Goal: Task Accomplishment & Management: Manage account settings

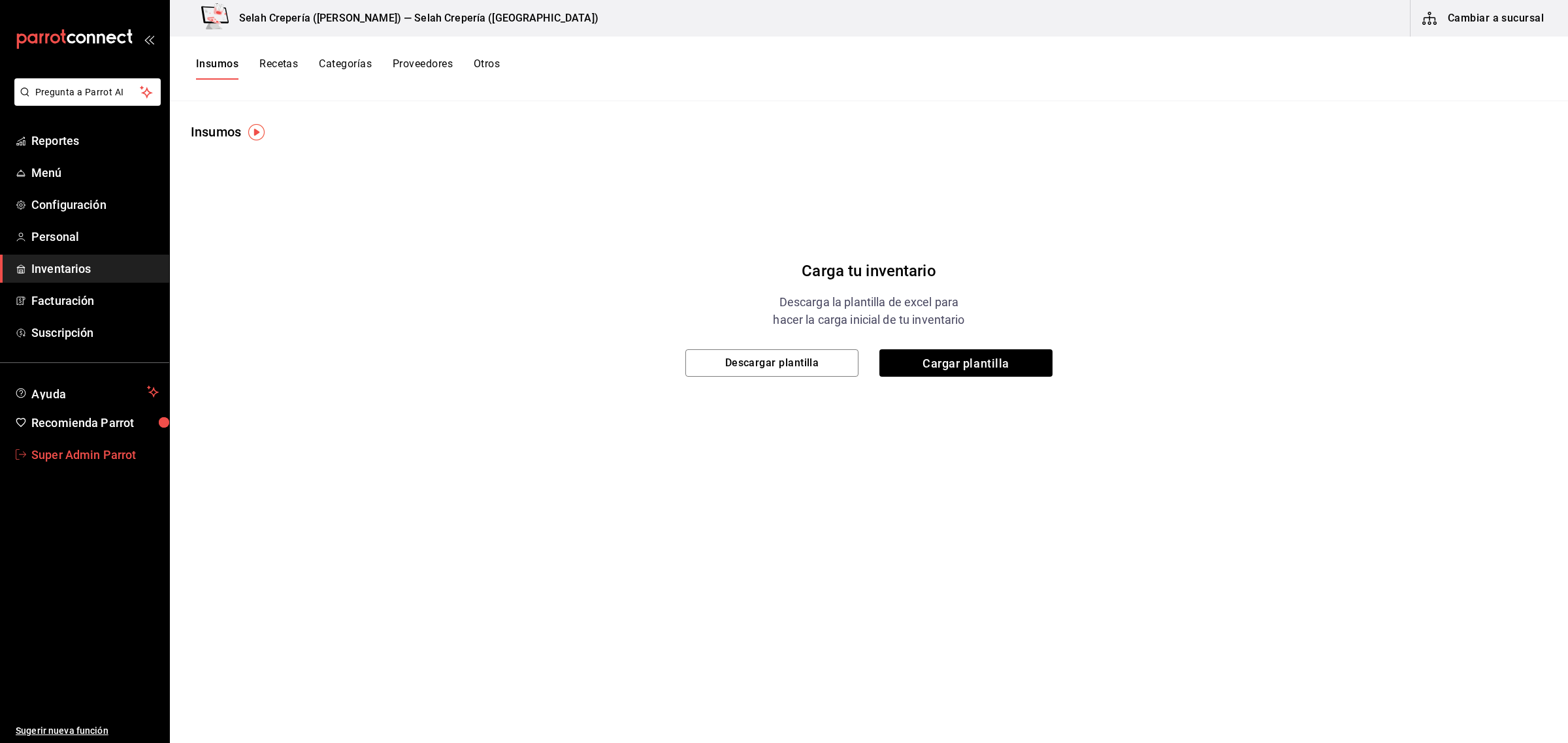
click at [53, 446] on span "Super Admin Parrot" at bounding box center [95, 455] width 127 height 17
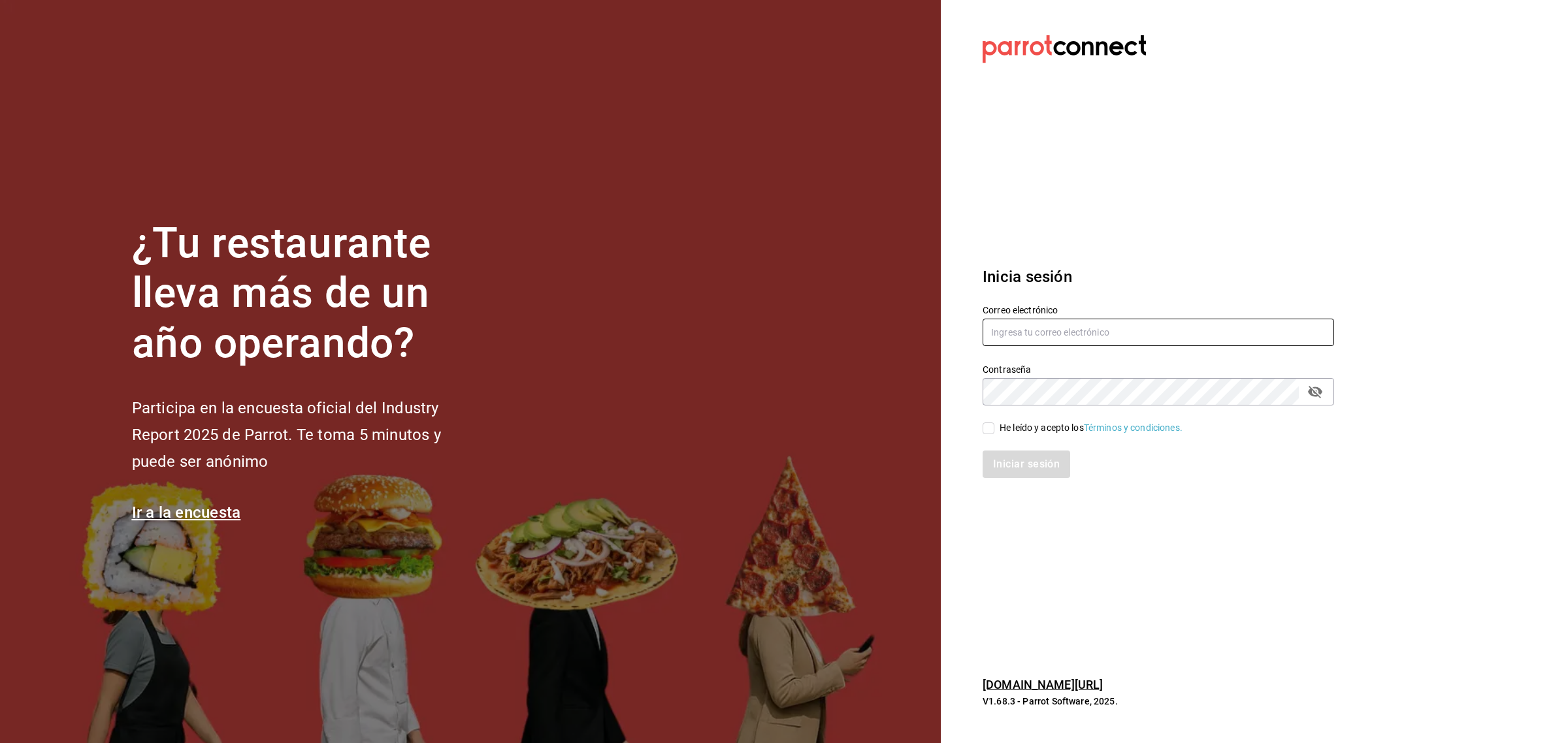
click at [1013, 319] on input "text" at bounding box center [1158, 332] width 351 height 27
drag, startPoint x: 1020, startPoint y: 328, endPoint x: 958, endPoint y: 328, distance: 62.0
click at [958, 328] on section "Datos incorrectos. Verifica que tu Correo o Contraseña estén bien escritos. Ini…" at bounding box center [1153, 372] width 425 height 743
paste input "[EMAIL_ADDRESS][PERSON_NAME][DOMAIN_NAME]"
click at [1013, 333] on input "[EMAIL_ADDRESS][PERSON_NAME][DOMAIN_NAME]" at bounding box center [1158, 332] width 351 height 27
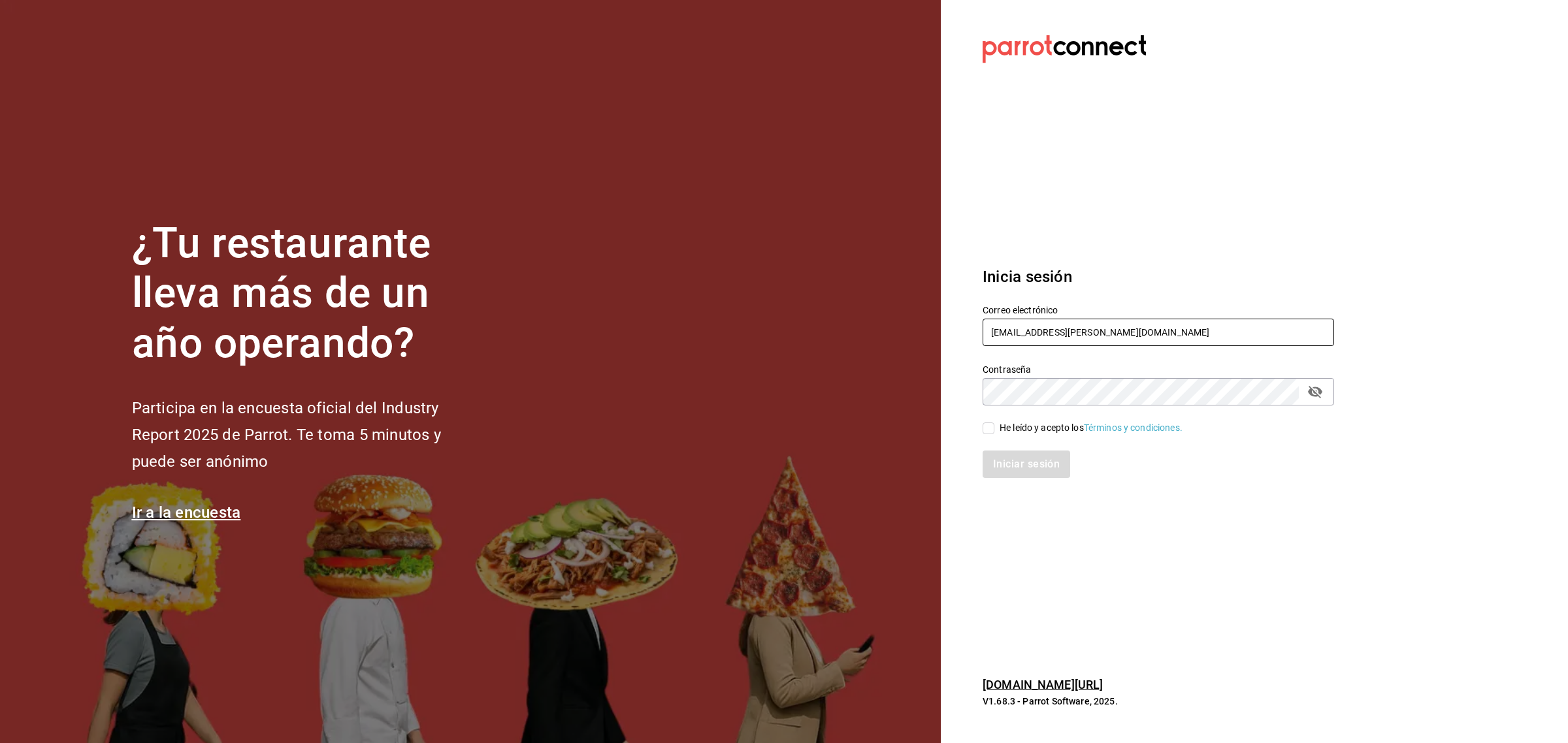
type input "[EMAIL_ADDRESS][PERSON_NAME][DOMAIN_NAME]"
click at [1006, 426] on div "He leído y acepto los Términos y condiciones." at bounding box center [1090, 427] width 183 height 13
click at [995, 426] on input "He leído y acepto los Términos y condiciones." at bounding box center [988, 428] width 12 height 12
checkbox input "true"
click at [1002, 458] on button "Iniciar sesión" at bounding box center [1027, 464] width 89 height 27
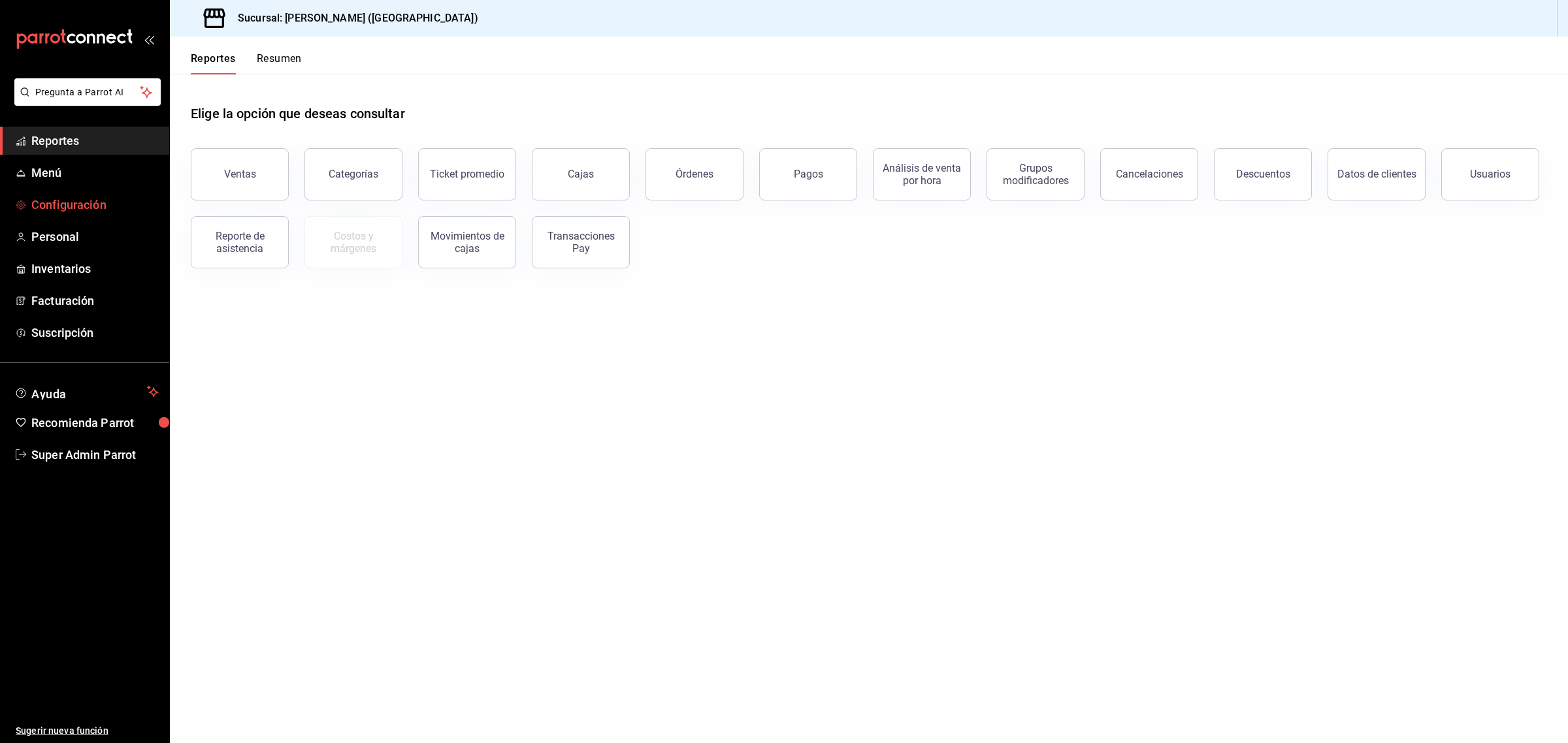
click at [73, 203] on span "Configuración" at bounding box center [95, 204] width 127 height 17
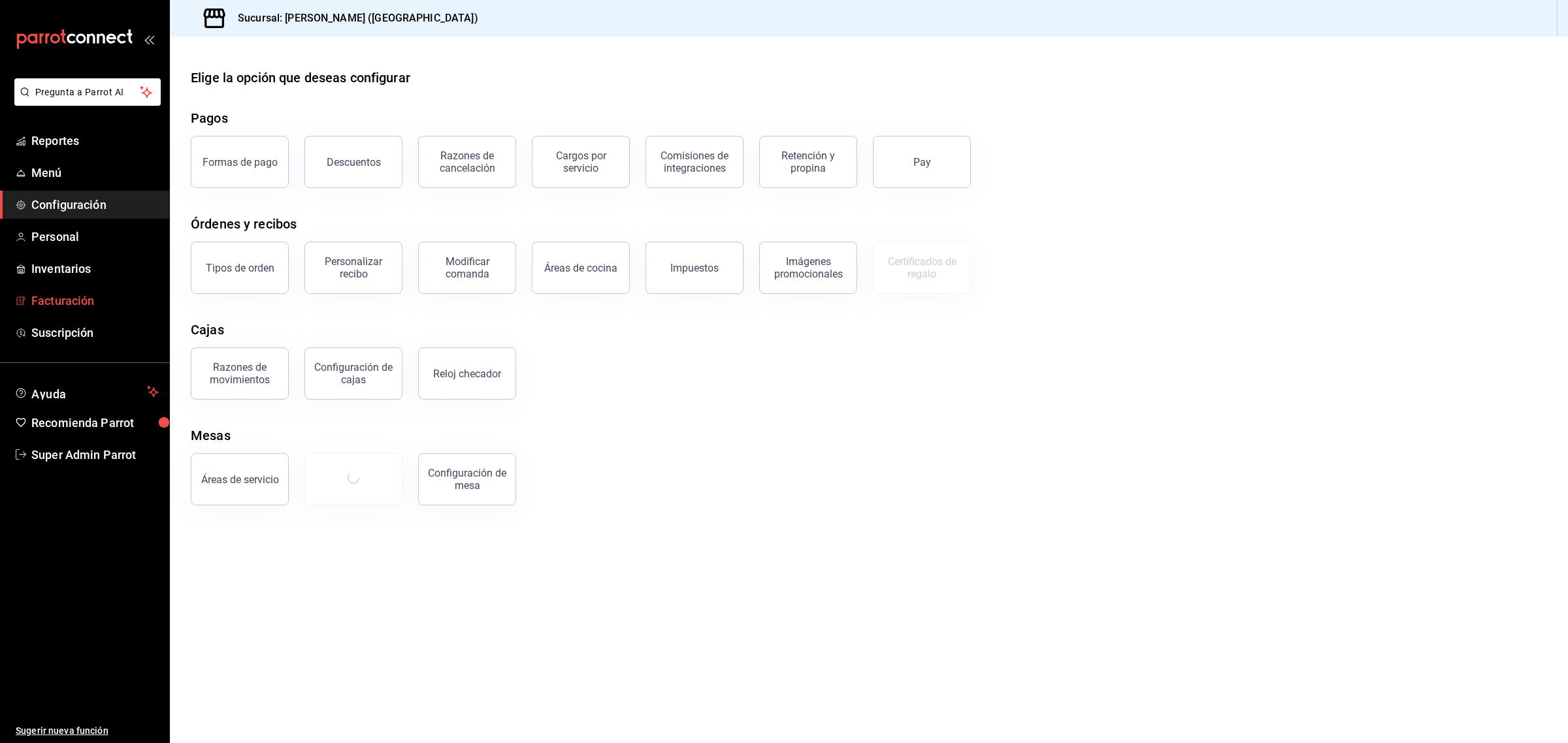
click at [79, 299] on span "Facturación" at bounding box center [95, 301] width 127 height 17
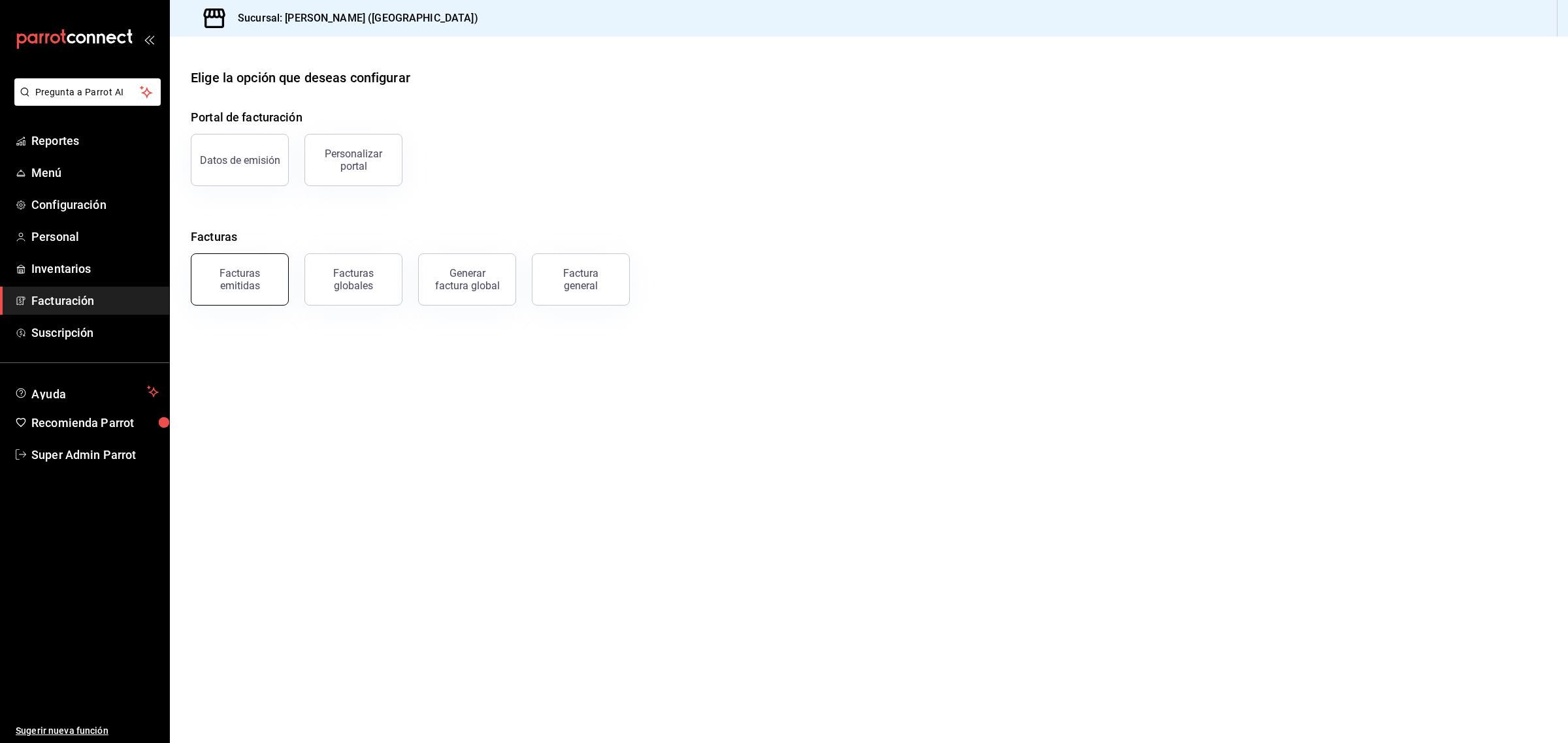
click at [243, 291] on button "Facturas emitidas" at bounding box center [240, 280] width 98 height 53
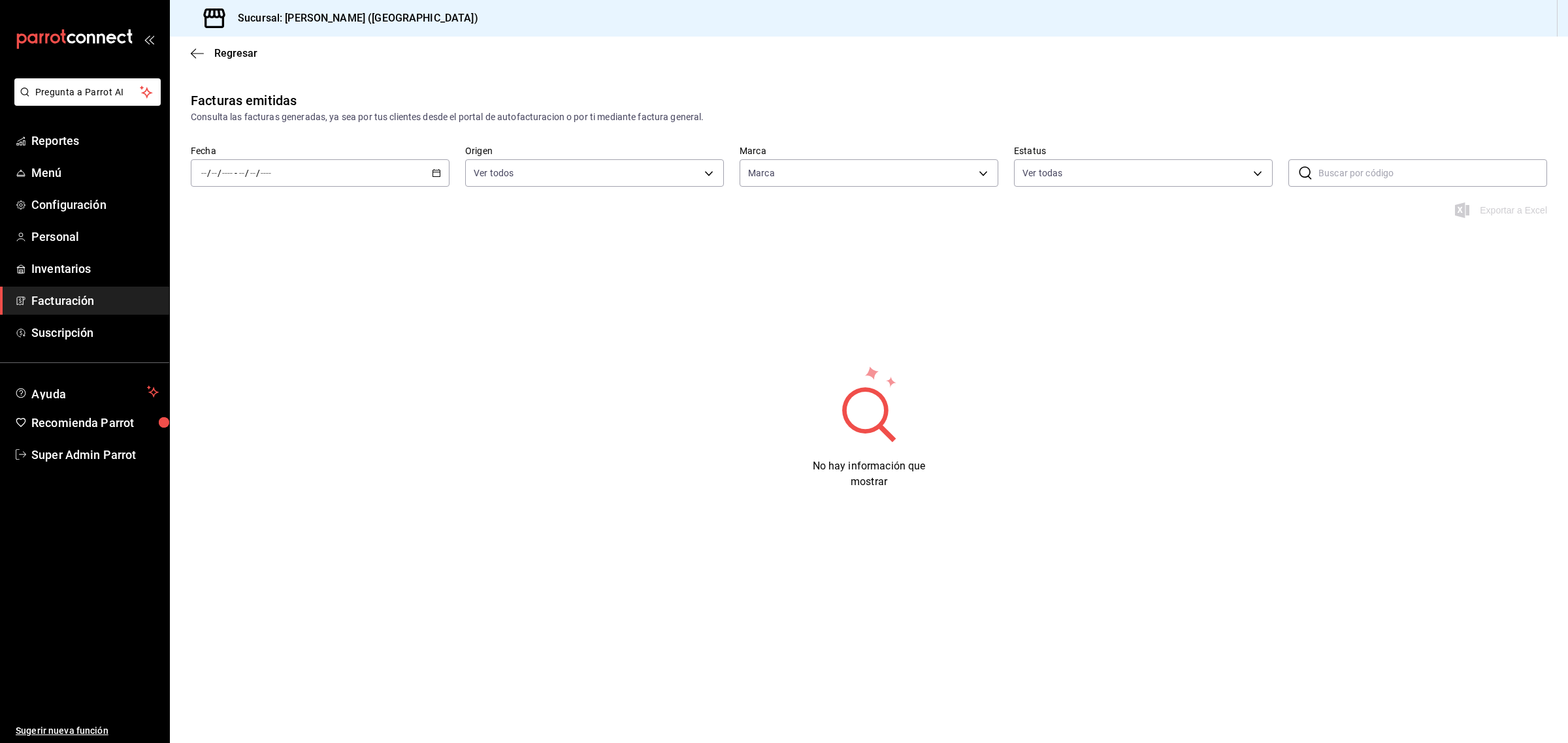
type input "5784b8a6-51f6-4e27-9b83-432e8eafcdea"
click at [71, 181] on span "Menú" at bounding box center [95, 173] width 127 height 17
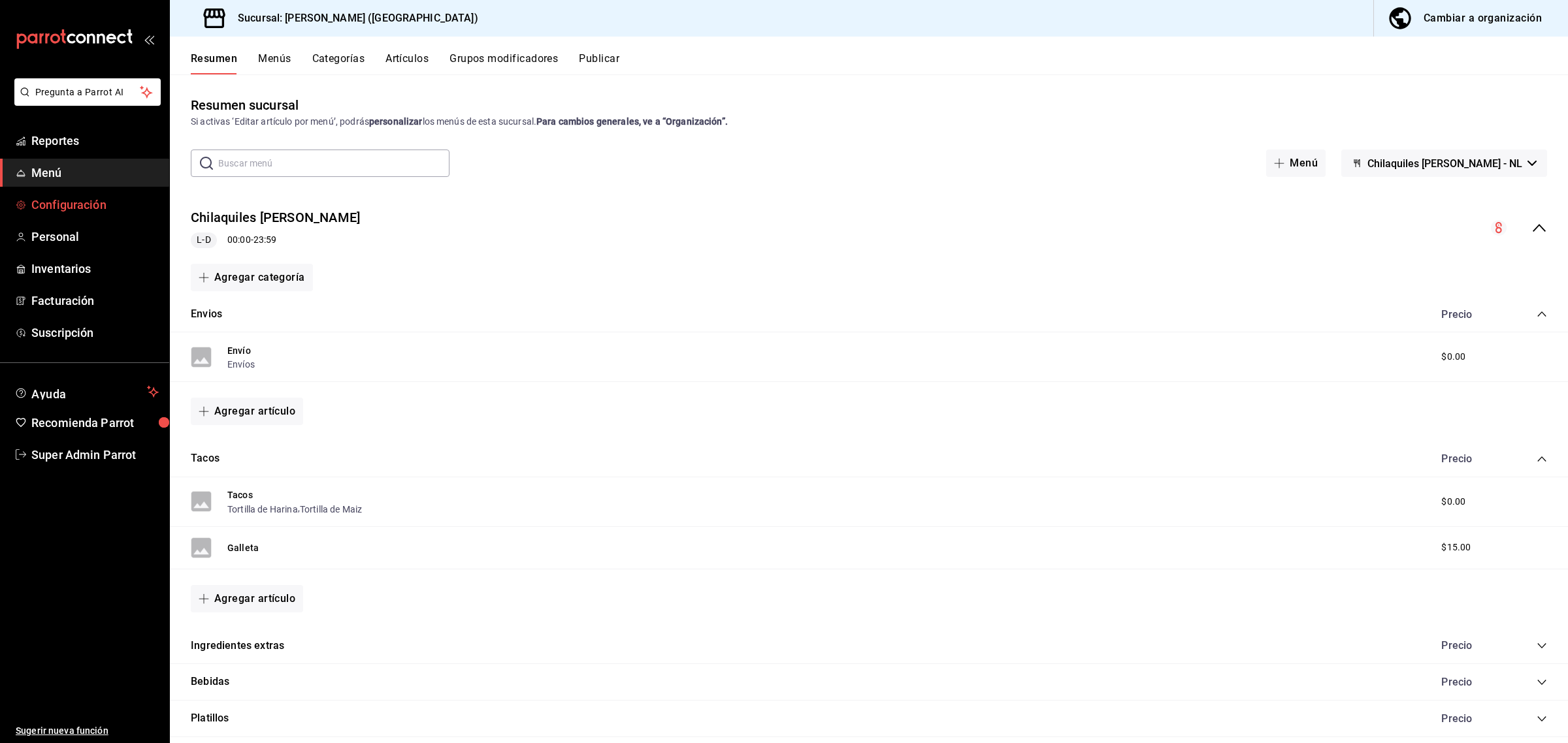
click at [89, 198] on span "Configuración" at bounding box center [95, 204] width 127 height 17
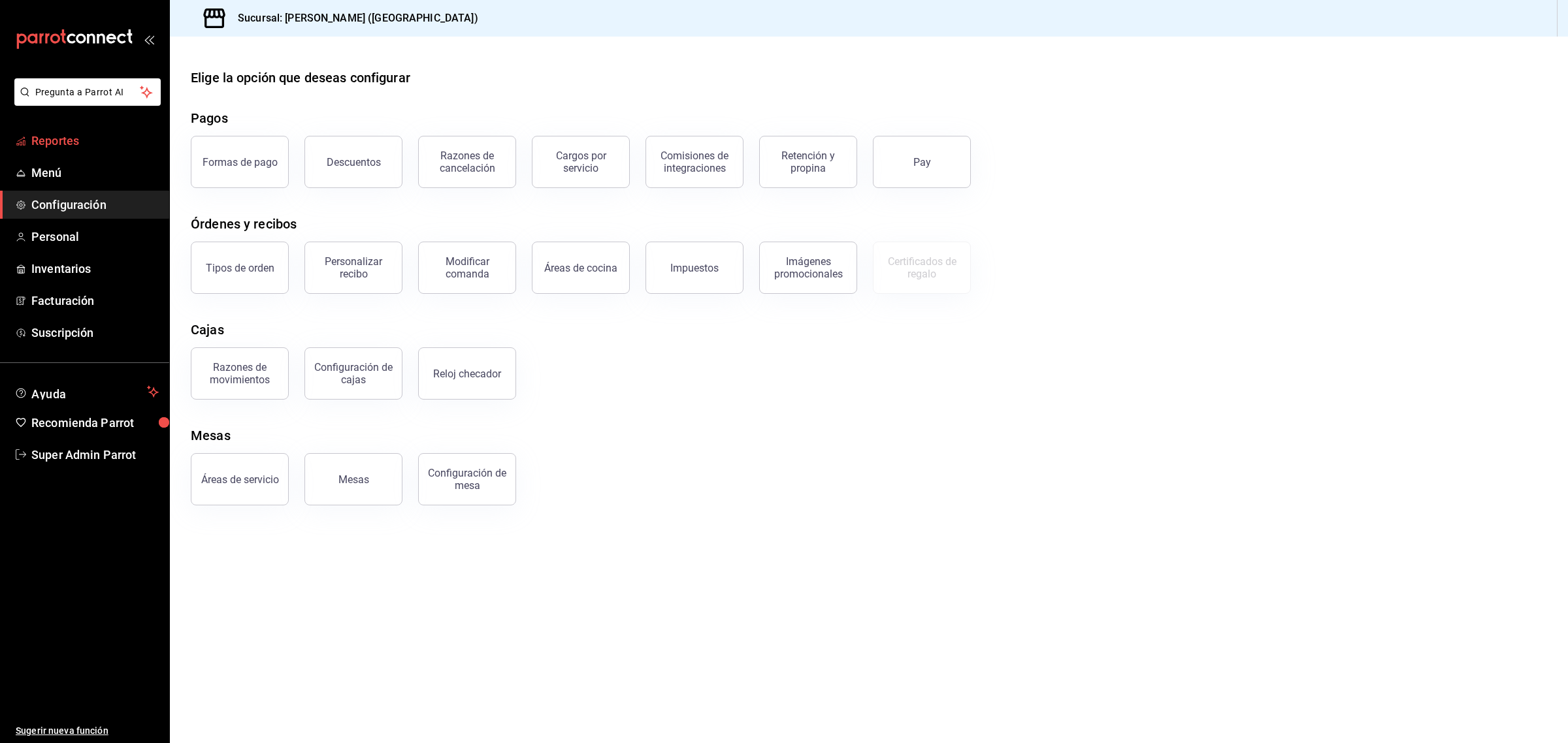
click at [79, 147] on span "Reportes" at bounding box center [95, 141] width 127 height 17
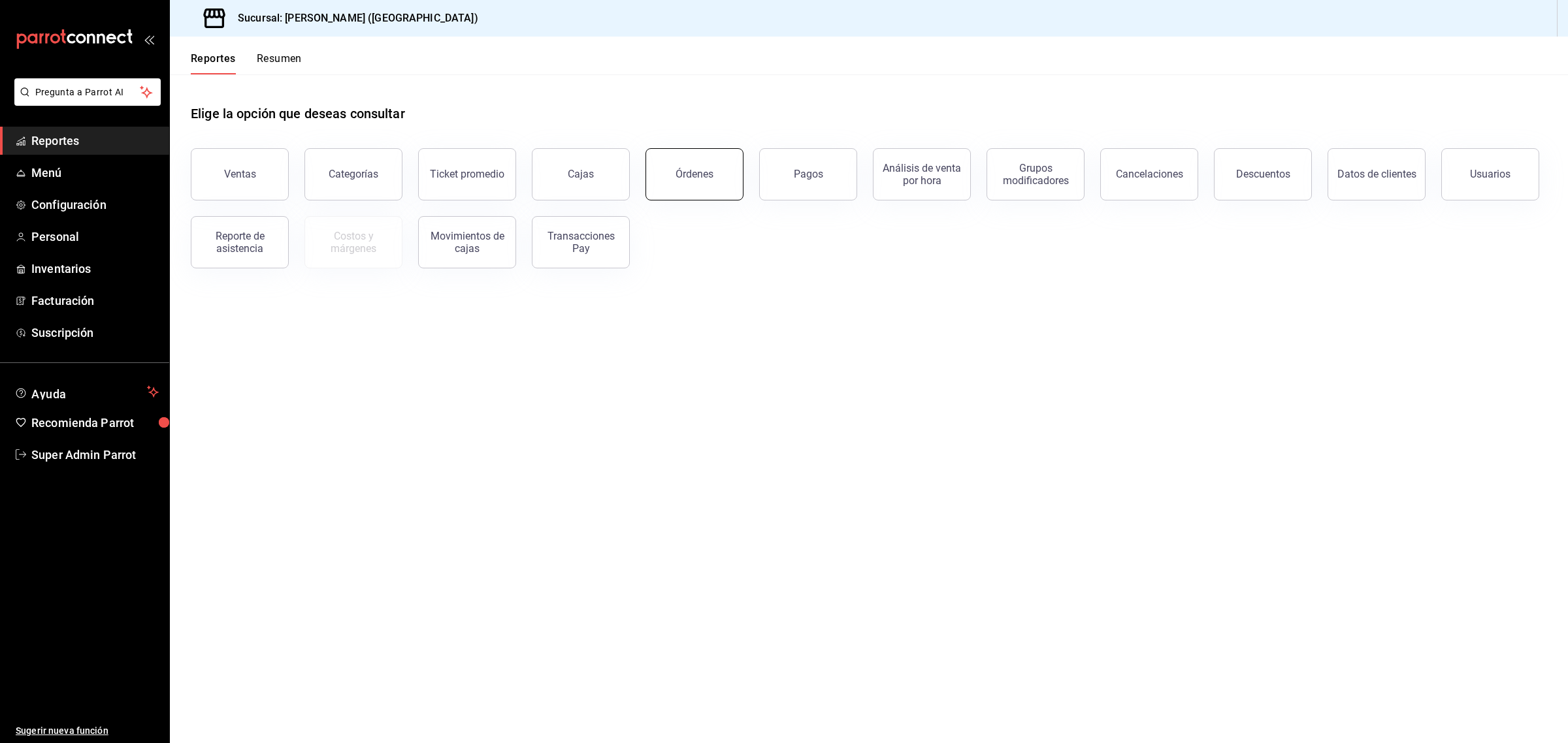
click at [678, 163] on button "Órdenes" at bounding box center [694, 174] width 98 height 53
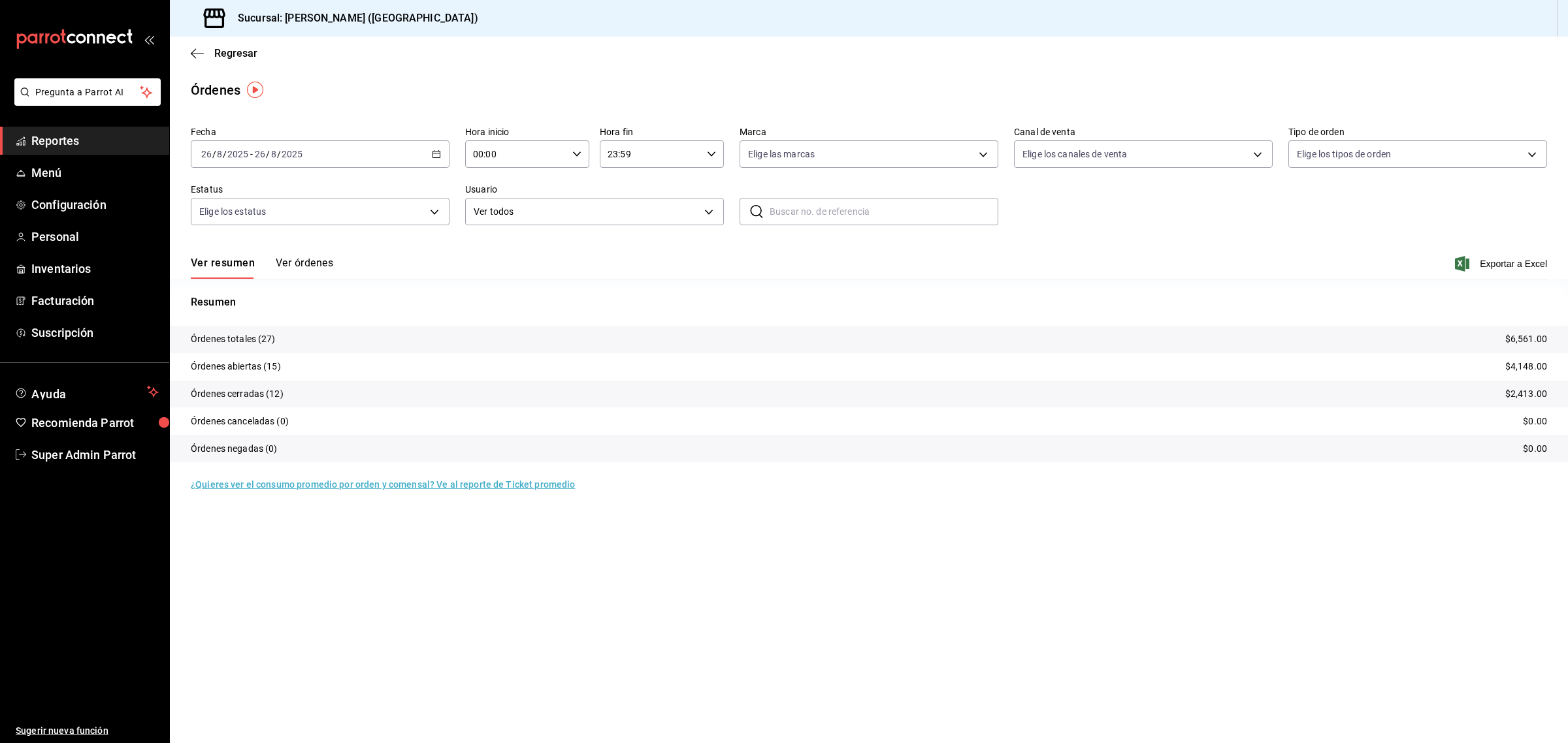
click at [328, 152] on div "[DATE] [DATE] - [DATE] [DATE]" at bounding box center [320, 154] width 258 height 27
click at [250, 330] on li "Rango de fechas" at bounding box center [253, 340] width 123 height 29
click at [412, 269] on abbr "7" at bounding box center [412, 270] width 5 height 9
click at [328, 265] on button "Ver órdenes" at bounding box center [304, 268] width 57 height 22
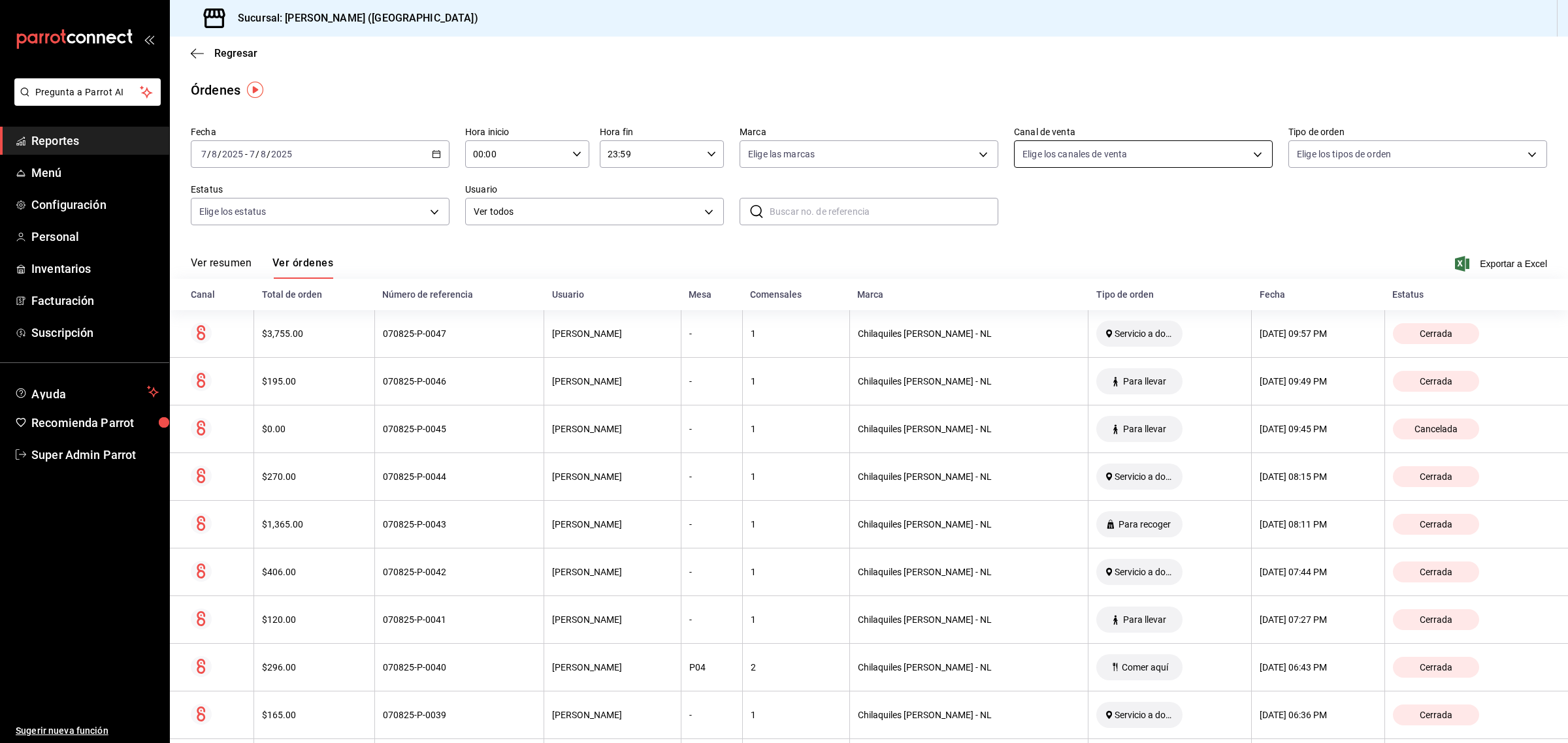
click at [1185, 157] on body "Pregunta a Parrot AI Reportes Menú Configuración Personal Inventarios Facturaci…" at bounding box center [784, 372] width 1568 height 743
click at [1344, 152] on div at bounding box center [784, 372] width 1568 height 743
click at [1344, 152] on body "Pregunta a Parrot AI Reportes Menú Configuración Personal Inventarios Facturaci…" at bounding box center [784, 372] width 1568 height 743
click at [519, 203] on div at bounding box center [784, 372] width 1568 height 743
click at [526, 210] on body "Pregunta a Parrot AI Reportes Menú Configuración Personal Inventarios Facturaci…" at bounding box center [784, 372] width 1568 height 743
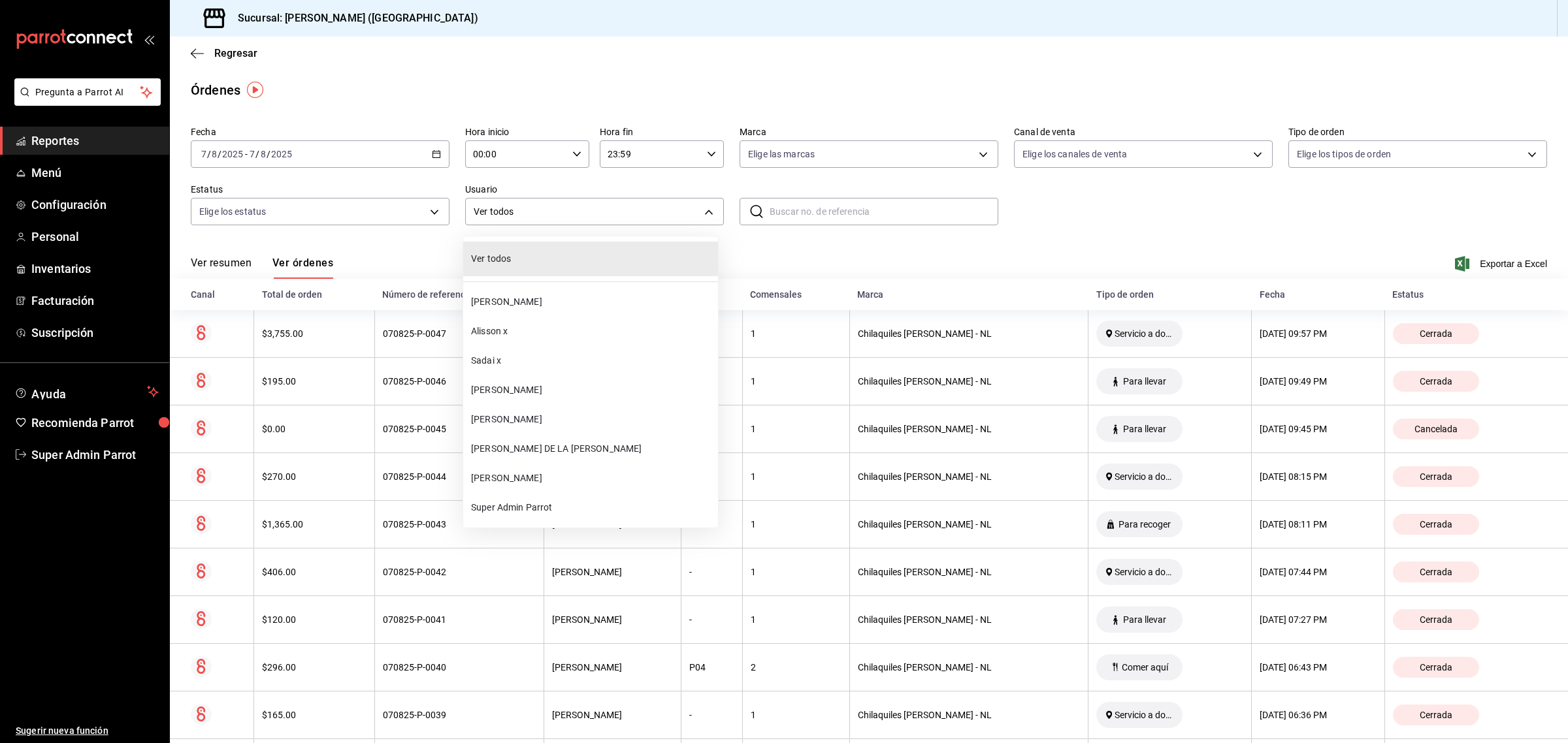
click at [808, 243] on div at bounding box center [784, 372] width 1568 height 743
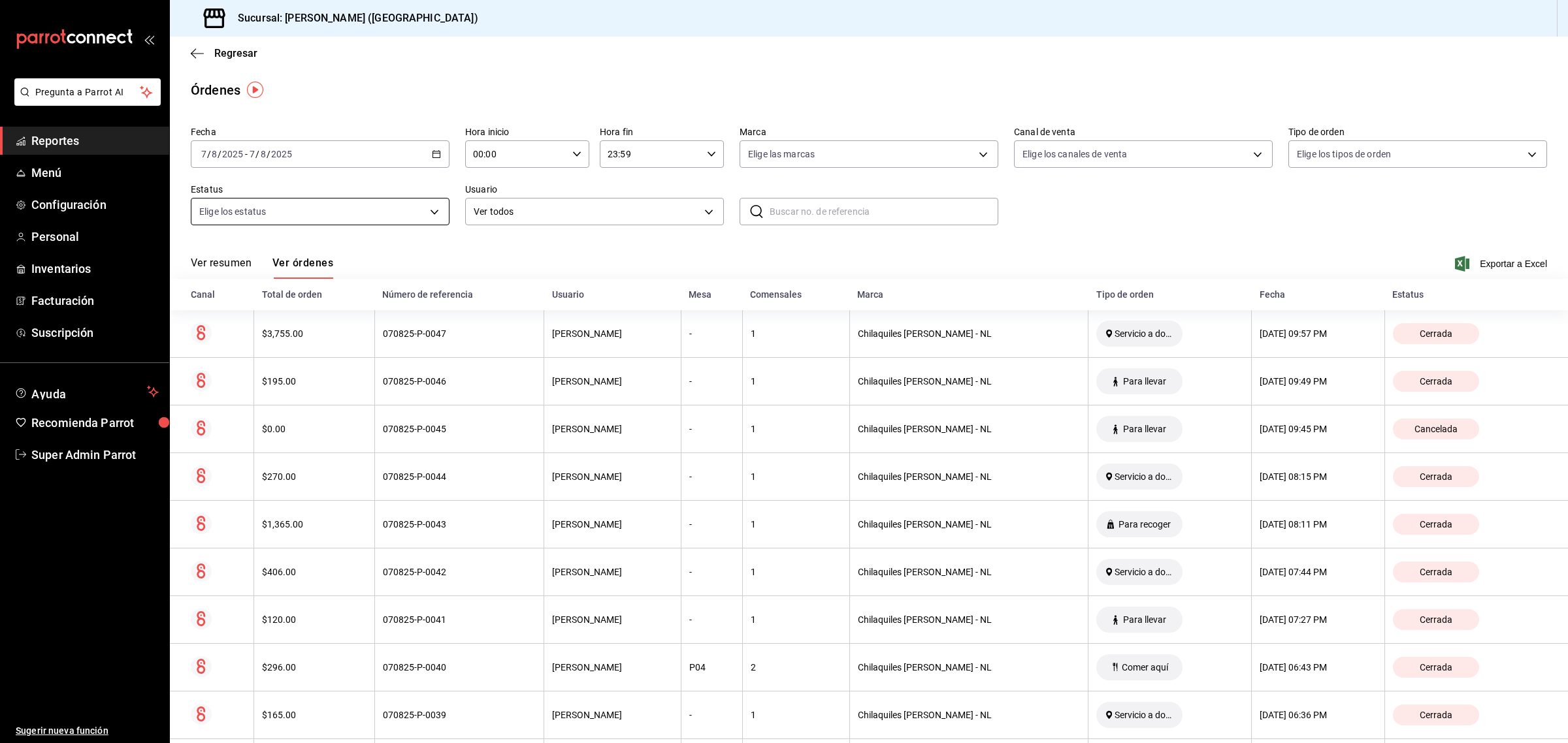
click at [419, 207] on body "Pregunta a Parrot AI Reportes Menú Configuración Personal Inventarios Facturaci…" at bounding box center [784, 372] width 1568 height 743
click at [240, 390] on span "Abierta" at bounding box center [334, 393] width 214 height 13
type input "OPEN"
checkbox input "true"
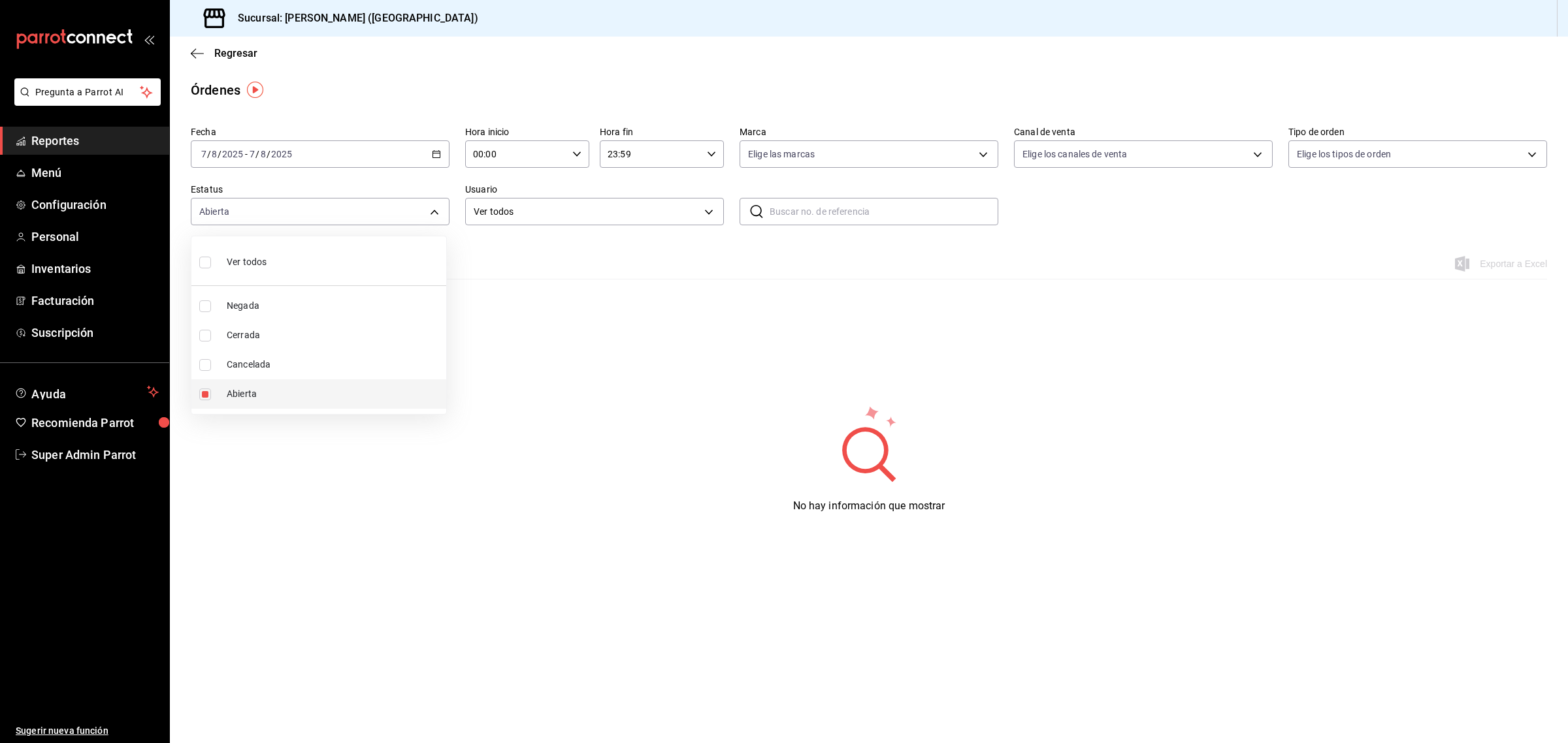
click at [247, 390] on span "Abierta" at bounding box center [334, 393] width 214 height 13
checkbox input "false"
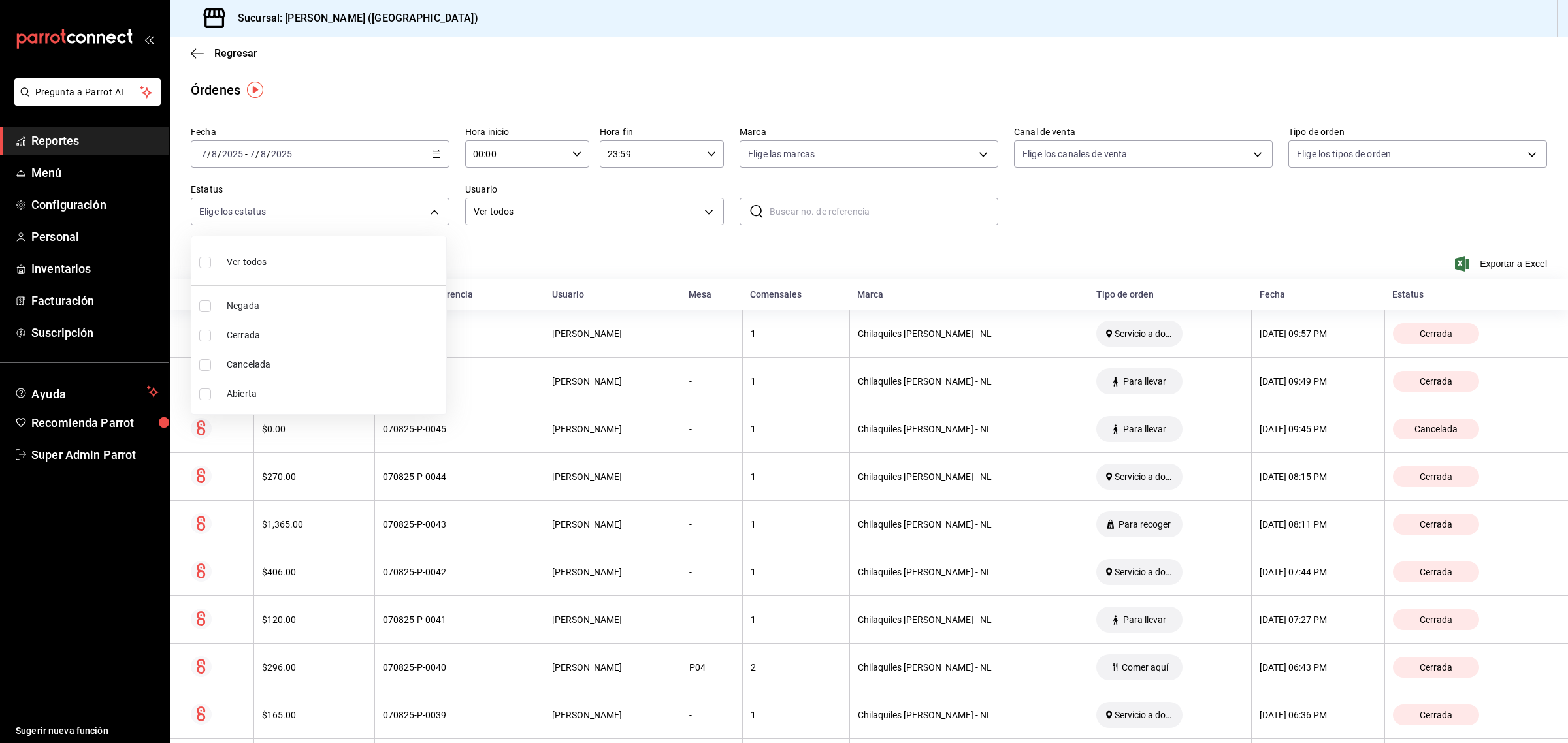
drag, startPoint x: 250, startPoint y: 367, endPoint x: 229, endPoint y: 367, distance: 21.0
click at [229, 367] on span "Cancelada" at bounding box center [334, 364] width 214 height 13
type input "CANCELED"
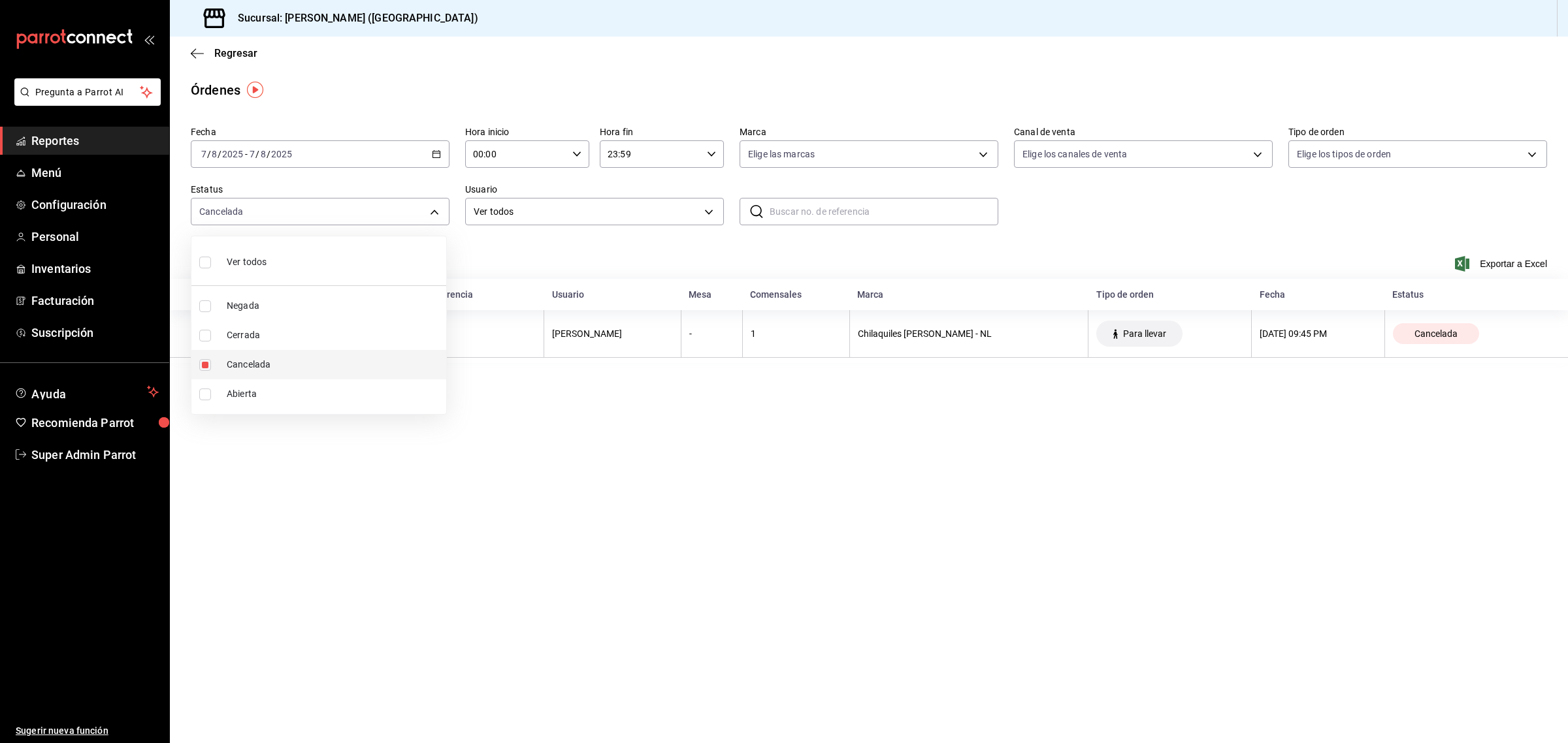
click at [209, 367] on input "checkbox" at bounding box center [205, 364] width 12 height 12
checkbox input "false"
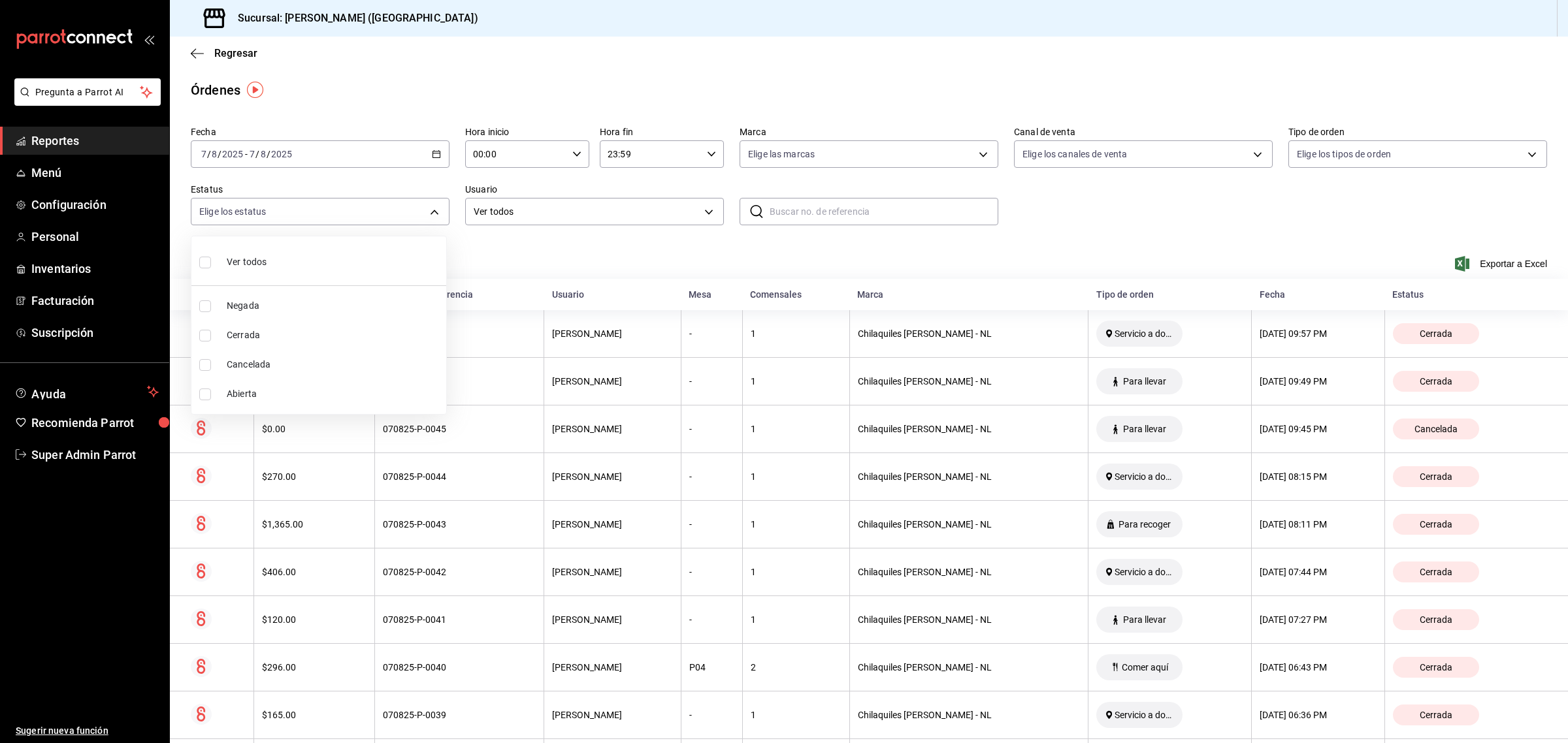
click at [599, 257] on div at bounding box center [784, 372] width 1568 height 743
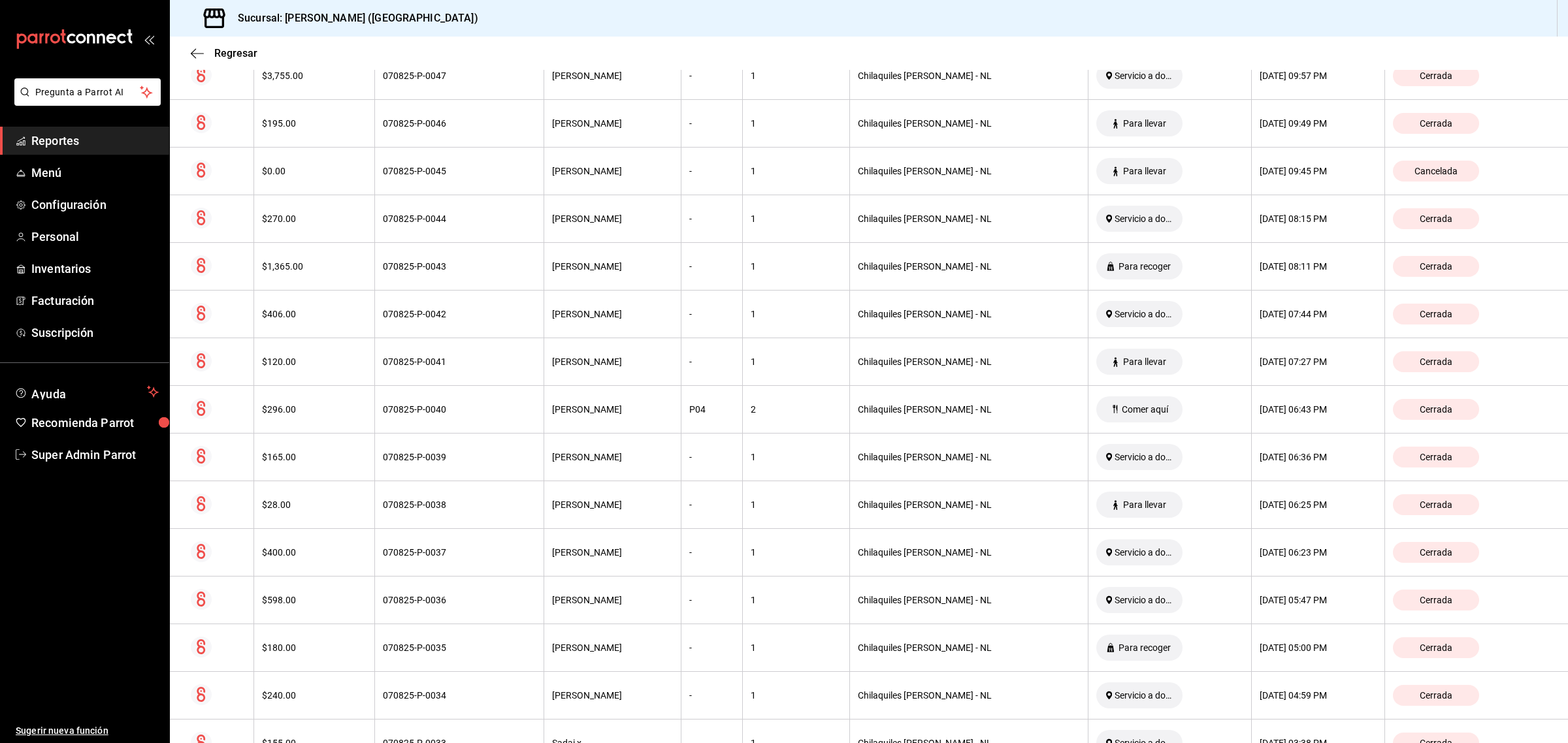
scroll to position [231, 0]
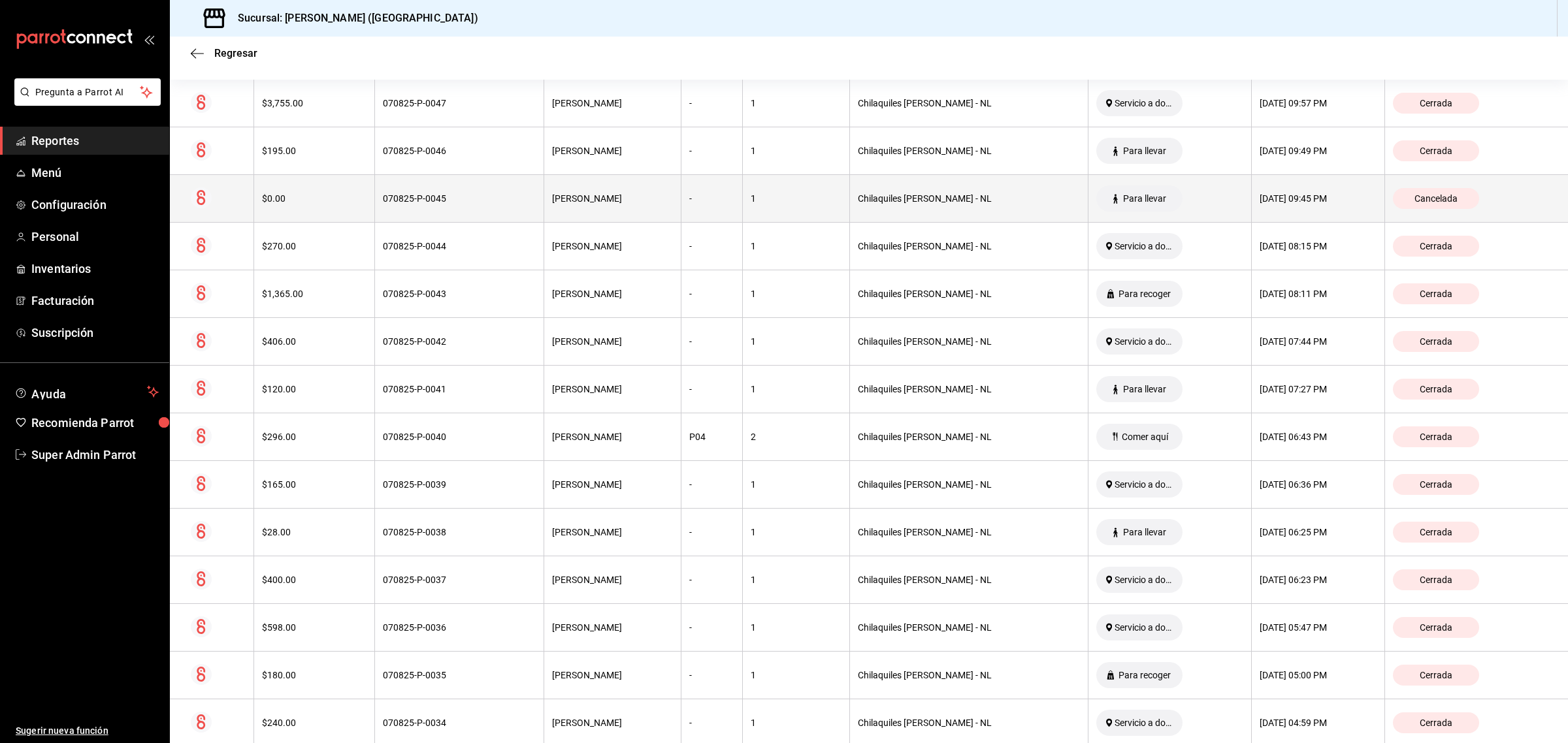
click at [343, 204] on th "$0.00" at bounding box center [314, 199] width 120 height 48
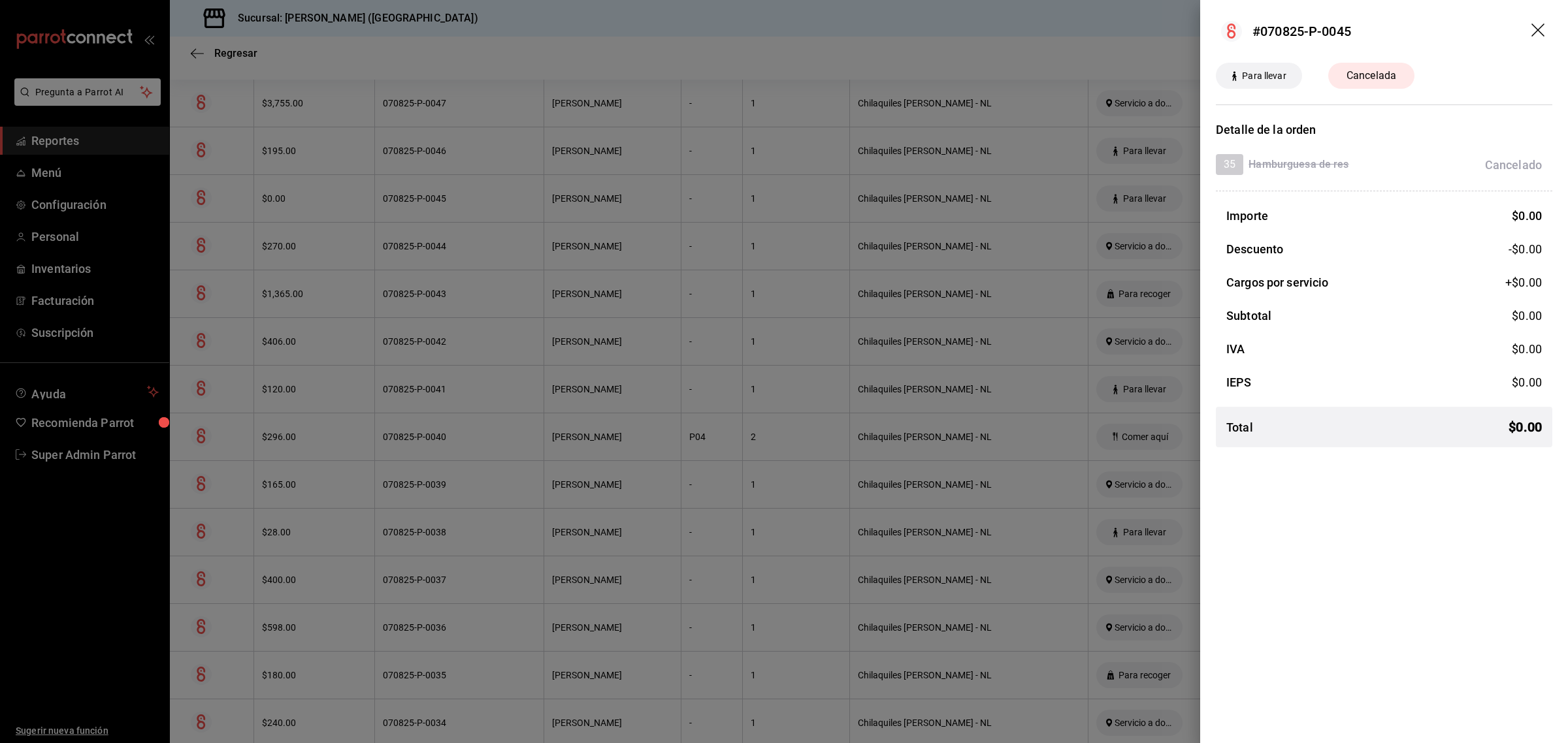
click at [1539, 33] on icon "drag" at bounding box center [1539, 31] width 16 height 16
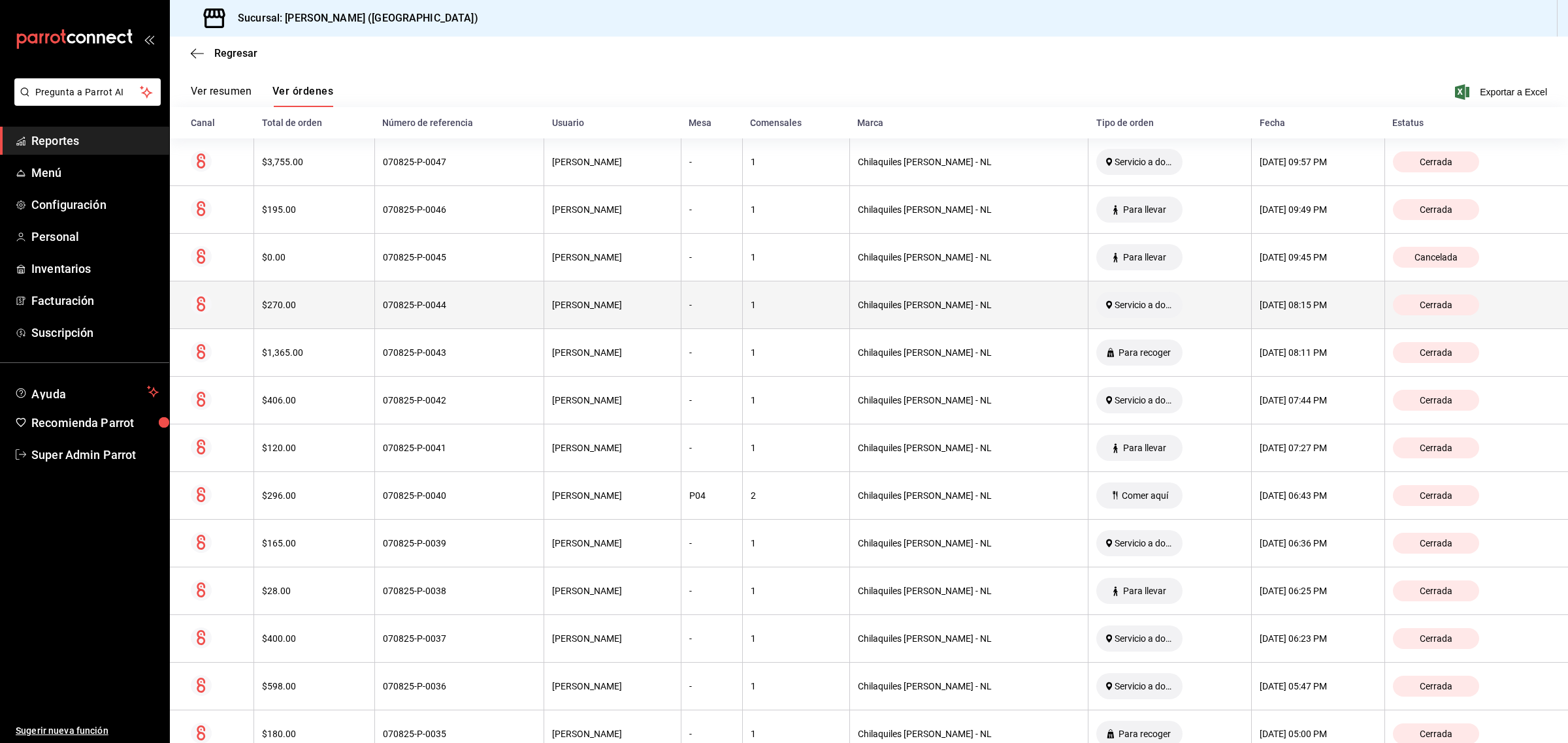
scroll to position [154, 0]
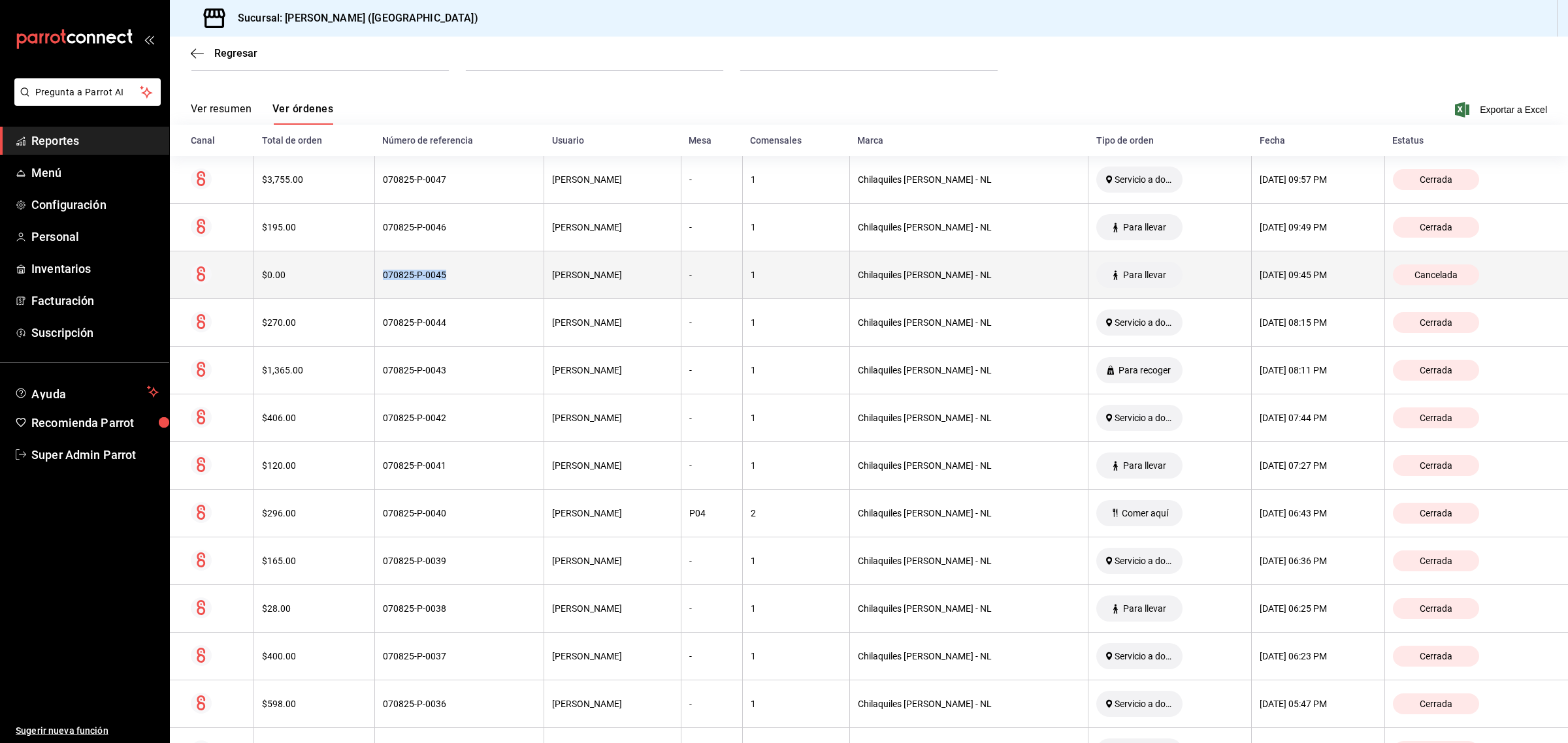
drag, startPoint x: 455, startPoint y: 277, endPoint x: 390, endPoint y: 279, distance: 65.0
click at [390, 279] on div "070825-P-0045" at bounding box center [459, 274] width 153 height 10
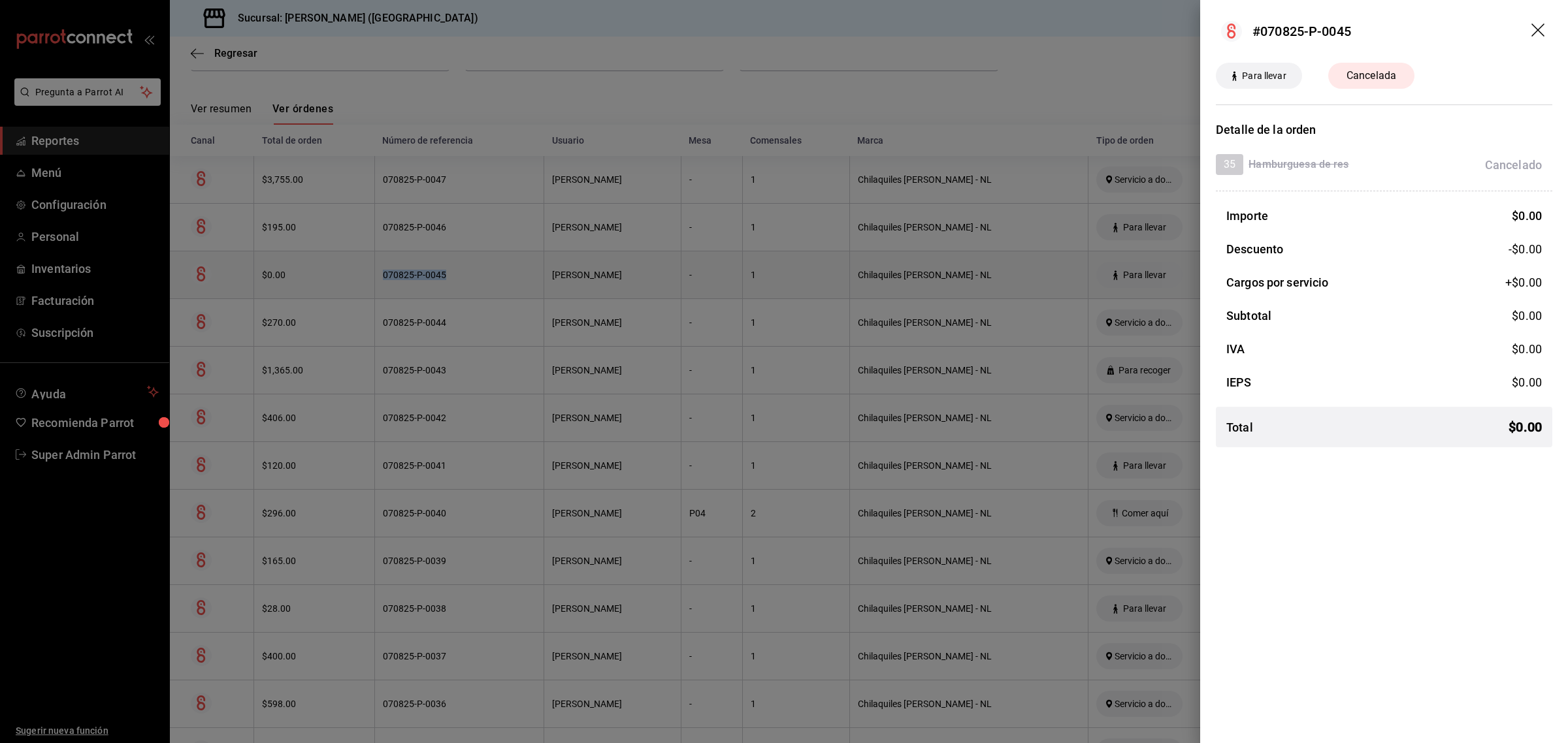
copy div "070825-P-0045"
drag, startPoint x: 1353, startPoint y: 25, endPoint x: 1264, endPoint y: 33, distance: 89.4
click at [1264, 33] on header "#070825-P-0045" at bounding box center [1384, 31] width 368 height 63
copy div "070825-P-0045"
click at [1540, 24] on icon "drag" at bounding box center [1539, 31] width 16 height 16
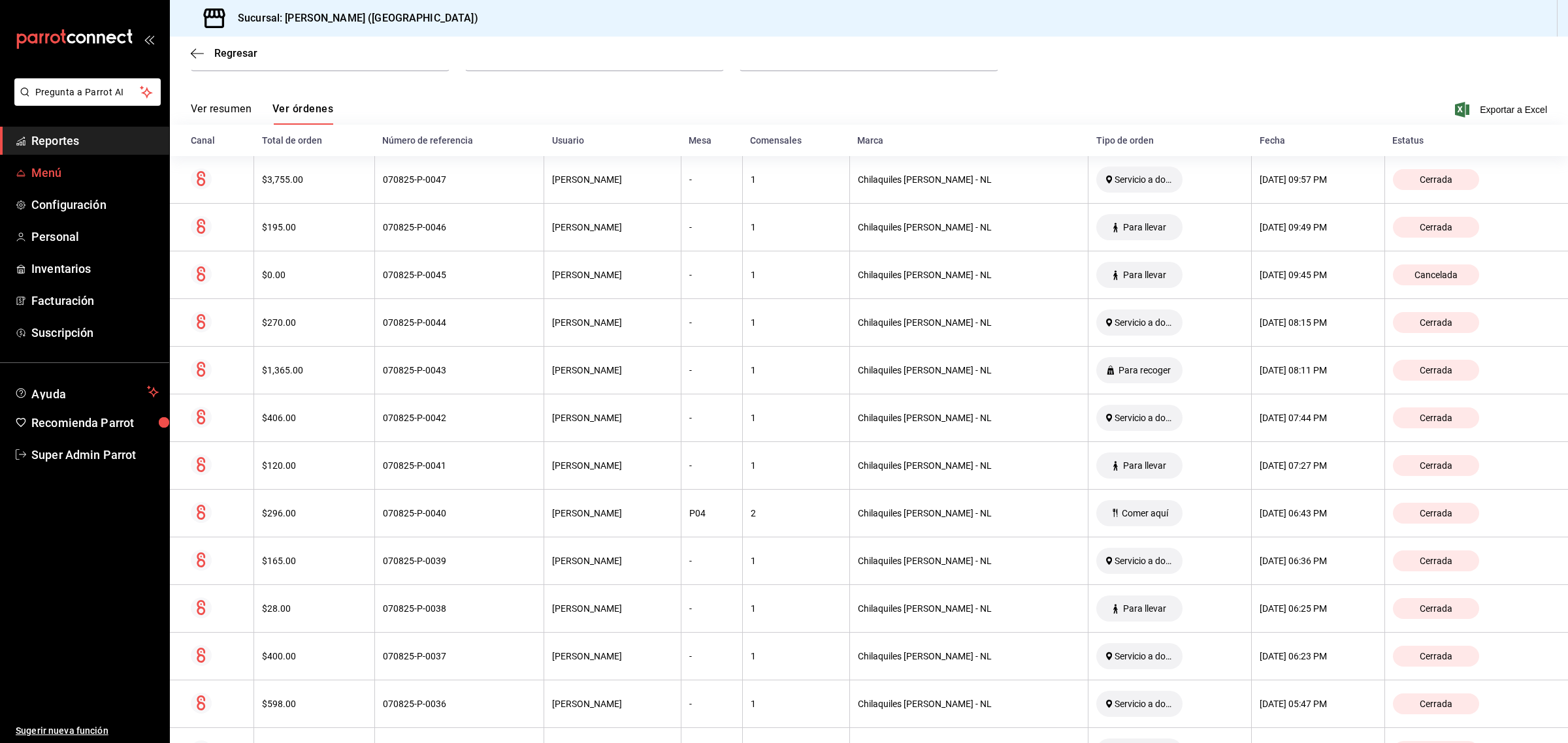
click at [87, 177] on span "Menú" at bounding box center [95, 173] width 127 height 17
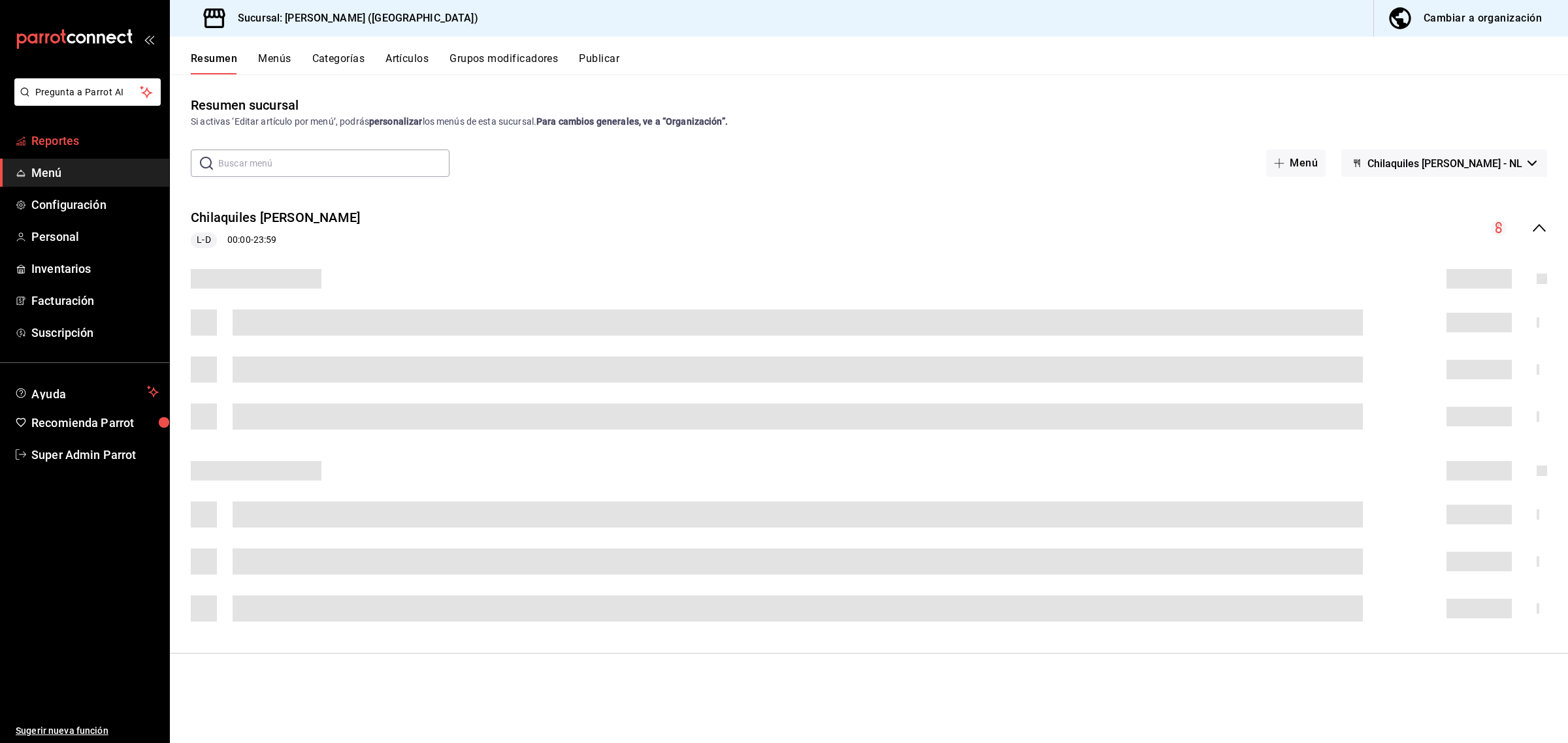
click at [86, 145] on span "Reportes" at bounding box center [95, 141] width 127 height 17
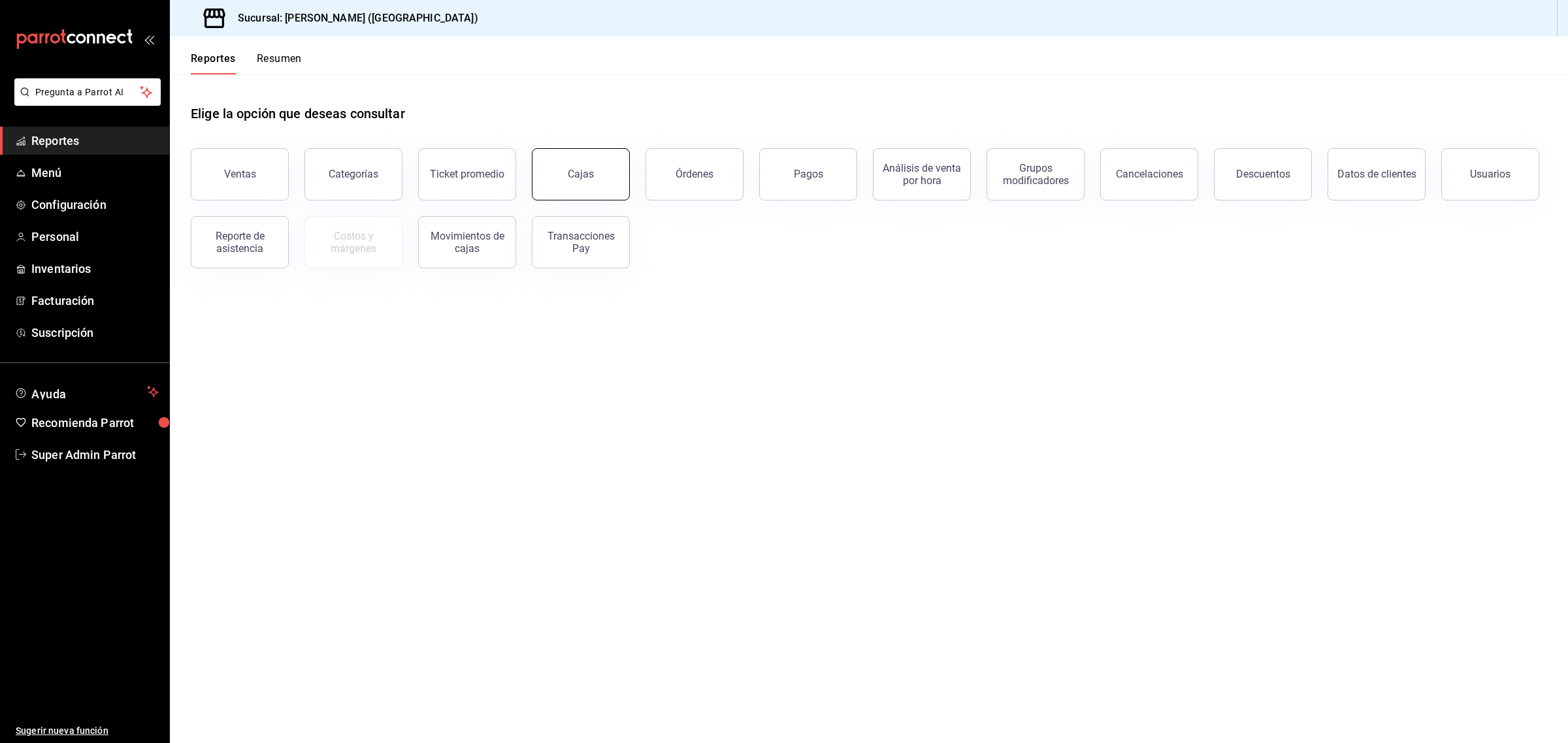
click at [603, 168] on button "Cajas" at bounding box center [581, 174] width 98 height 53
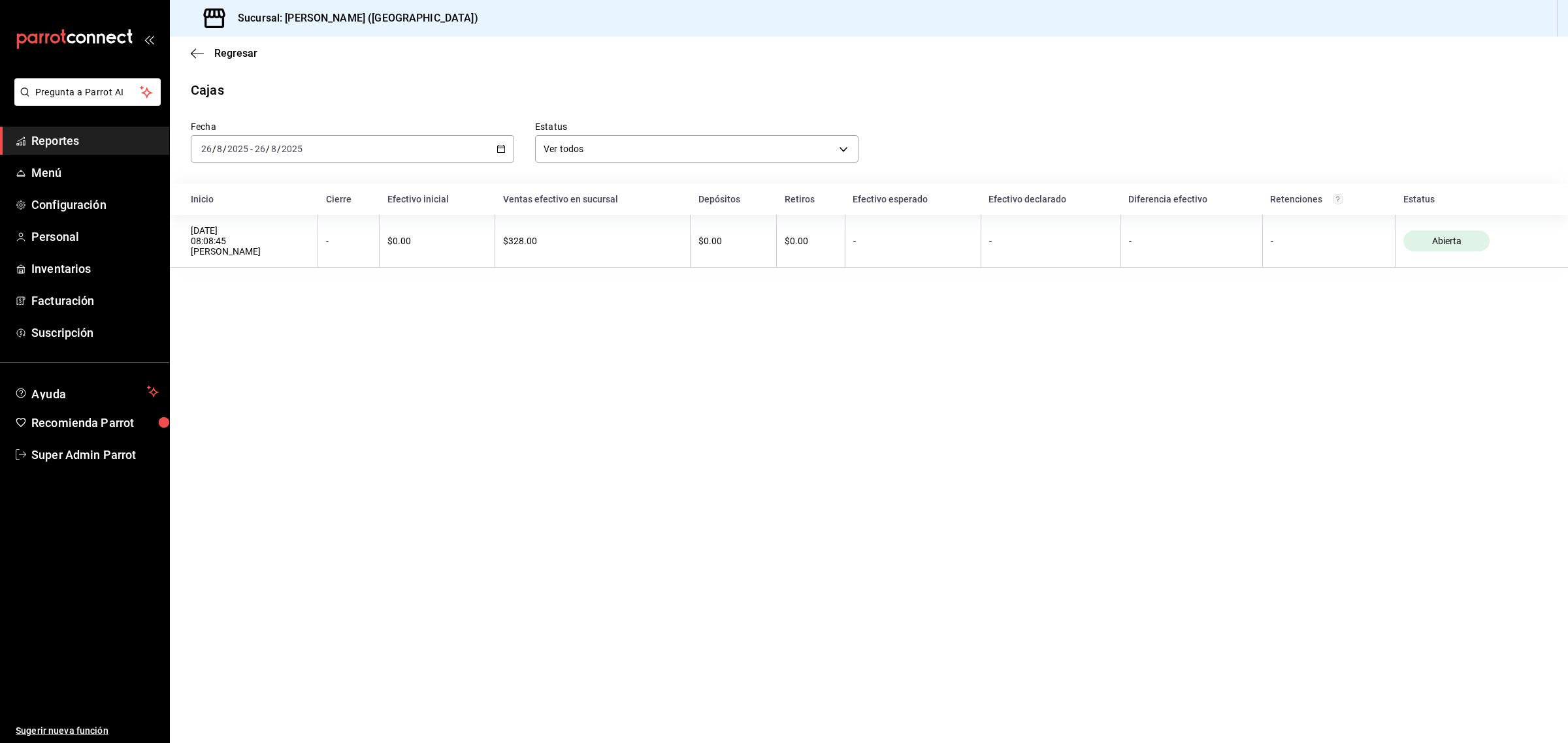
click at [495, 154] on div "[DATE] [DATE] - [DATE] [DATE]" at bounding box center [353, 148] width 324 height 27
click at [255, 214] on span "Ayer" at bounding box center [252, 218] width 101 height 13
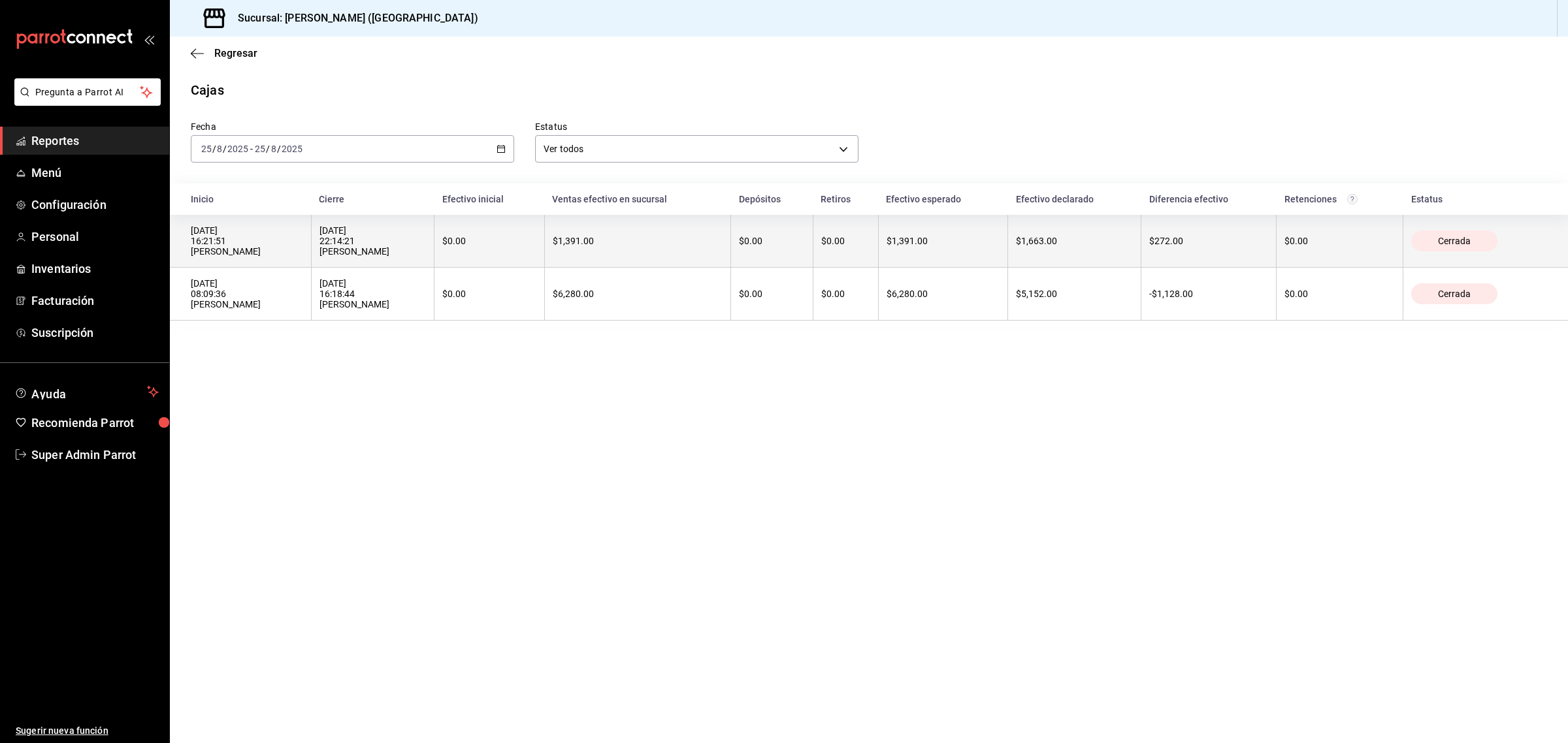
click at [219, 251] on div "[DATE] 16:21:51 [PERSON_NAME]" at bounding box center [247, 241] width 112 height 31
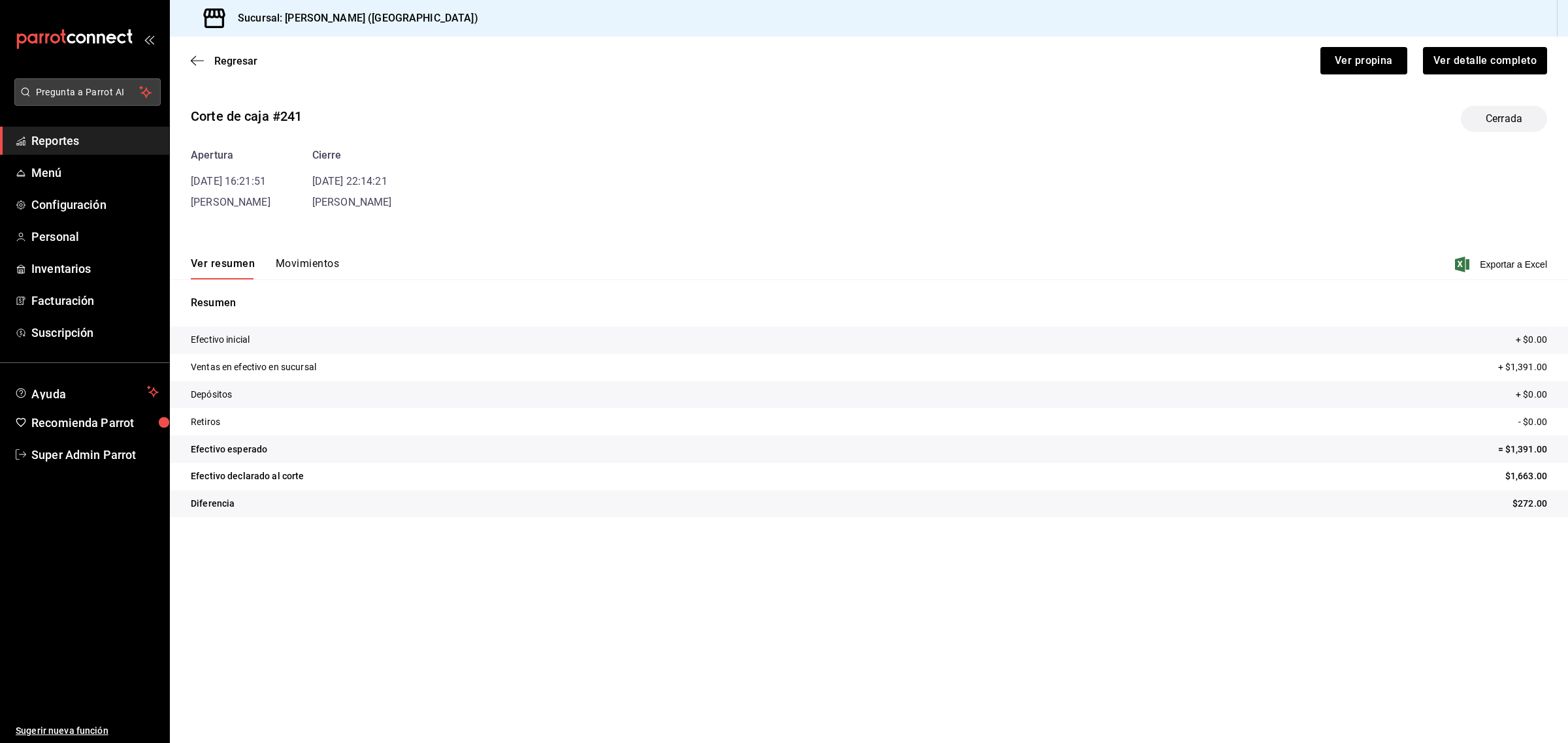
click at [60, 93] on span "Pregunta a Parrot AI" at bounding box center [88, 92] width 104 height 13
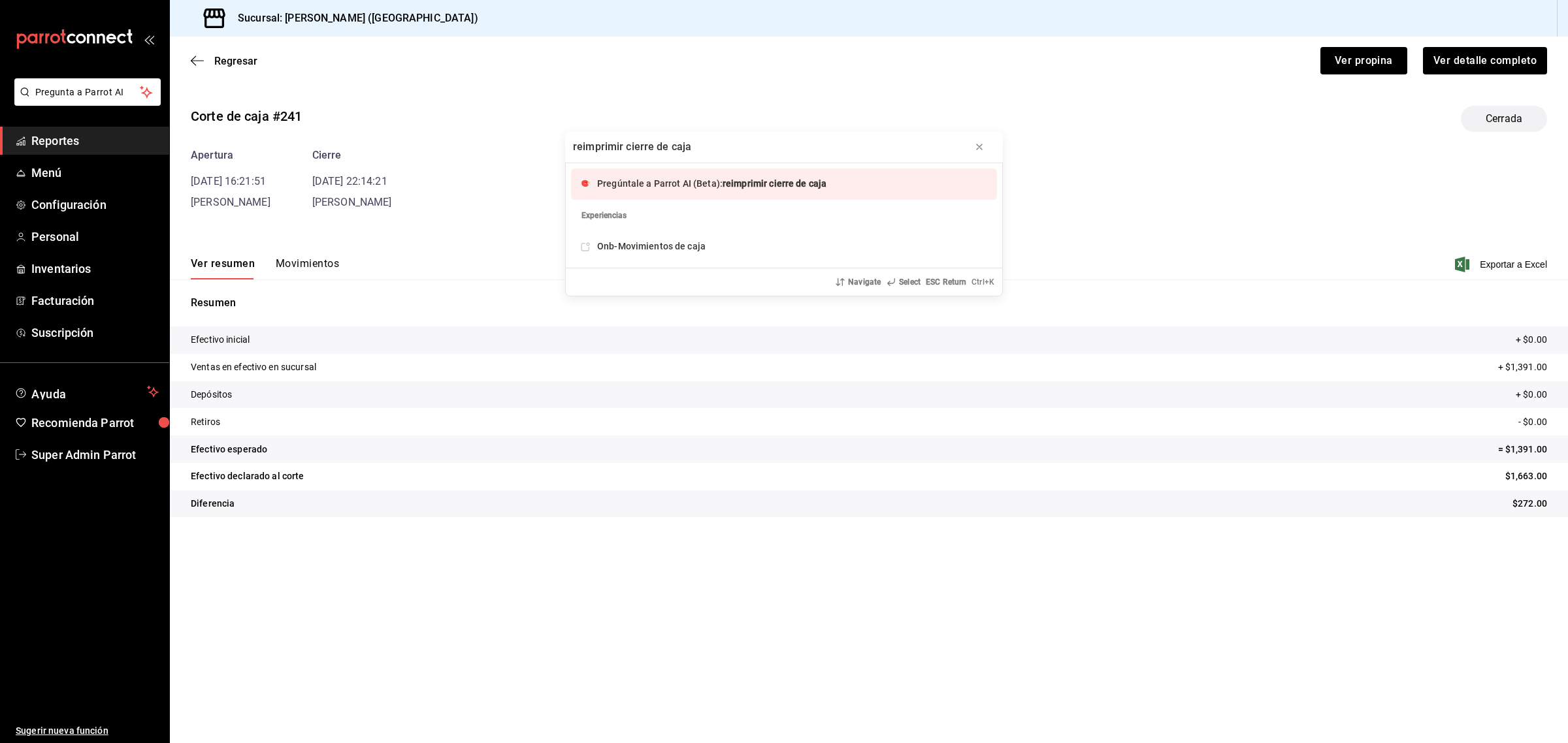
type input "reimprimir cierre de caja"
click at [613, 181] on span "Pregúntale a Parrot AI (Beta):" at bounding box center [660, 183] width 126 height 10
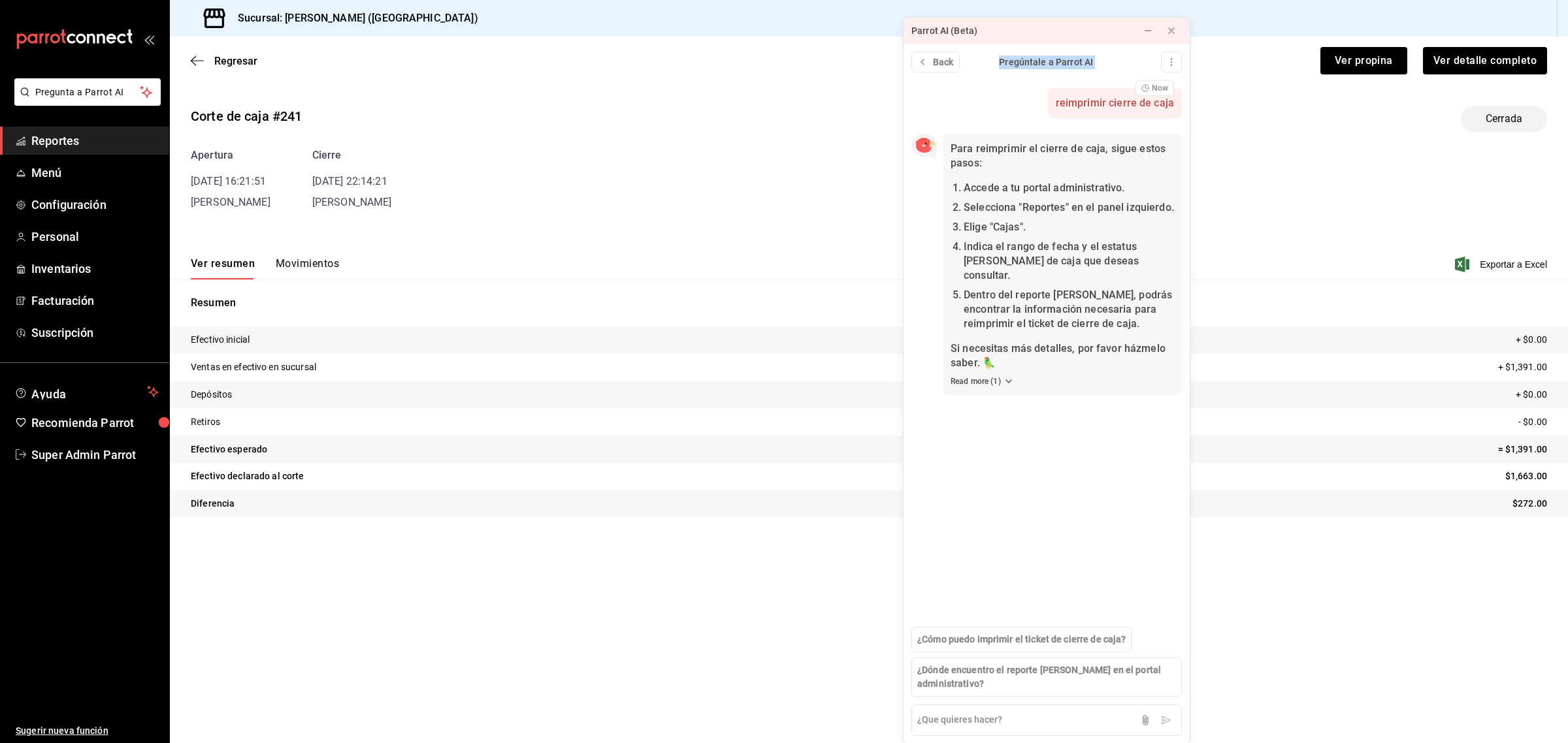
drag, startPoint x: 1383, startPoint y: 20, endPoint x: 1014, endPoint y: 92, distance: 376.0
click at [1014, 92] on div "Parrot AI (Beta) Back Pregúntale a Parrot AI reimprimir cierre de caja Now Para…" at bounding box center [1046, 381] width 288 height 727
click at [1013, 92] on div "reimprimir cierre de caja Now" at bounding box center [1046, 103] width 270 height 30
click at [1168, 36] on icon at bounding box center [1171, 30] width 10 height 10
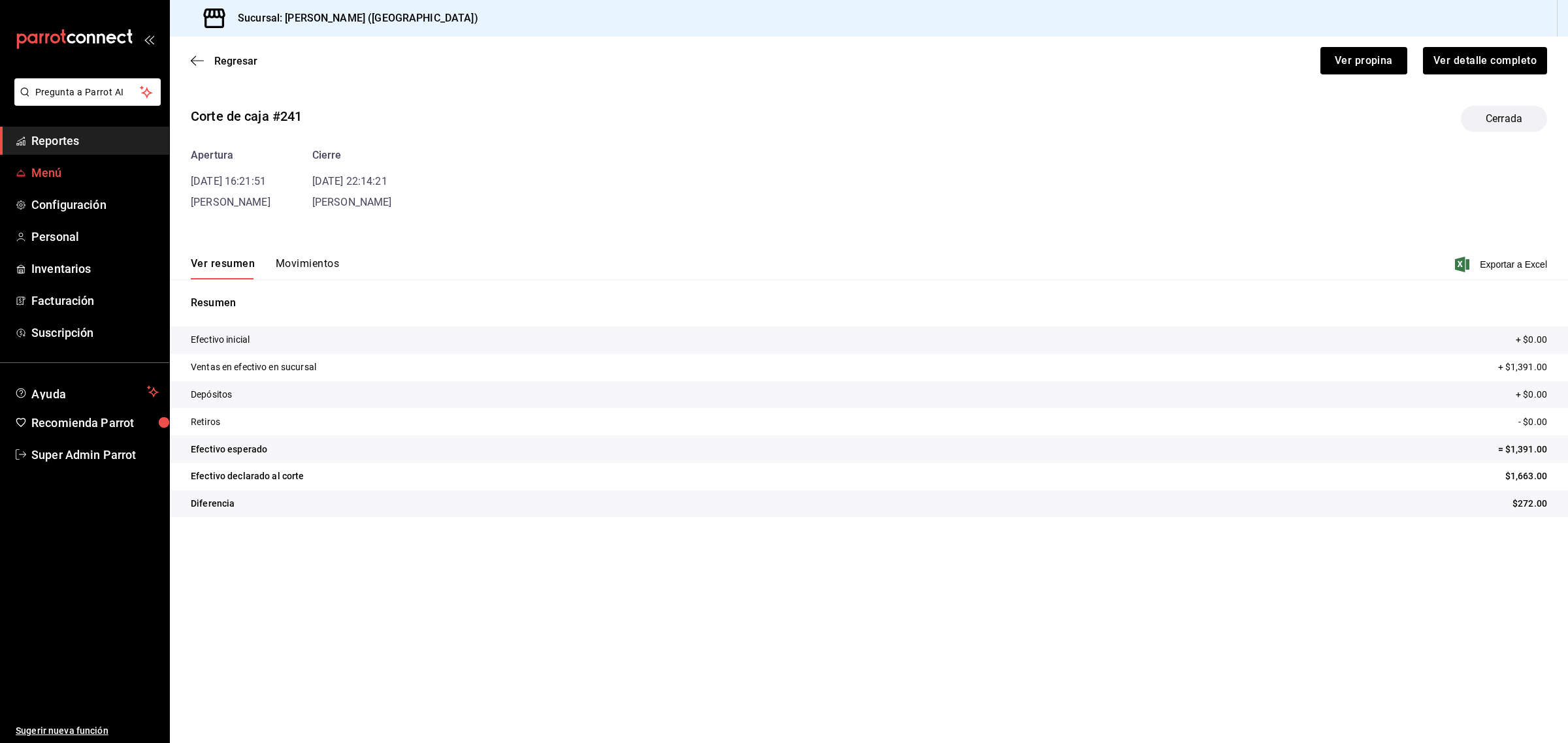
click at [56, 180] on span "Menú" at bounding box center [95, 173] width 127 height 17
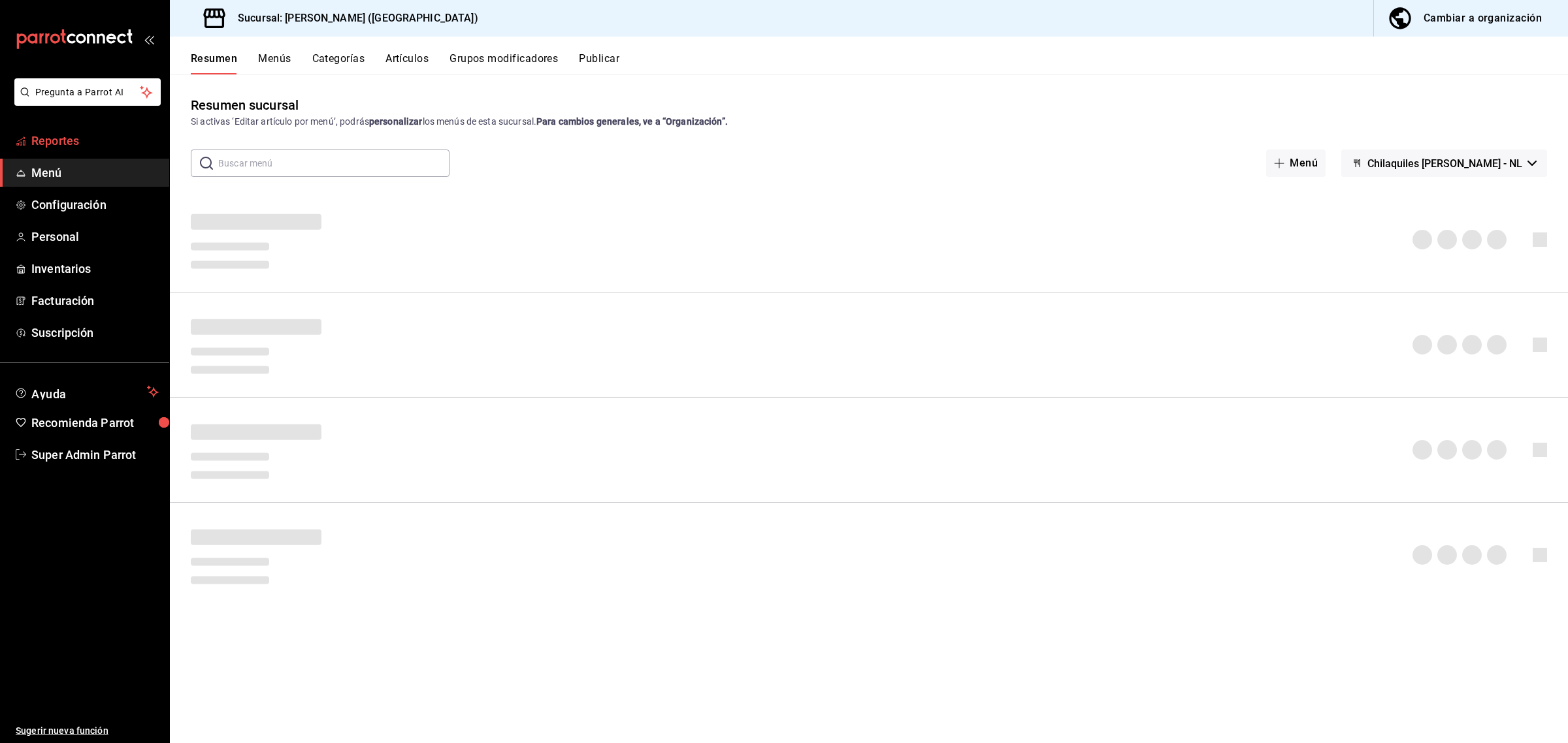
click at [67, 148] on span "Reportes" at bounding box center [95, 141] width 127 height 17
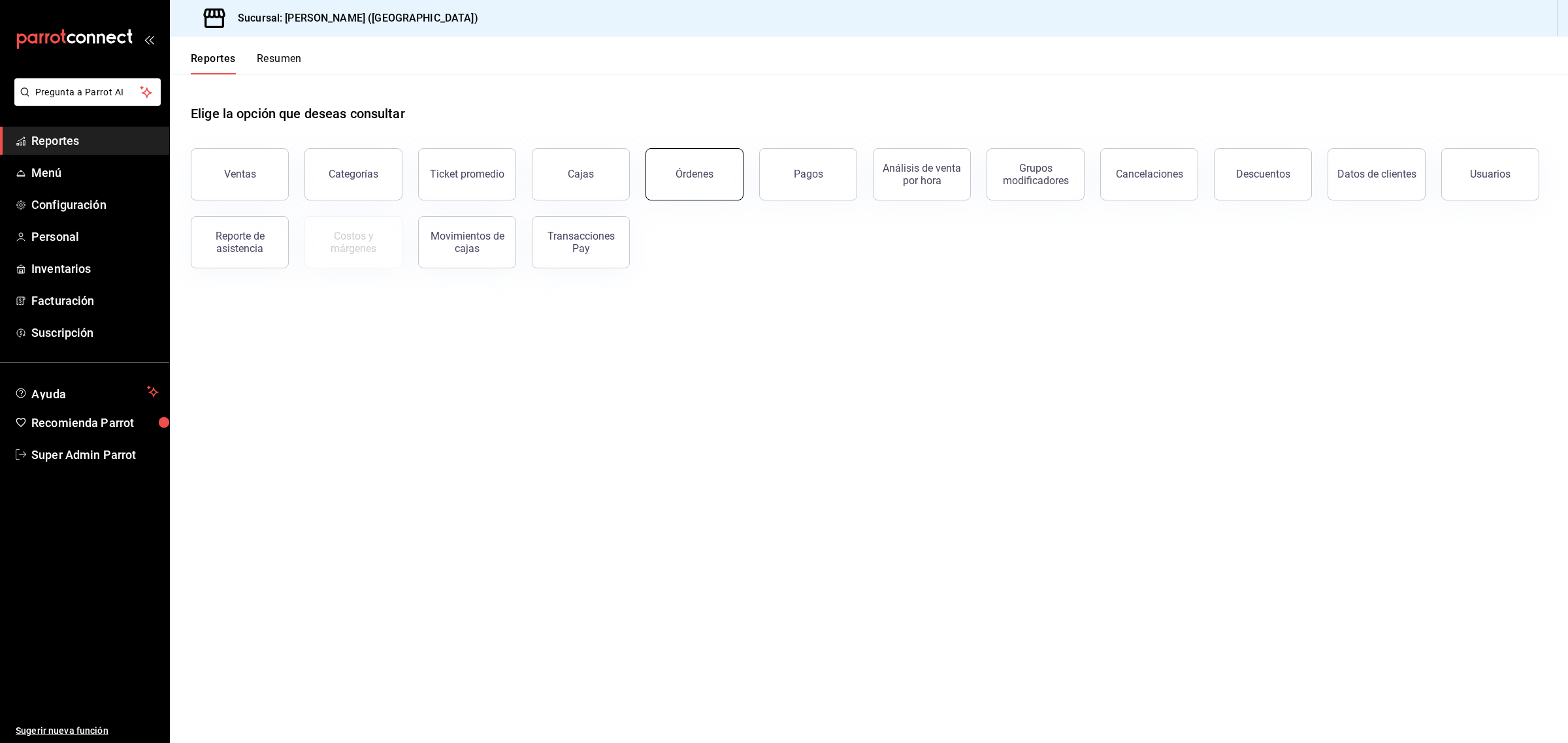
click at [688, 177] on div "Órdenes" at bounding box center [694, 174] width 38 height 13
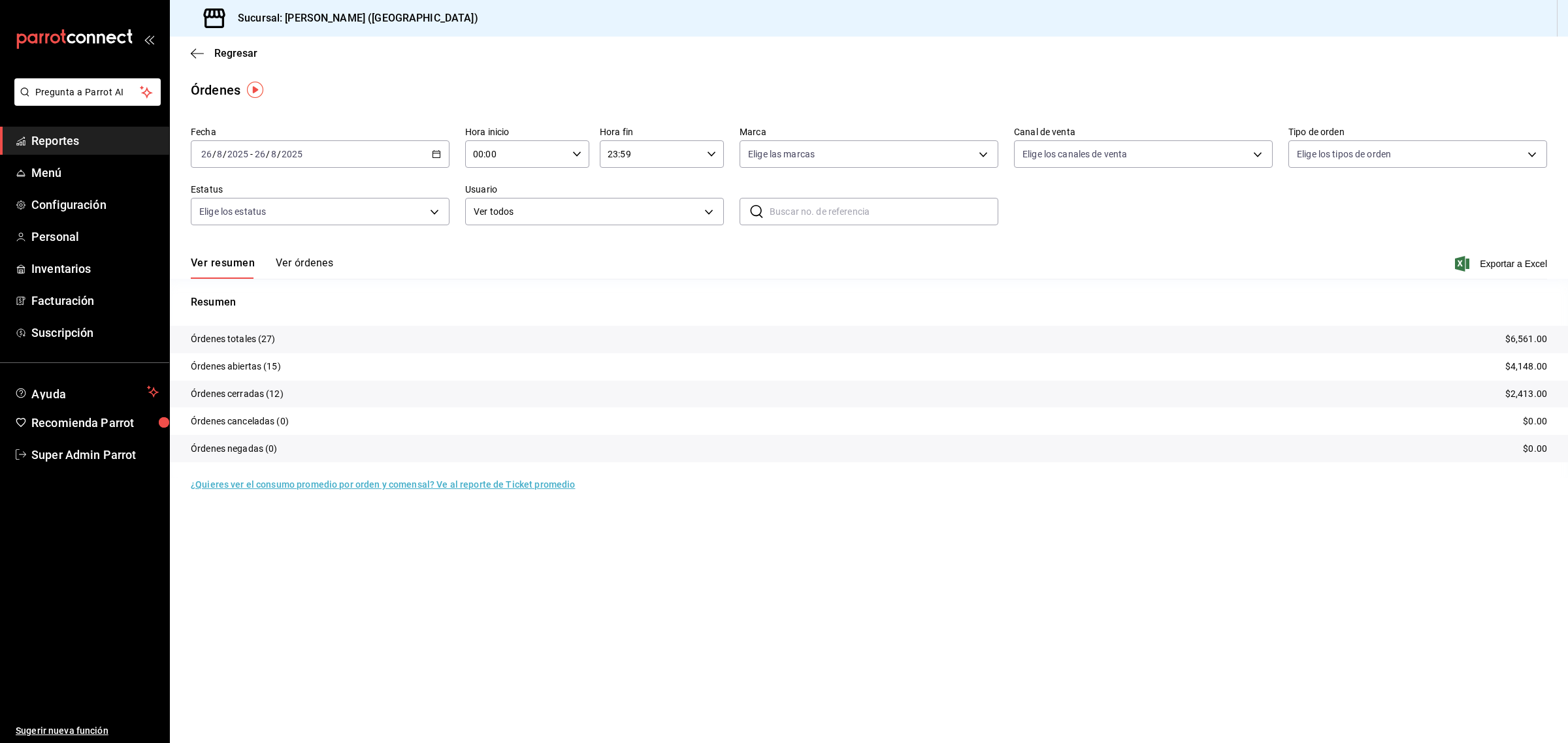
click at [387, 161] on div "[DATE] [DATE] - [DATE] [DATE]" at bounding box center [320, 154] width 258 height 27
click at [259, 335] on span "Rango de fechas" at bounding box center [252, 340] width 101 height 13
click at [406, 273] on button "7" at bounding box center [410, 269] width 23 height 24
click at [307, 262] on button "Ver órdenes" at bounding box center [304, 268] width 57 height 22
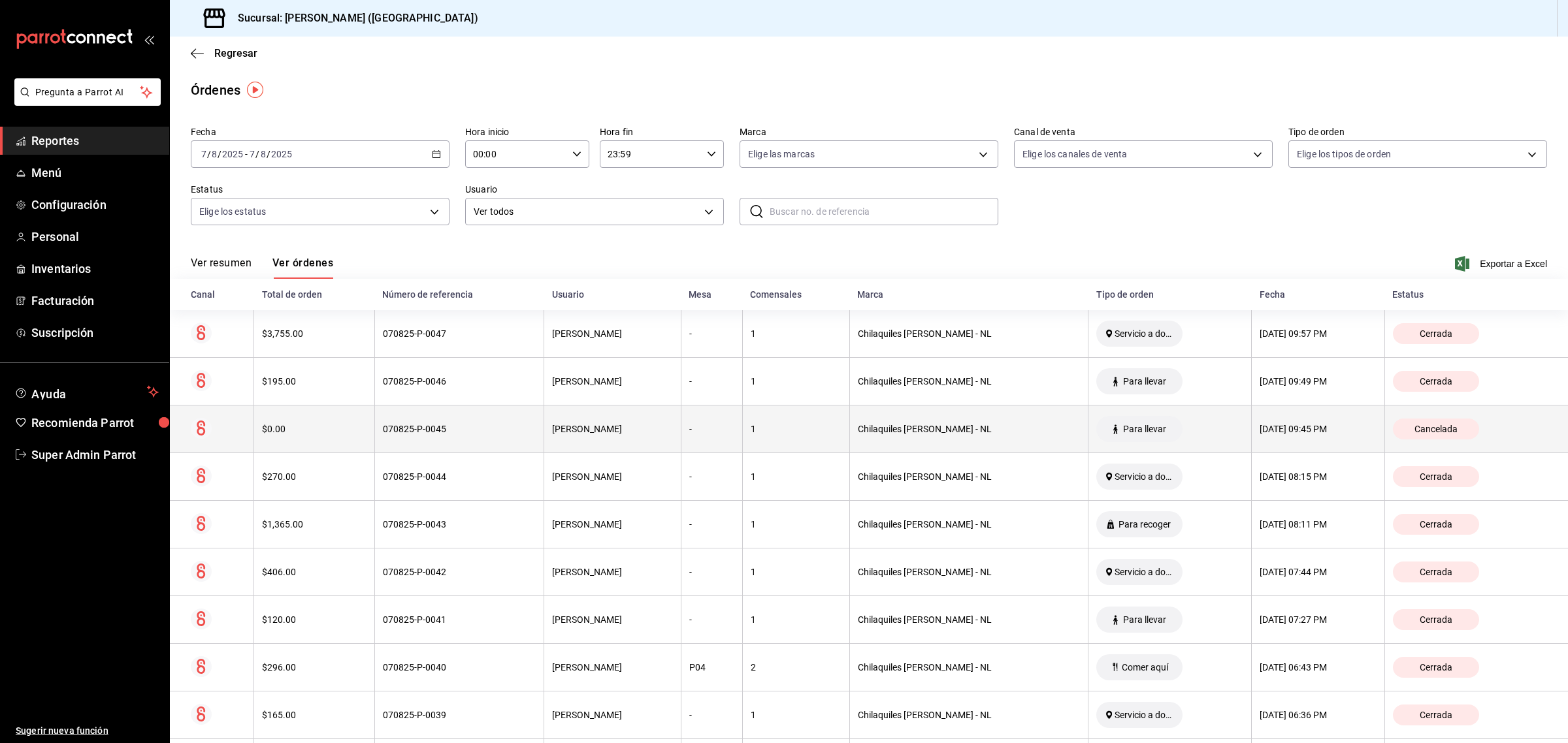
click at [1403, 422] on div "Cancelada" at bounding box center [1436, 429] width 86 height 21
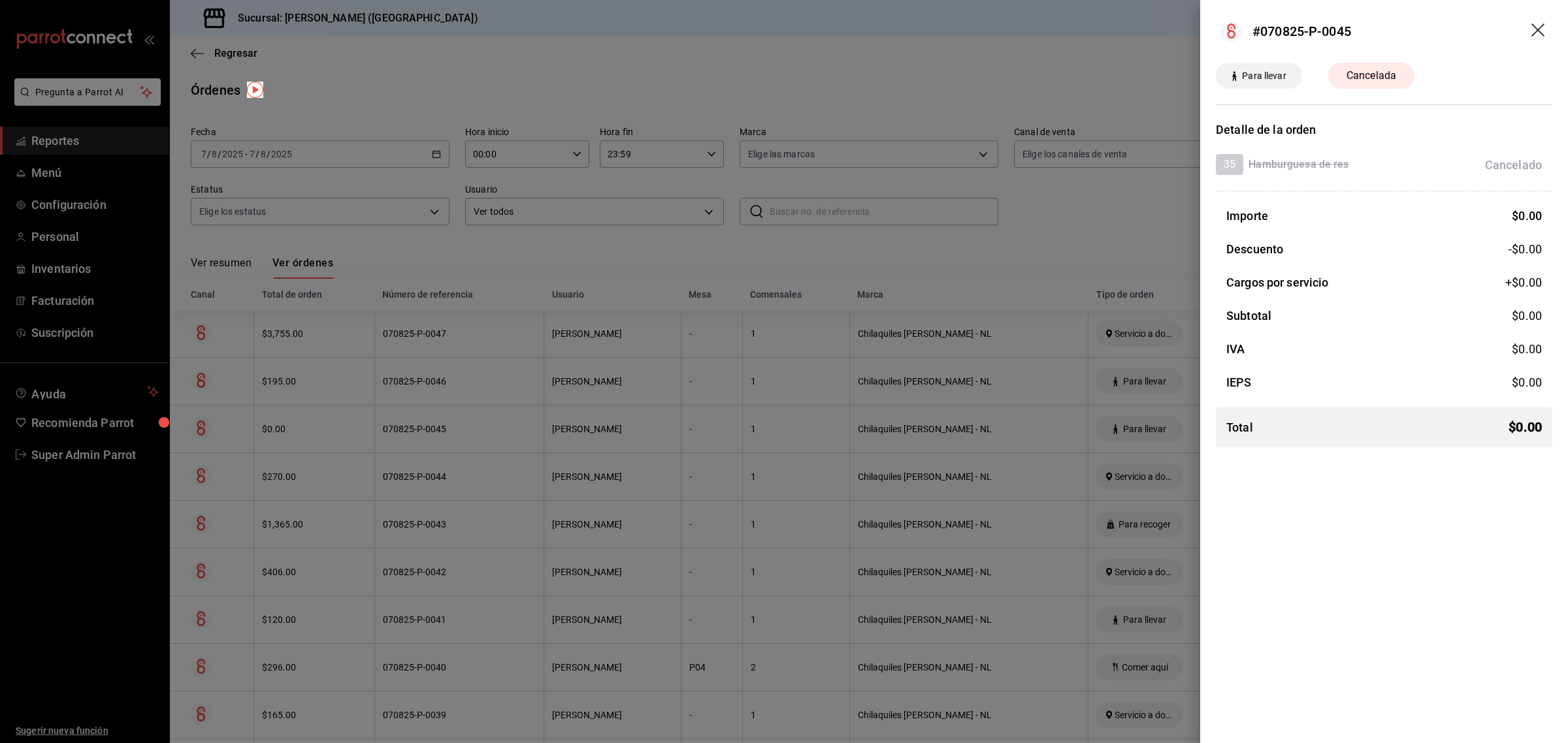
click at [1534, 31] on icon "drag" at bounding box center [1539, 31] width 16 height 16
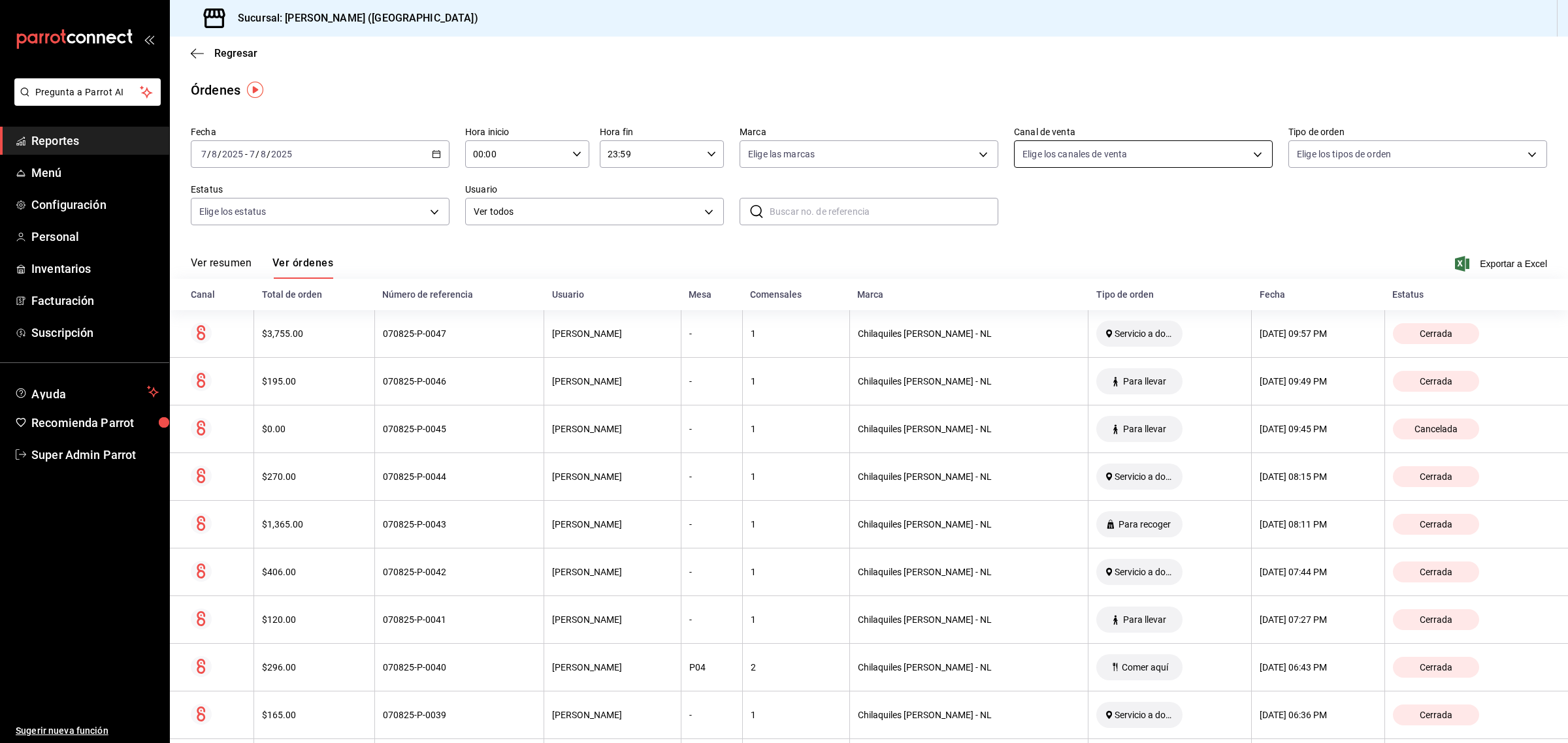
click at [1073, 153] on body "Pregunta a Parrot AI Reportes Menú Configuración Personal Inventarios Facturaci…" at bounding box center [784, 372] width 1568 height 743
click at [1073, 153] on div at bounding box center [784, 372] width 1568 height 743
click at [955, 149] on body "Pregunta a Parrot AI Reportes Menú Configuración Personal Inventarios Facturaci…" at bounding box center [784, 372] width 1568 height 743
click at [955, 149] on div at bounding box center [784, 372] width 1568 height 743
click at [409, 207] on body "Pregunta a Parrot AI Reportes Menú Configuración Personal Inventarios Facturaci…" at bounding box center [784, 372] width 1568 height 743
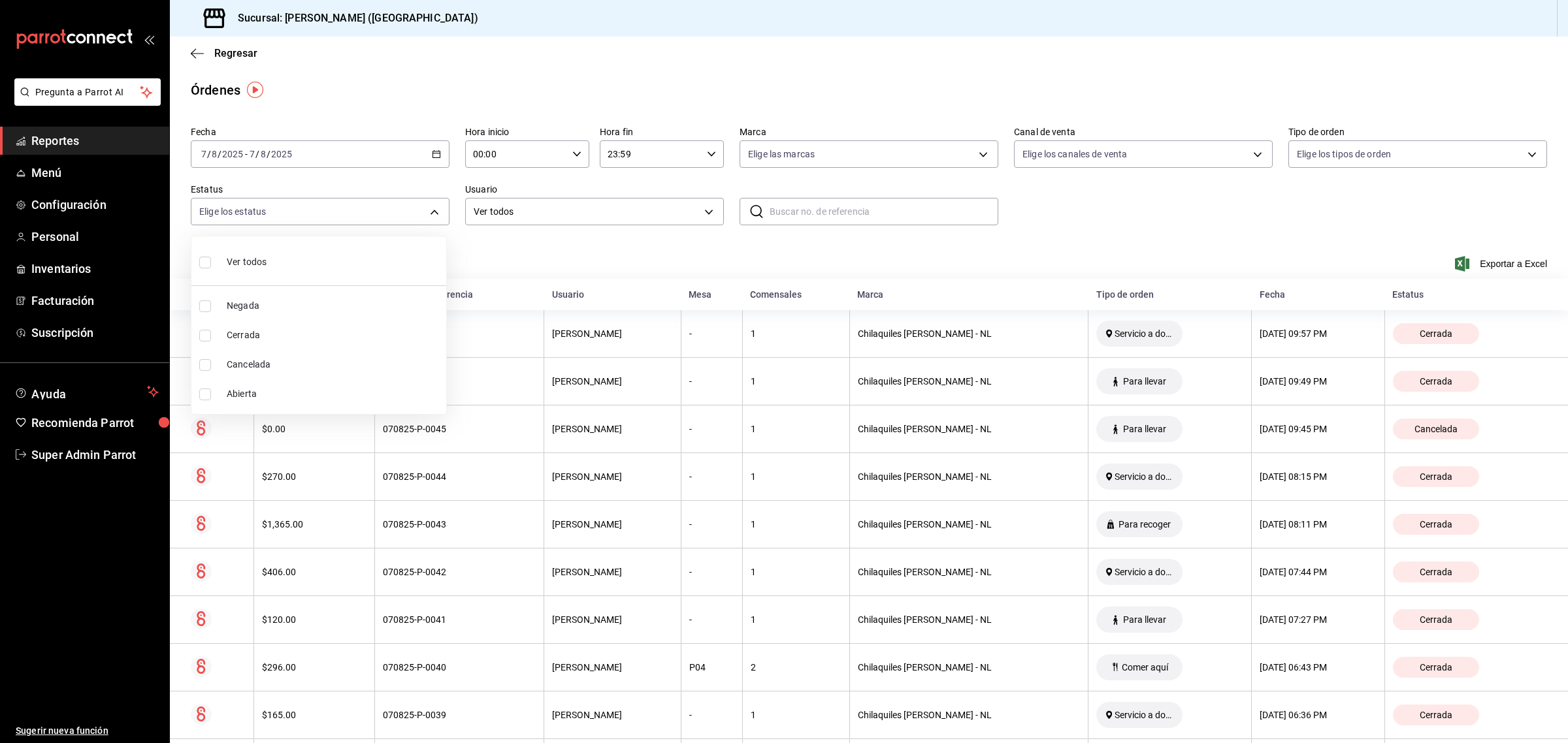
click at [246, 265] on span "Ver todos" at bounding box center [247, 262] width 40 height 13
type input "DENIED,FINISHED,CANCELED,OPEN"
checkbox input "true"
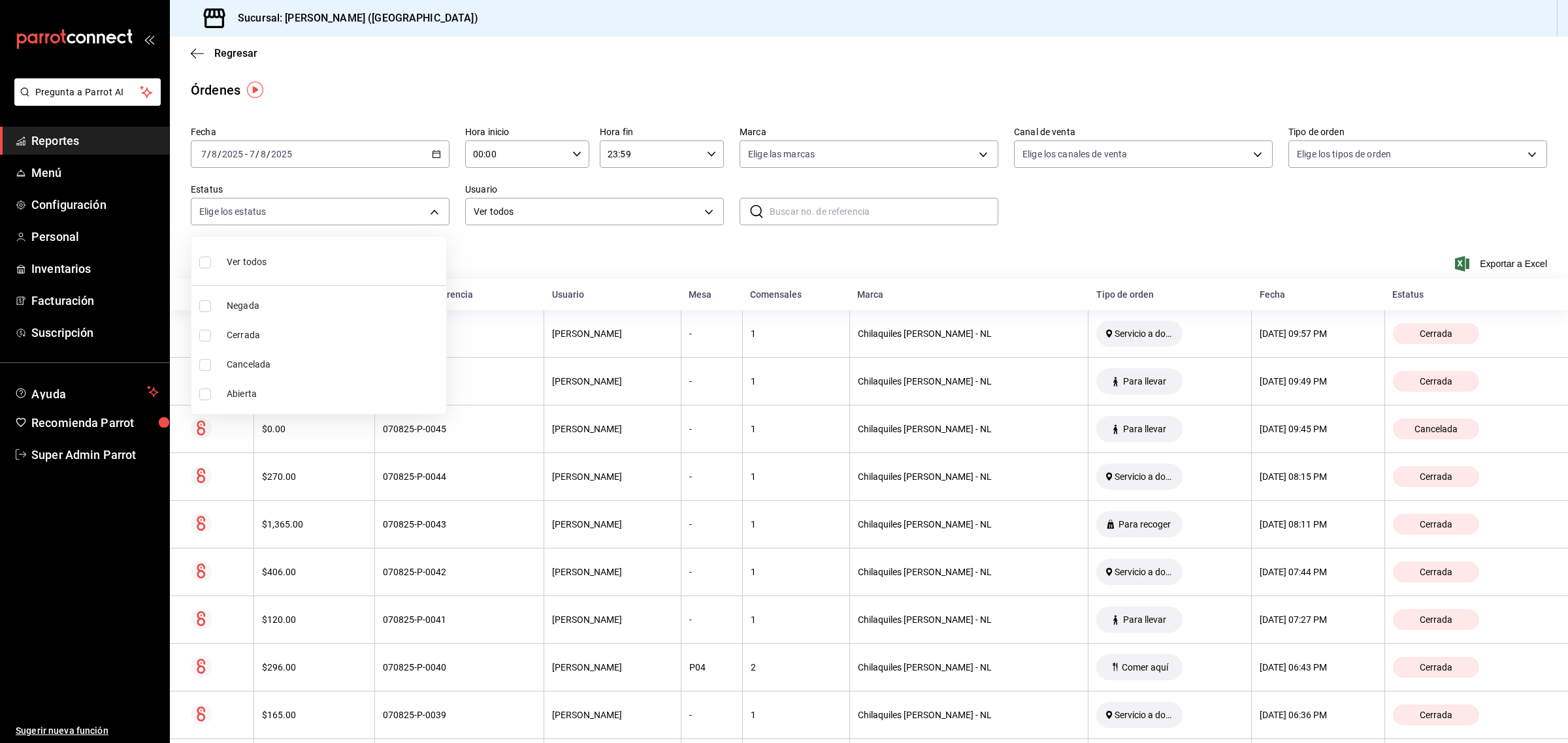
checkbox input "true"
click at [515, 269] on div at bounding box center [784, 372] width 1568 height 743
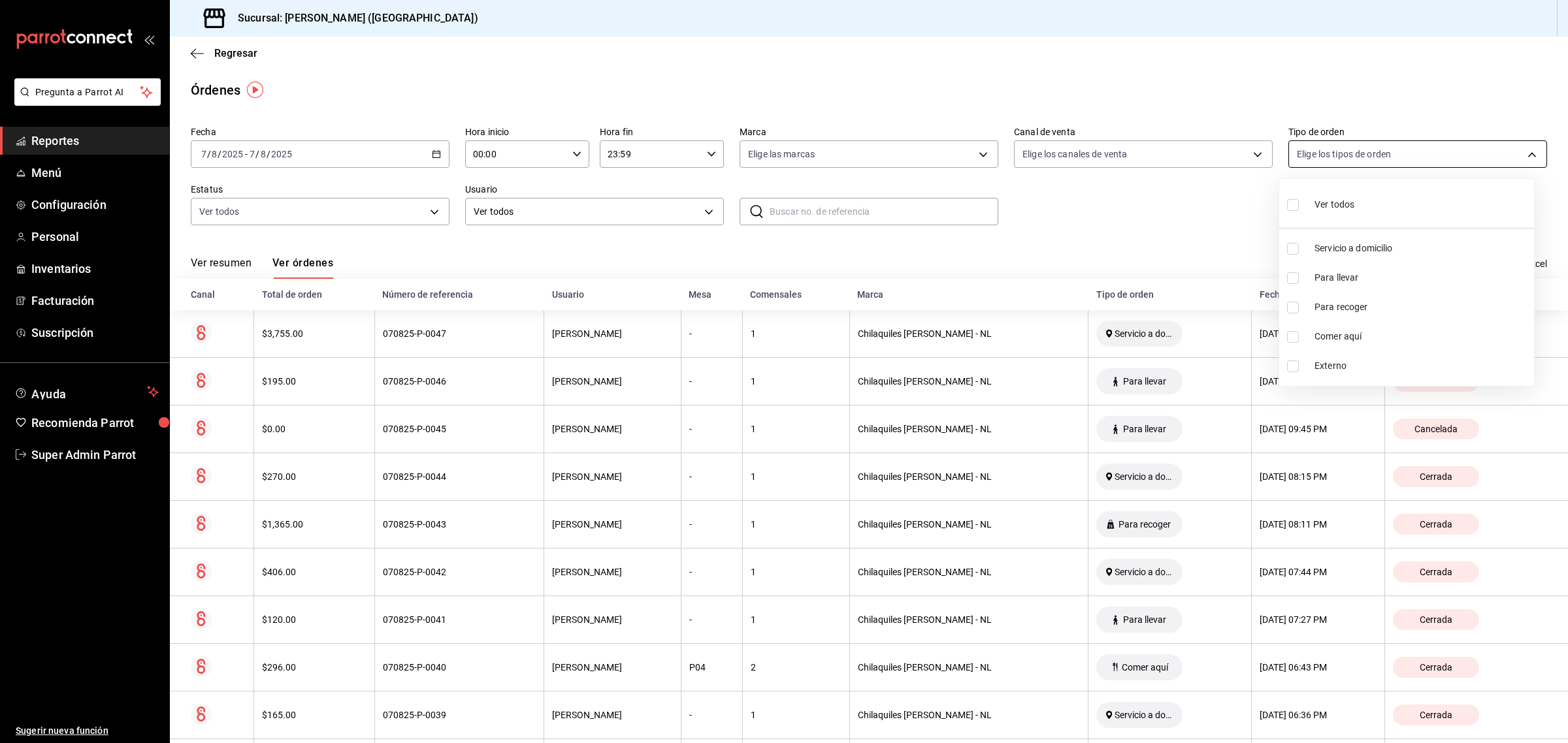
click at [1351, 145] on body "Pregunta a Parrot AI Reportes Menú Configuración Personal Inventarios Facturaci…" at bounding box center [784, 372] width 1568 height 743
click at [1323, 276] on span "Para llevar" at bounding box center [1421, 277] width 214 height 13
type input "cb25f74a-9ca4-4d43-afd4-b3525705a31c"
checkbox input "true"
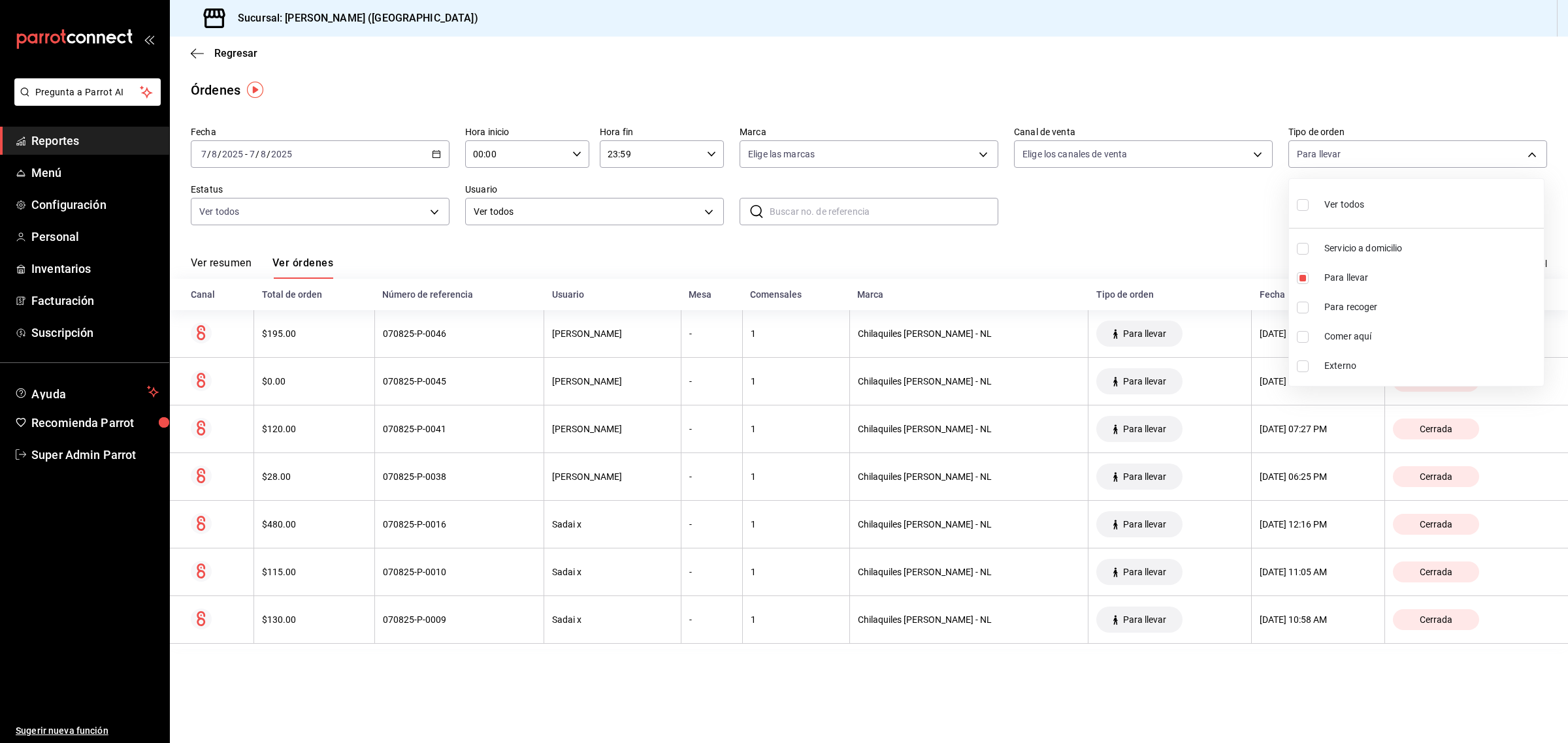
click at [1066, 247] on div at bounding box center [784, 372] width 1568 height 743
click at [435, 155] on icon "button" at bounding box center [437, 154] width 9 height 9
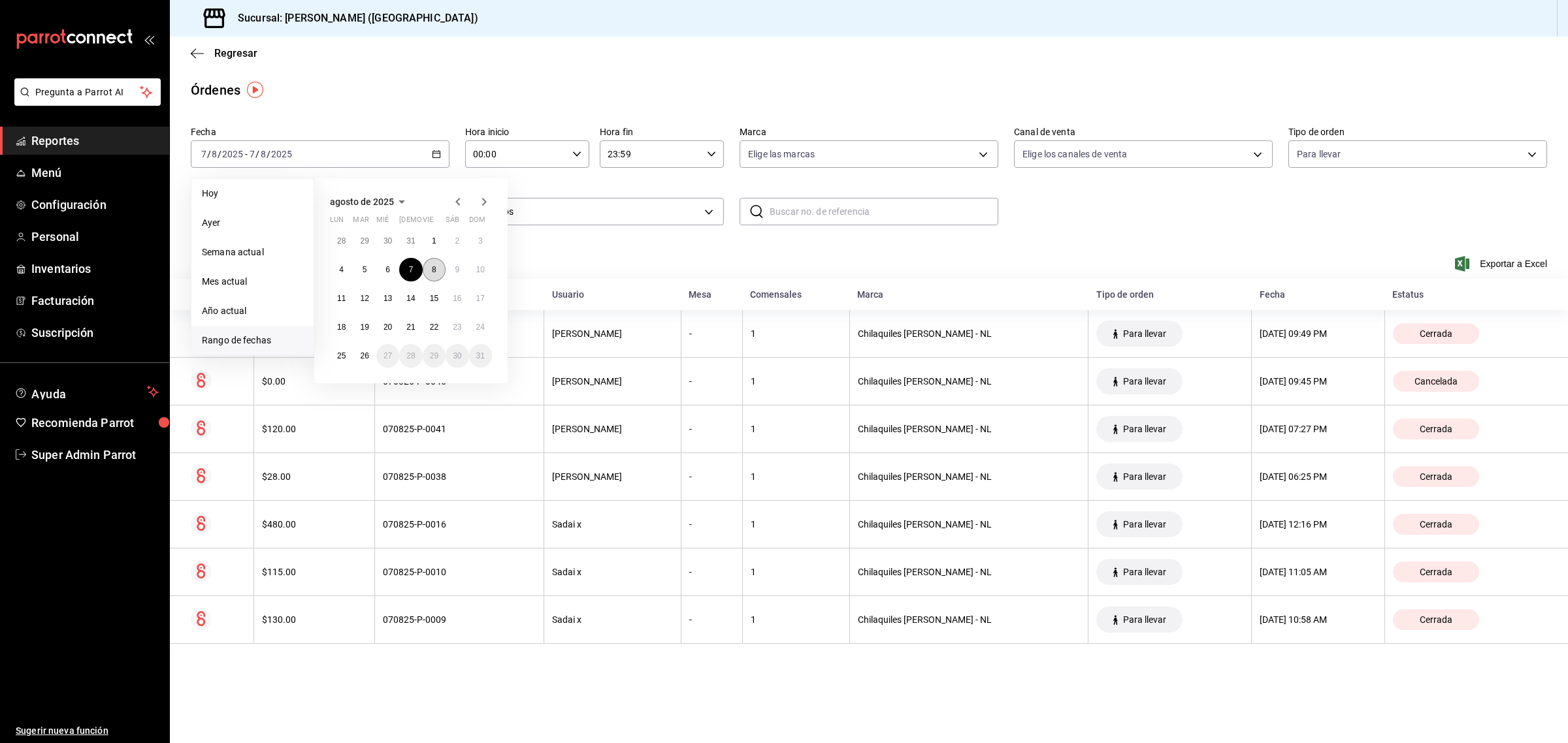
click at [433, 268] on abbr "8" at bounding box center [434, 270] width 5 height 9
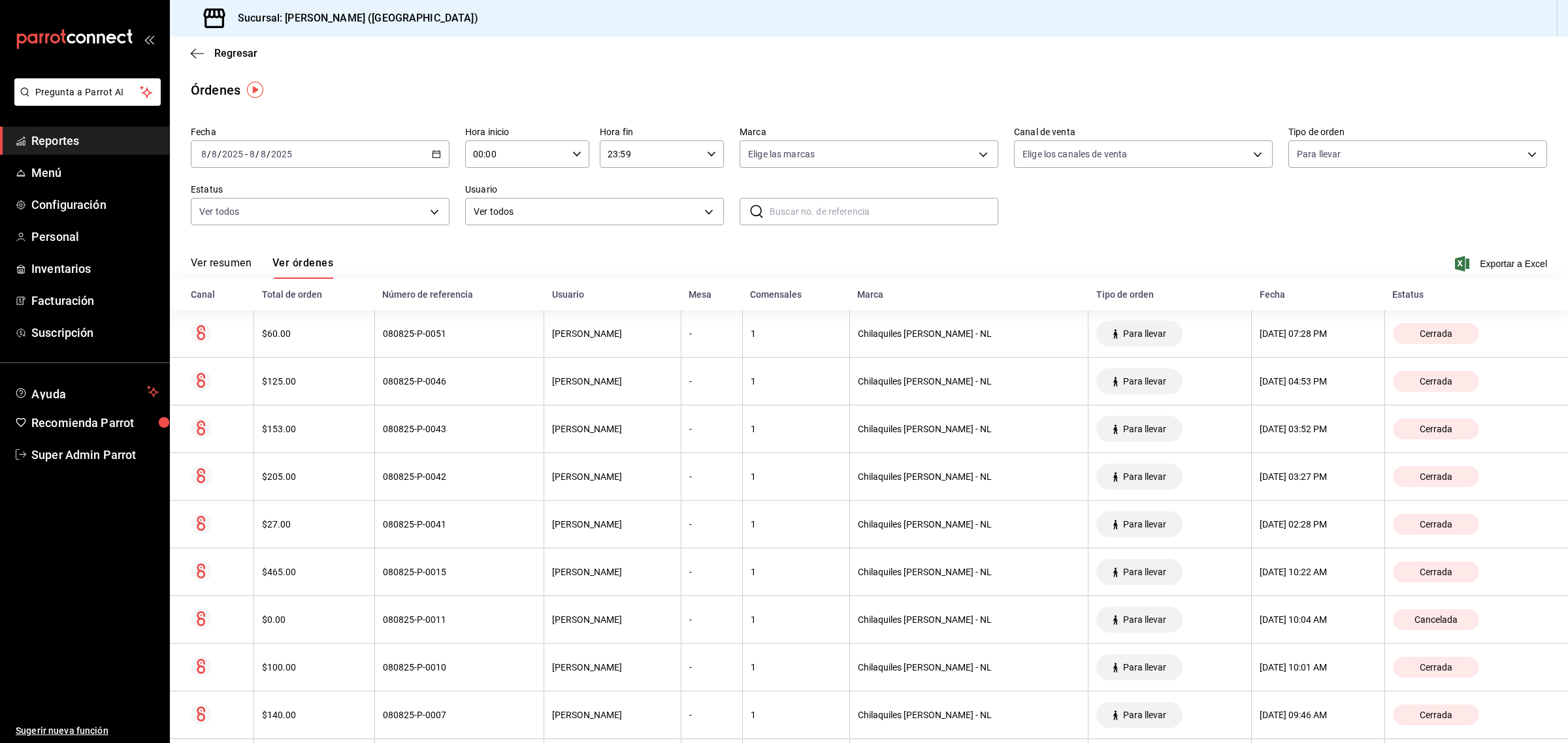
click at [433, 157] on icon "button" at bounding box center [437, 154] width 9 height 9
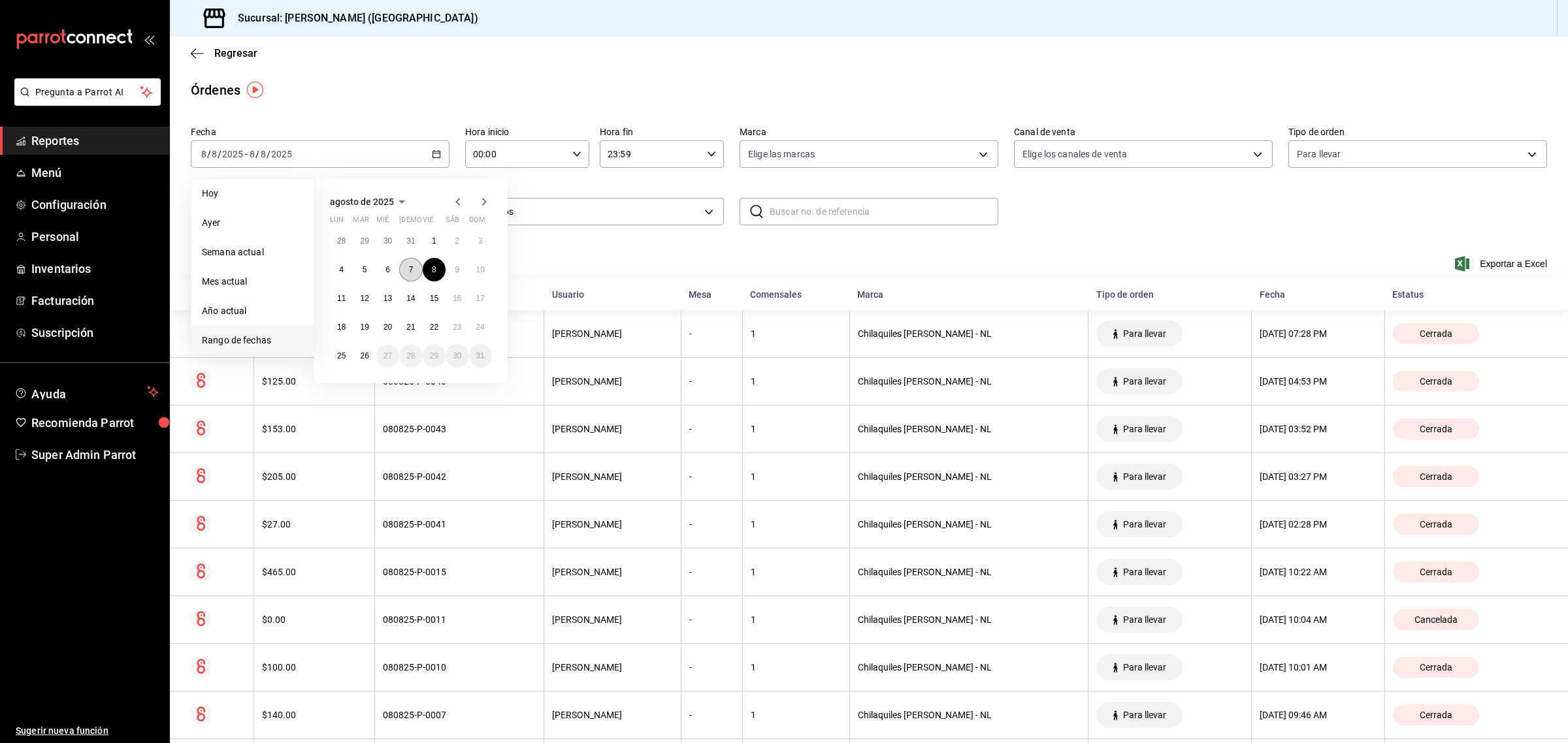
click at [407, 266] on button "7" at bounding box center [410, 269] width 23 height 24
click at [407, 266] on div "Ver resumen Ver órdenes Exportar a Excel" at bounding box center [869, 260] width 1356 height 38
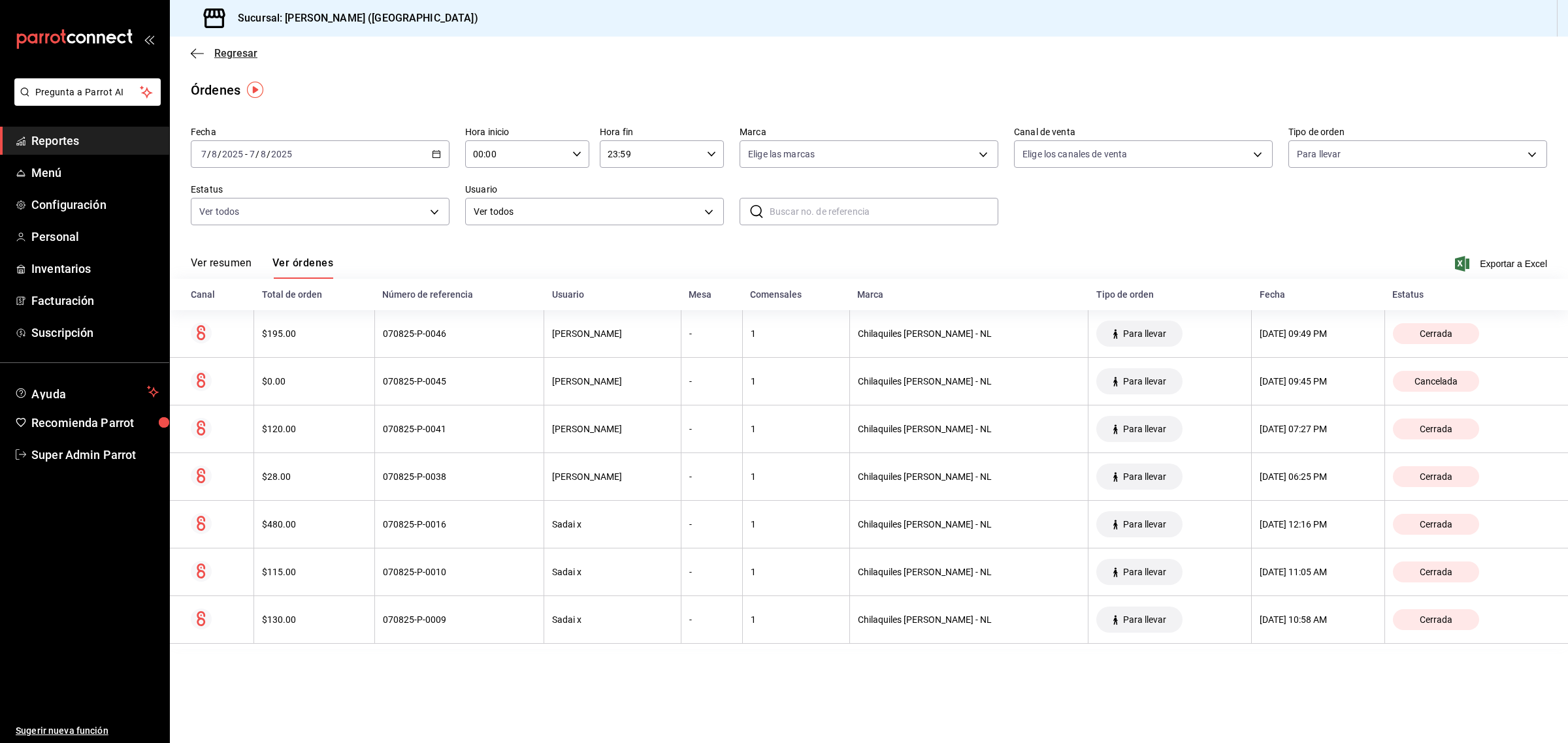
click at [201, 53] on icon "button" at bounding box center [197, 53] width 13 height 12
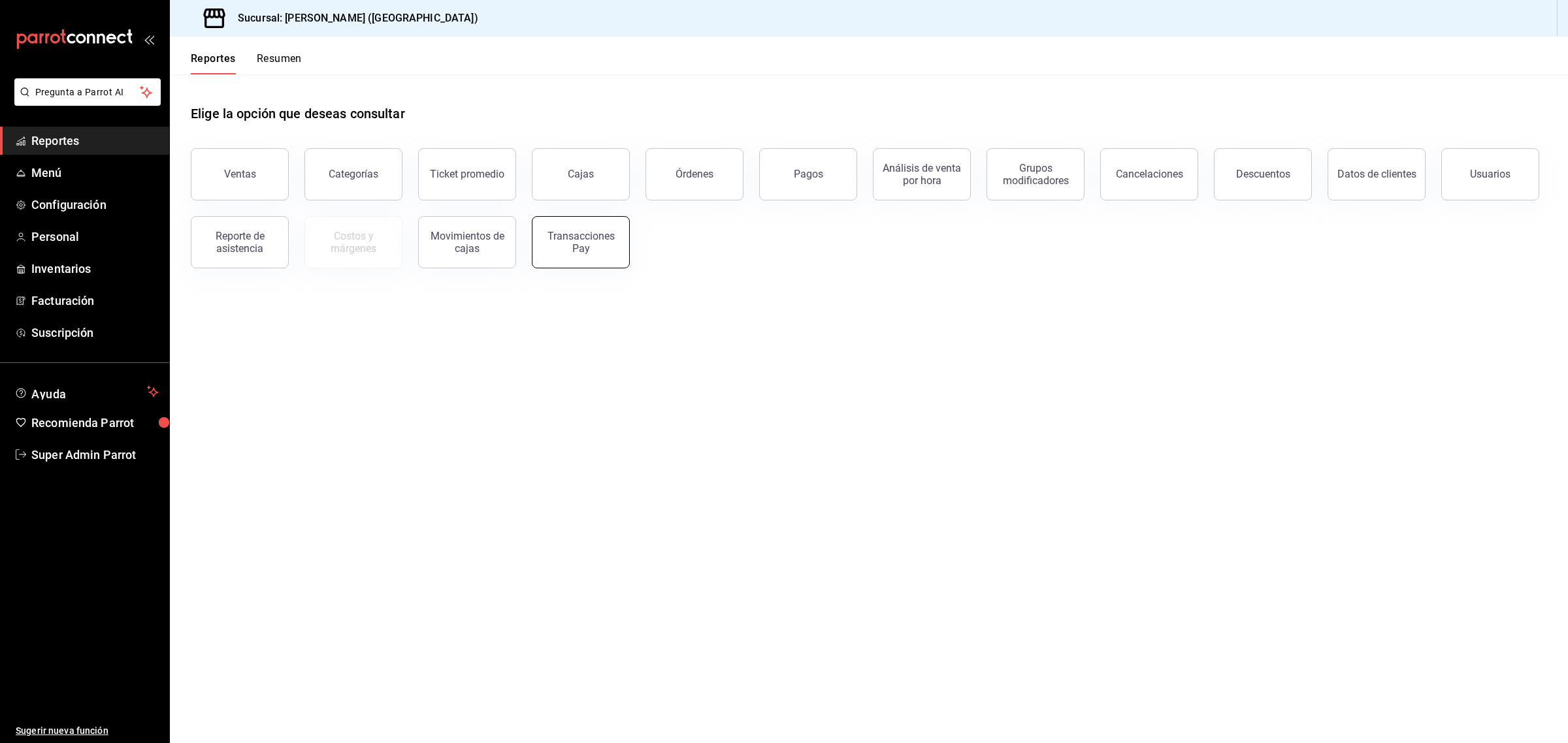
click at [540, 251] on button "Transacciones Pay" at bounding box center [581, 242] width 98 height 53
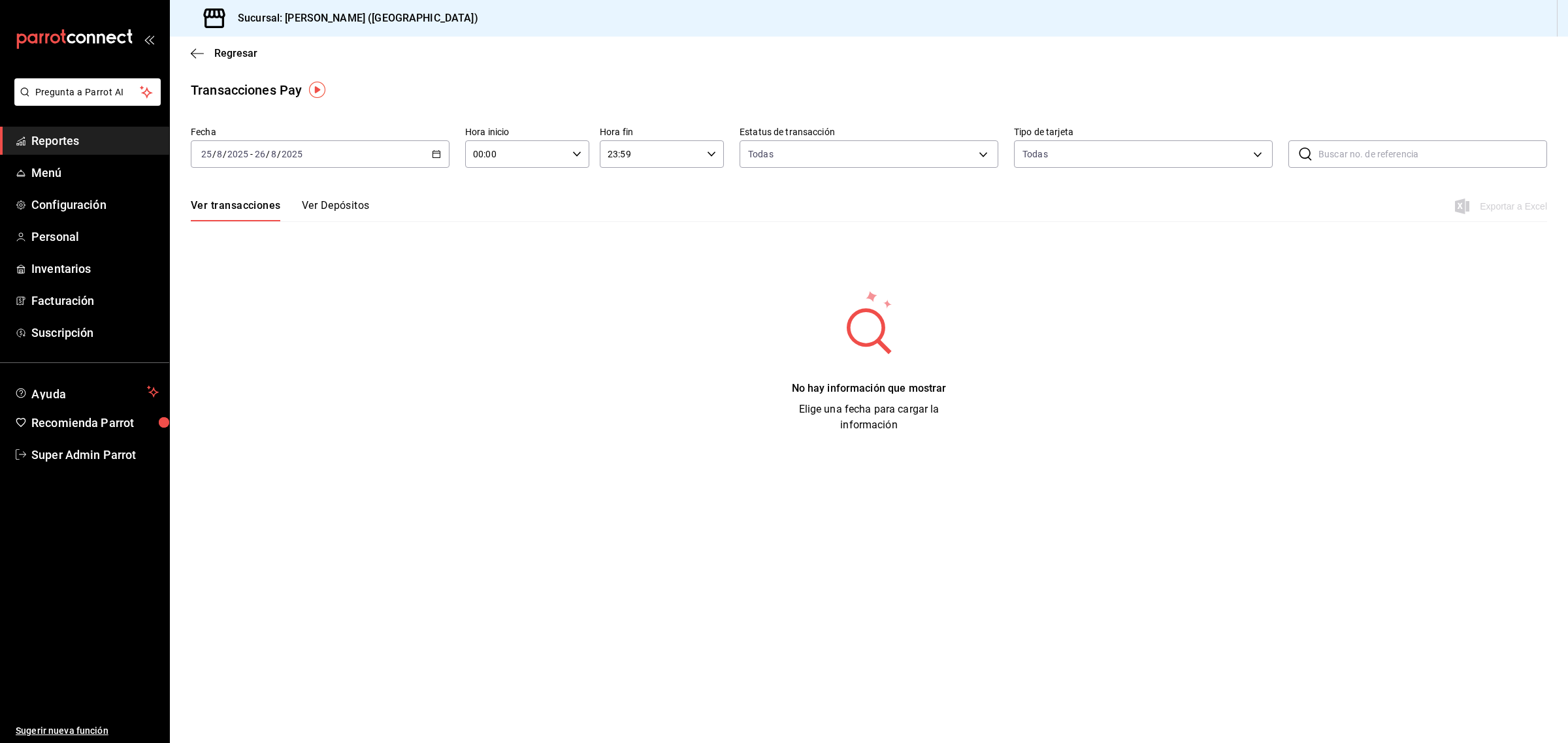
click at [439, 156] on icon "button" at bounding box center [437, 154] width 9 height 9
click at [243, 335] on span "Rango de fechas" at bounding box center [252, 340] width 101 height 13
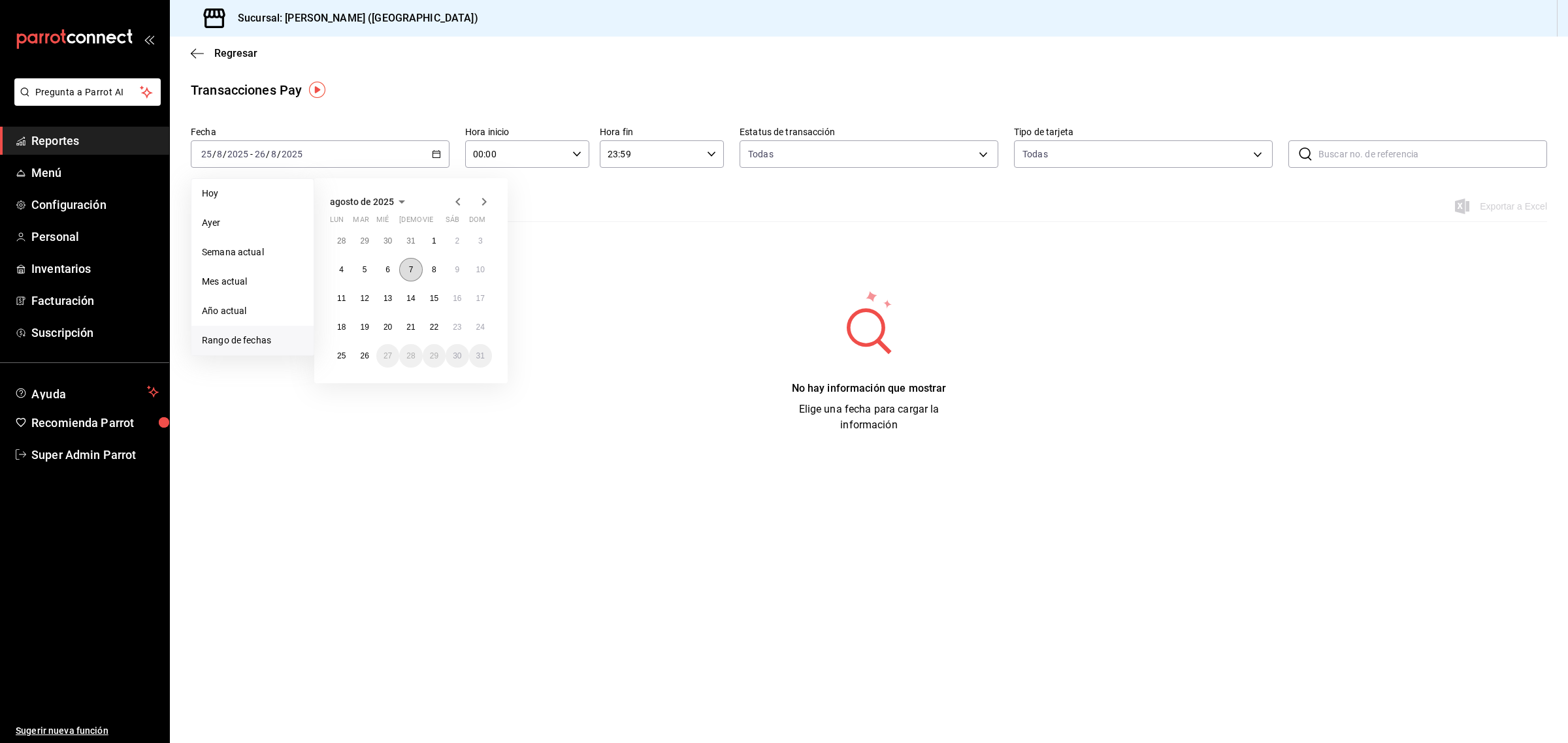
click at [408, 276] on button "7" at bounding box center [410, 269] width 23 height 24
click at [409, 271] on abbr "7" at bounding box center [412, 270] width 5 height 9
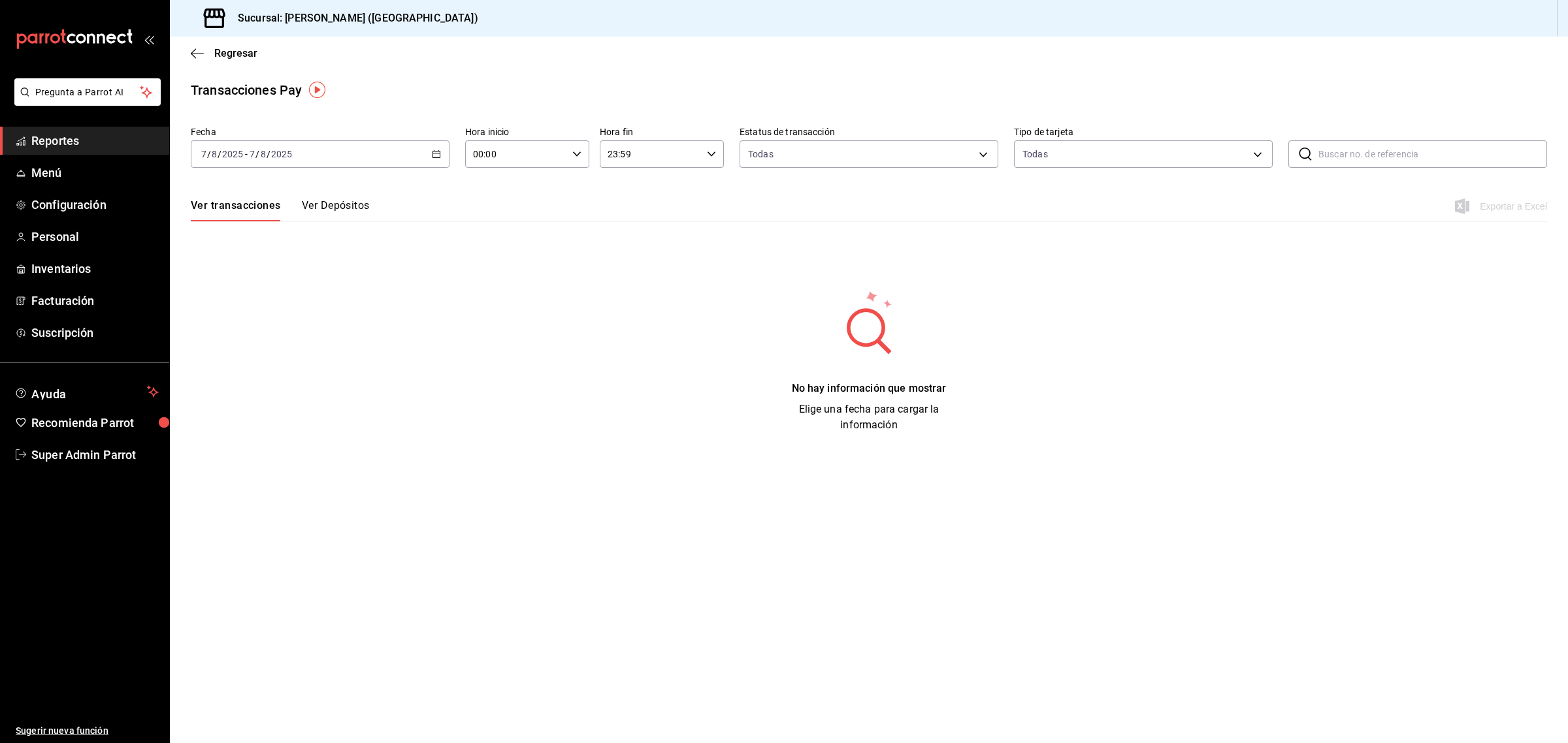
click at [423, 162] on div "[DATE] [DATE] - [DATE] [DATE]" at bounding box center [320, 154] width 258 height 27
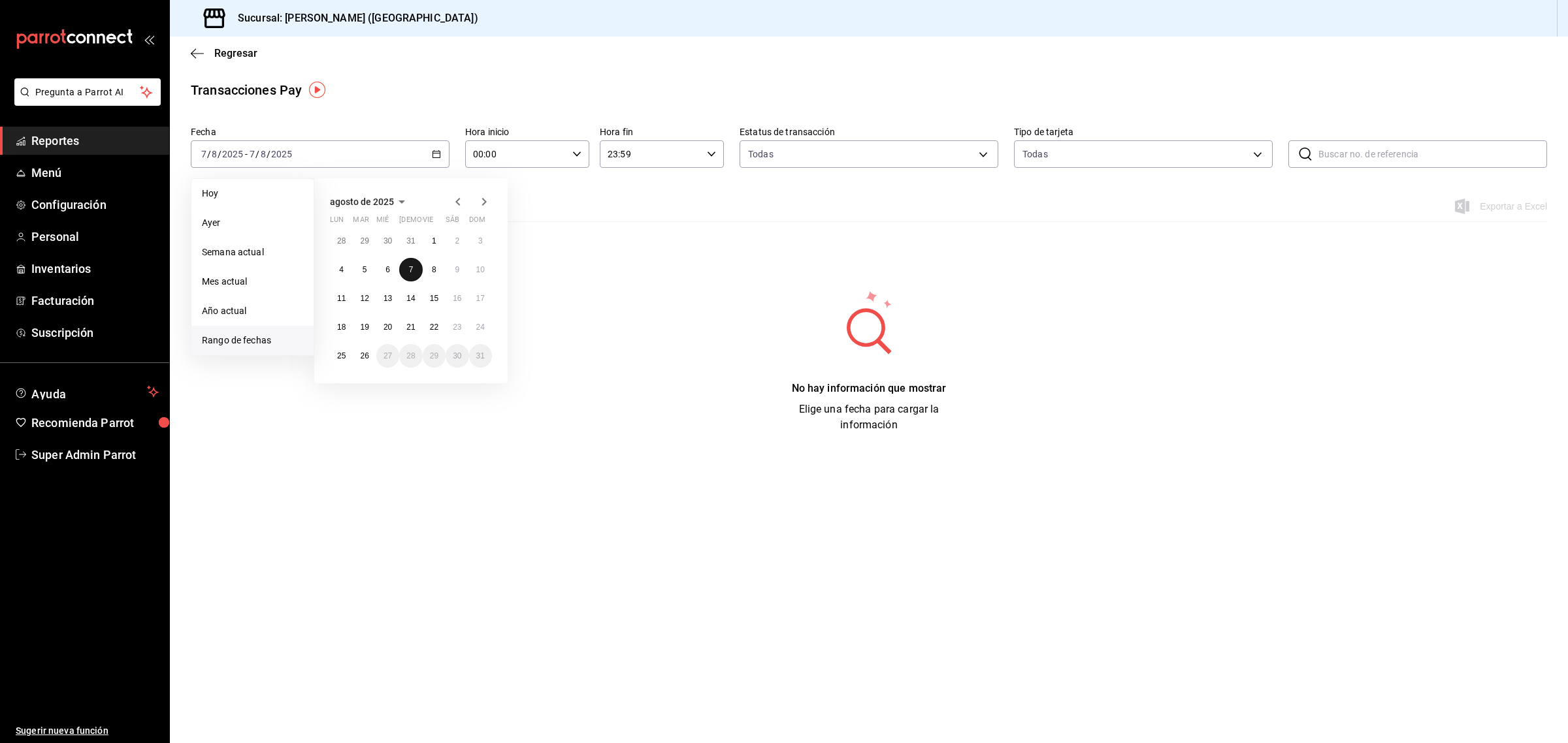
click at [407, 269] on button "7" at bounding box center [410, 269] width 23 height 24
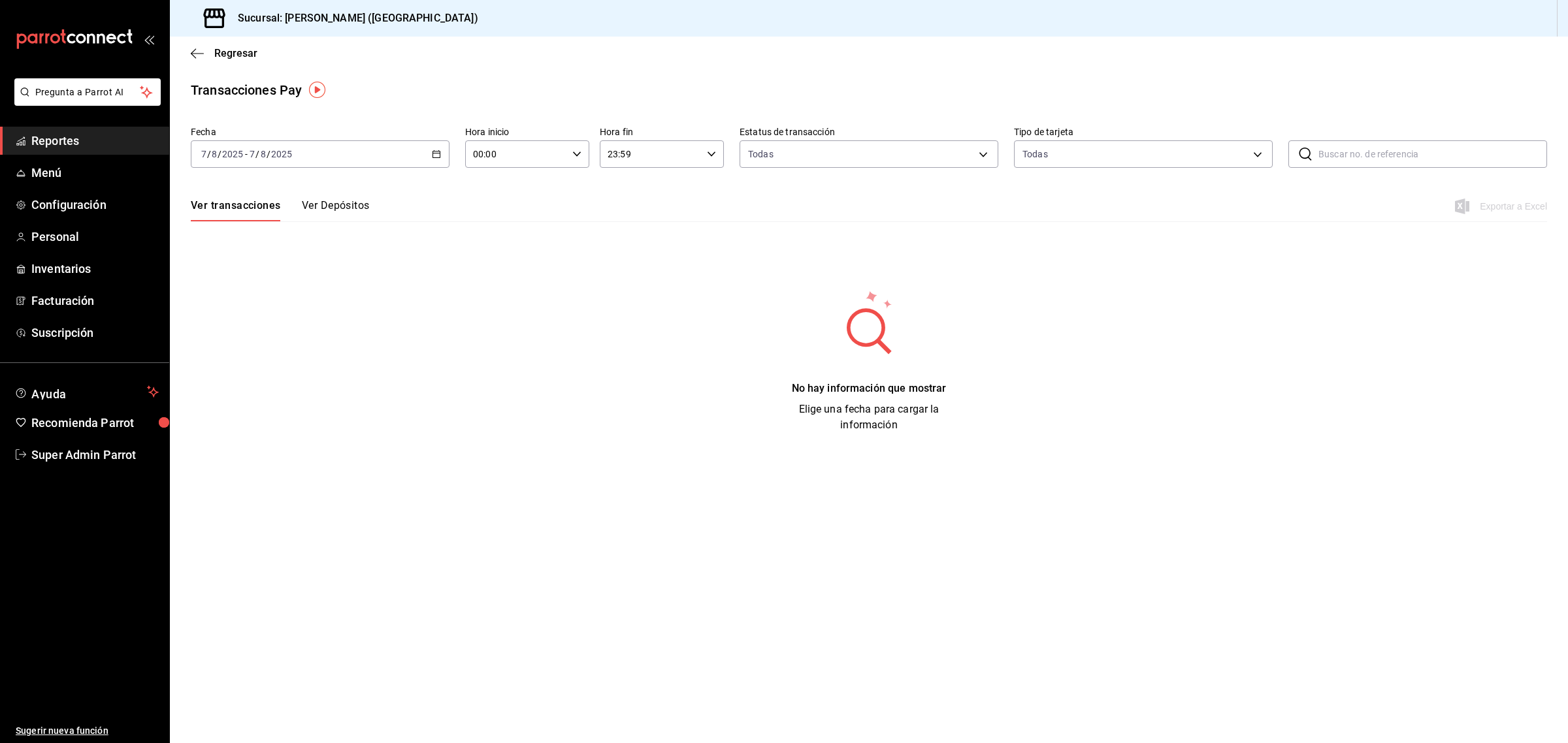
click at [357, 207] on button "Ver Depósitos" at bounding box center [335, 210] width 68 height 22
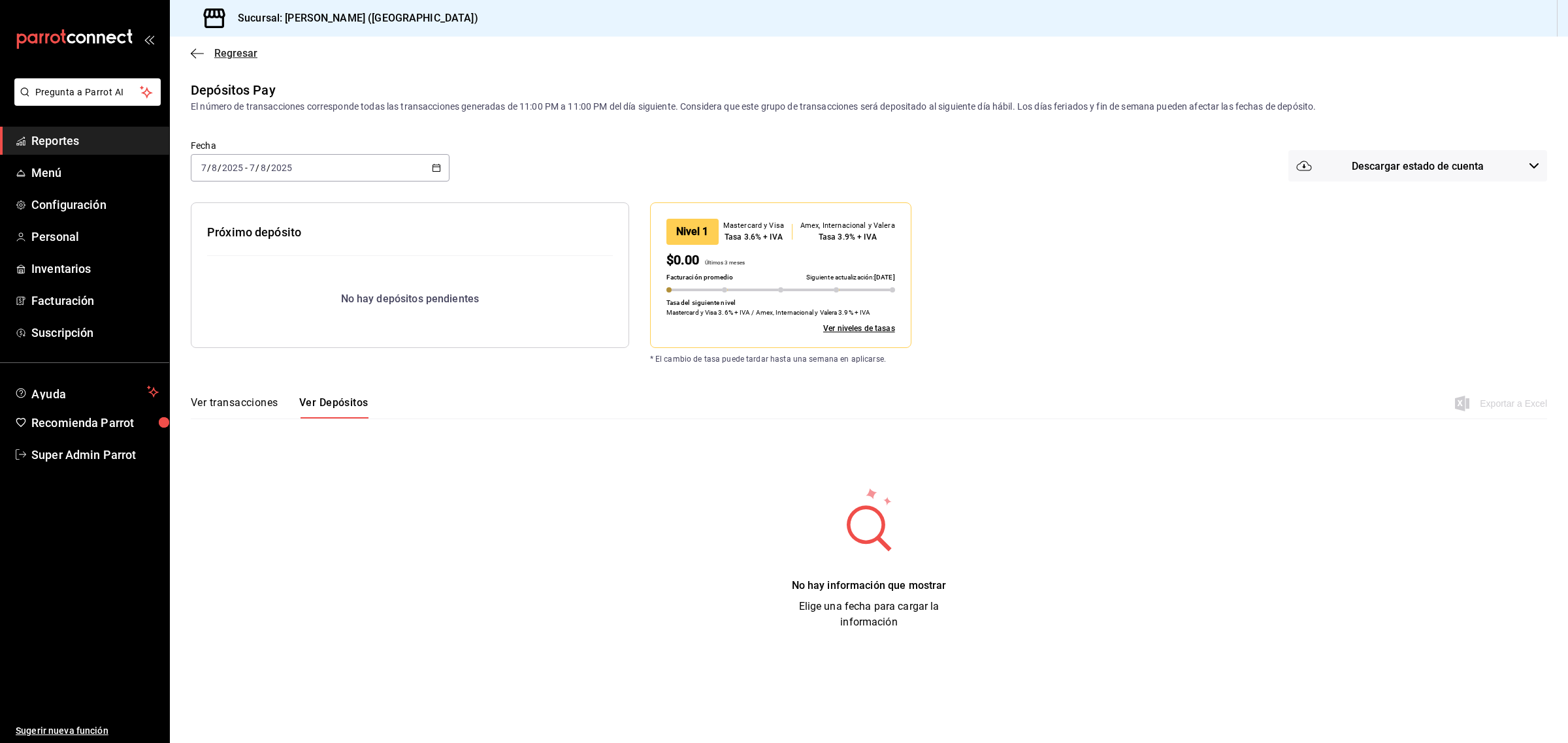
click at [197, 49] on icon "button" at bounding box center [197, 53] width 13 height 12
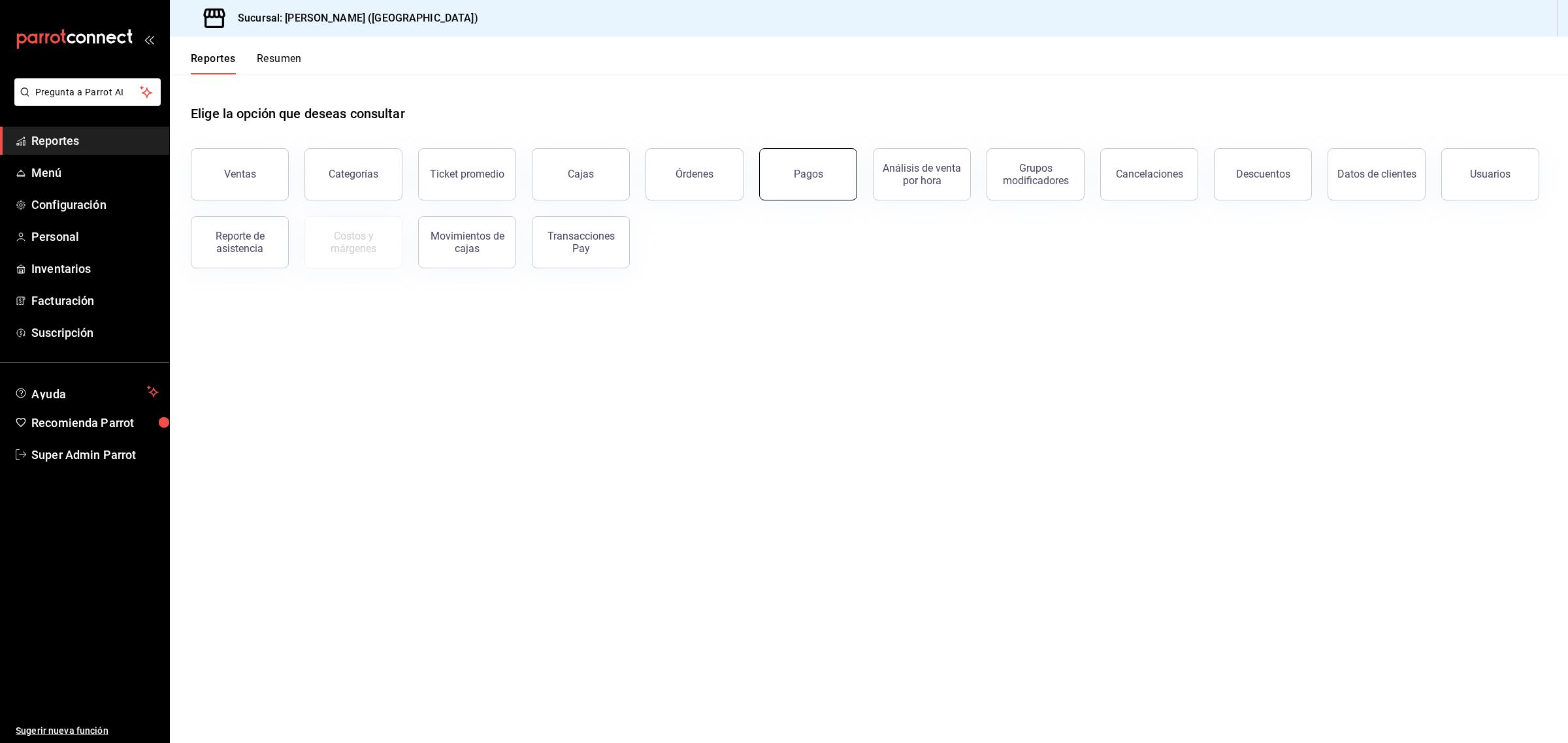
click at [795, 181] on button "Pagos" at bounding box center [808, 174] width 98 height 53
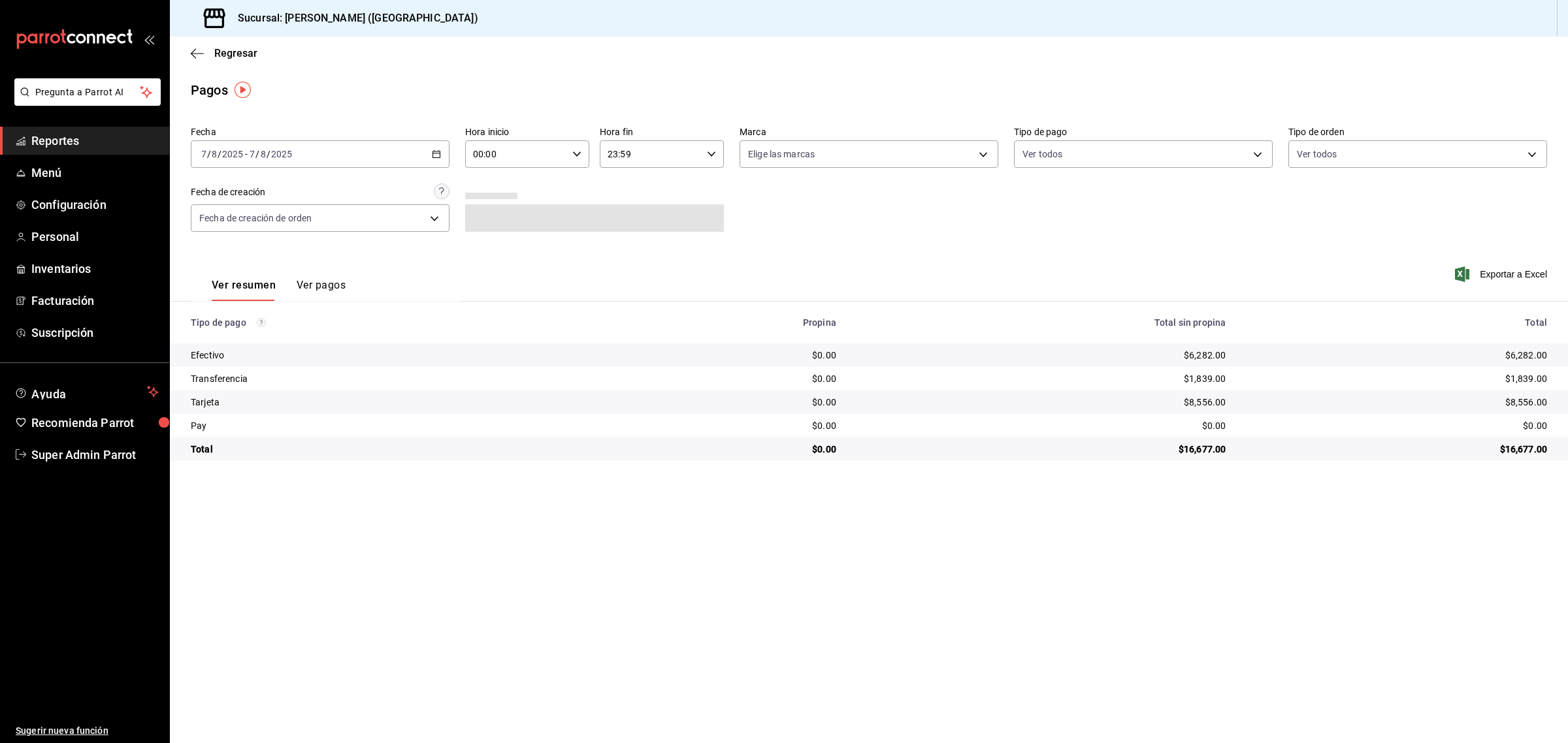
click at [429, 164] on div "[DATE] [DATE] - [DATE] [DATE]" at bounding box center [320, 154] width 258 height 27
click at [328, 281] on button "Ver pagos" at bounding box center [321, 290] width 49 height 22
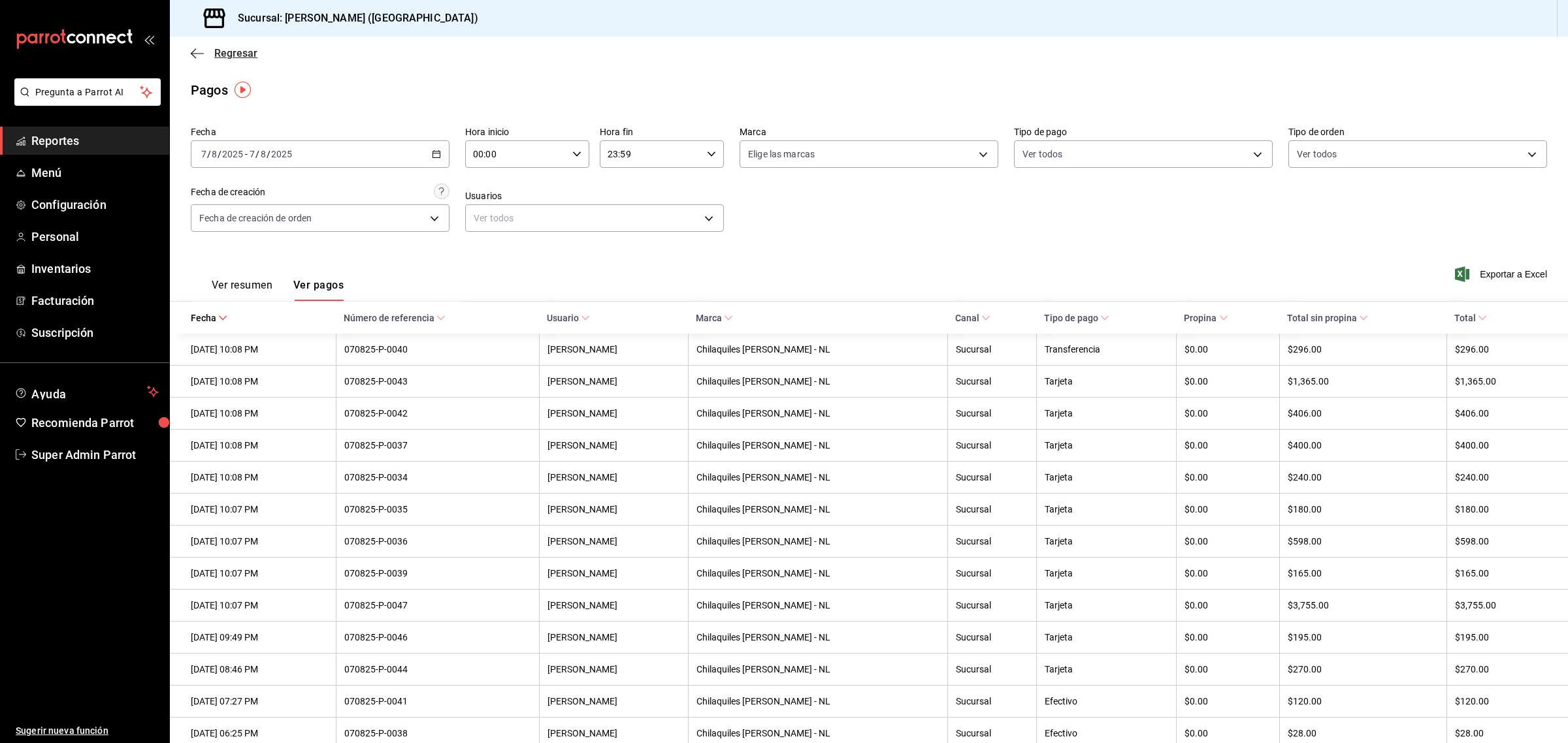
click at [200, 48] on icon "button" at bounding box center [197, 53] width 13 height 12
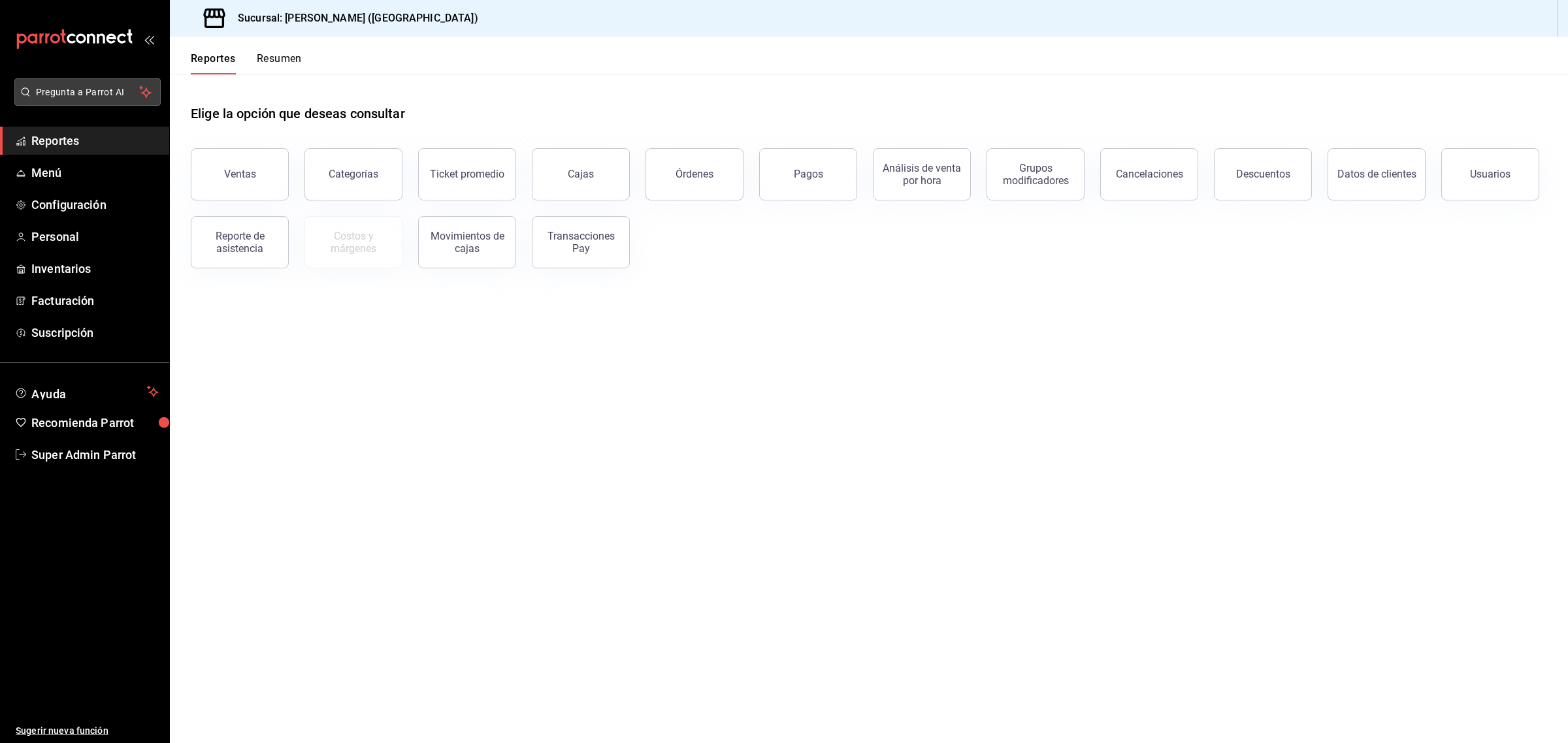
click at [99, 89] on span "Pregunta a Parrot AI" at bounding box center [88, 92] width 104 height 13
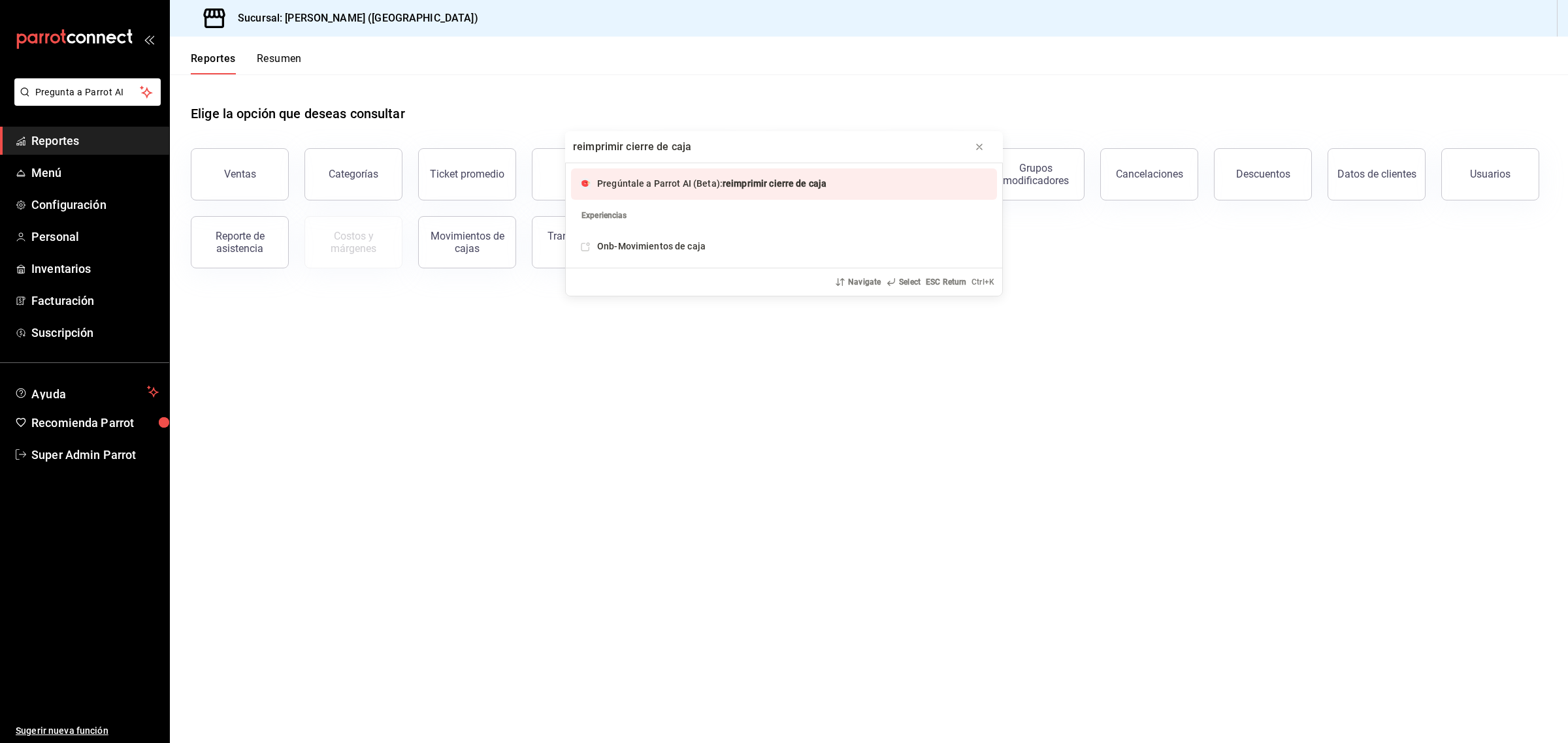
type input "reimprimir cierre de caja"
click at [697, 188] on span "Pregúntale a Parrot AI (Beta):" at bounding box center [660, 183] width 126 height 10
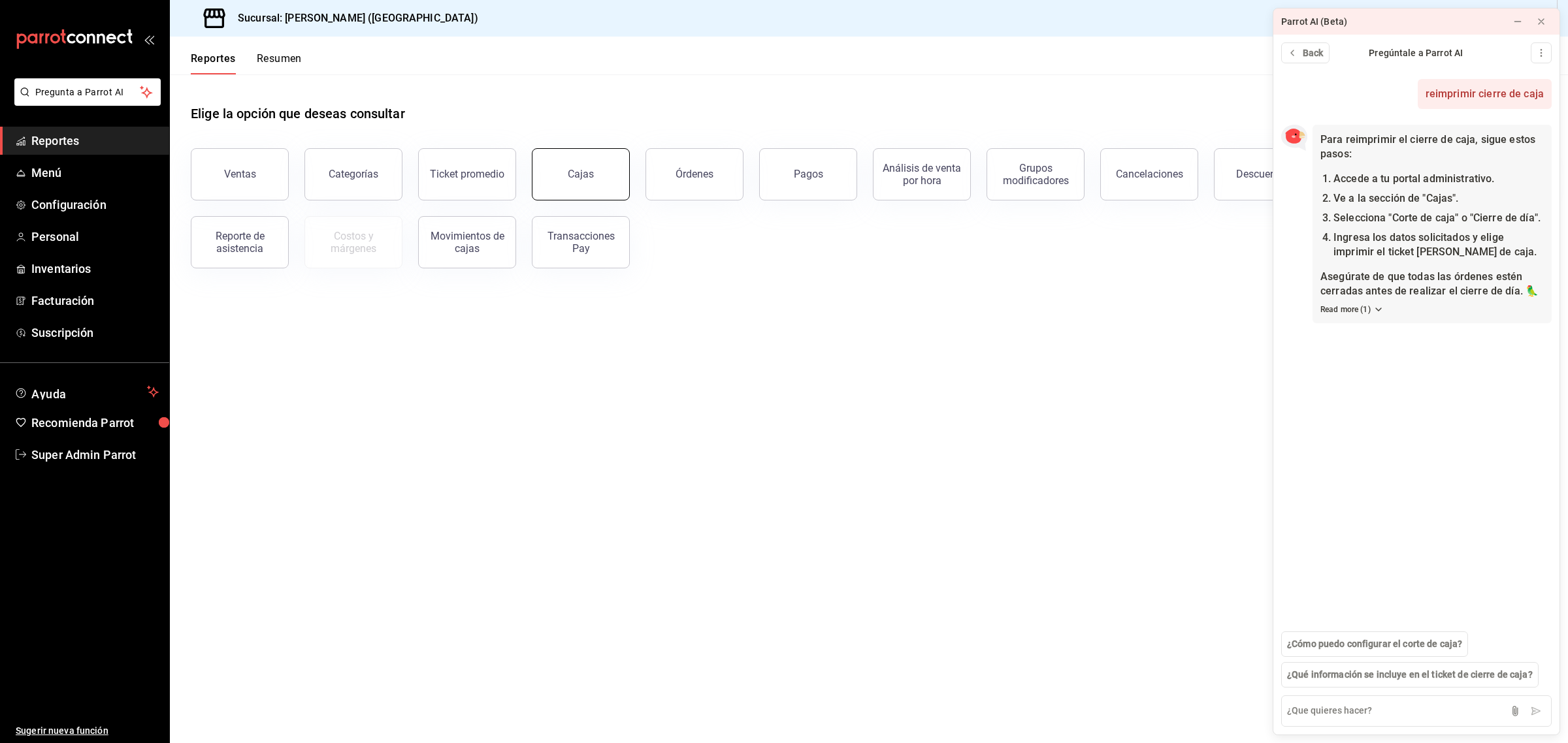
click at [554, 167] on button "Cajas" at bounding box center [581, 174] width 98 height 53
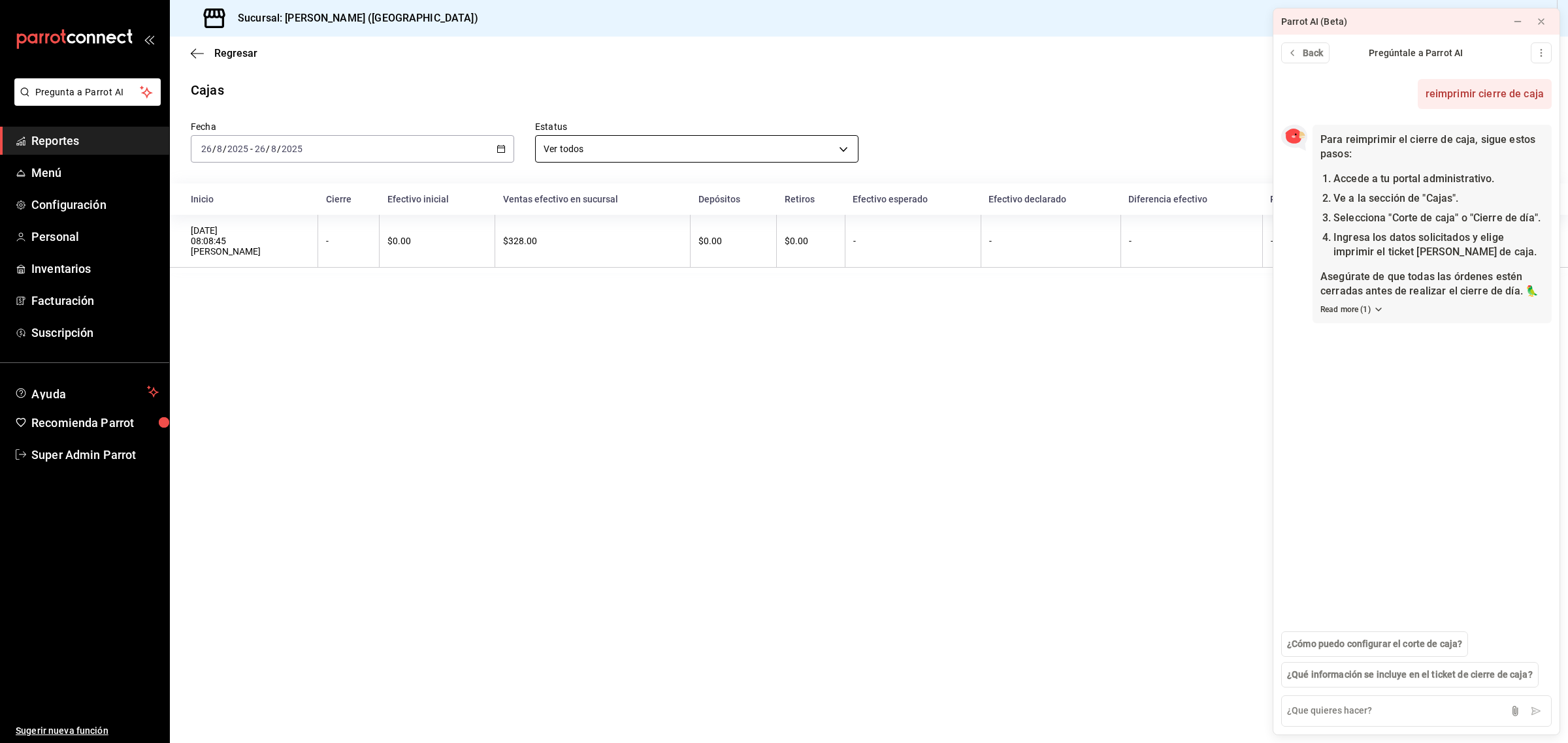
click at [583, 148] on body "Pregunta a Parrot AI Reportes Menú Configuración Personal Inventarios Facturaci…" at bounding box center [784, 372] width 1568 height 743
click at [592, 327] on div at bounding box center [784, 372] width 1568 height 743
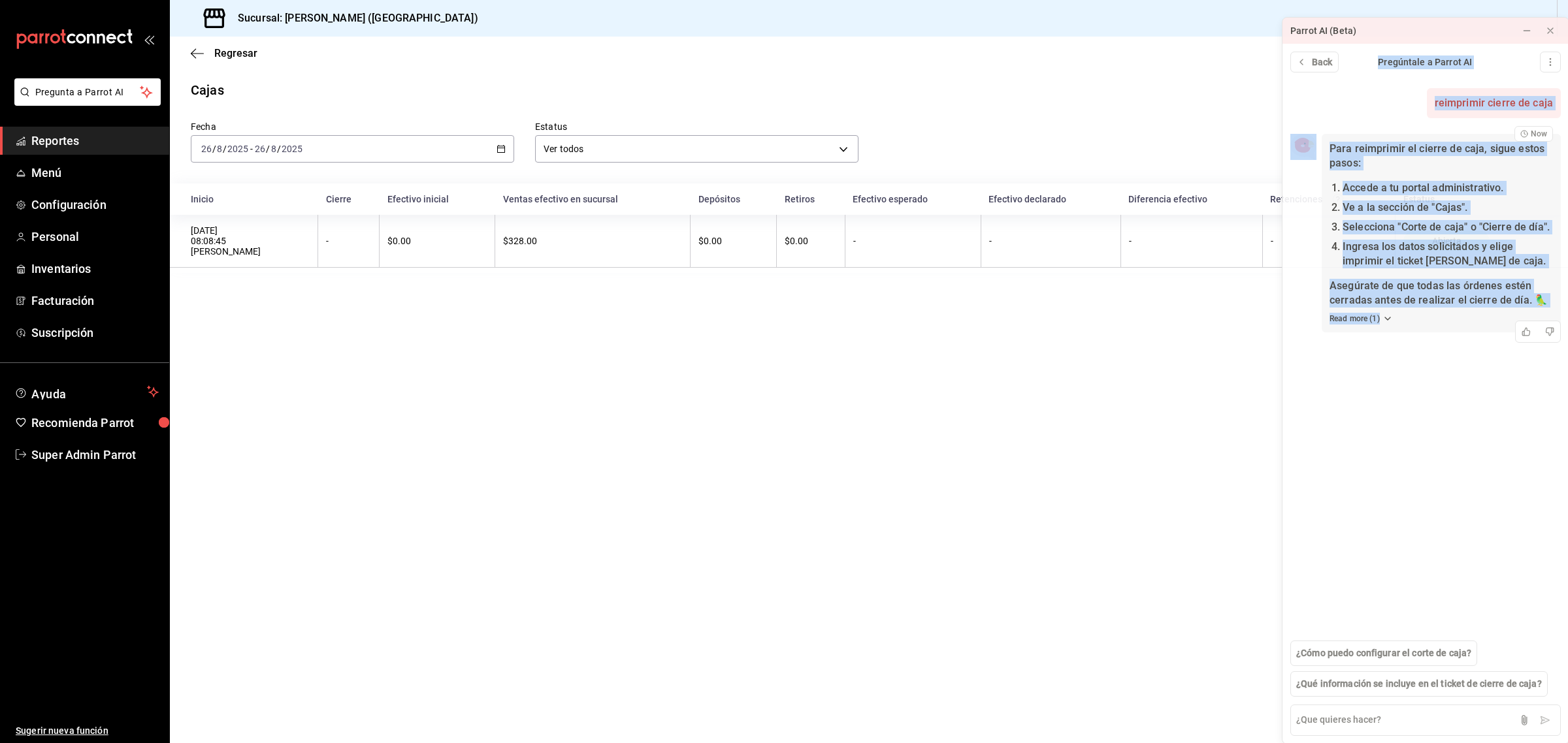
drag, startPoint x: 1425, startPoint y: 25, endPoint x: 1469, endPoint y: 321, distance: 299.3
click at [1469, 321] on div "Parrot AI (Beta) Back Pregúntale a Parrot AI reimprimir cierre de caja Now Para…" at bounding box center [1426, 381] width 288 height 727
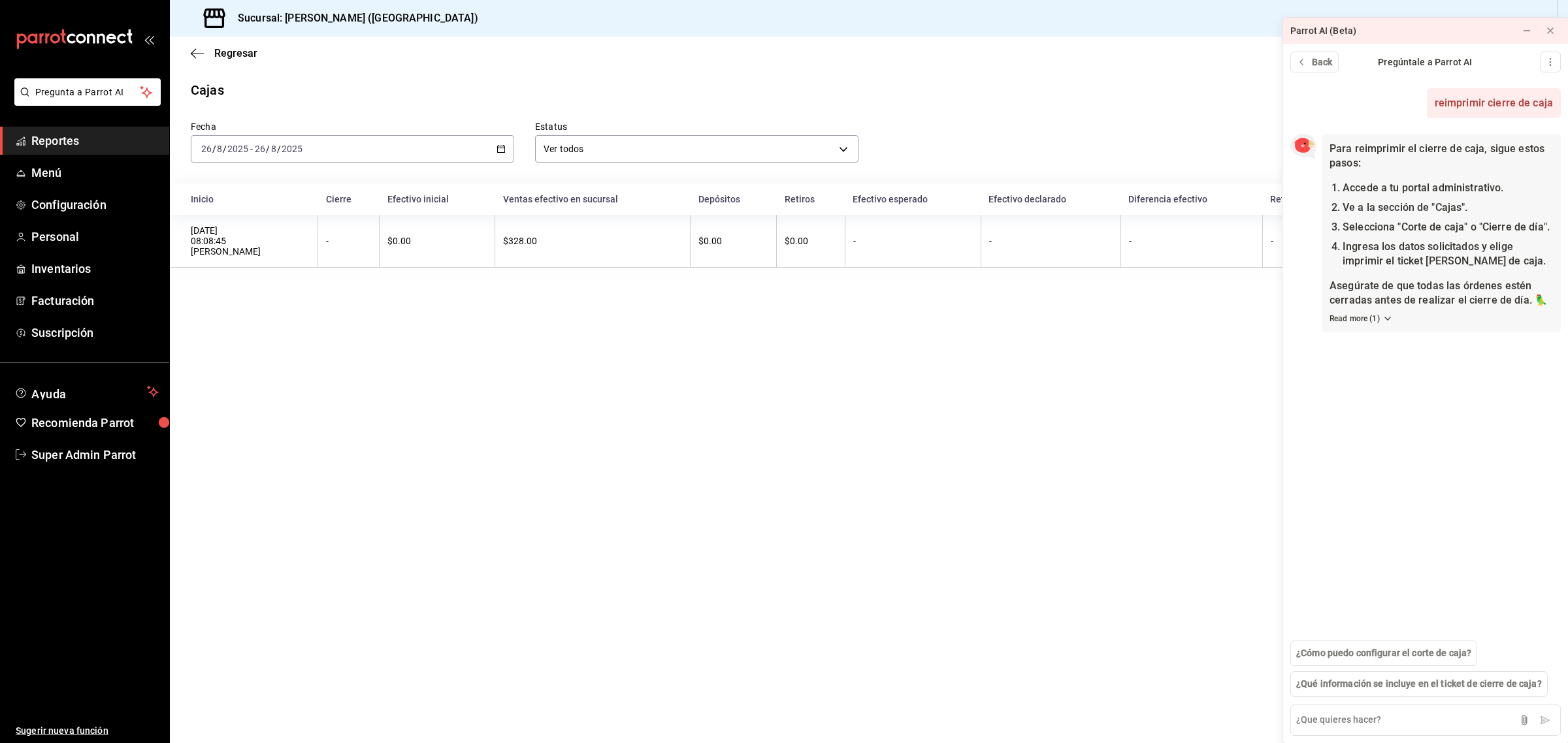
click at [1115, 379] on main "Regresar Cajas Fecha [DATE] [DATE] - [DATE] [DATE] Estatus Ver todos ALL Inicio…" at bounding box center [869, 390] width 1398 height 707
click at [498, 152] on icon "button" at bounding box center [501, 149] width 9 height 9
click at [207, 211] on span "Ayer" at bounding box center [252, 218] width 101 height 13
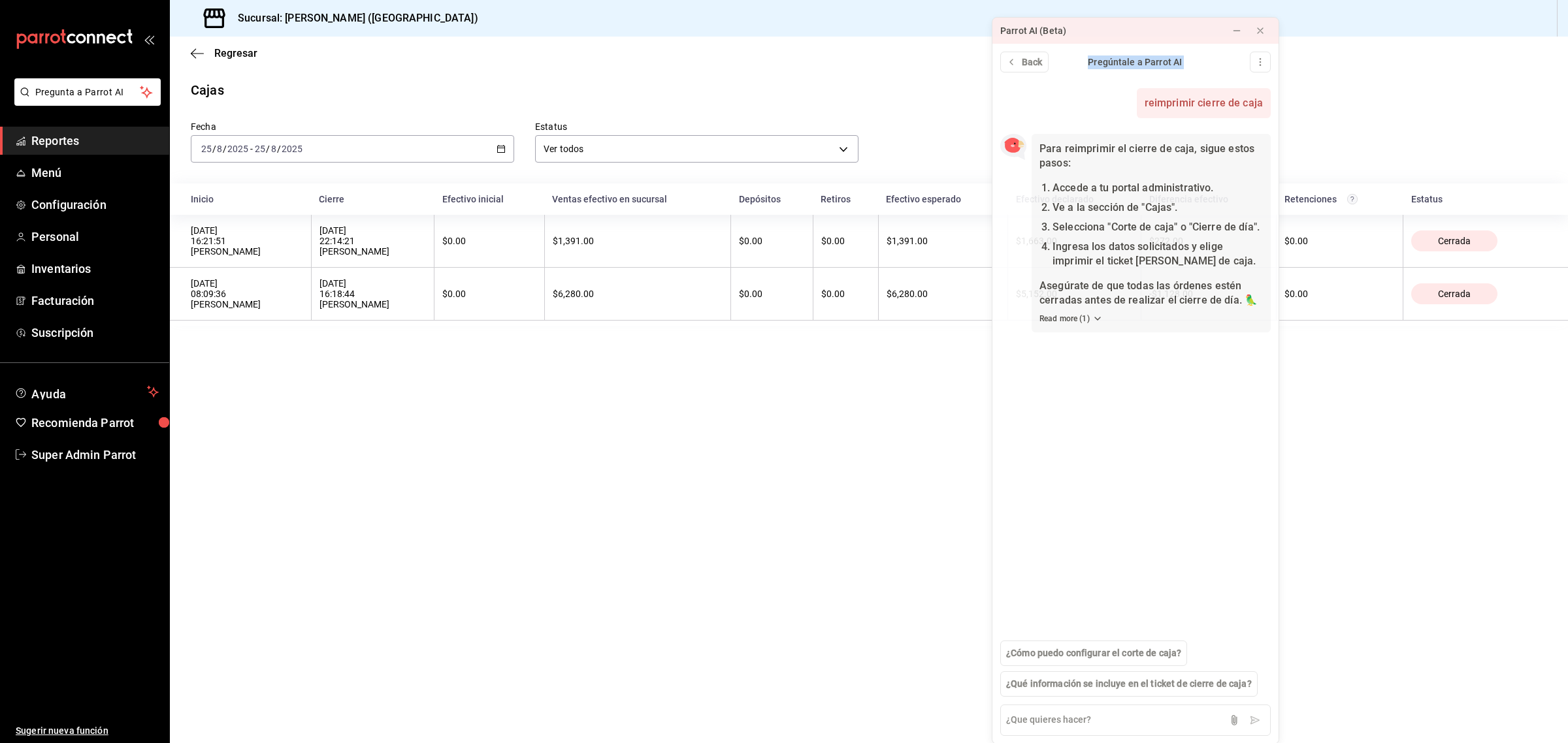
drag, startPoint x: 1356, startPoint y: 27, endPoint x: 1066, endPoint y: 82, distance: 295.2
click at [1066, 82] on div "Parrot AI (Beta) Back Pregúntale a Parrot AI reimprimir cierre de caja Now Para…" at bounding box center [1135, 381] width 288 height 727
click at [928, 361] on main "Regresar Cajas Fecha [DATE] [DATE] - [DATE] [DATE] Estatus Ver todos ALL Inicio…" at bounding box center [869, 390] width 1398 height 707
click at [1229, 28] on button at bounding box center [1236, 31] width 21 height 21
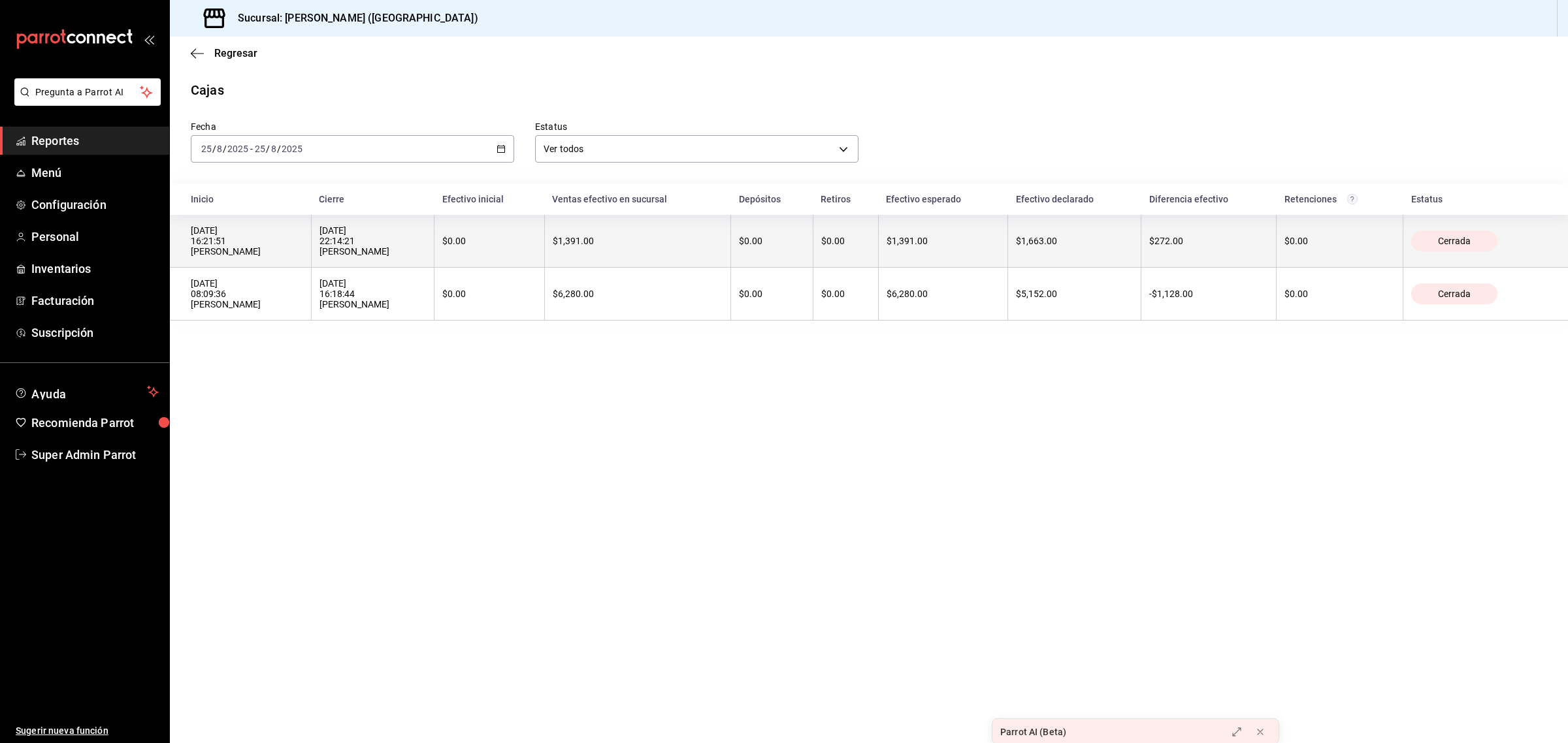
click at [224, 254] on div "[DATE] 16:21:51 [PERSON_NAME]" at bounding box center [247, 241] width 112 height 31
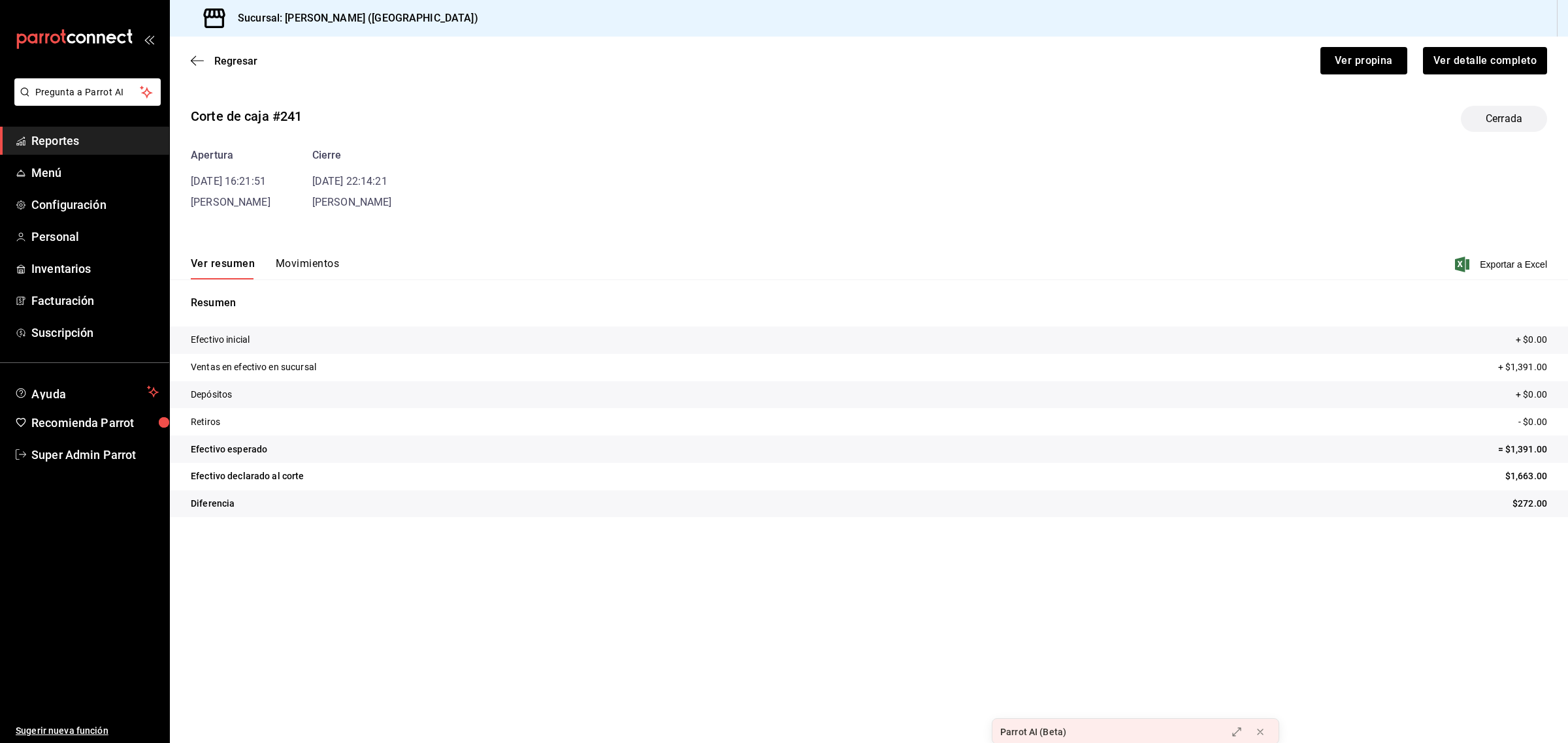
click at [321, 262] on button "Movimientos" at bounding box center [307, 269] width 64 height 22
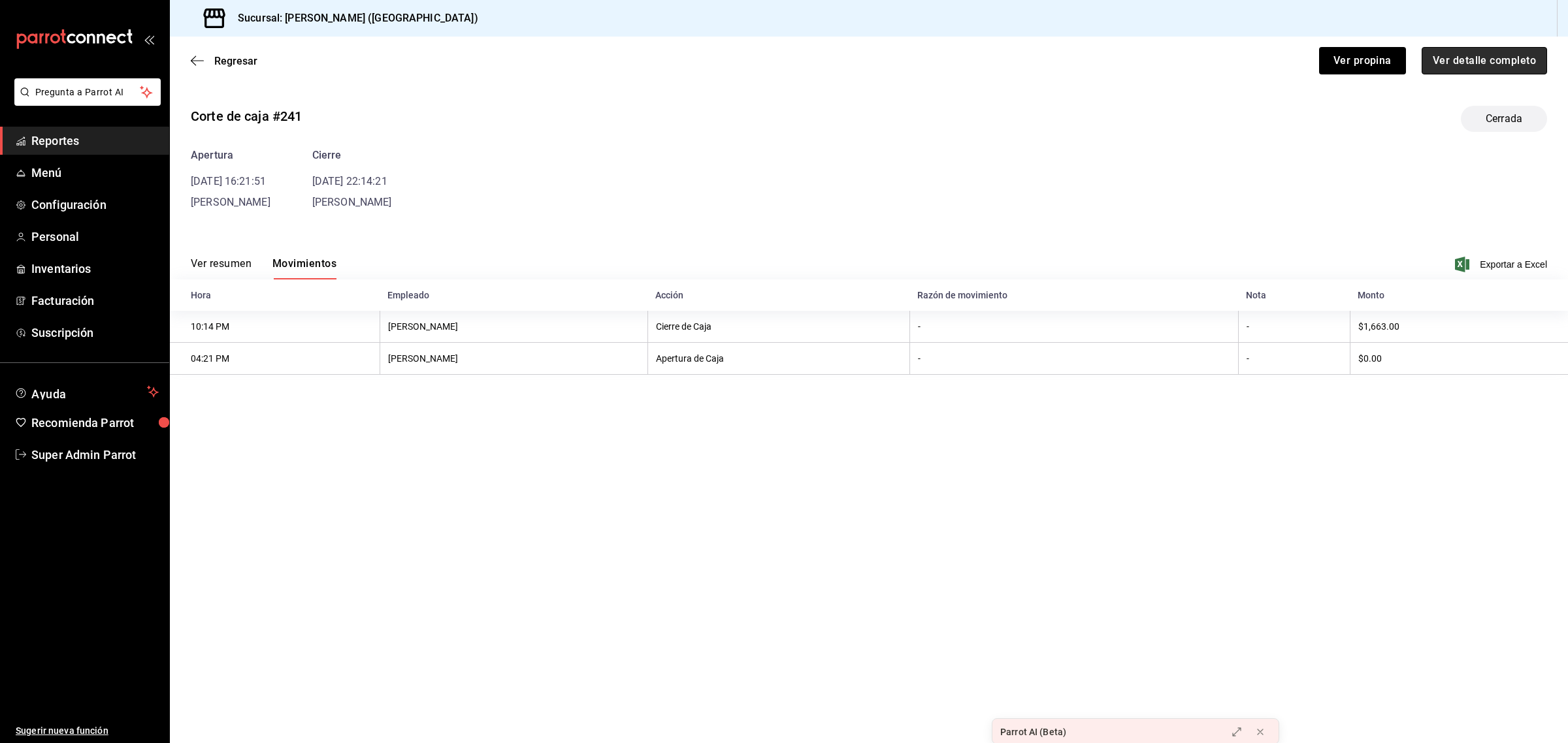
click at [1445, 60] on button "Ver detalle completo" at bounding box center [1485, 60] width 126 height 27
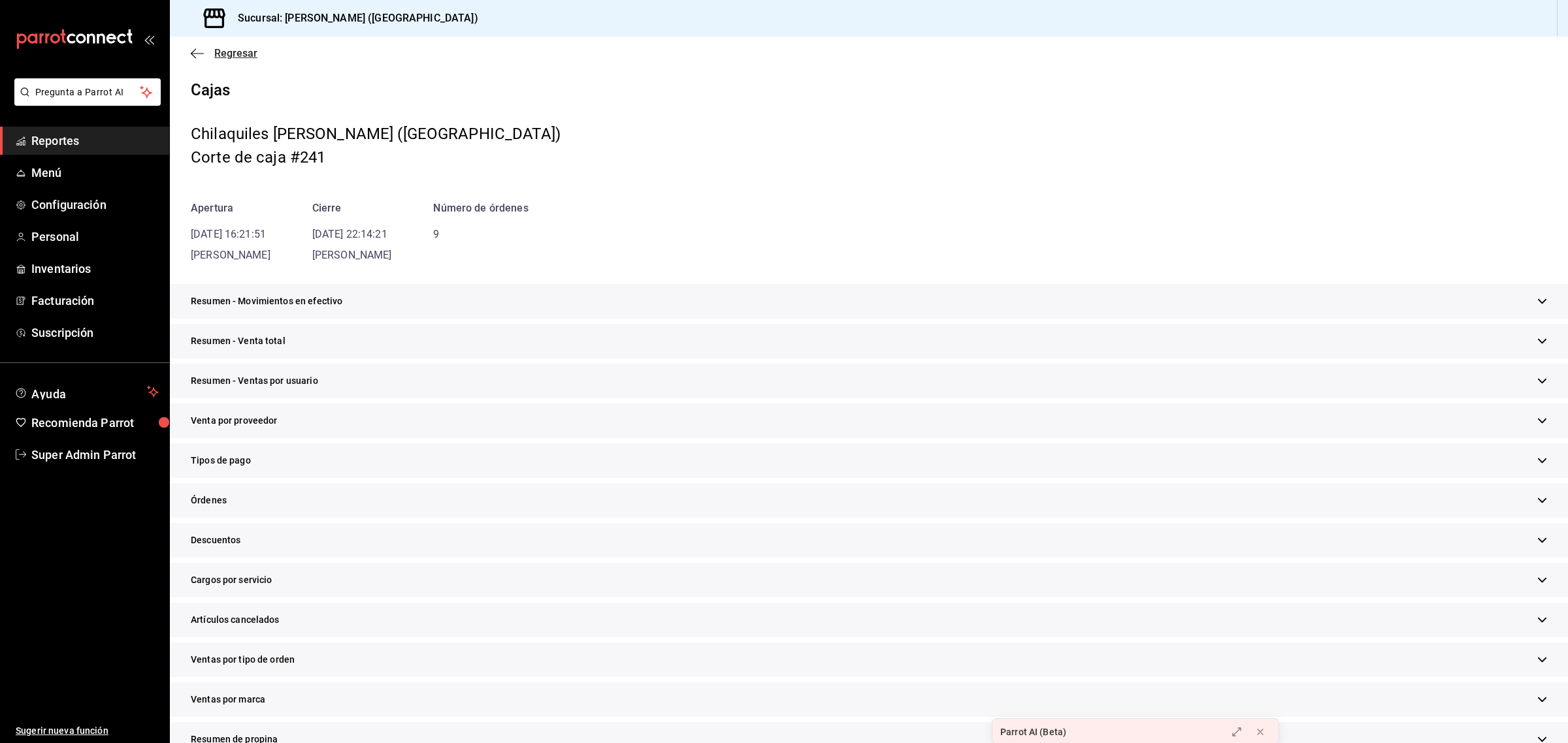
click at [222, 53] on span "Regresar" at bounding box center [236, 53] width 43 height 13
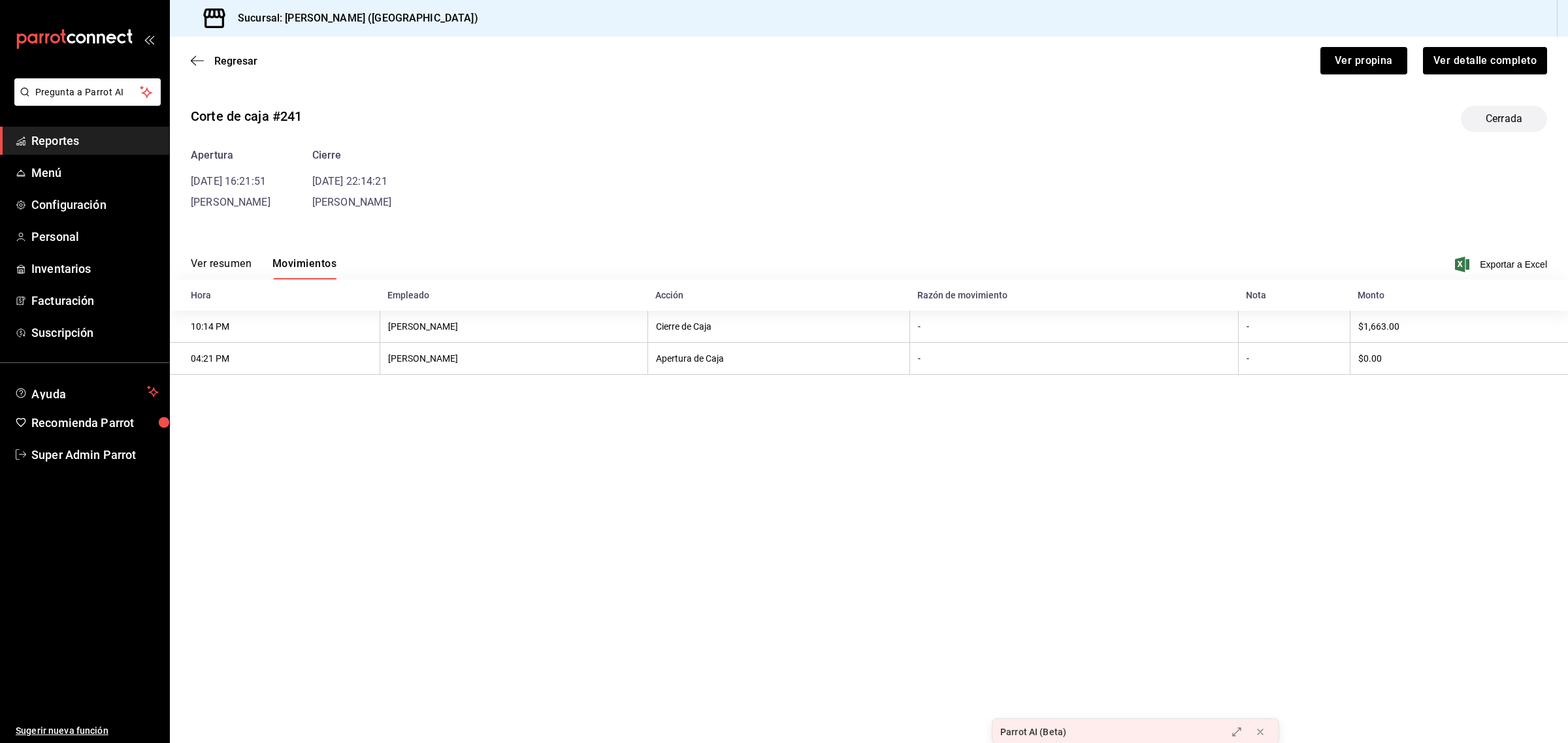
click at [220, 262] on button "Ver resumen" at bounding box center [221, 269] width 60 height 22
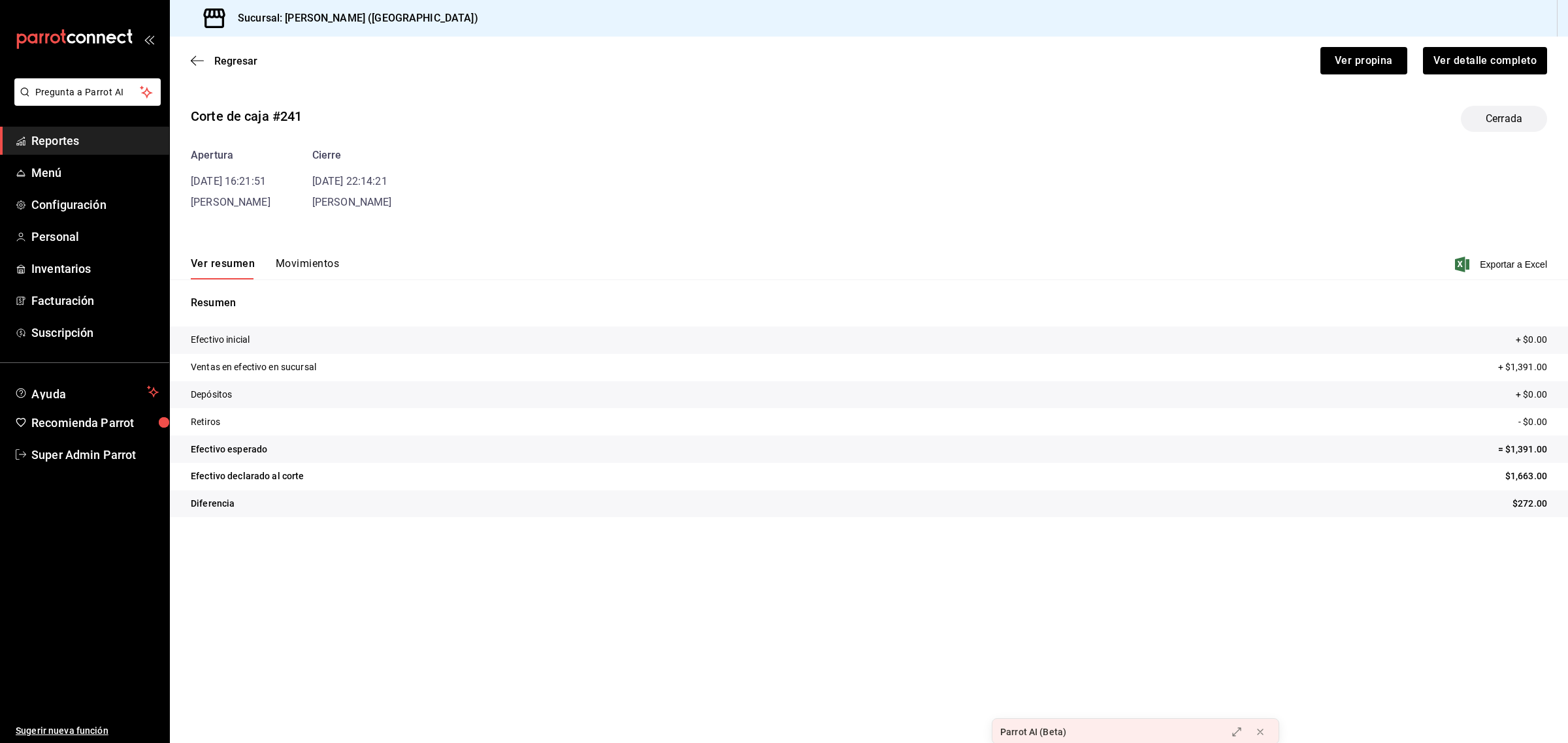
click at [694, 192] on div "Apertura [DATE] 16:21:51 [PERSON_NAME] [DATE] 22:14:21 [PERSON_NAME]" at bounding box center [869, 179] width 1356 height 63
click at [239, 64] on span "Regresar" at bounding box center [236, 61] width 43 height 13
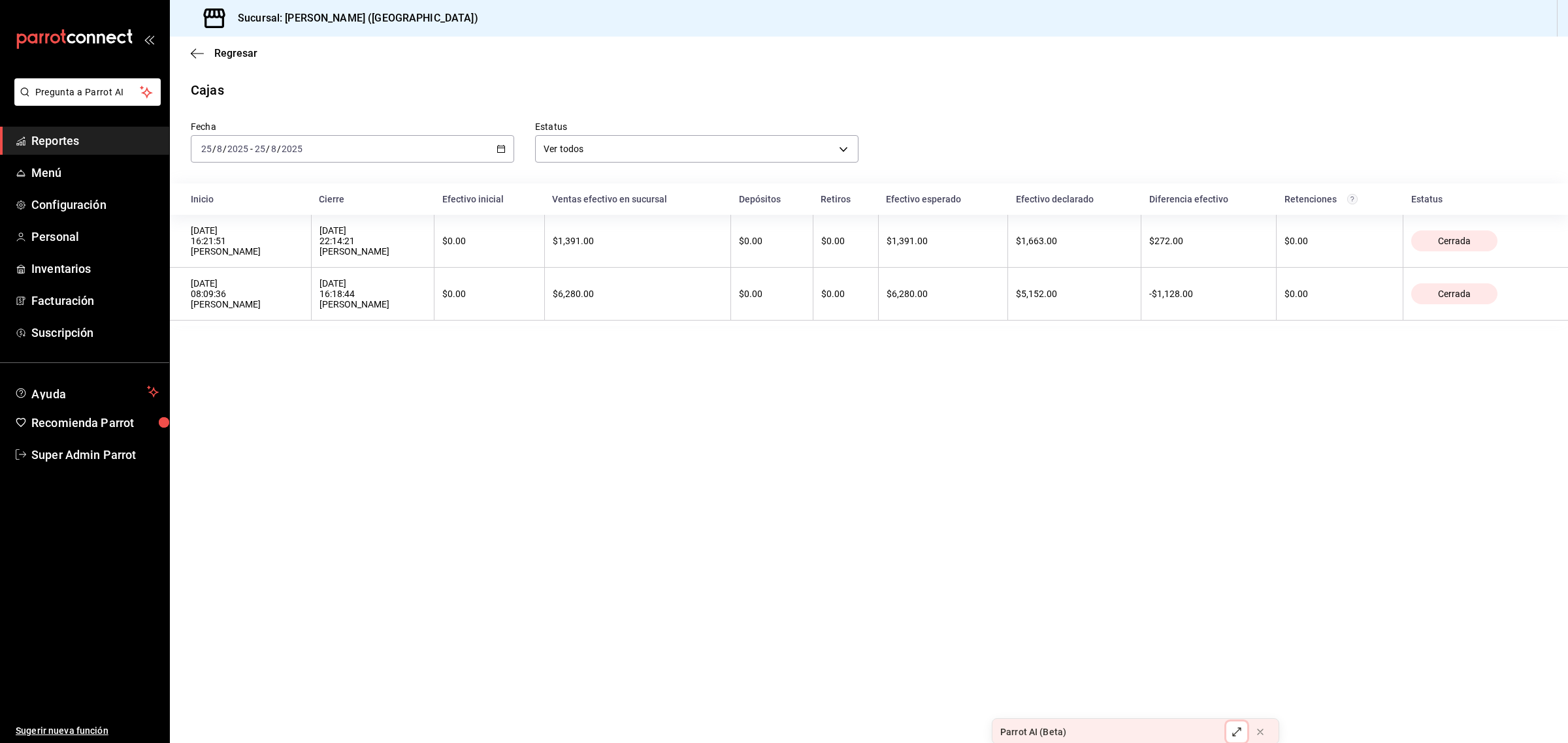
click at [1238, 734] on icon at bounding box center [1236, 732] width 10 height 10
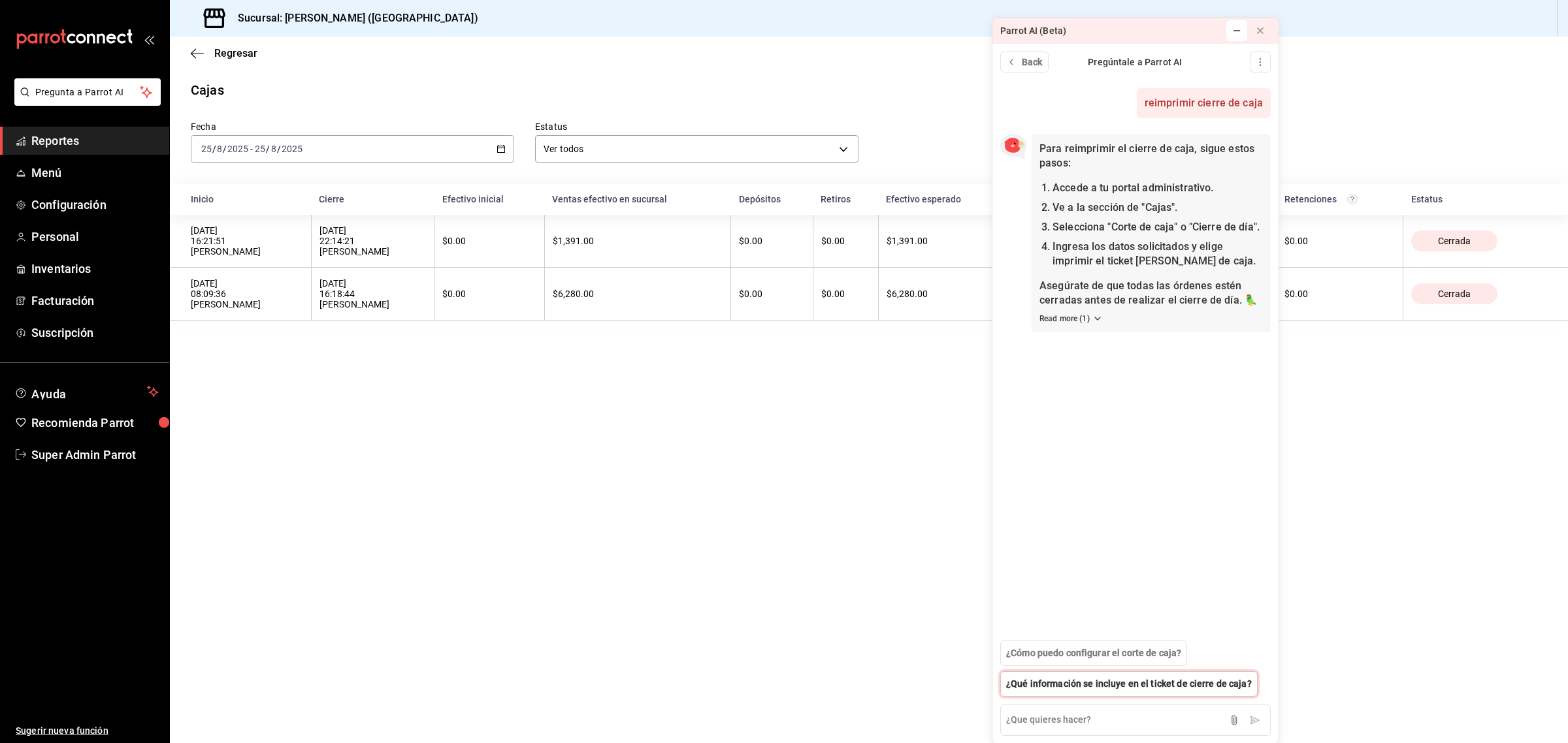
click at [1101, 686] on span "¿Qué información se incluye en el ticket de cierre de caja?" at bounding box center [1129, 683] width 246 height 13
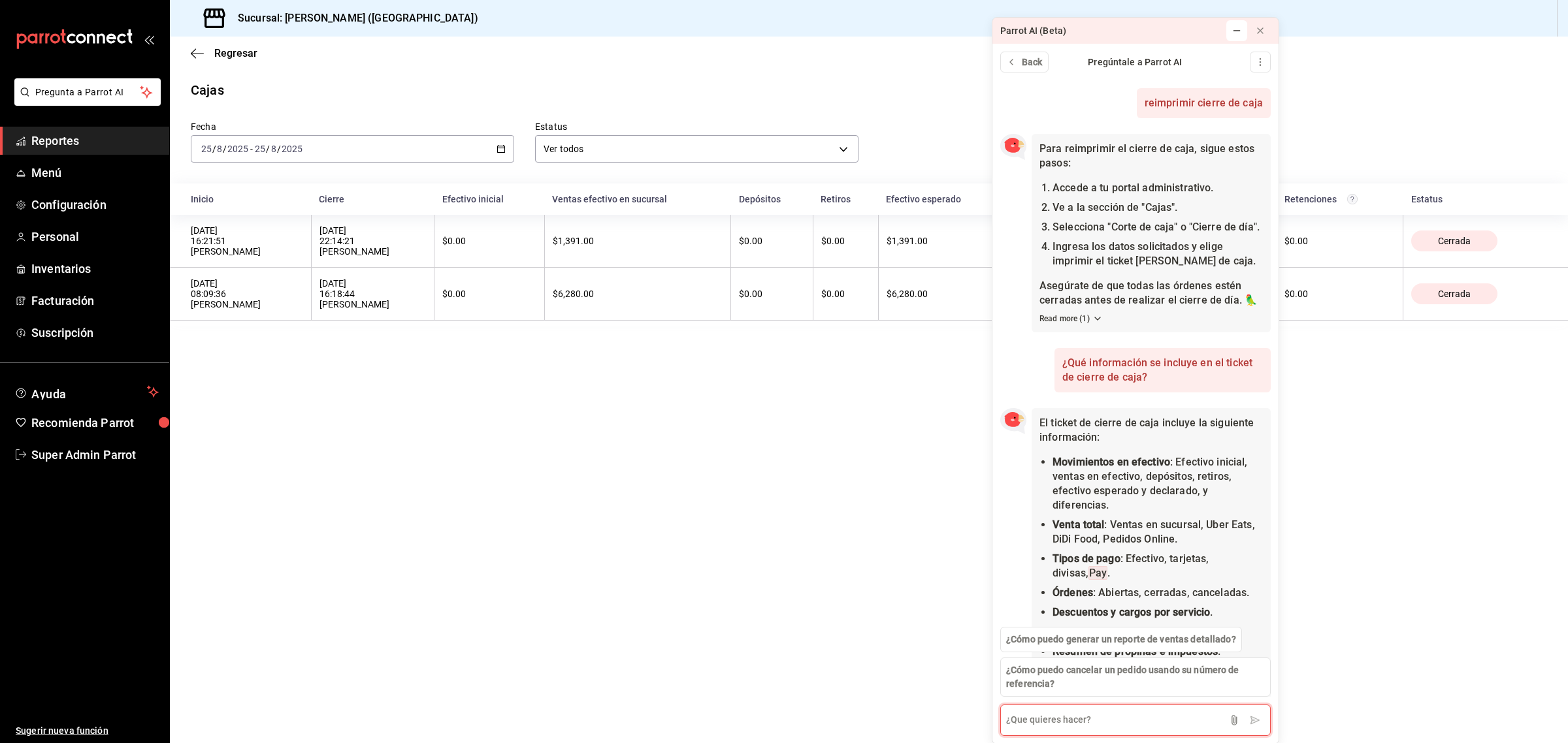
click at [1057, 717] on textarea at bounding box center [1135, 720] width 270 height 31
type textarea "sacame el cierre de caje del dia [DATE][PERSON_NAME]"
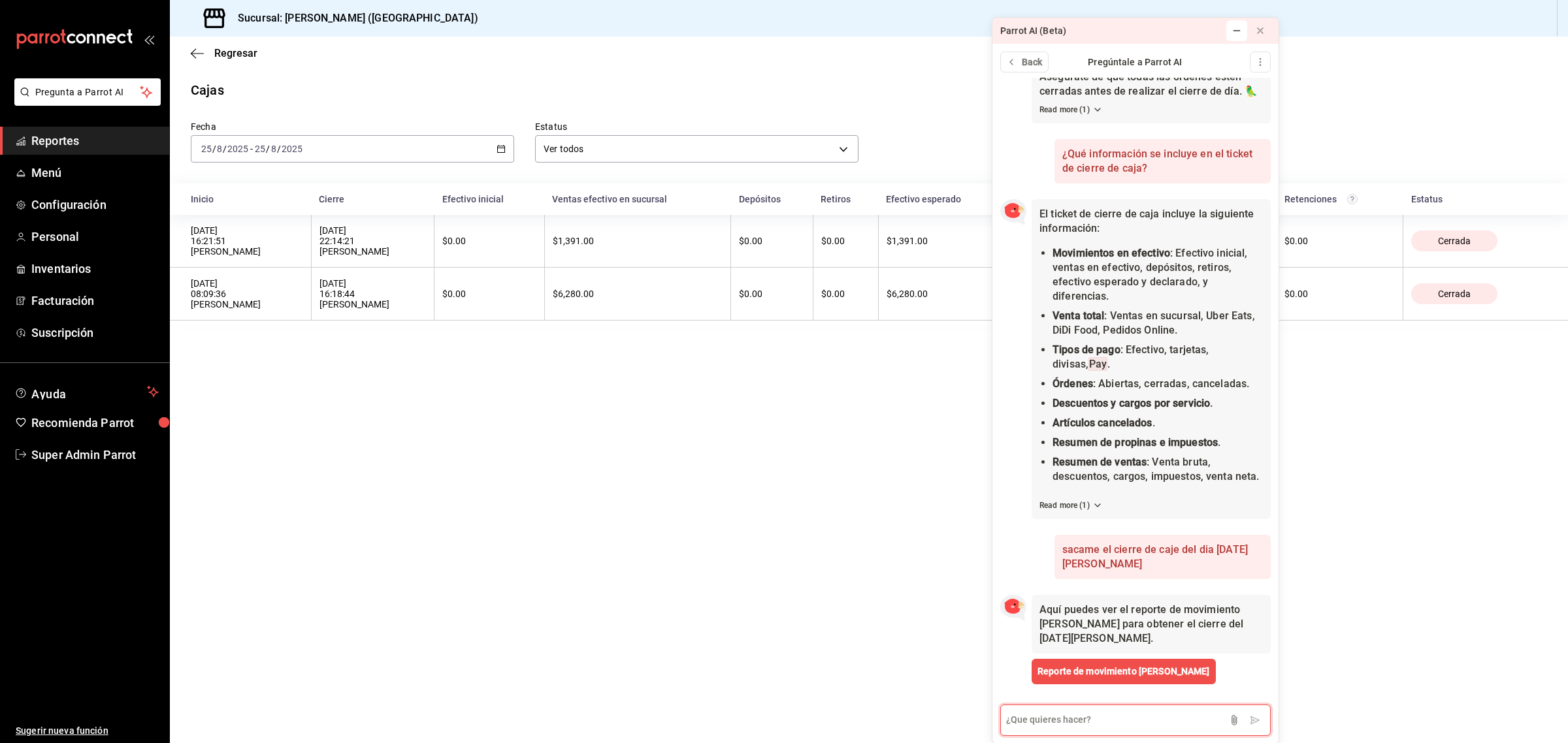
scroll to position [251, 0]
click at [1055, 672] on span "Reporte de movimiento [PERSON_NAME]" at bounding box center [1124, 672] width 173 height 13
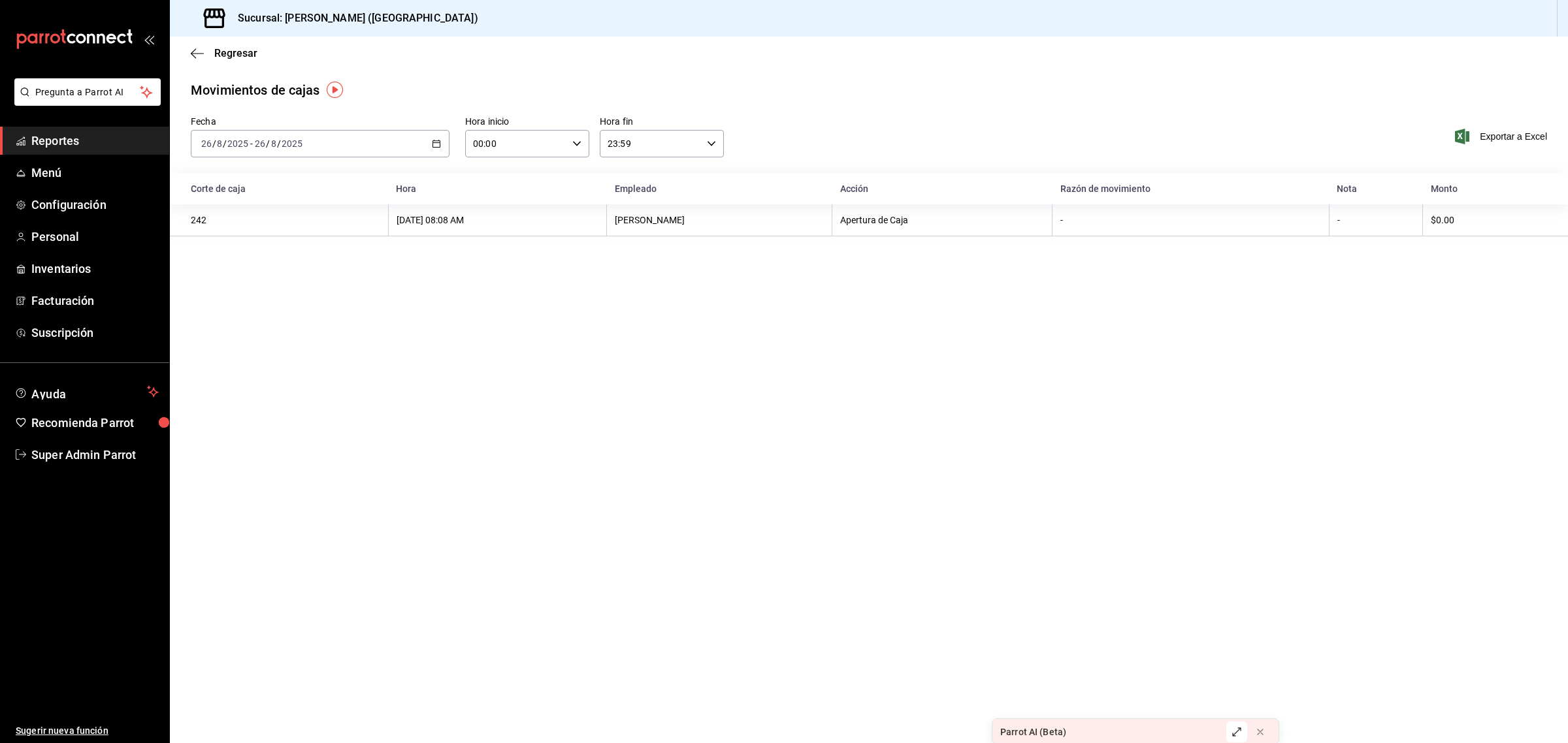
click at [433, 152] on div "[DATE] [DATE] - [DATE] [DATE]" at bounding box center [320, 143] width 258 height 27
click at [258, 328] on span "Rango de fechas" at bounding box center [252, 330] width 101 height 13
click at [407, 265] on button "7" at bounding box center [410, 259] width 23 height 24
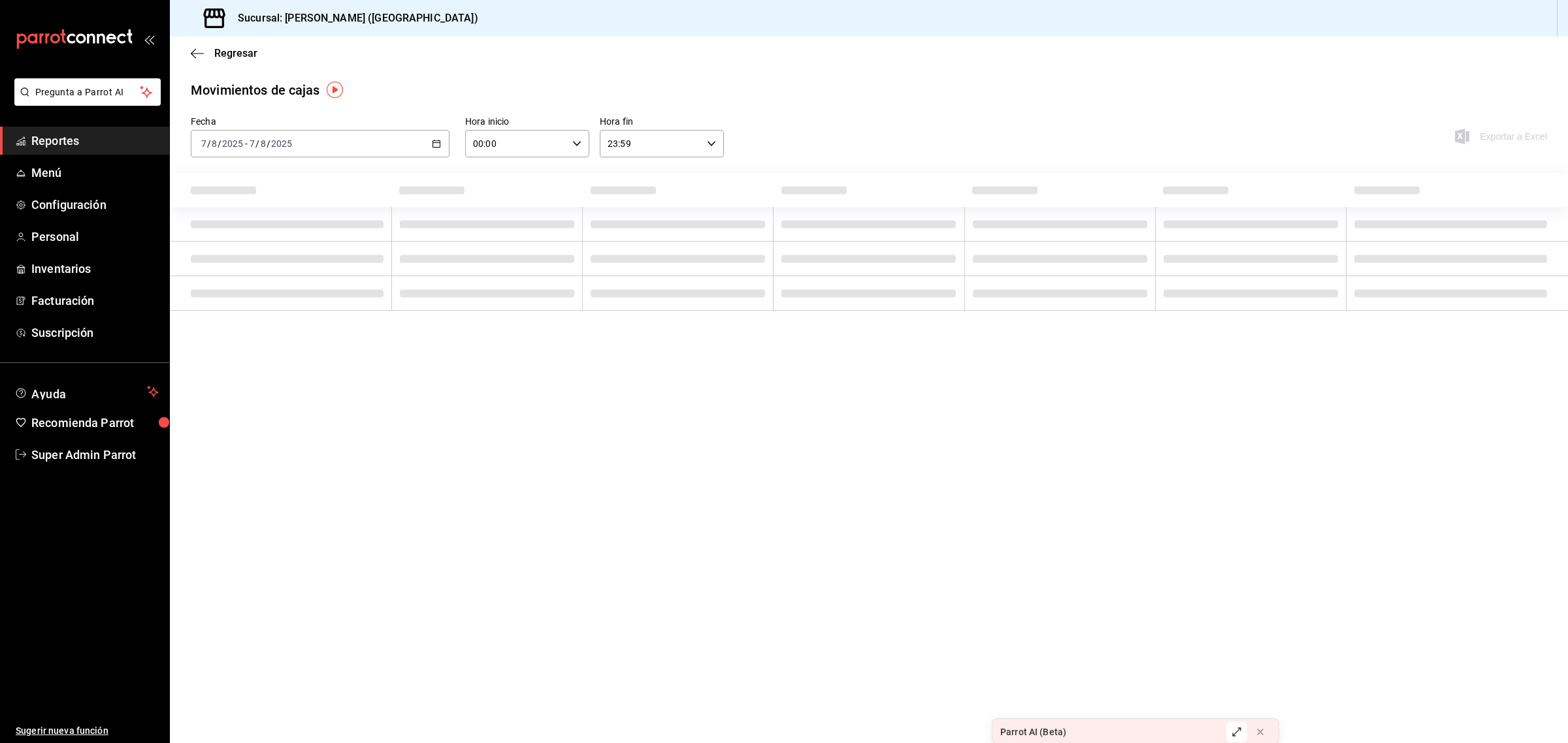
click at [407, 265] on main "Regresar Movimientos [PERSON_NAME] Fecha [DATE] [DATE] - [DATE] [DATE] Hora ini…" at bounding box center [869, 390] width 1398 height 707
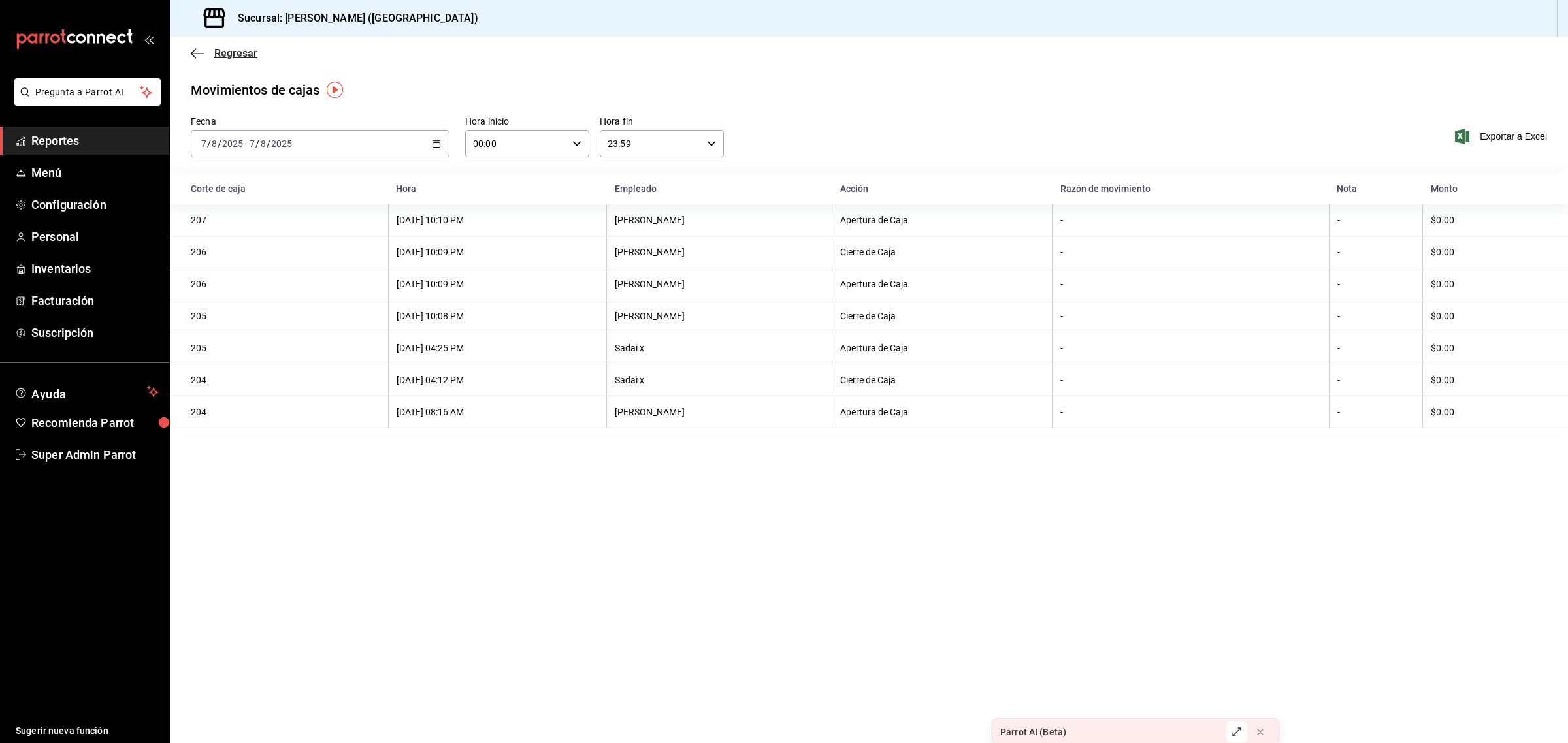
click at [196, 57] on icon "button" at bounding box center [197, 53] width 13 height 12
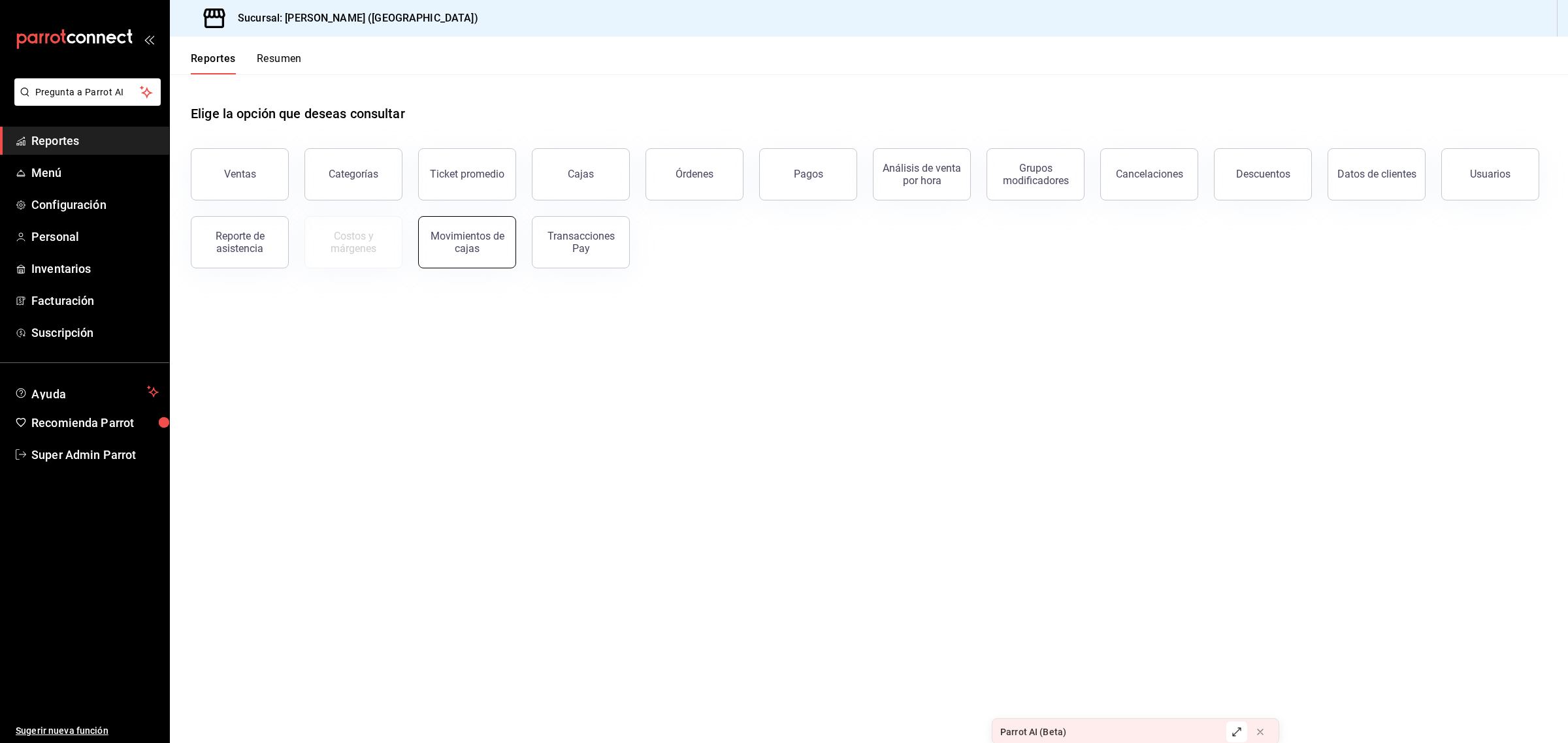
click at [474, 234] on div "Movimientos de cajas" at bounding box center [467, 243] width 81 height 25
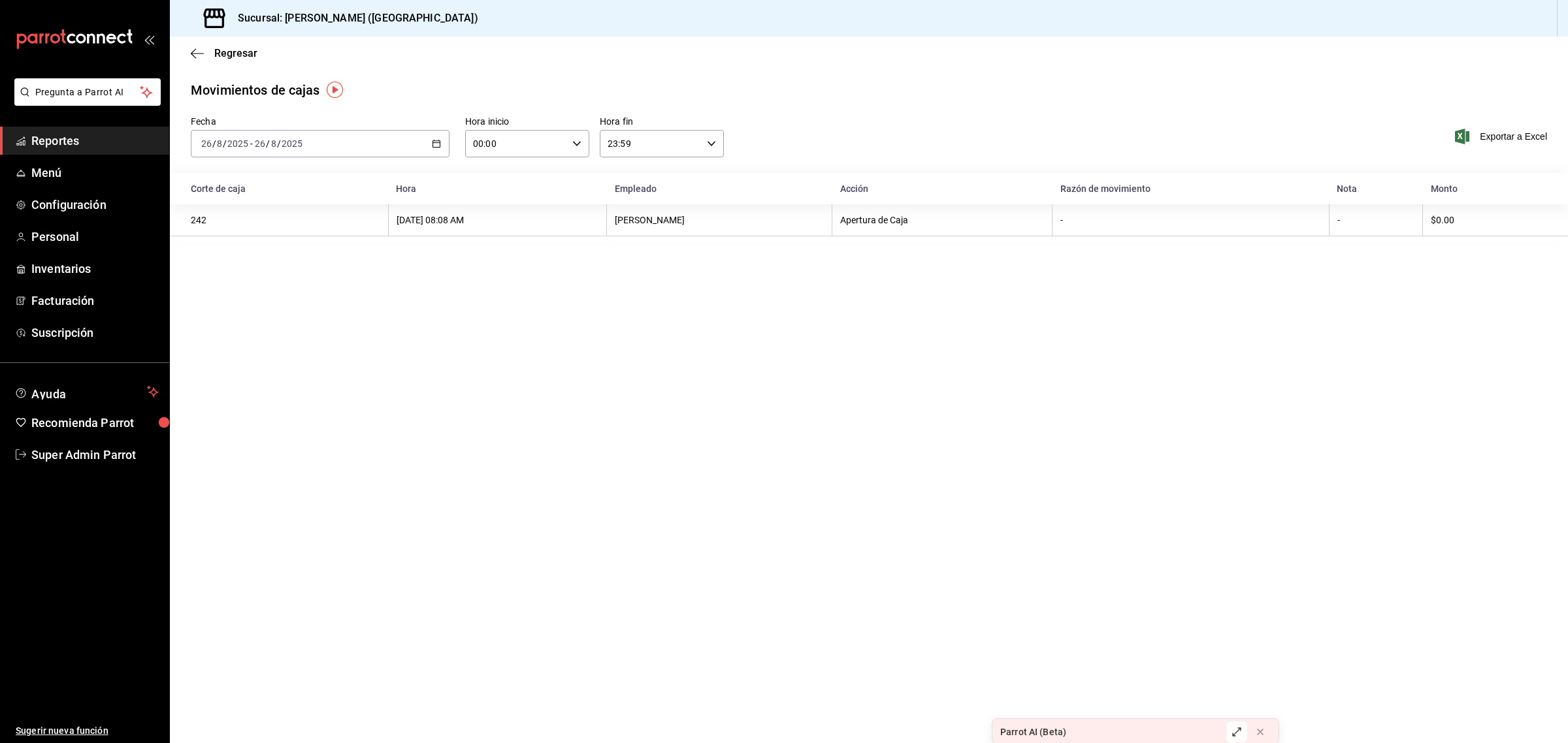
click at [425, 142] on div "[DATE] [DATE] - [DATE] [DATE]" at bounding box center [320, 143] width 258 height 27
click at [247, 206] on span "Ayer" at bounding box center [252, 212] width 101 height 13
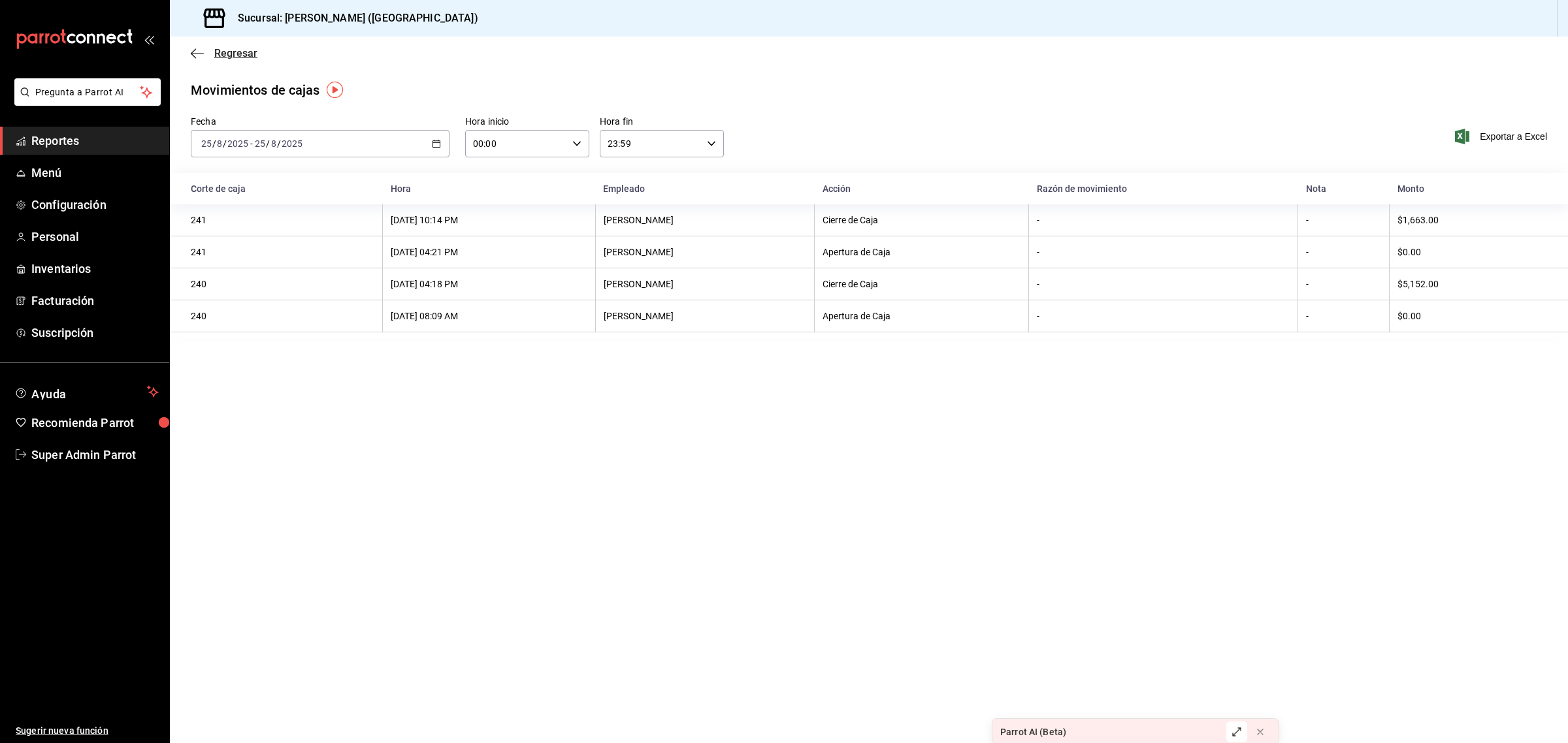
click at [212, 49] on span "Regresar" at bounding box center [224, 53] width 67 height 13
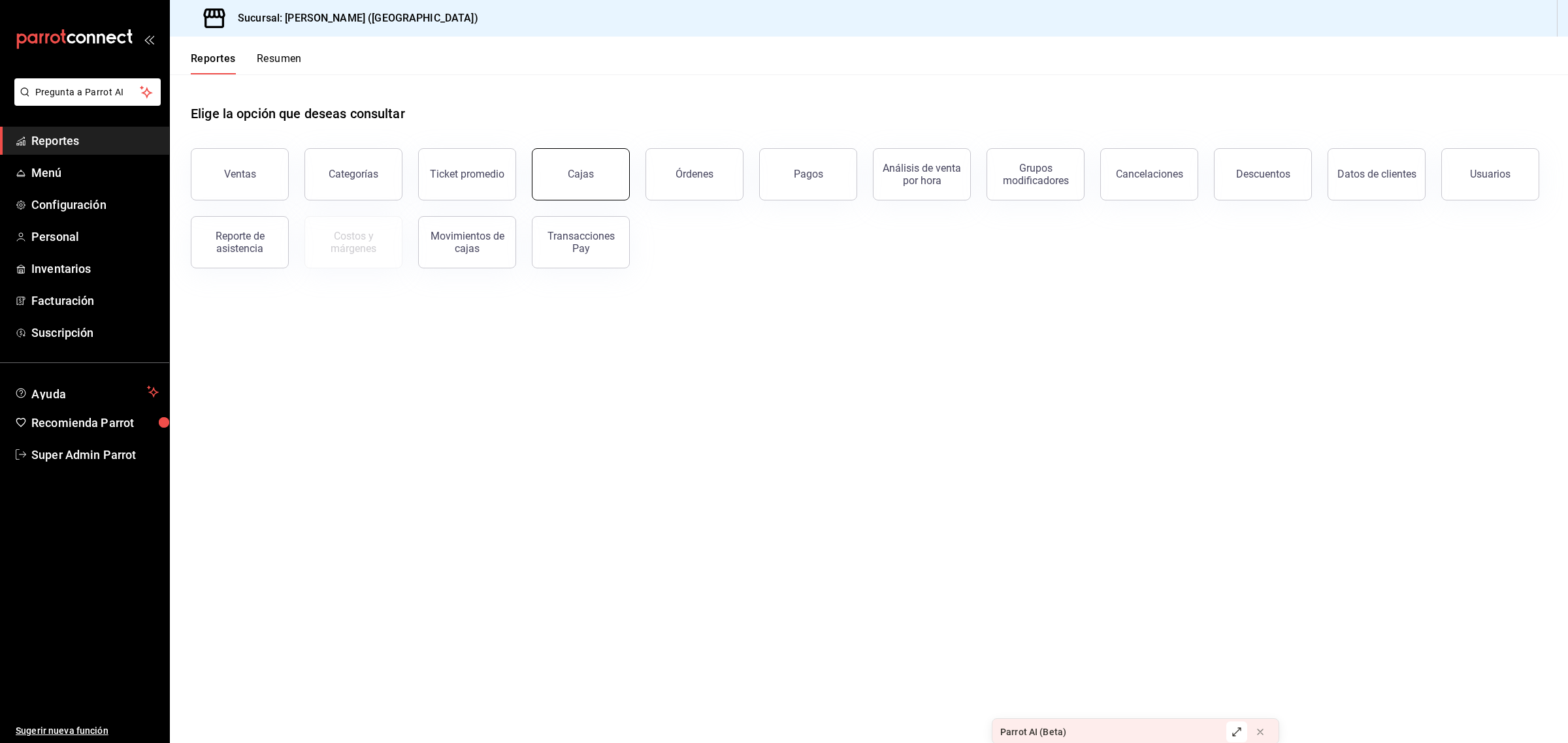
click at [577, 174] on div "Cajas" at bounding box center [581, 174] width 26 height 13
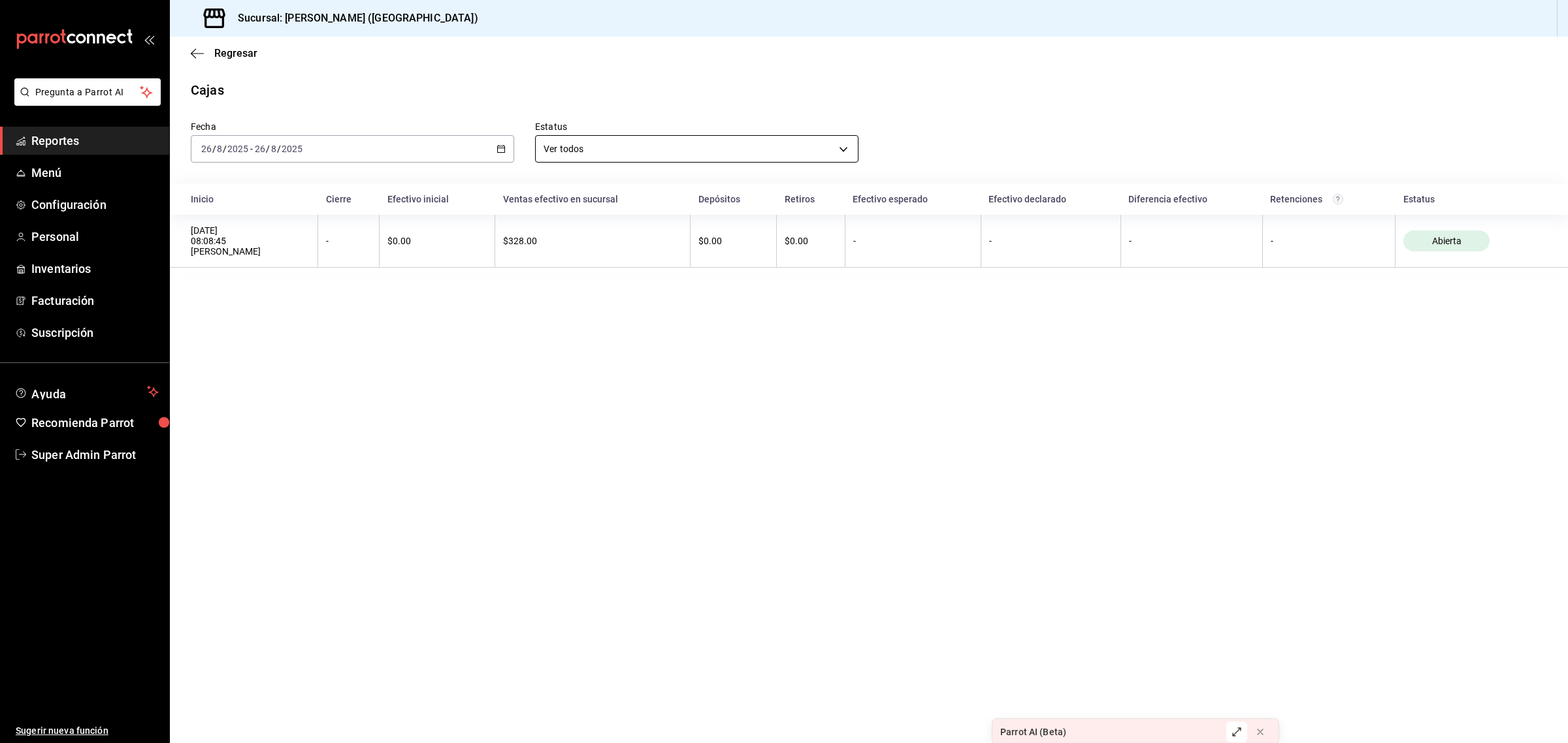
click at [559, 158] on body "Pregunta a Parrot AI Reportes Menú Configuración Personal Inventarios Facturaci…" at bounding box center [784, 372] width 1568 height 743
click at [563, 207] on li "Cerrada" at bounding box center [697, 210] width 322 height 21
type input "CLOSED"
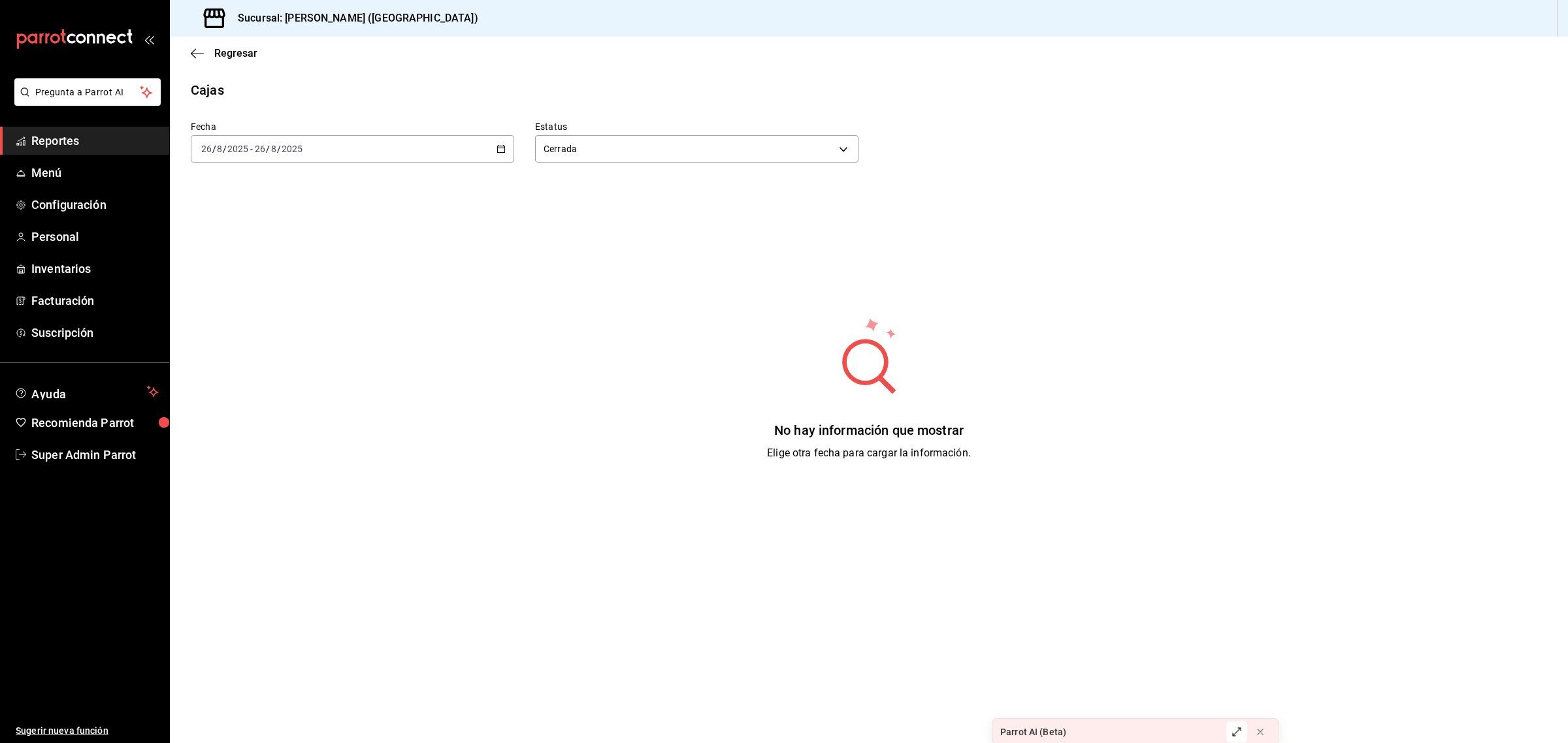
click at [504, 147] on icon "button" at bounding box center [501, 149] width 9 height 9
click at [283, 217] on span "Ayer" at bounding box center [252, 218] width 101 height 13
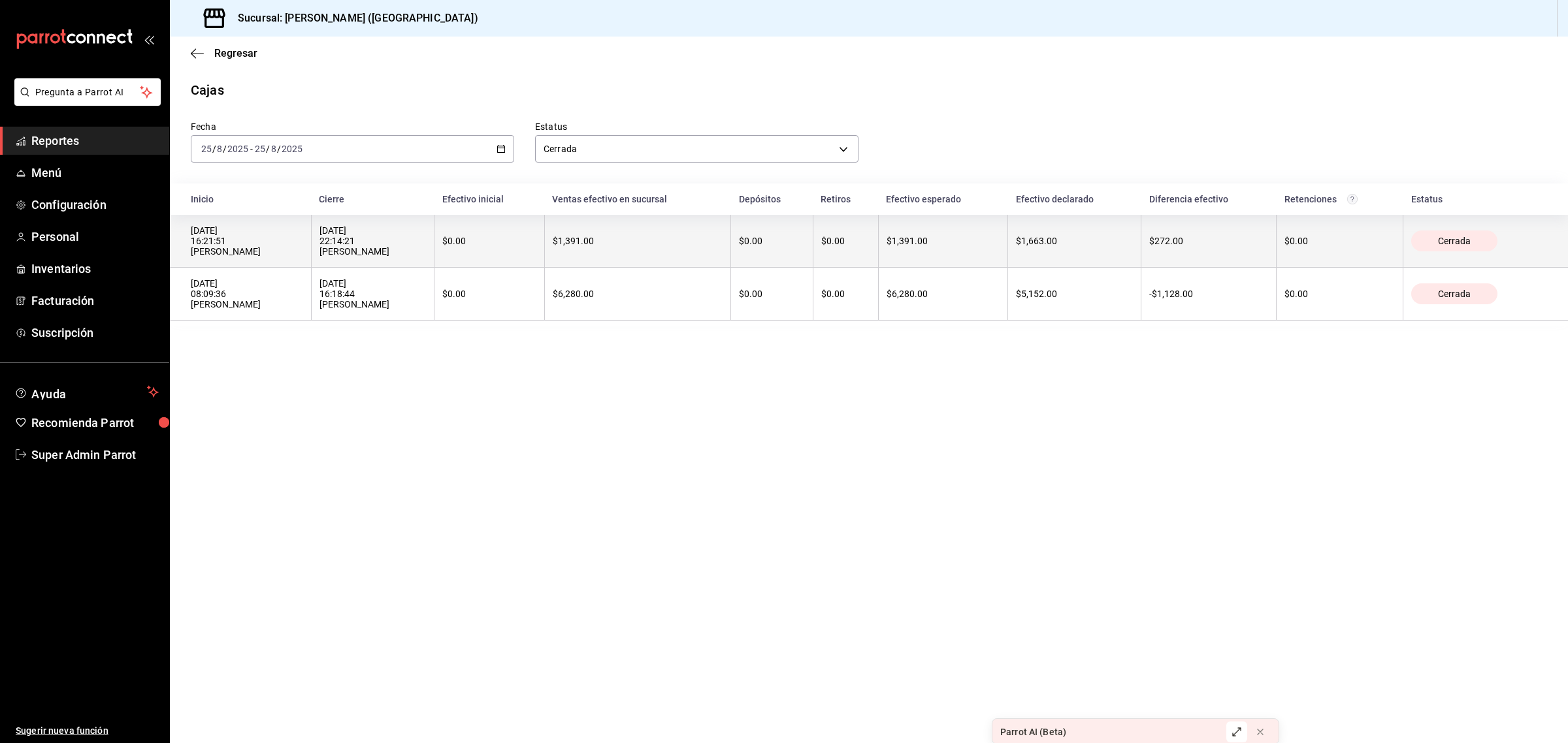
click at [1438, 239] on span "Cerrada" at bounding box center [1454, 240] width 43 height 10
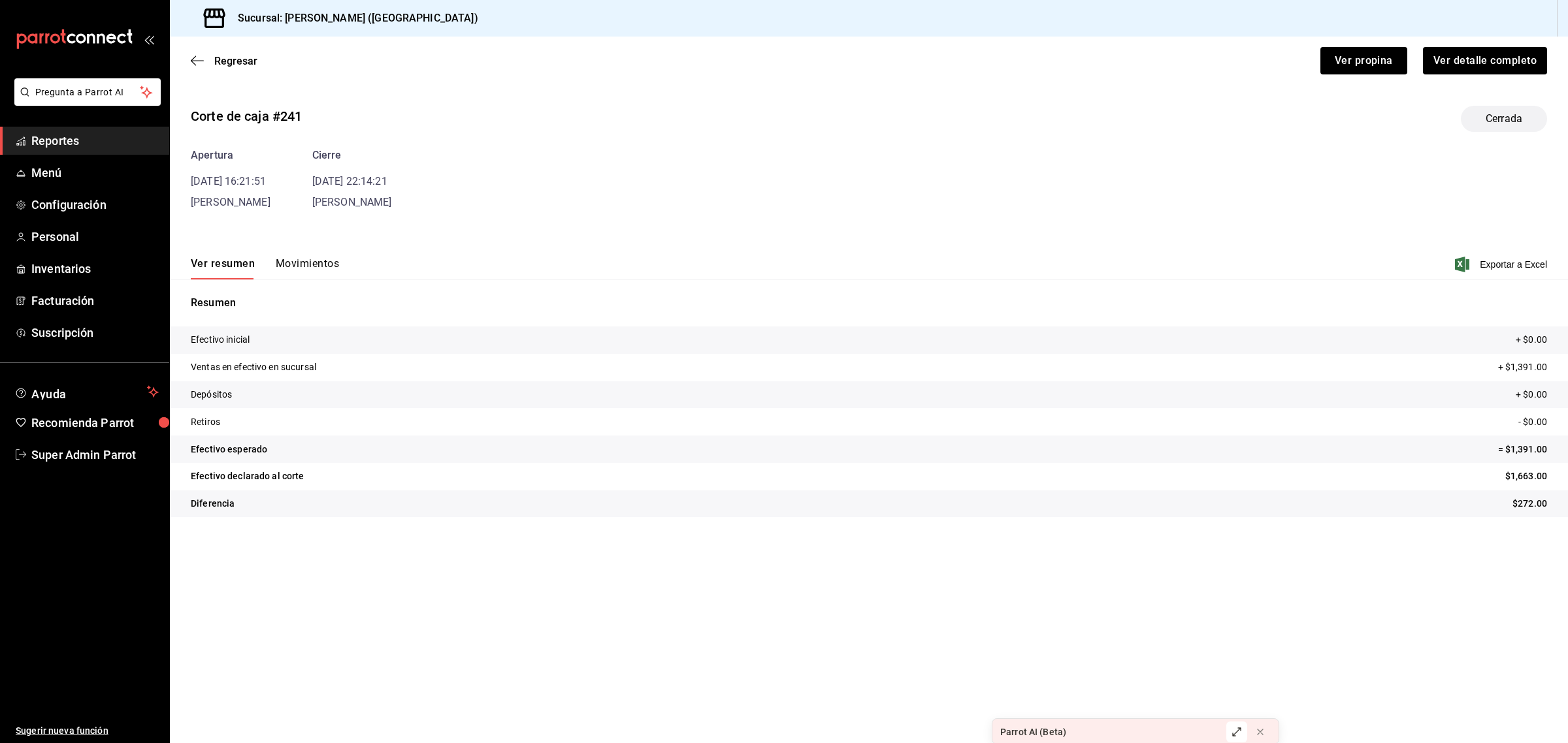
click at [321, 262] on button "Movimientos" at bounding box center [307, 269] width 64 height 22
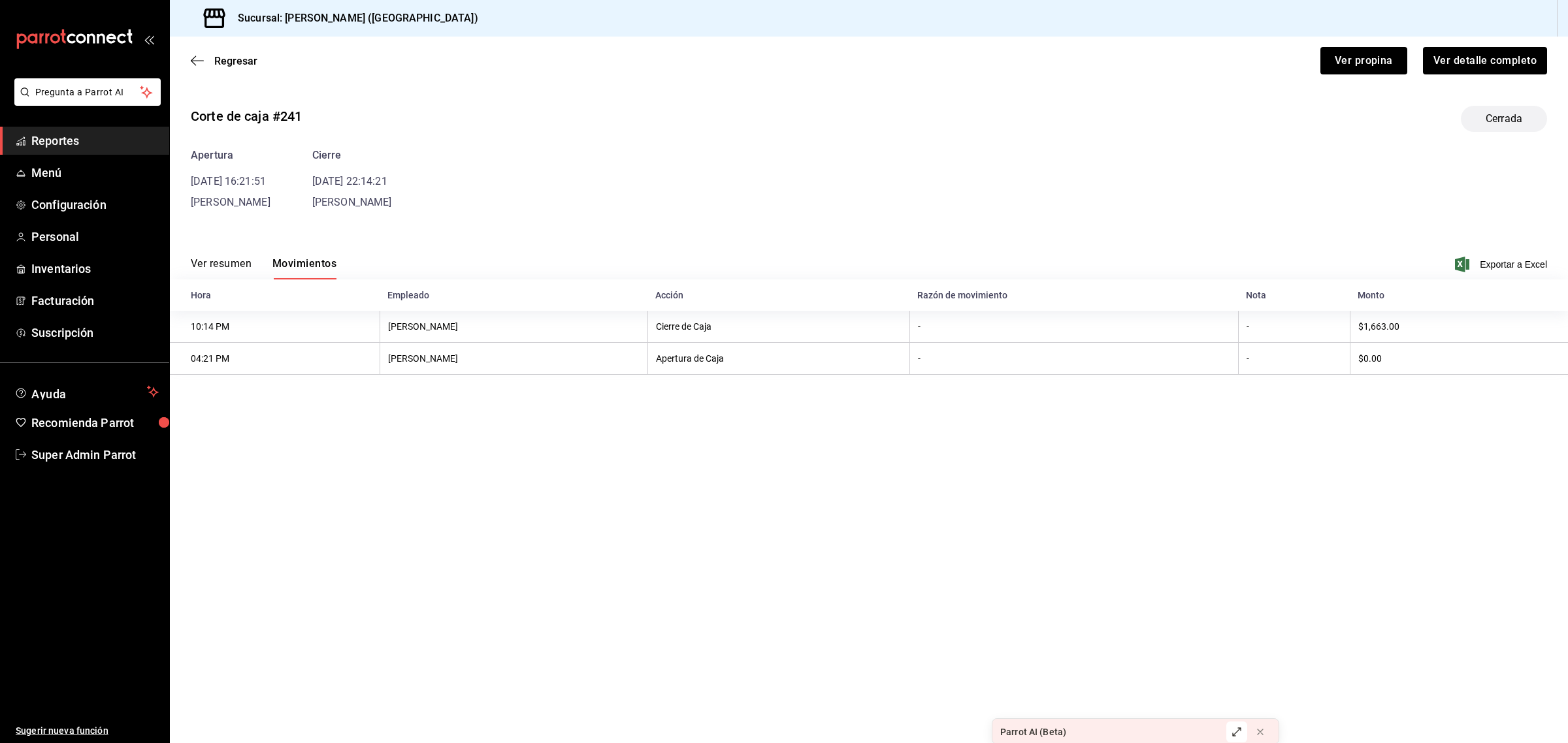
click at [215, 328] on th "10:14 PM" at bounding box center [274, 327] width 210 height 32
click at [214, 262] on button "Ver resumen" at bounding box center [221, 269] width 60 height 22
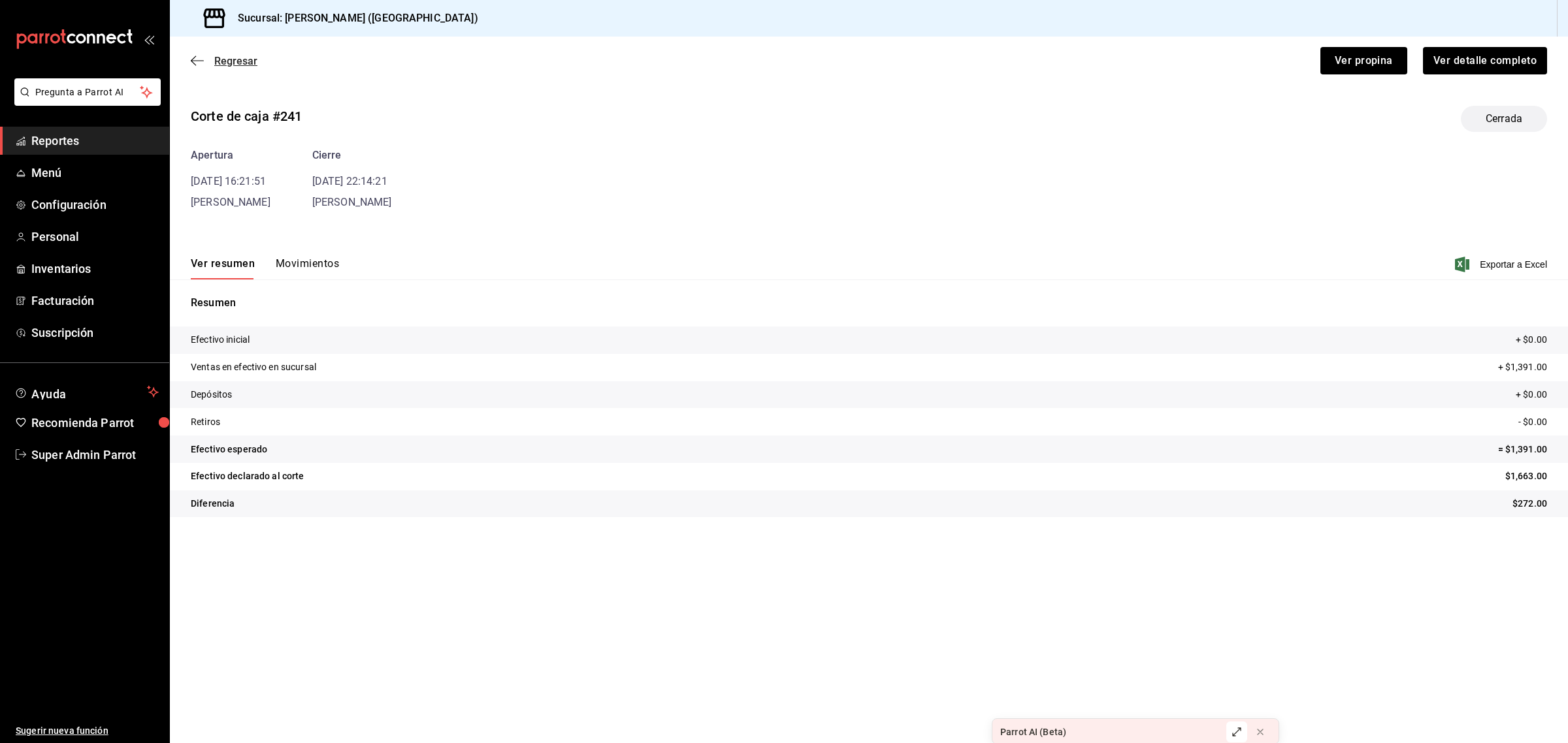
click at [211, 63] on span "Regresar" at bounding box center [224, 61] width 67 height 13
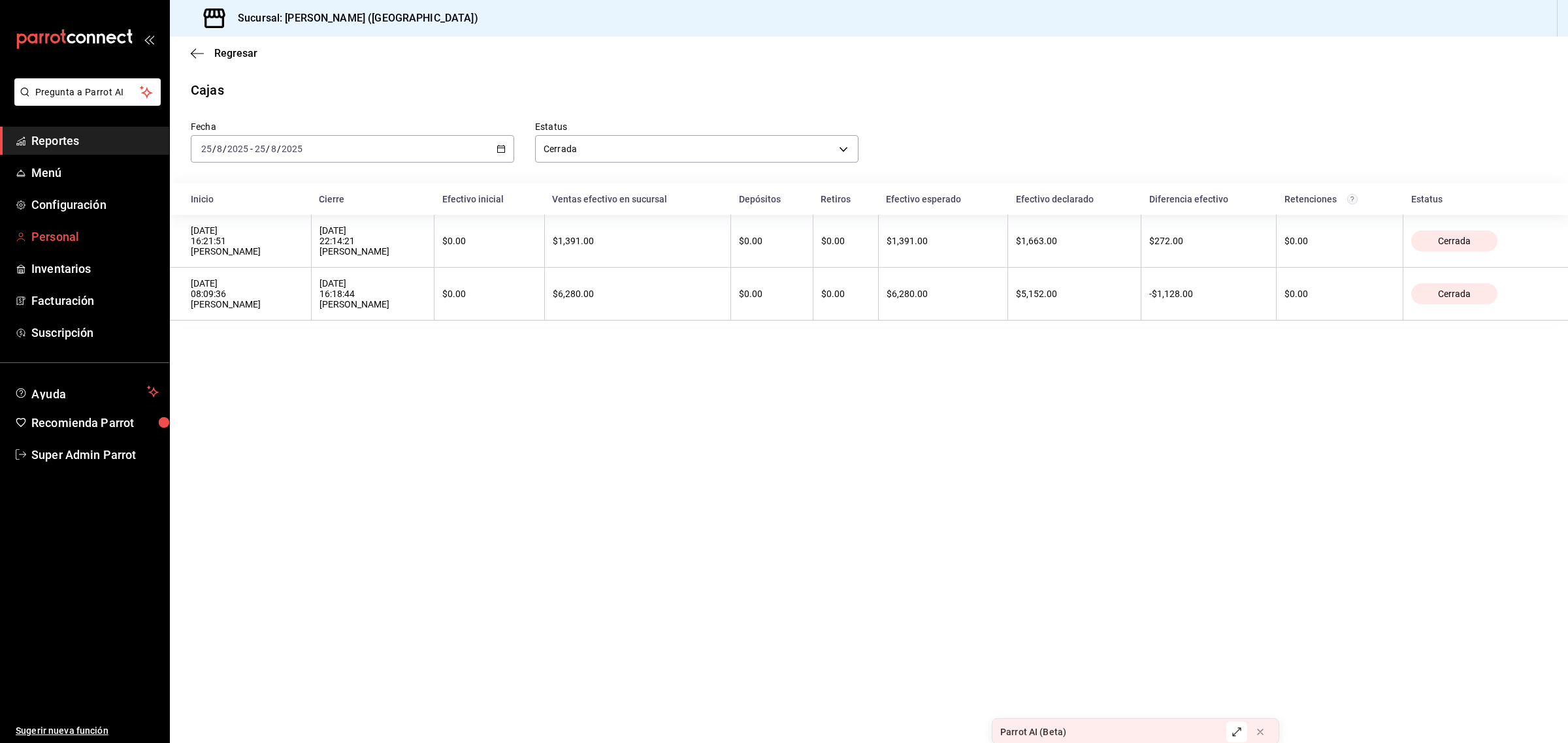
click at [75, 245] on span "Personal" at bounding box center [95, 236] width 127 height 17
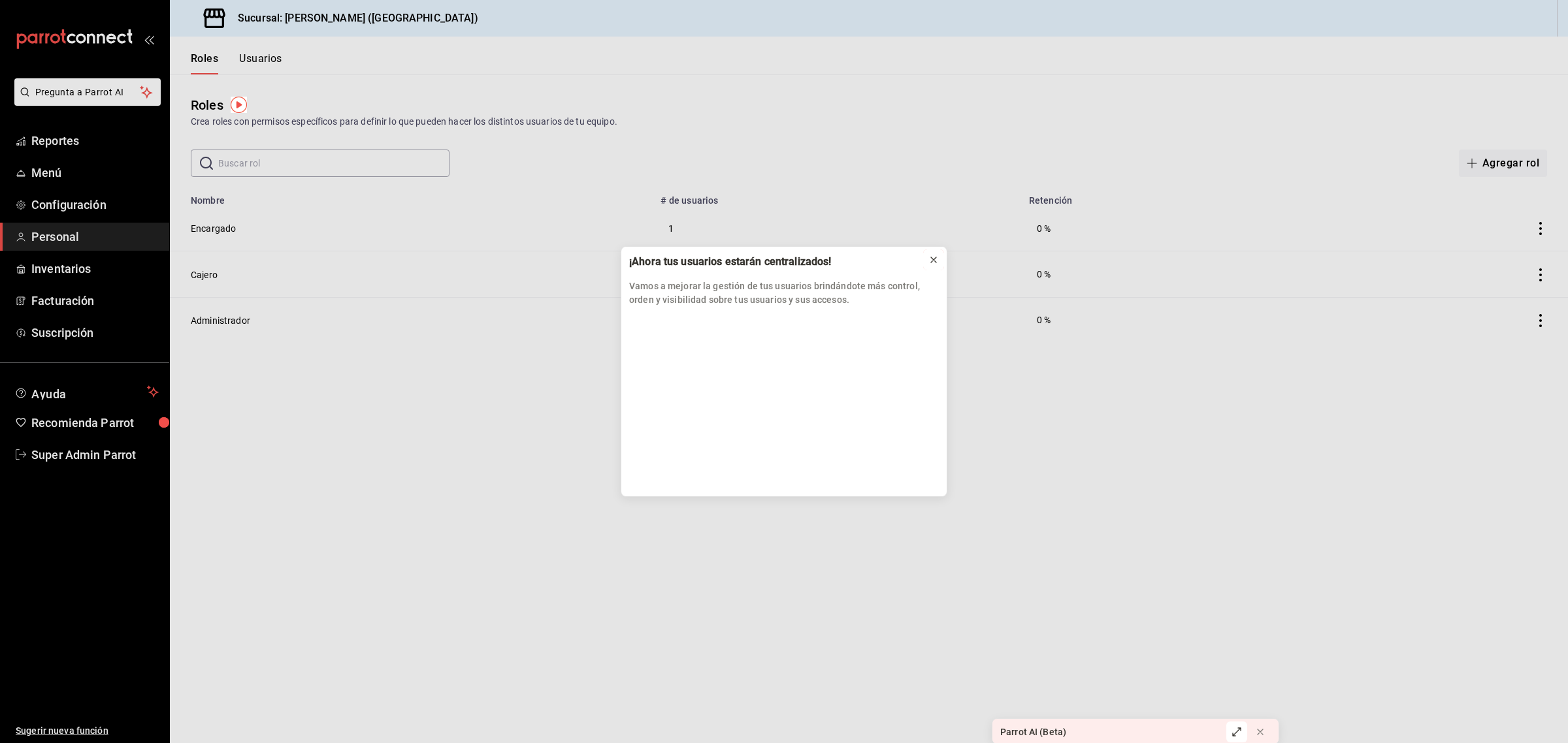
click at [932, 262] on icon at bounding box center [933, 259] width 10 height 10
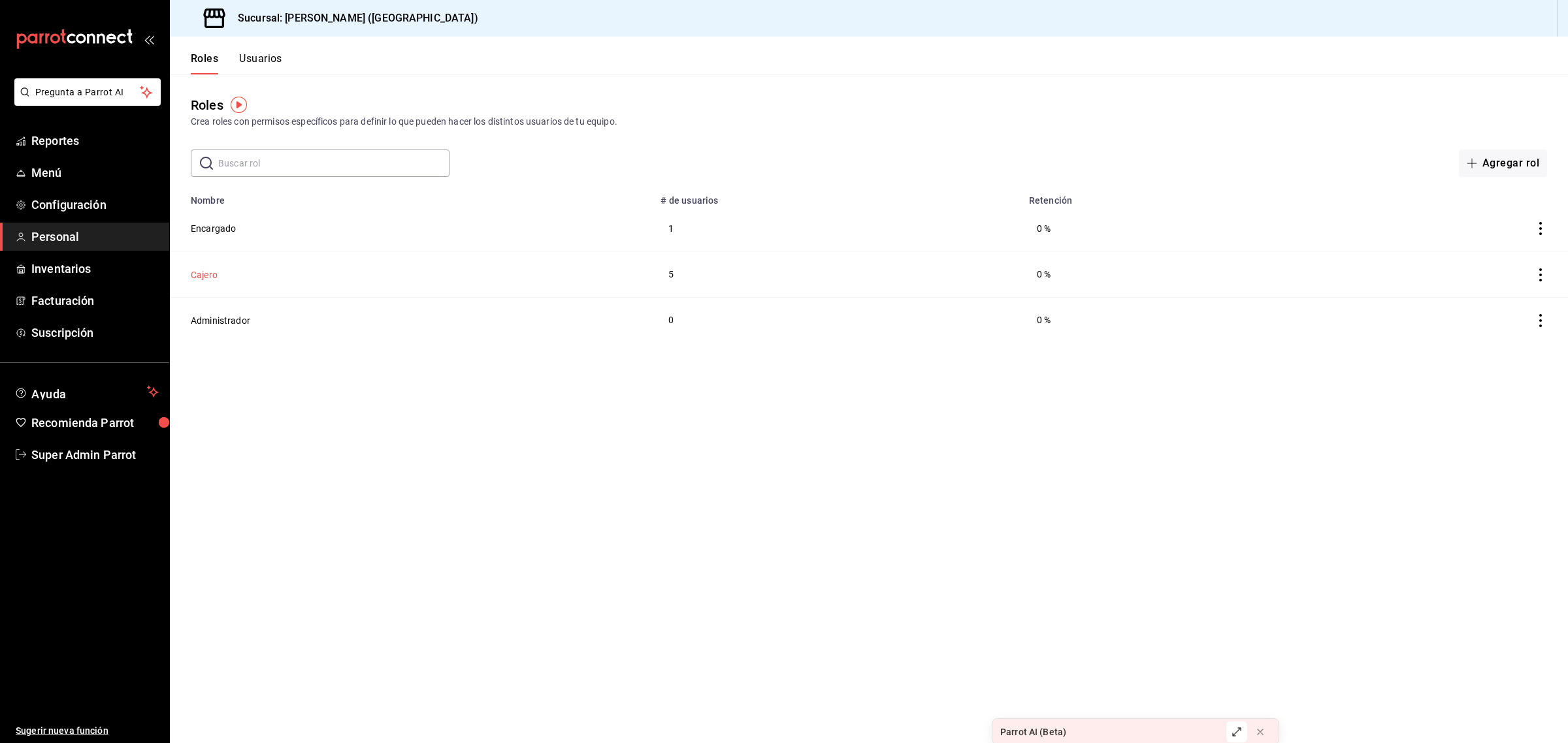
click at [214, 273] on button "Cajero" at bounding box center [204, 275] width 27 height 13
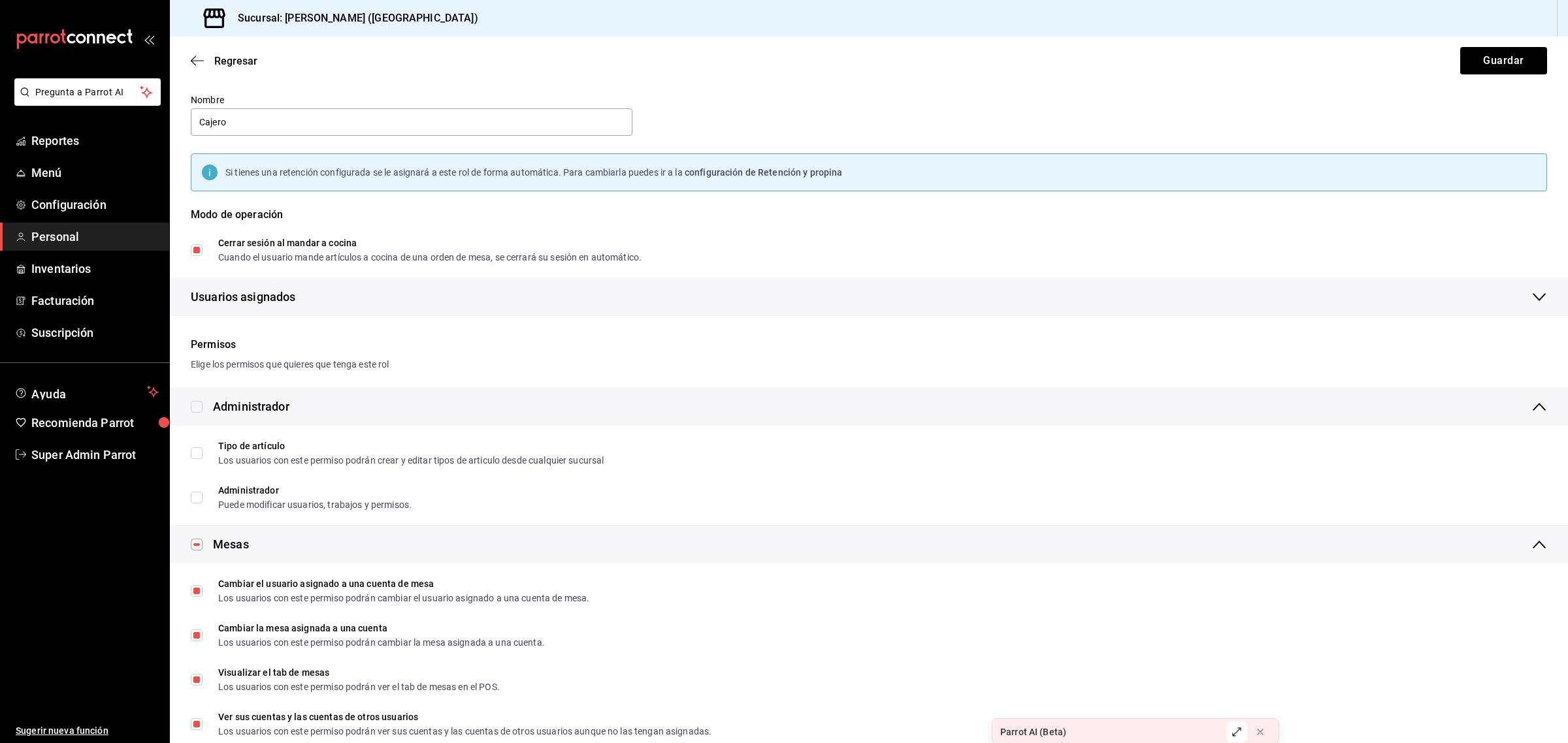
scroll to position [37, 0]
click at [133, 92] on span "Pregunta a Parrot AI" at bounding box center [88, 92] width 104 height 13
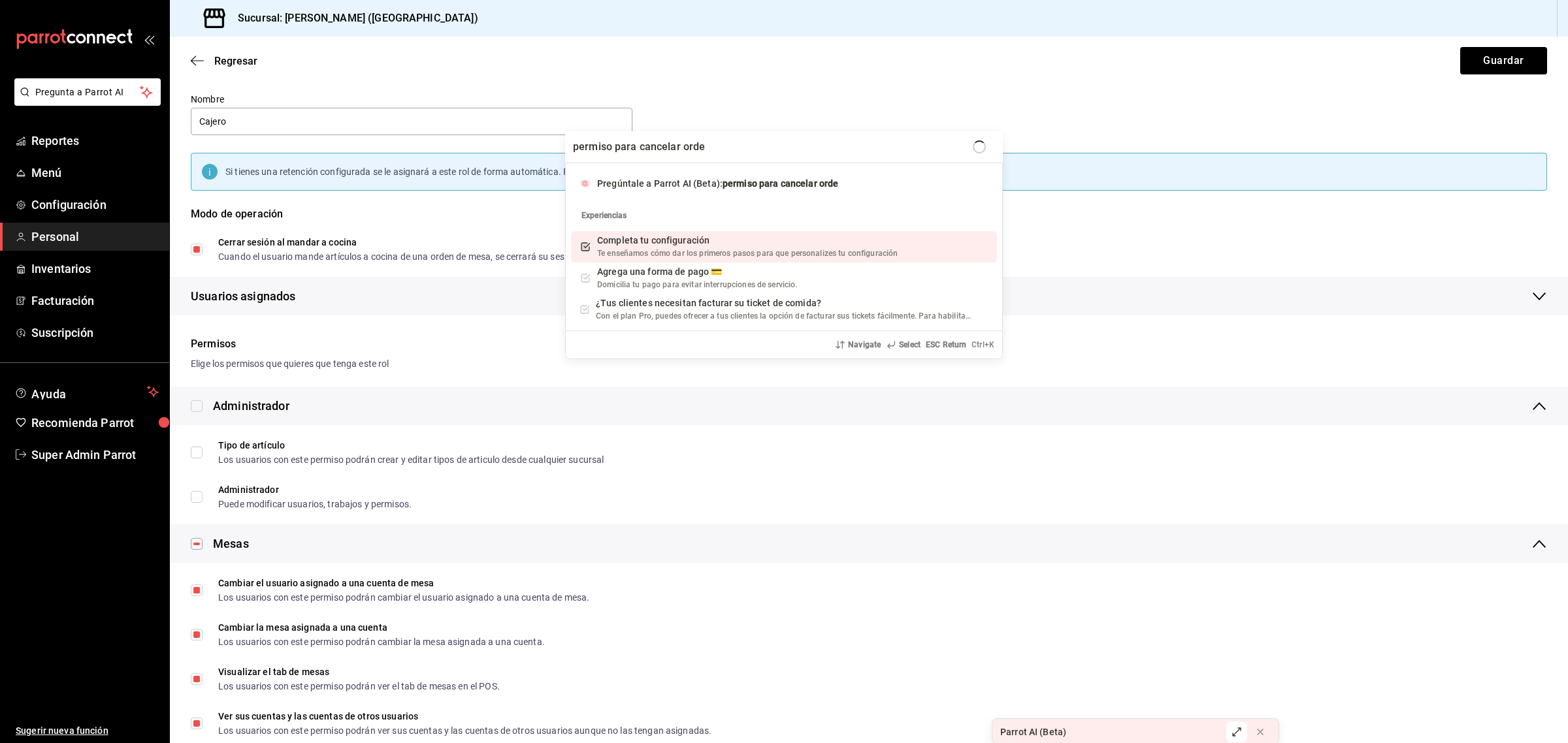
type input "permiso para cancelar orden"
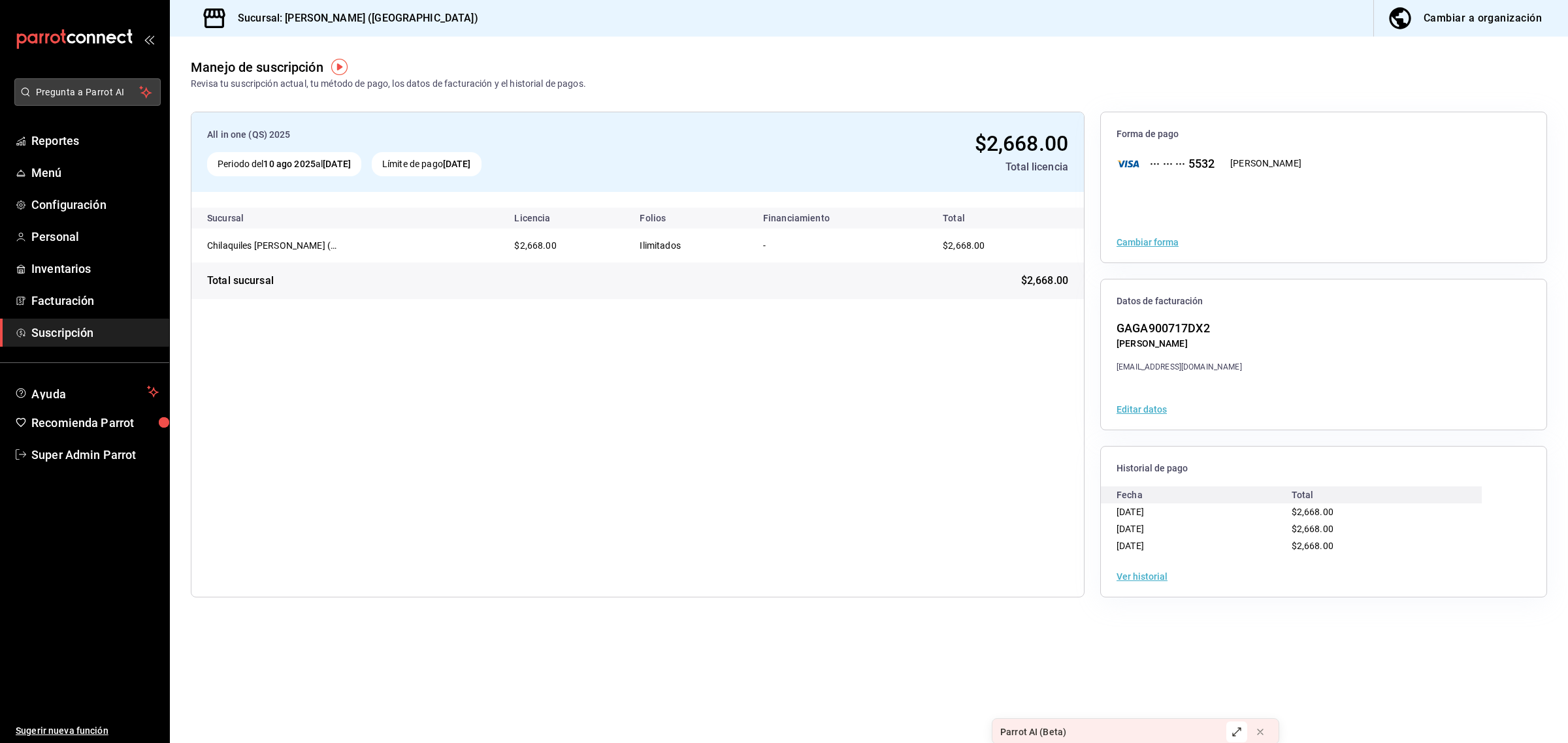
click at [79, 101] on button "Pregunta a Parrot AI" at bounding box center [87, 92] width 146 height 27
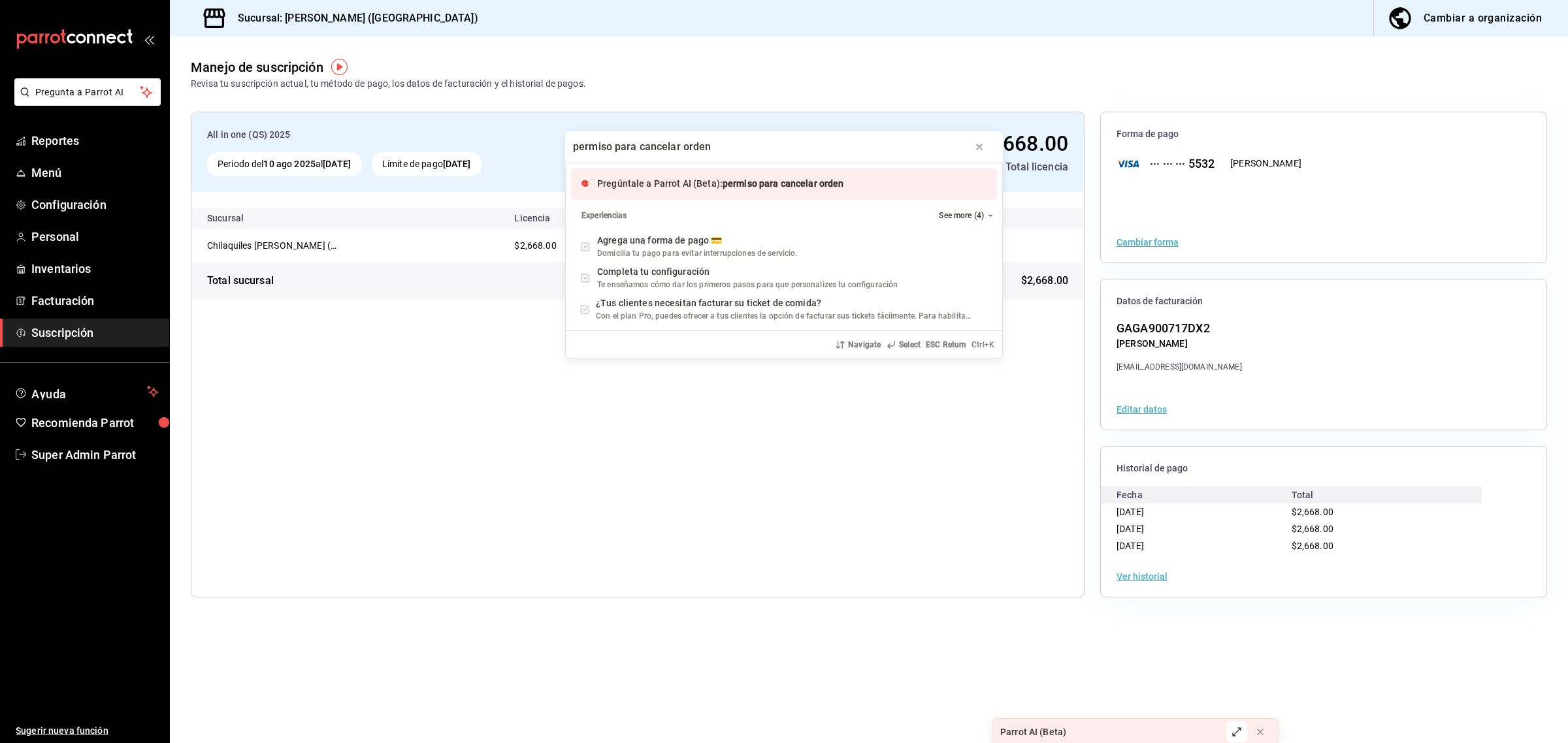
type input "permiso para cancelar orden"
click at [664, 192] on div "Pregúntale a Parrot AI (Beta): permiso para cancelar orden" at bounding box center [784, 185] width 426 height 31
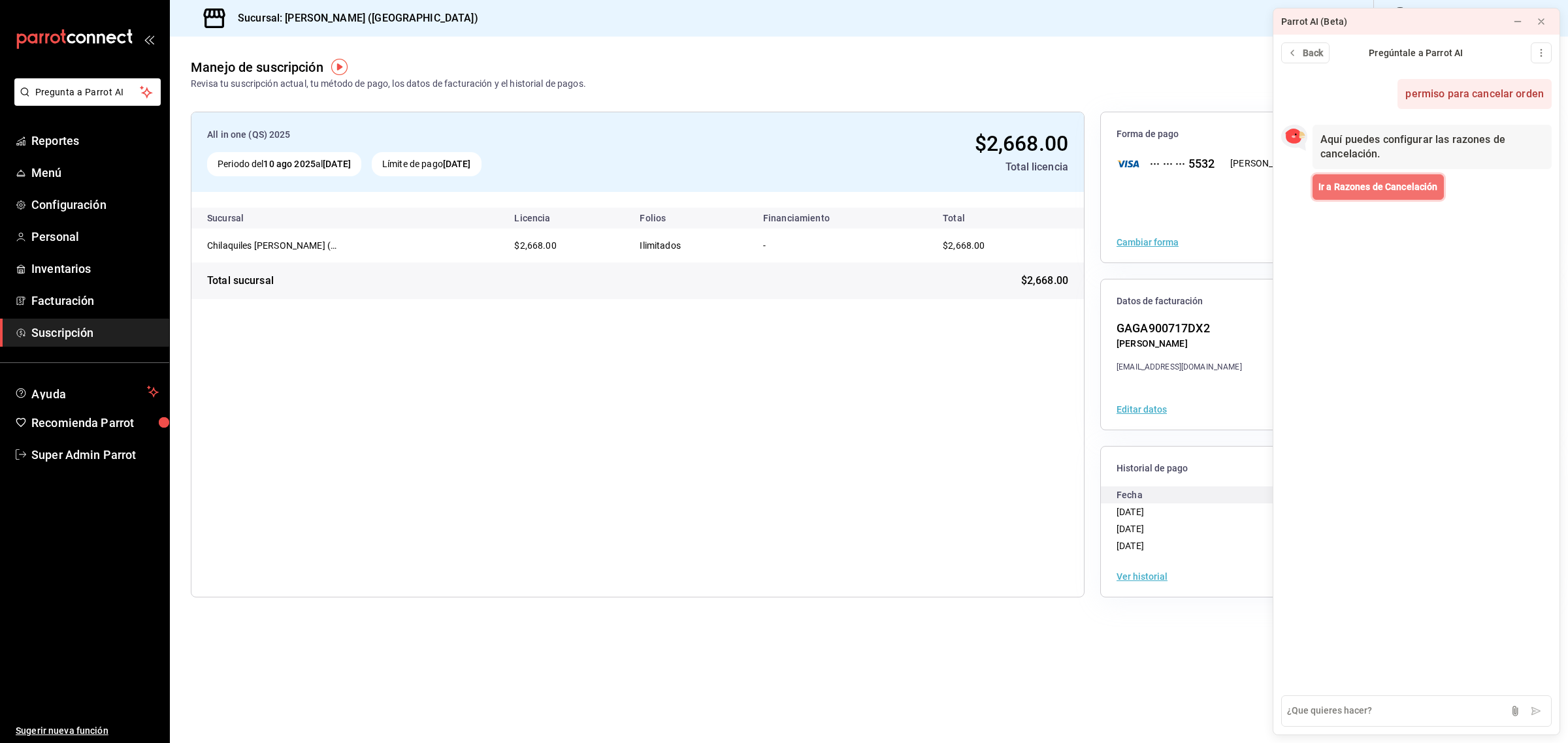
click at [1328, 195] on button "Ir a Razones de Cancelación" at bounding box center [1378, 187] width 131 height 25
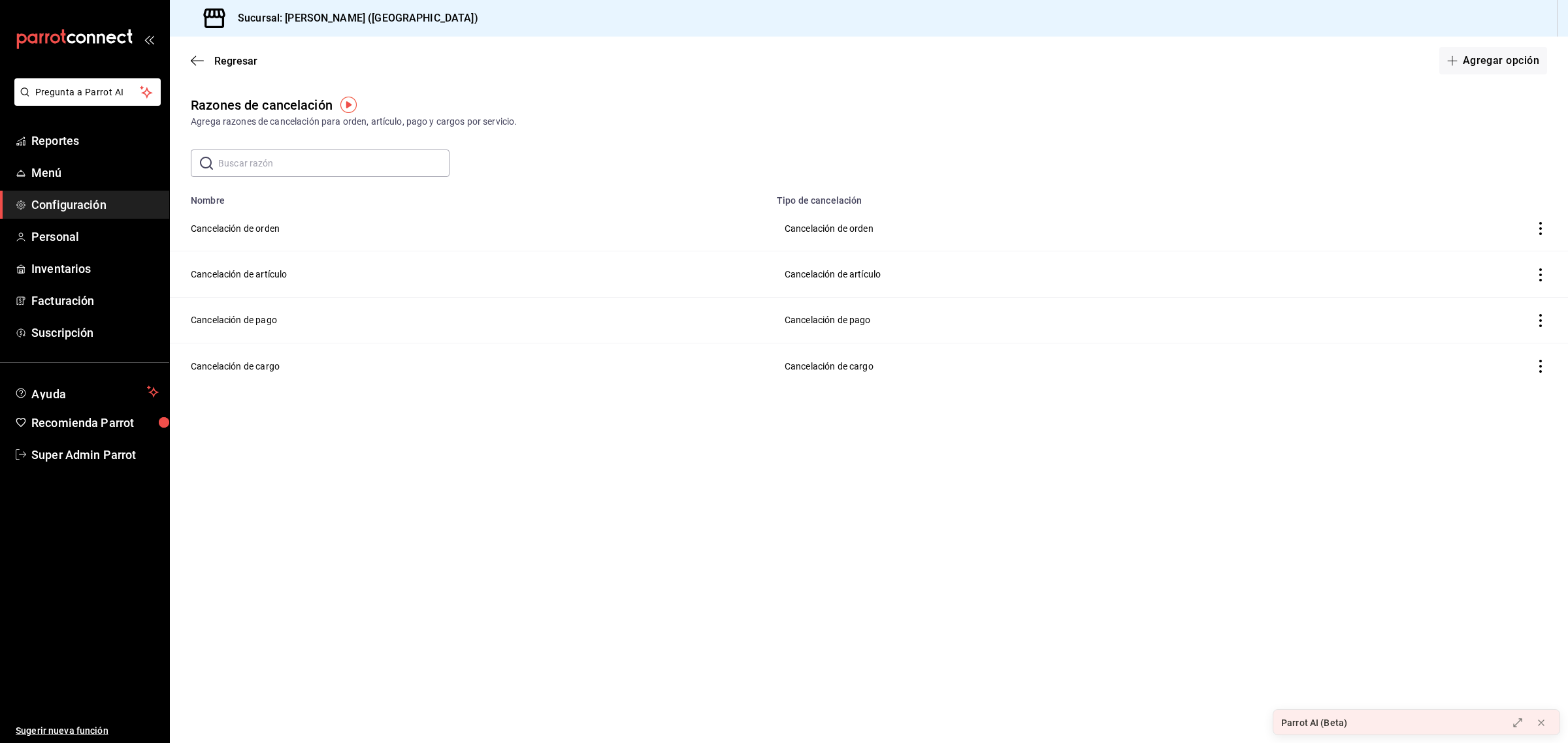
click at [1537, 234] on icon "actions" at bounding box center [1541, 229] width 13 height 13
click at [456, 505] on div at bounding box center [784, 372] width 1568 height 743
click at [46, 243] on span "Personal" at bounding box center [95, 236] width 127 height 17
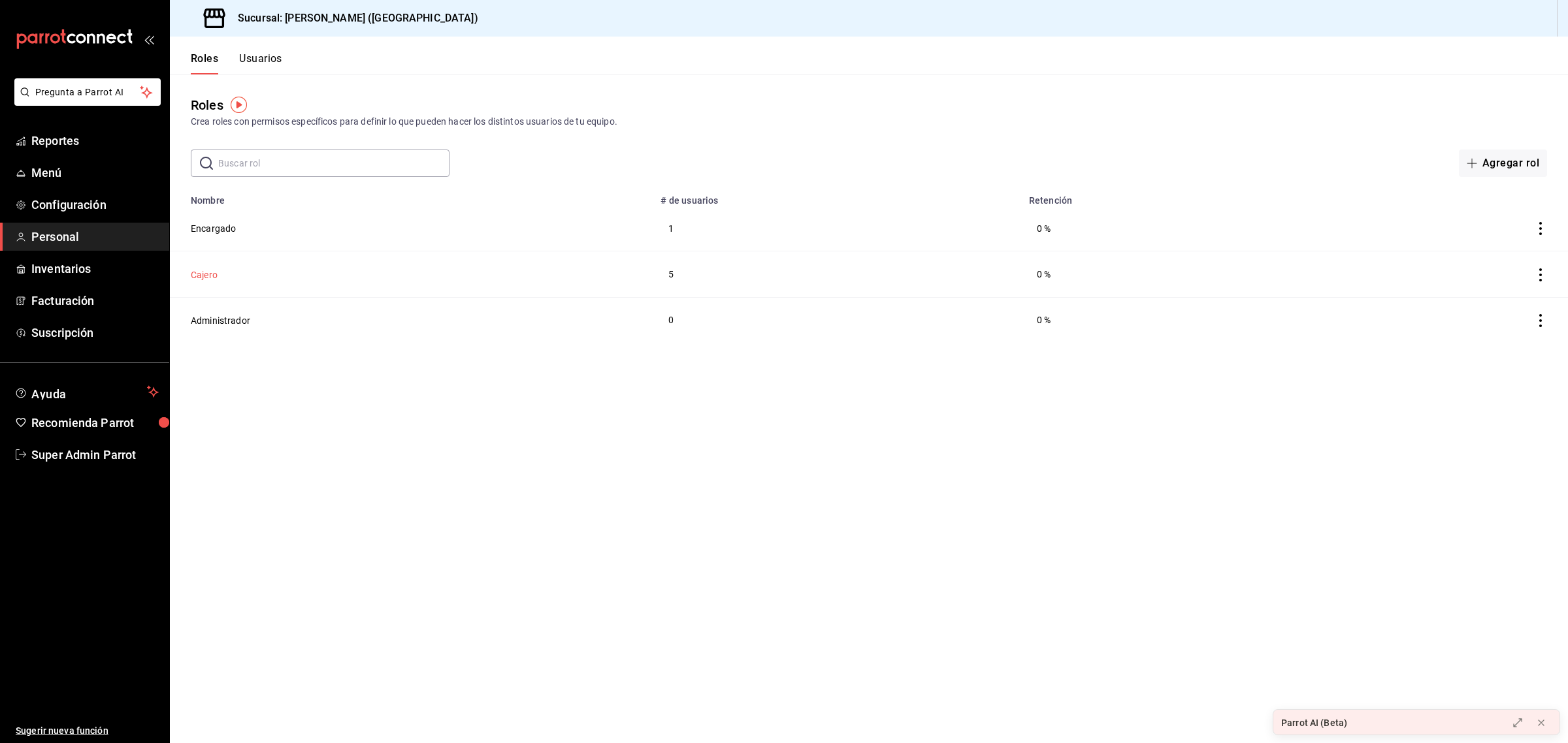
click at [200, 273] on button "Cajero" at bounding box center [204, 275] width 27 height 13
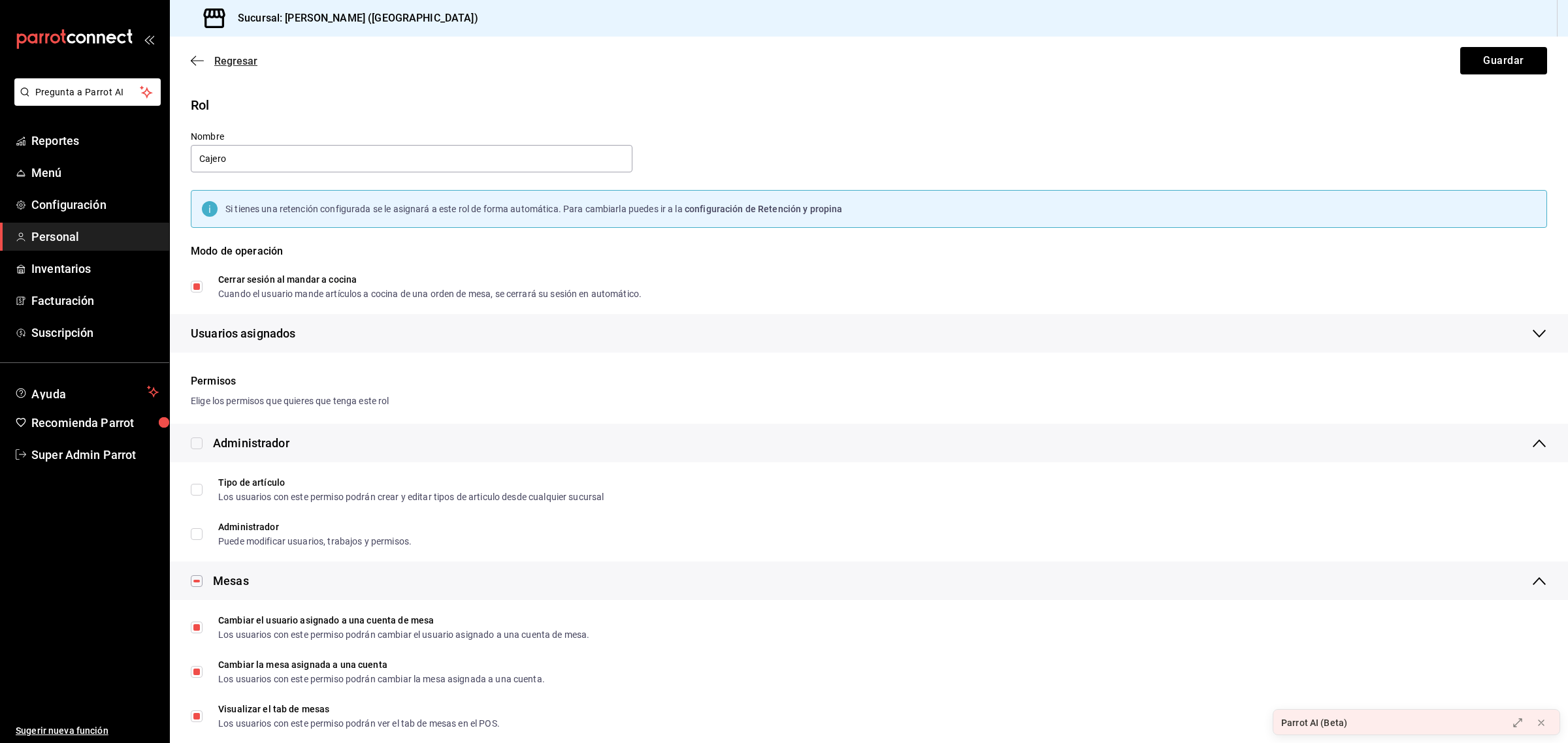
click at [196, 59] on icon "button" at bounding box center [197, 60] width 13 height 12
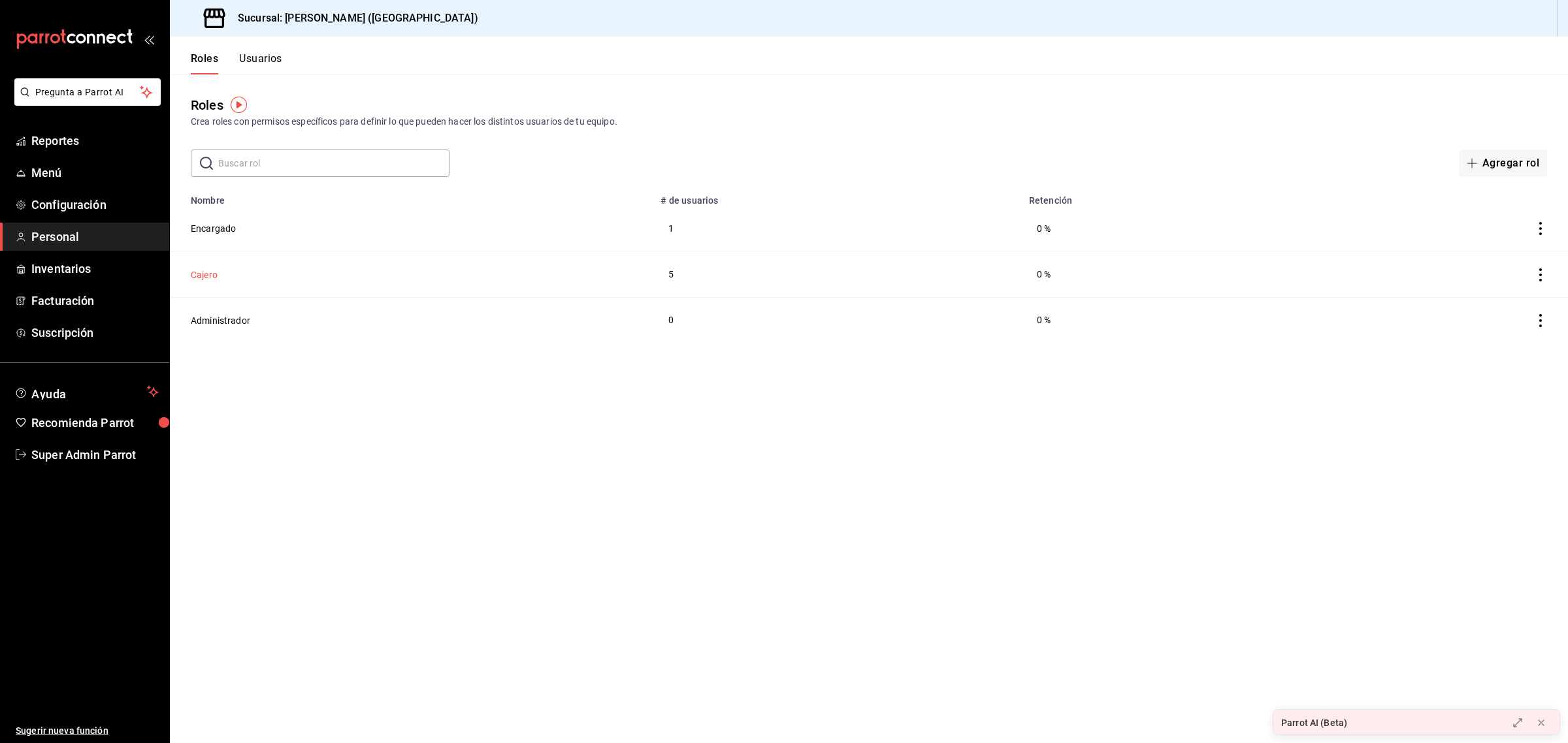
click at [203, 279] on button "Cajero" at bounding box center [204, 275] width 27 height 13
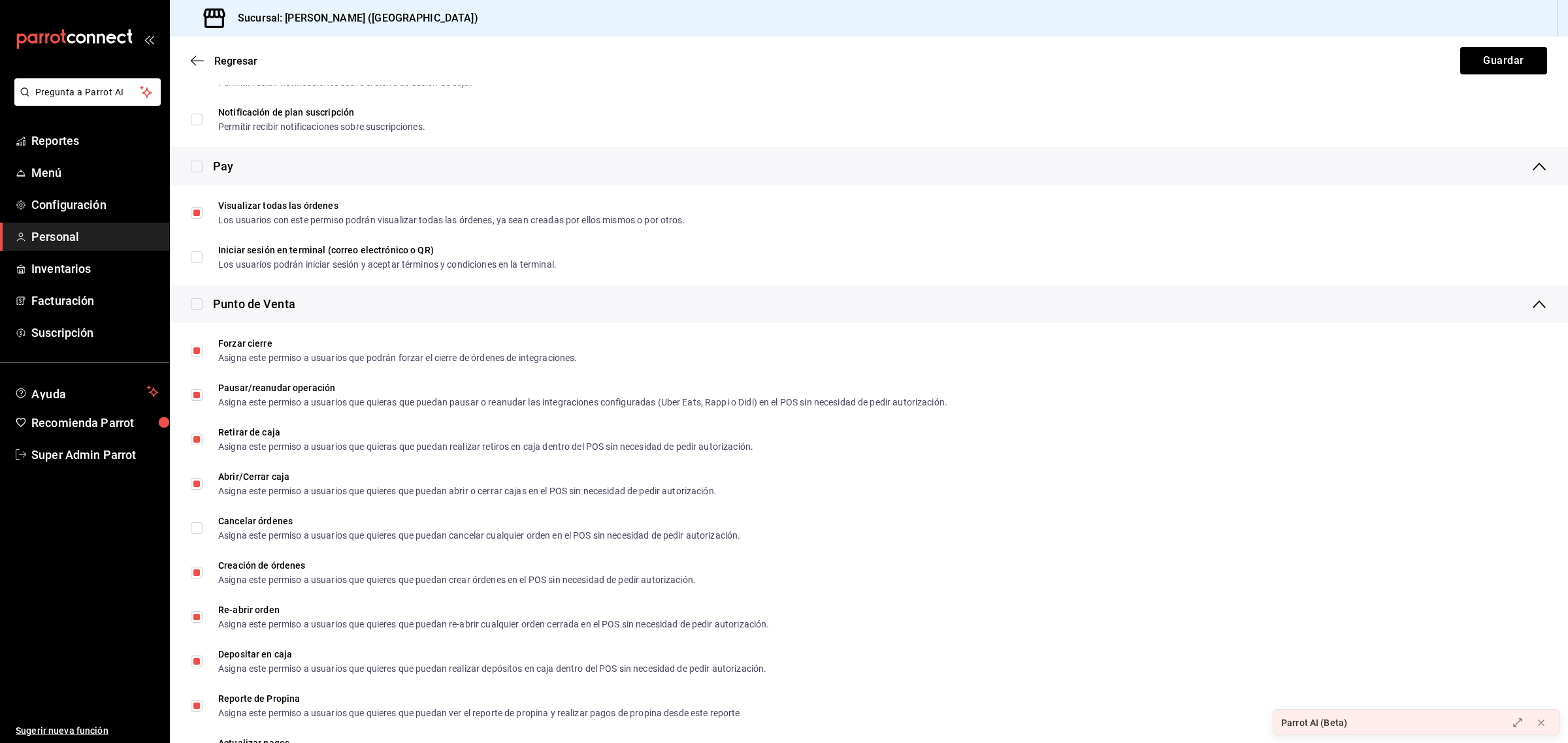
scroll to position [1318, 0]
click at [197, 53] on div "Regresar Guardar" at bounding box center [869, 61] width 1398 height 49
click at [195, 57] on icon "button" at bounding box center [193, 61] width 5 height 9
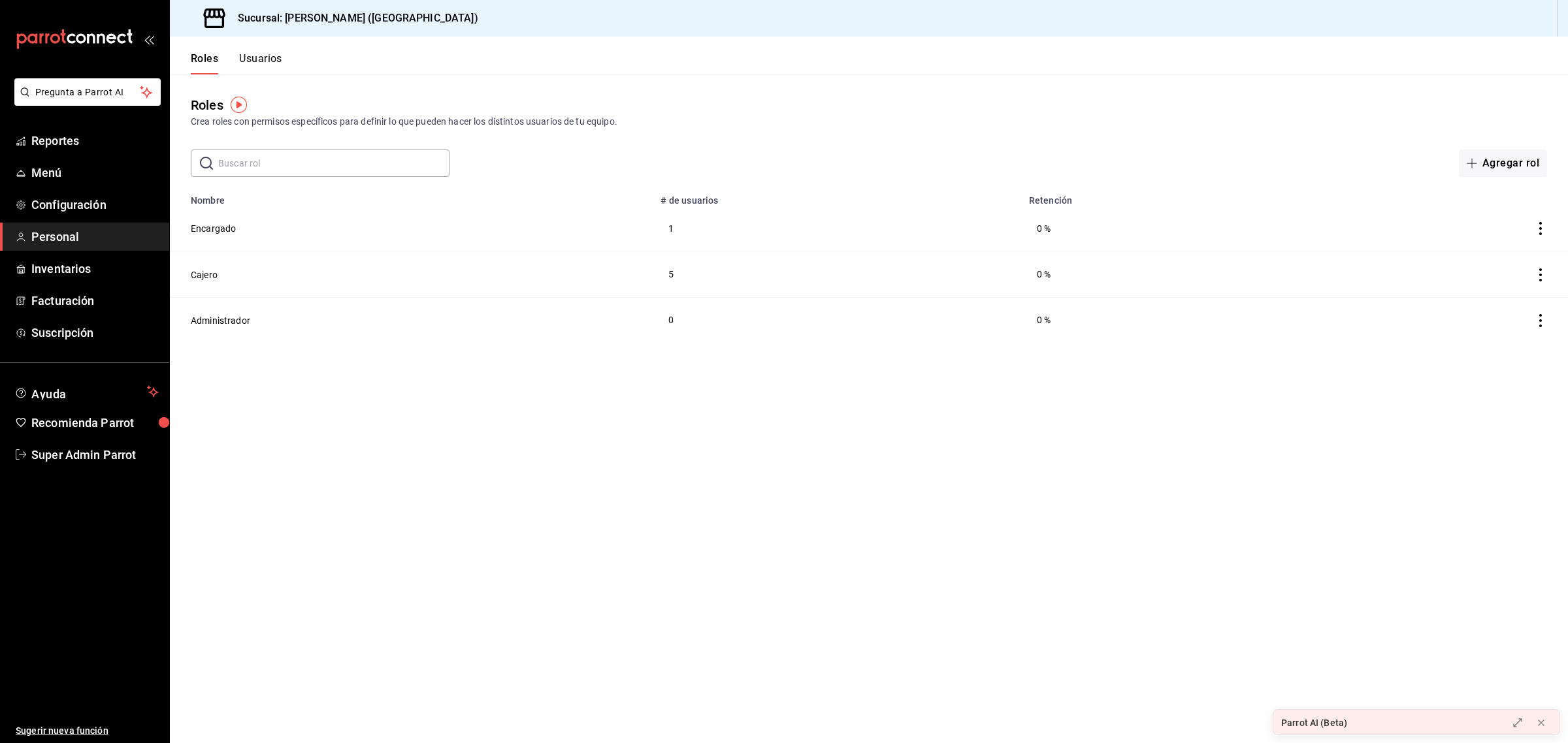
click at [263, 60] on button "Usuarios" at bounding box center [260, 64] width 43 height 22
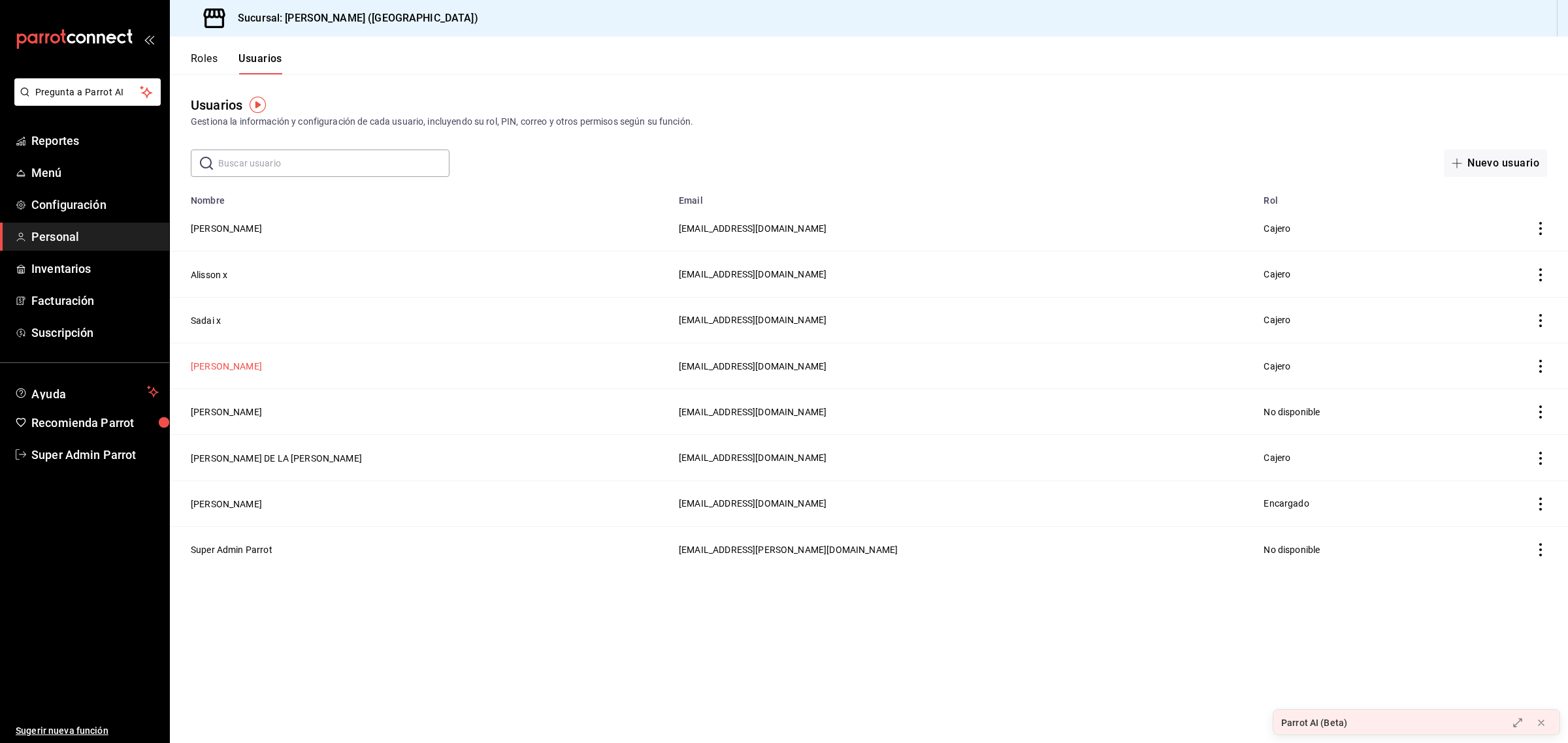
click at [229, 371] on button "[PERSON_NAME]" at bounding box center [226, 366] width 71 height 13
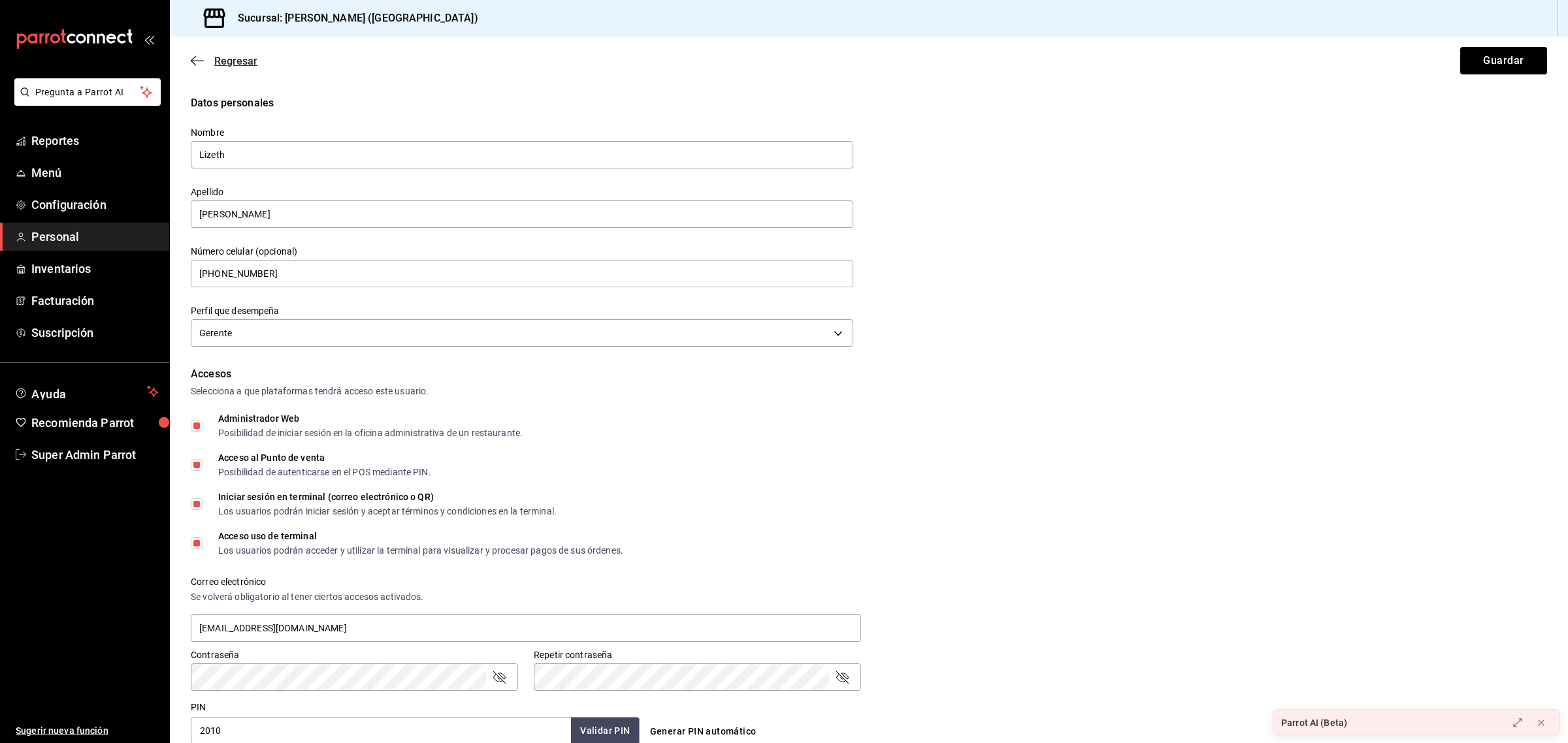
click at [200, 60] on icon "button" at bounding box center [197, 60] width 13 height 12
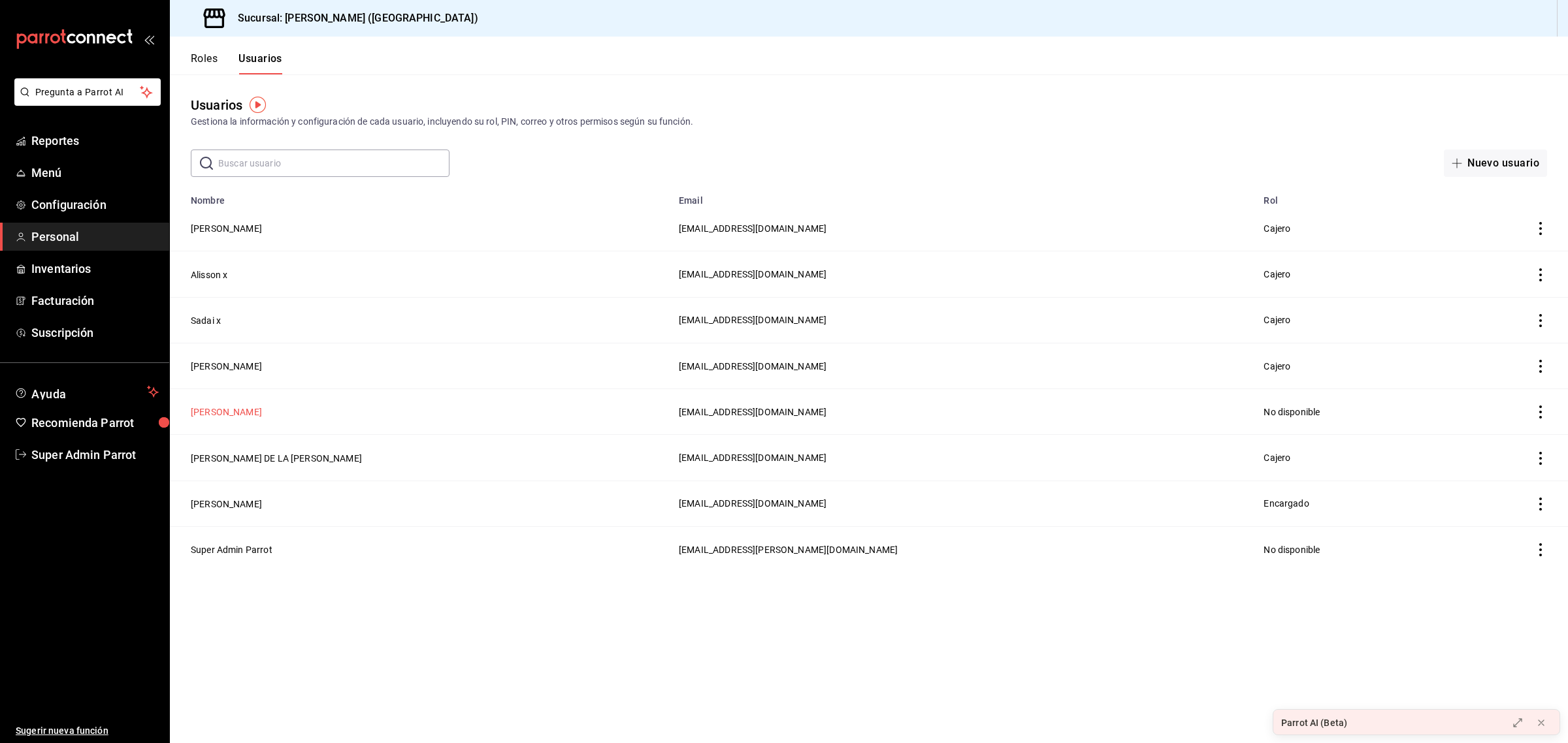
click at [223, 418] on button "[PERSON_NAME]" at bounding box center [226, 412] width 71 height 13
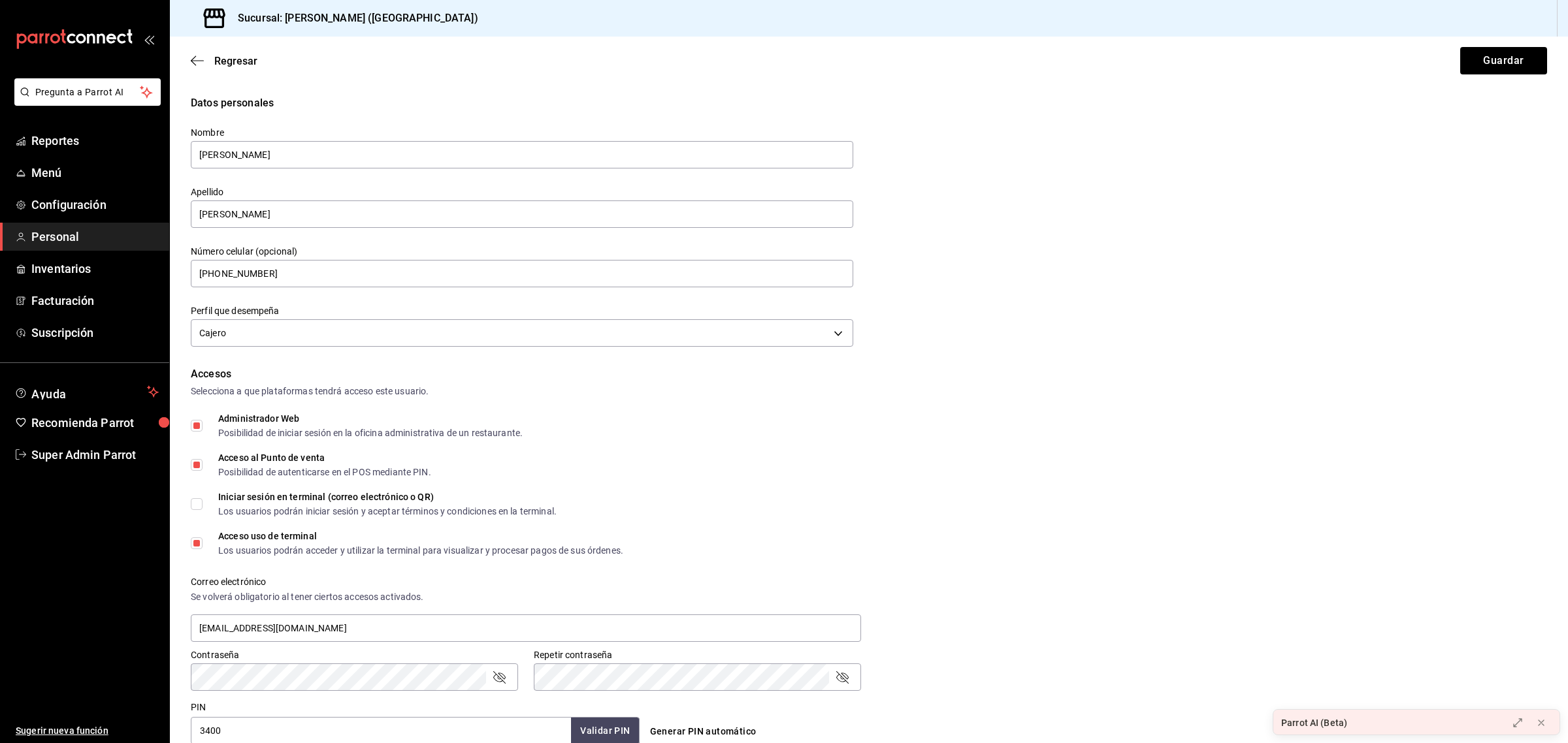
scroll to position [299, 0]
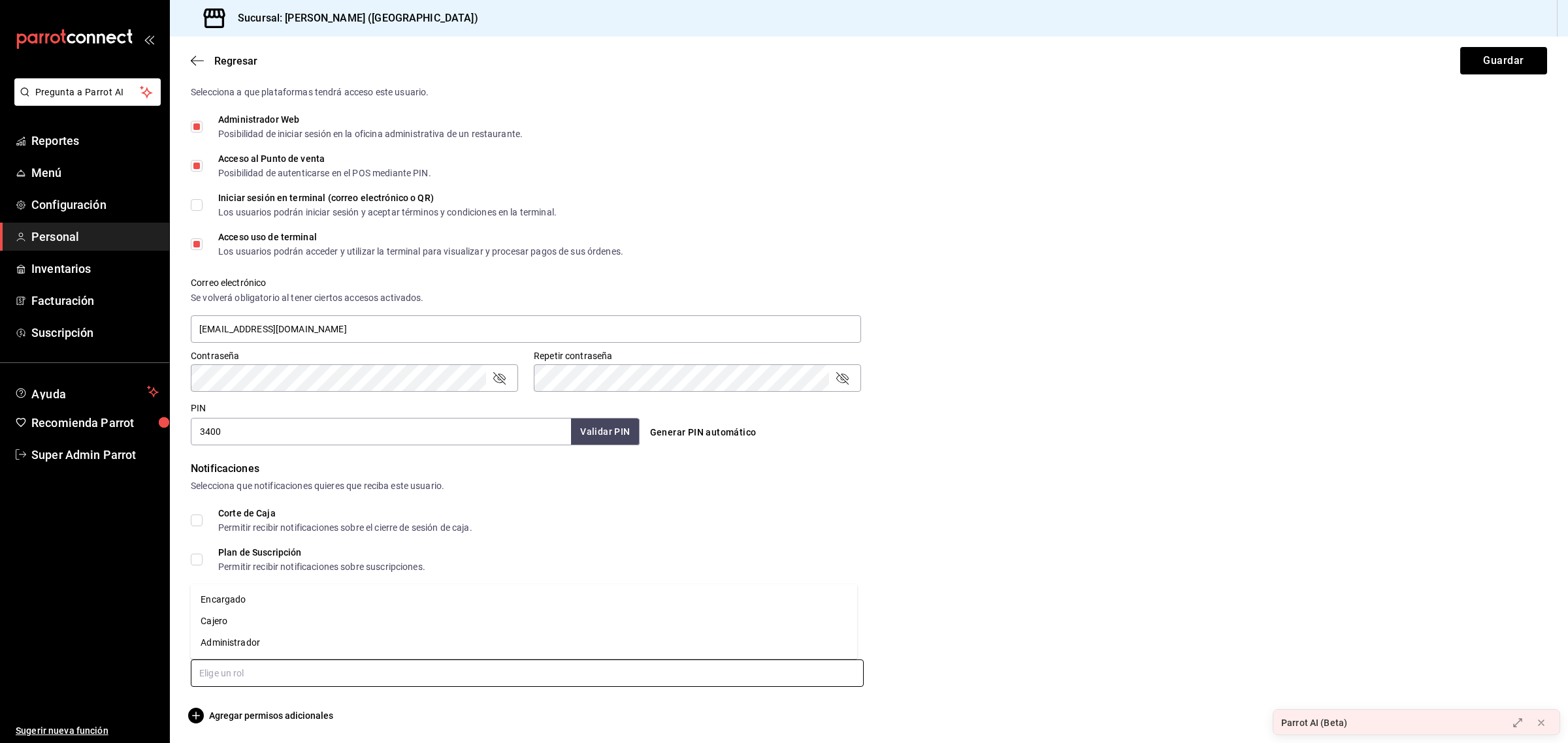
click at [280, 680] on input "text" at bounding box center [527, 673] width 673 height 27
click at [234, 628] on li "Cajero" at bounding box center [523, 621] width 667 height 21
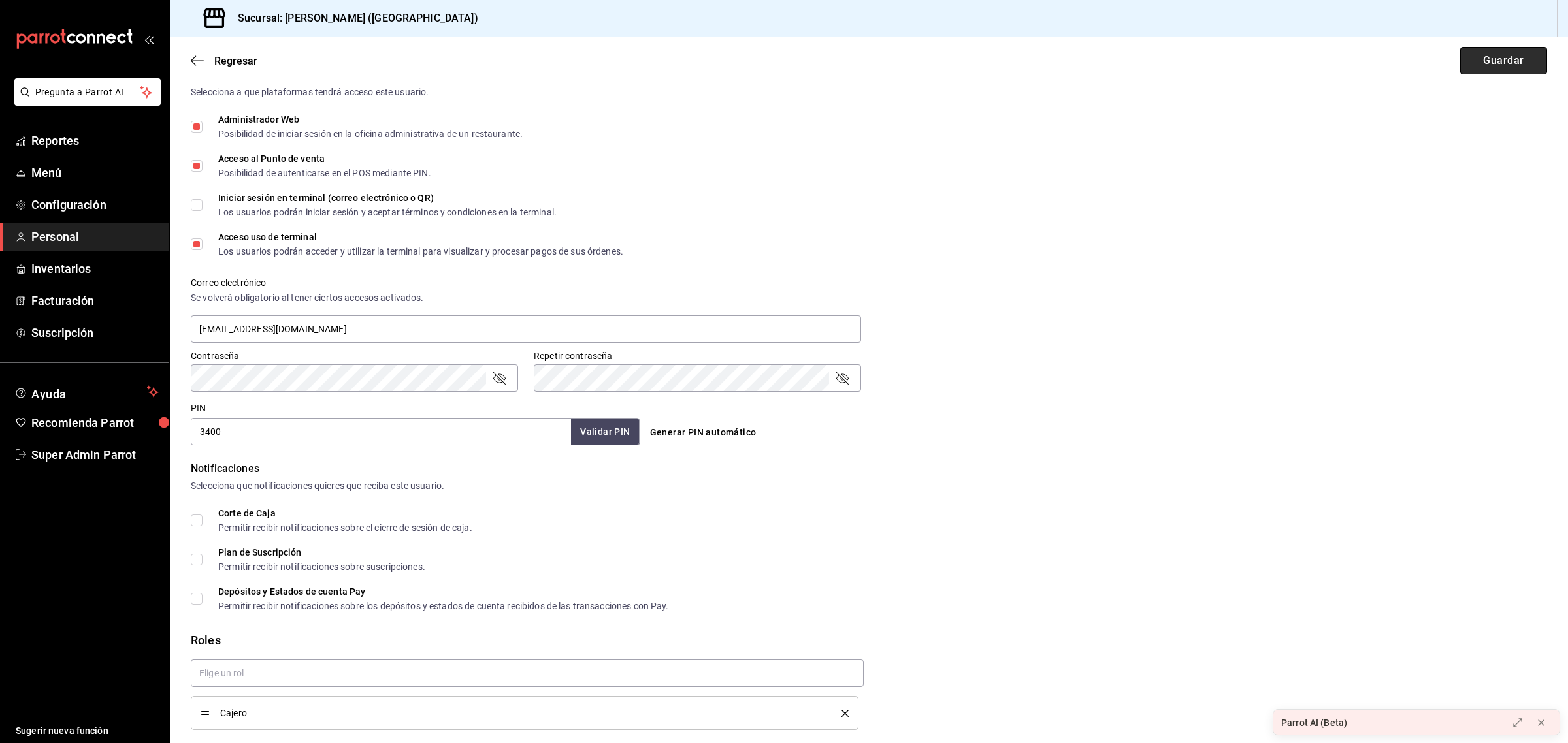
click at [1473, 57] on button "Guardar" at bounding box center [1504, 60] width 87 height 27
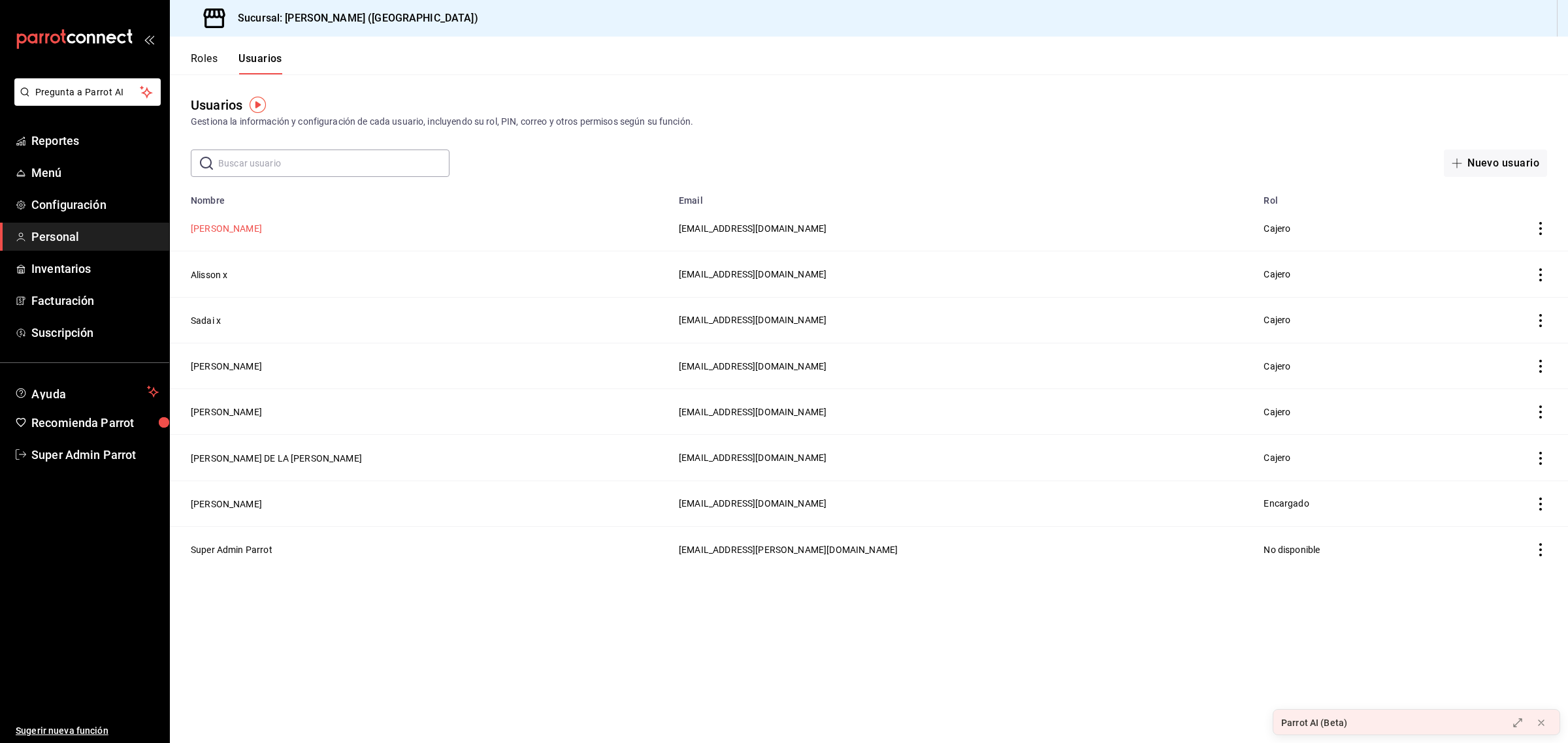
click at [223, 234] on button "[PERSON_NAME]" at bounding box center [226, 229] width 71 height 13
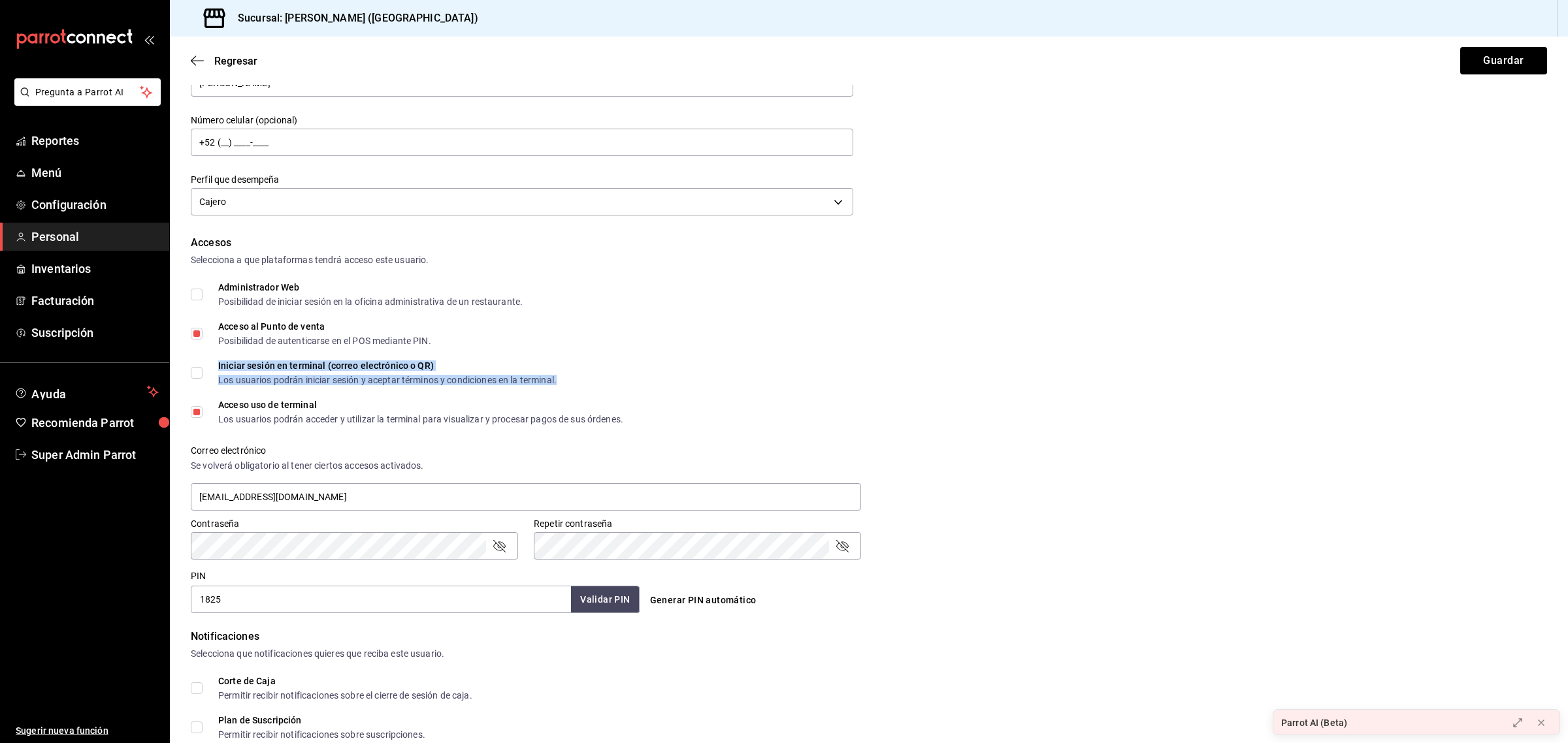
click at [295, 364] on div "Iniciar sesión en terminal (correo electrónico o QR)" at bounding box center [387, 366] width 339 height 9
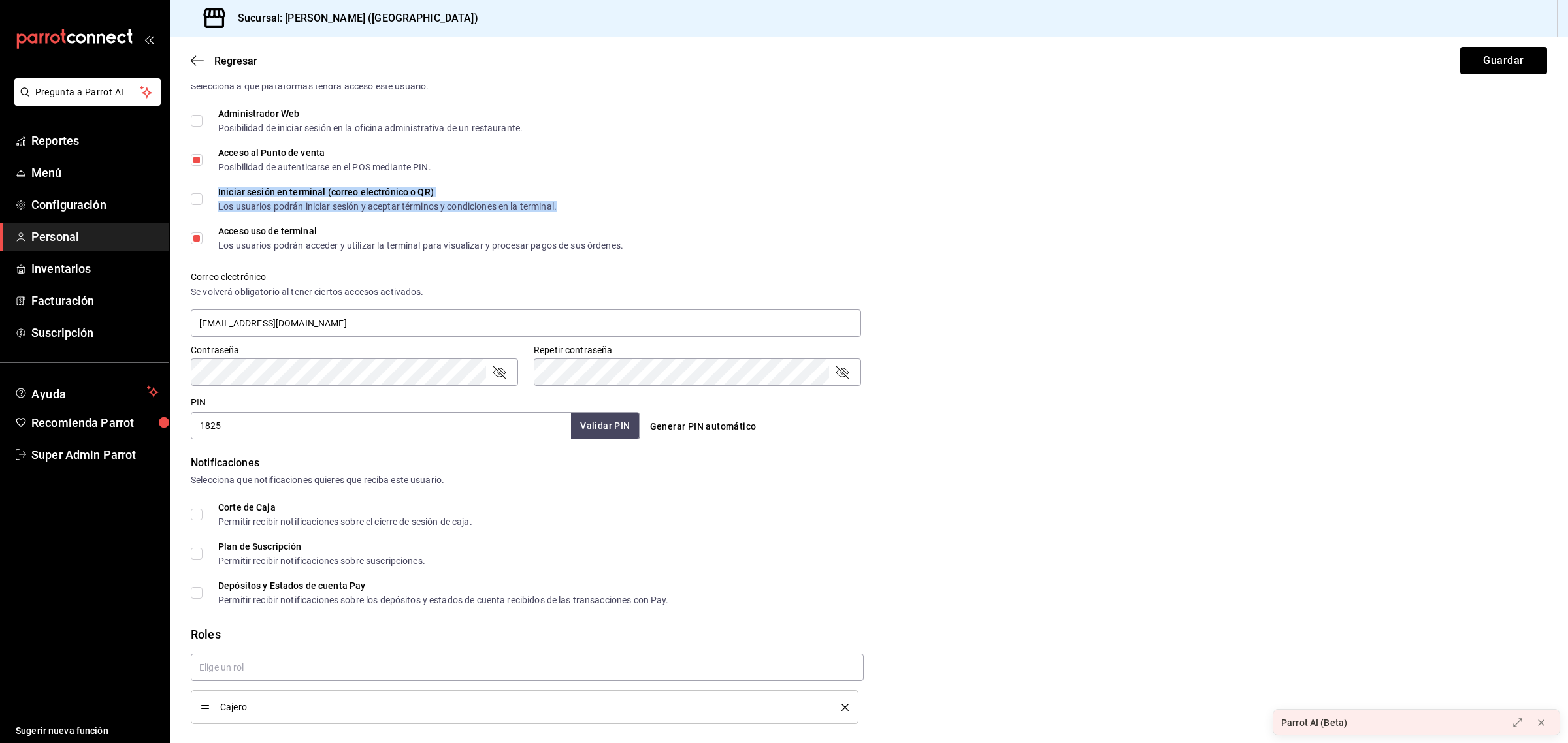
scroll to position [343, 0]
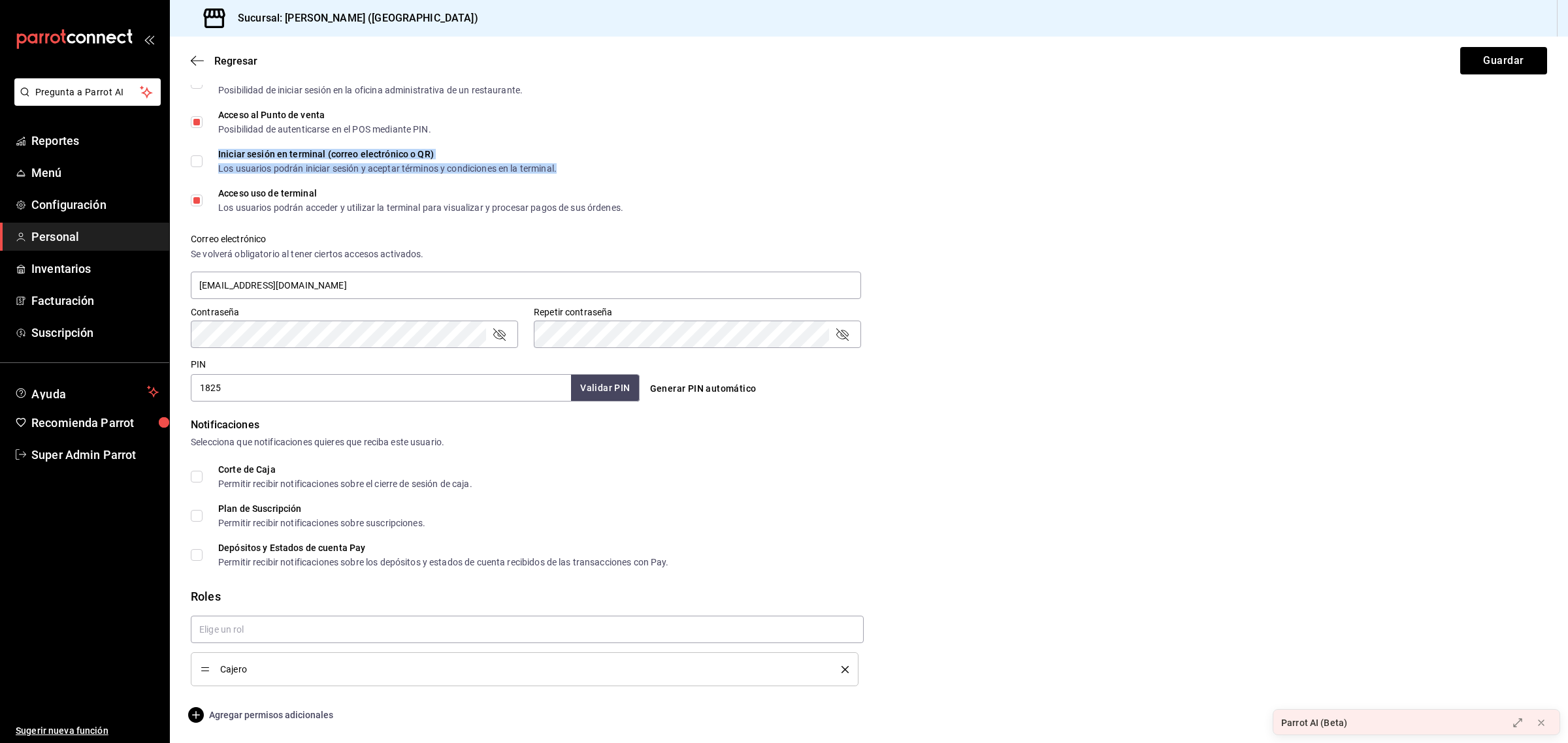
click at [242, 711] on span "Agregar permisos adicionales" at bounding box center [262, 716] width 142 height 16
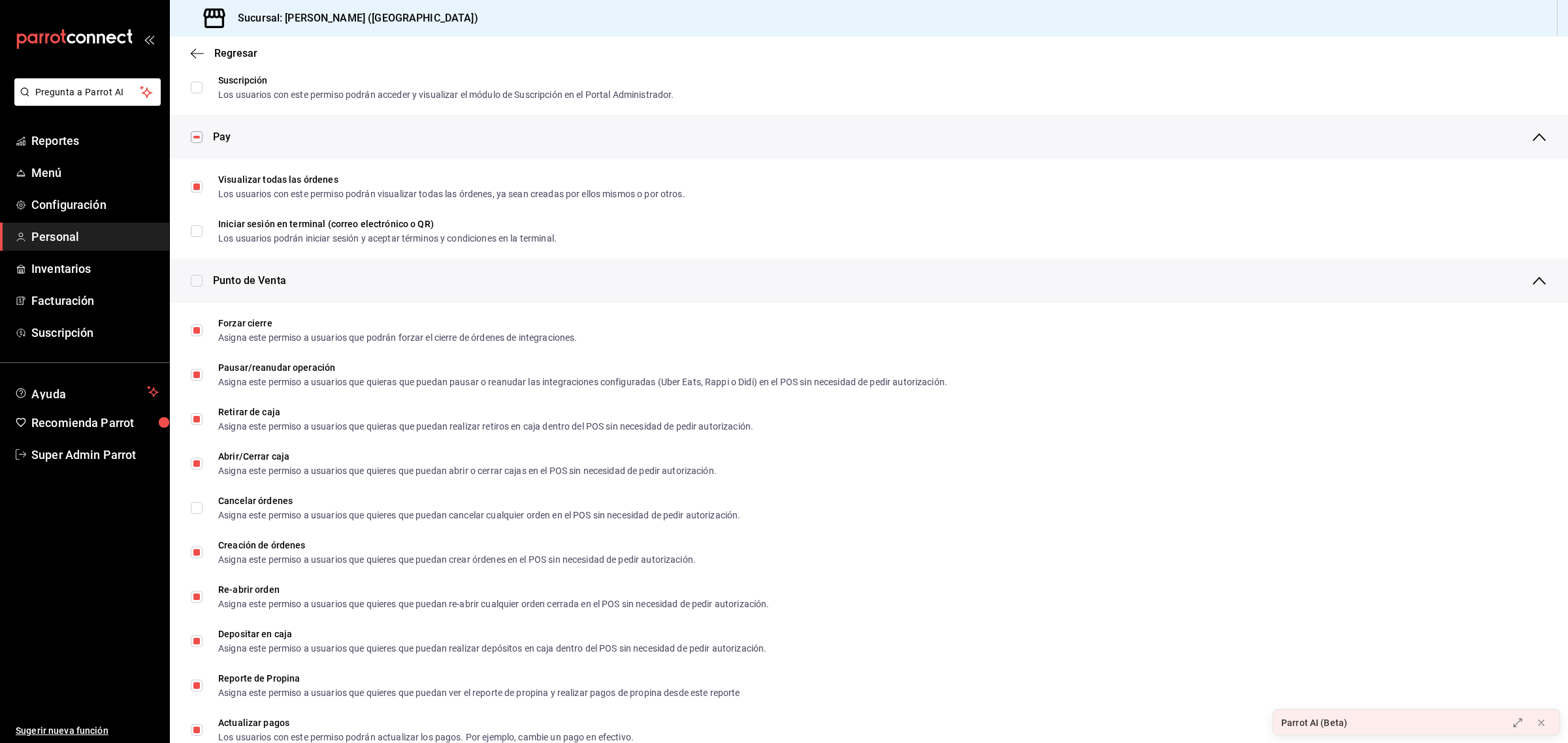
scroll to position [889, 0]
click at [196, 50] on icon "button" at bounding box center [197, 53] width 13 height 12
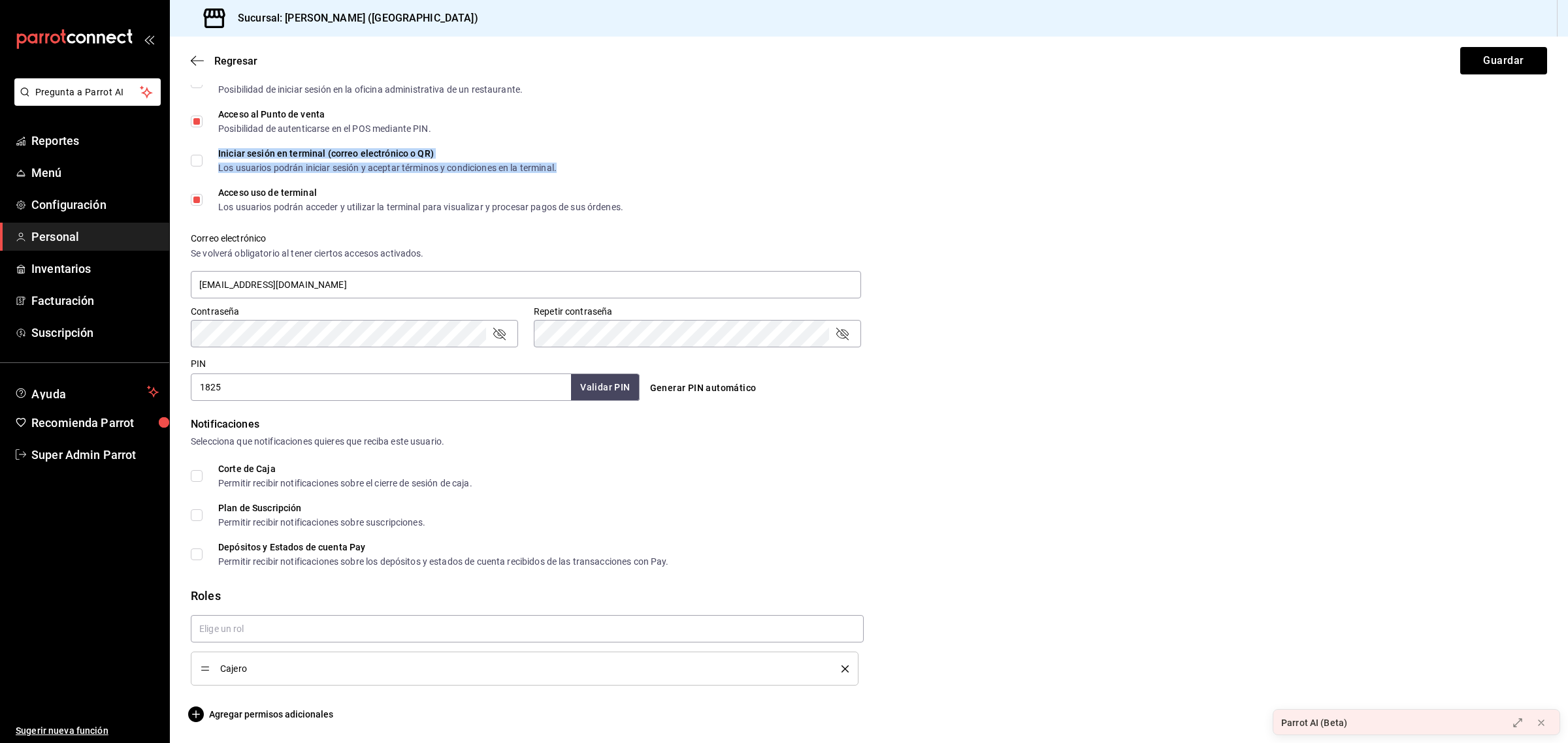
scroll to position [343, 0]
click at [196, 60] on icon "button" at bounding box center [197, 60] width 13 height 12
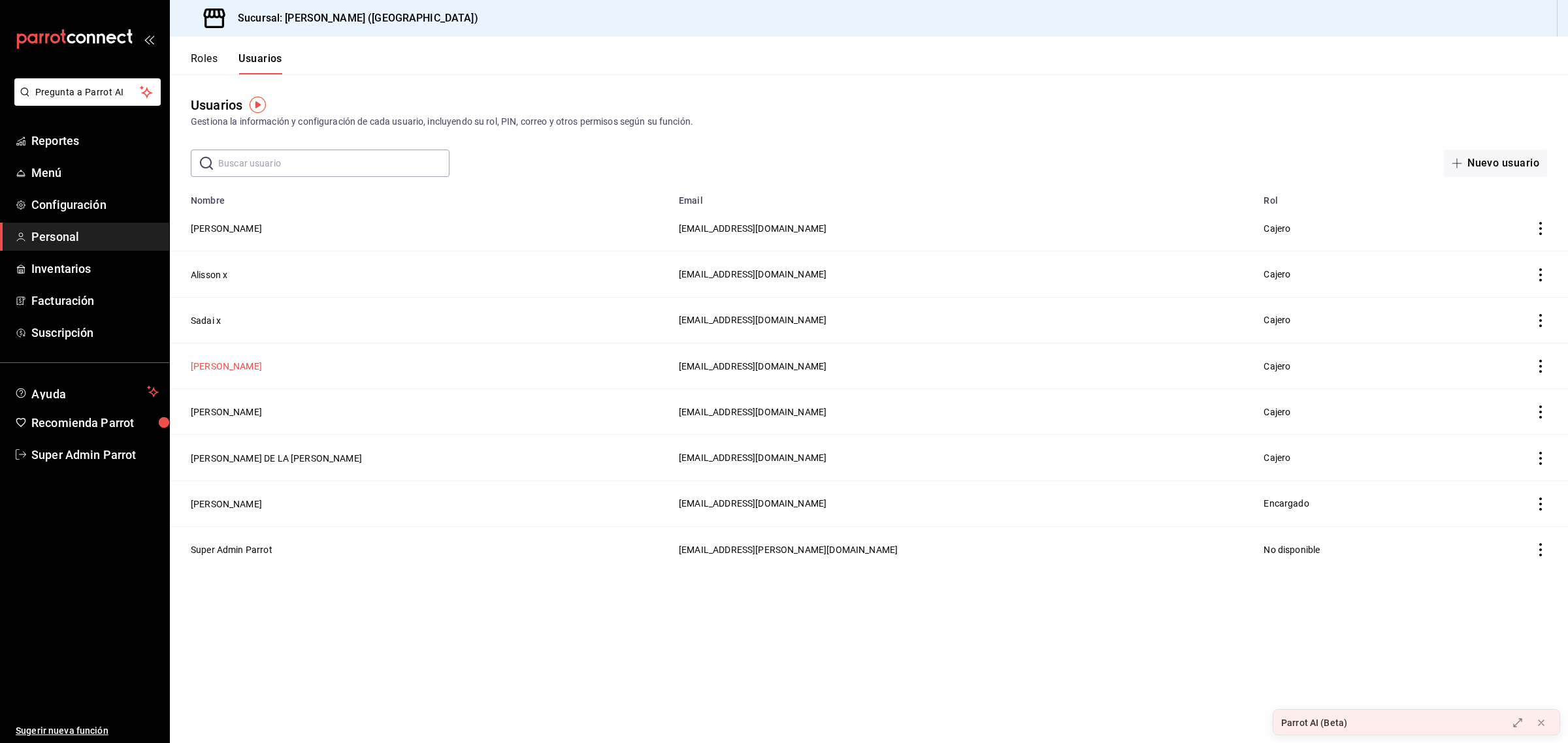
click at [240, 367] on button "[PERSON_NAME]" at bounding box center [226, 366] width 71 height 13
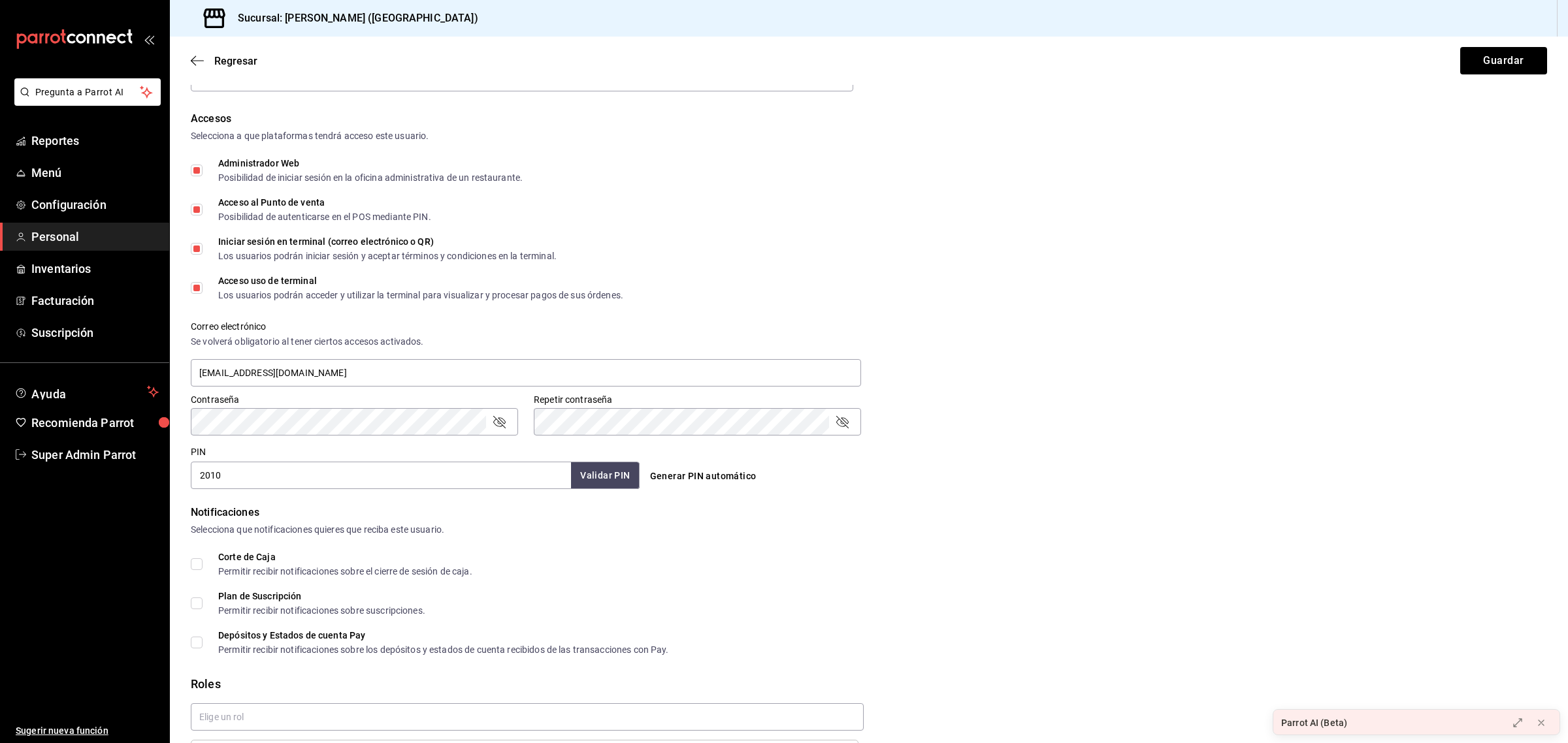
scroll to position [343, 0]
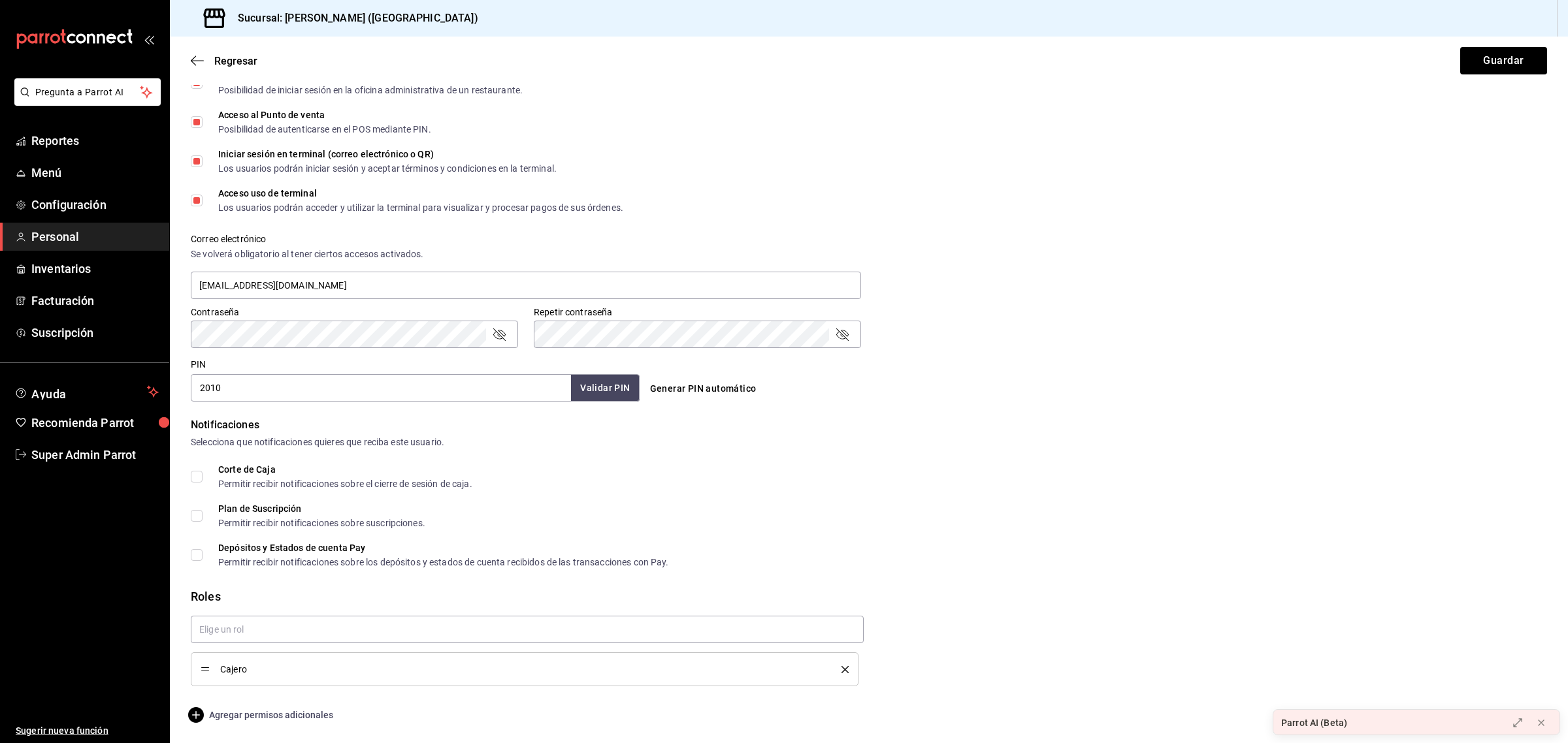
click at [232, 708] on span "Agregar permisos adicionales" at bounding box center [262, 716] width 142 height 16
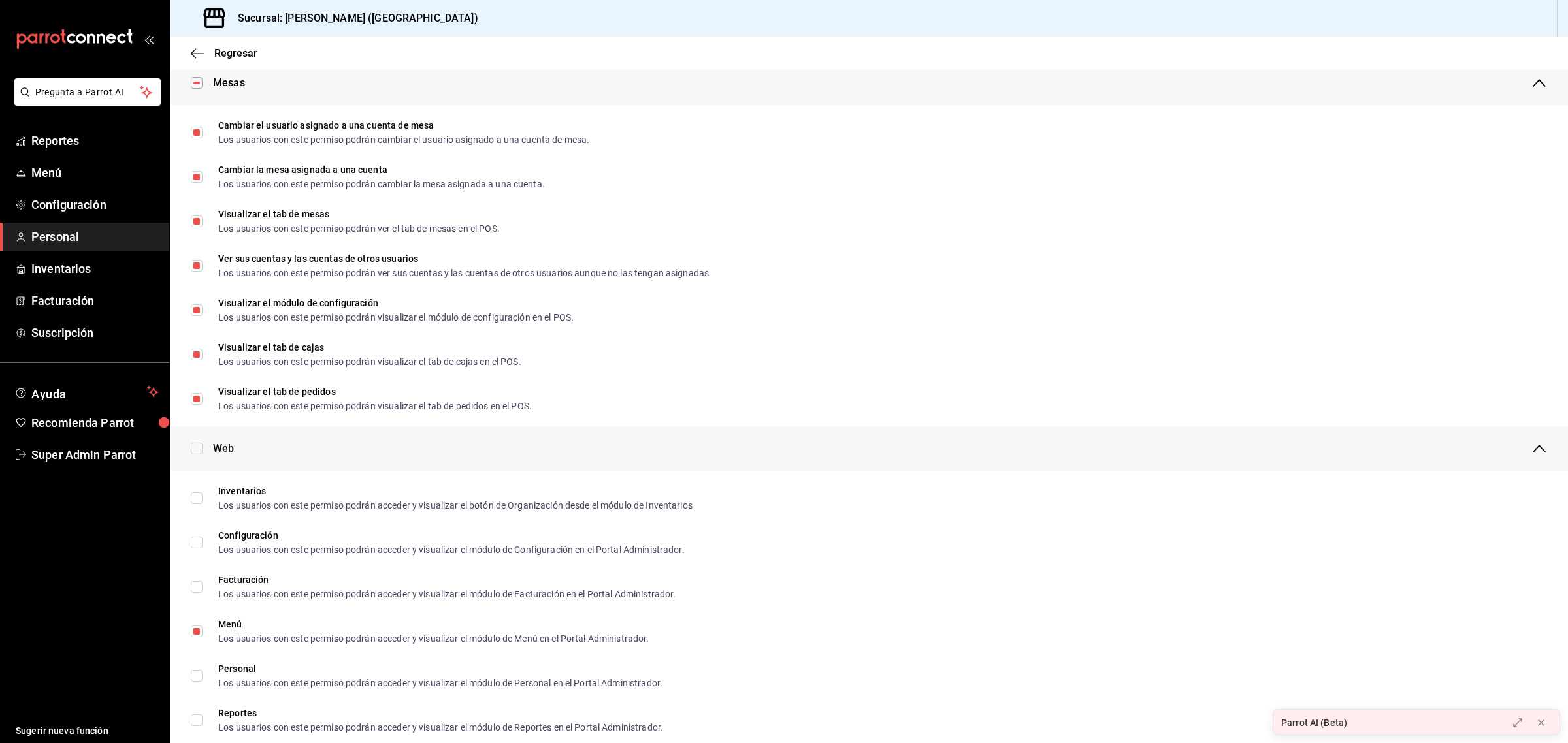
scroll to position [0, 0]
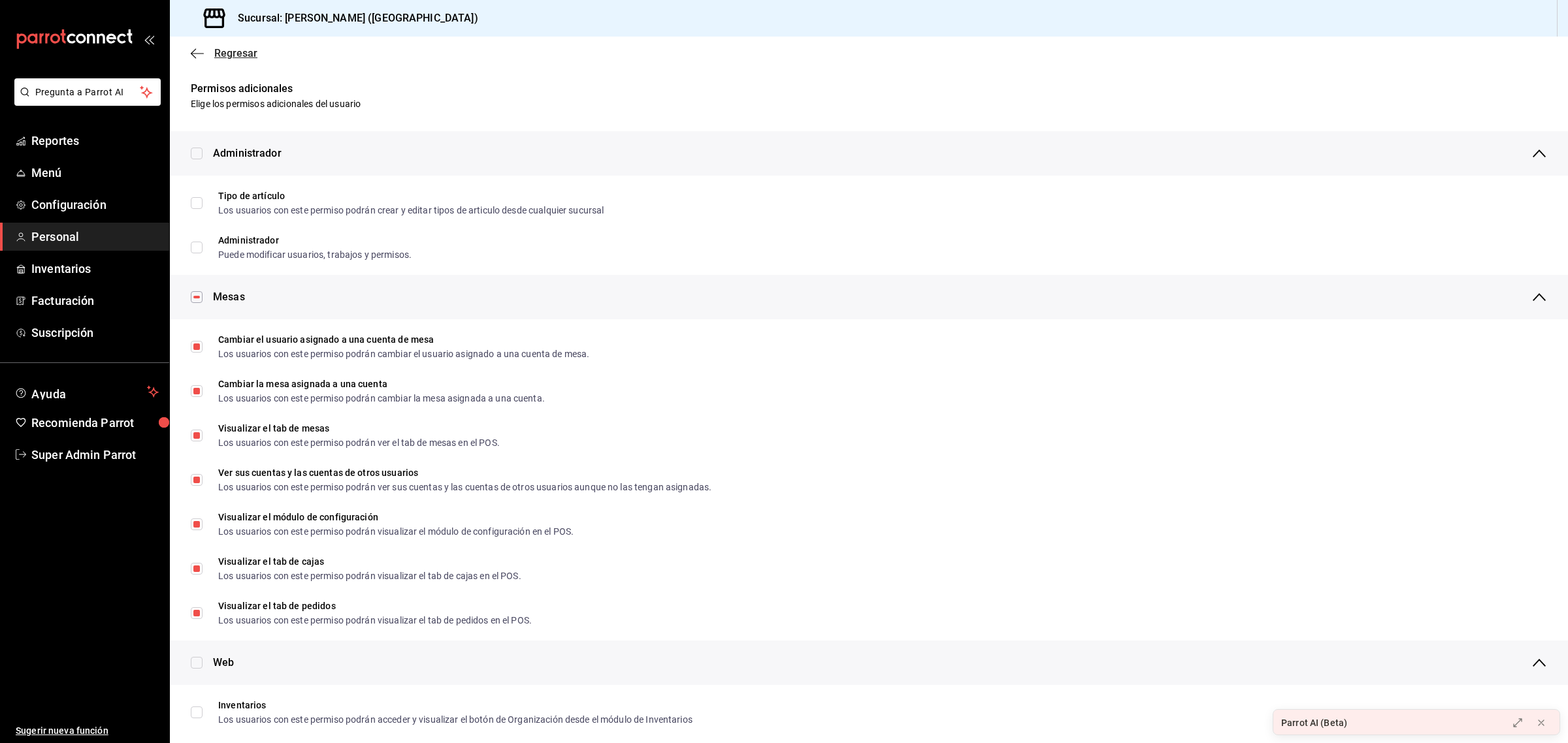
click at [197, 50] on icon "button" at bounding box center [197, 53] width 13 height 12
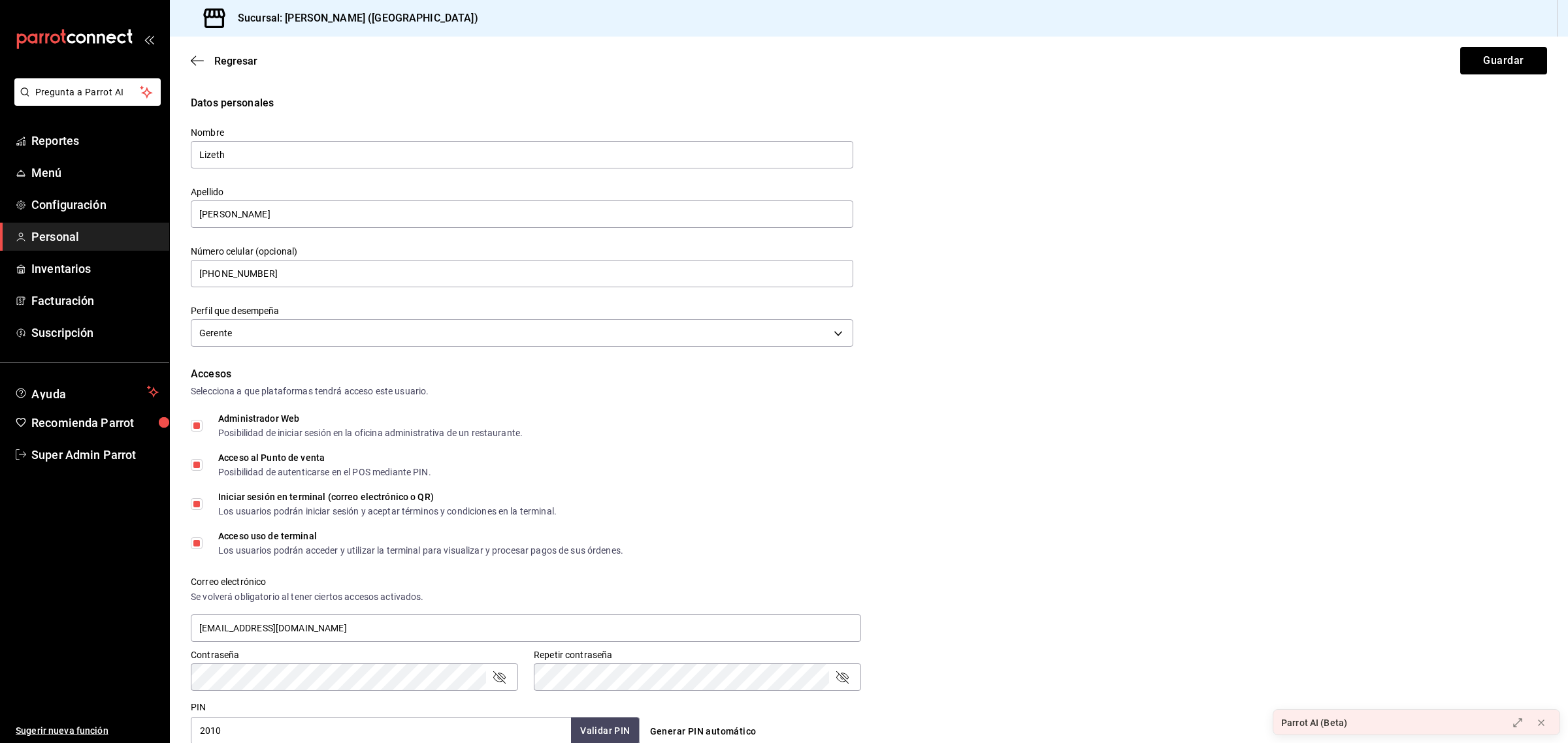
scroll to position [343, 0]
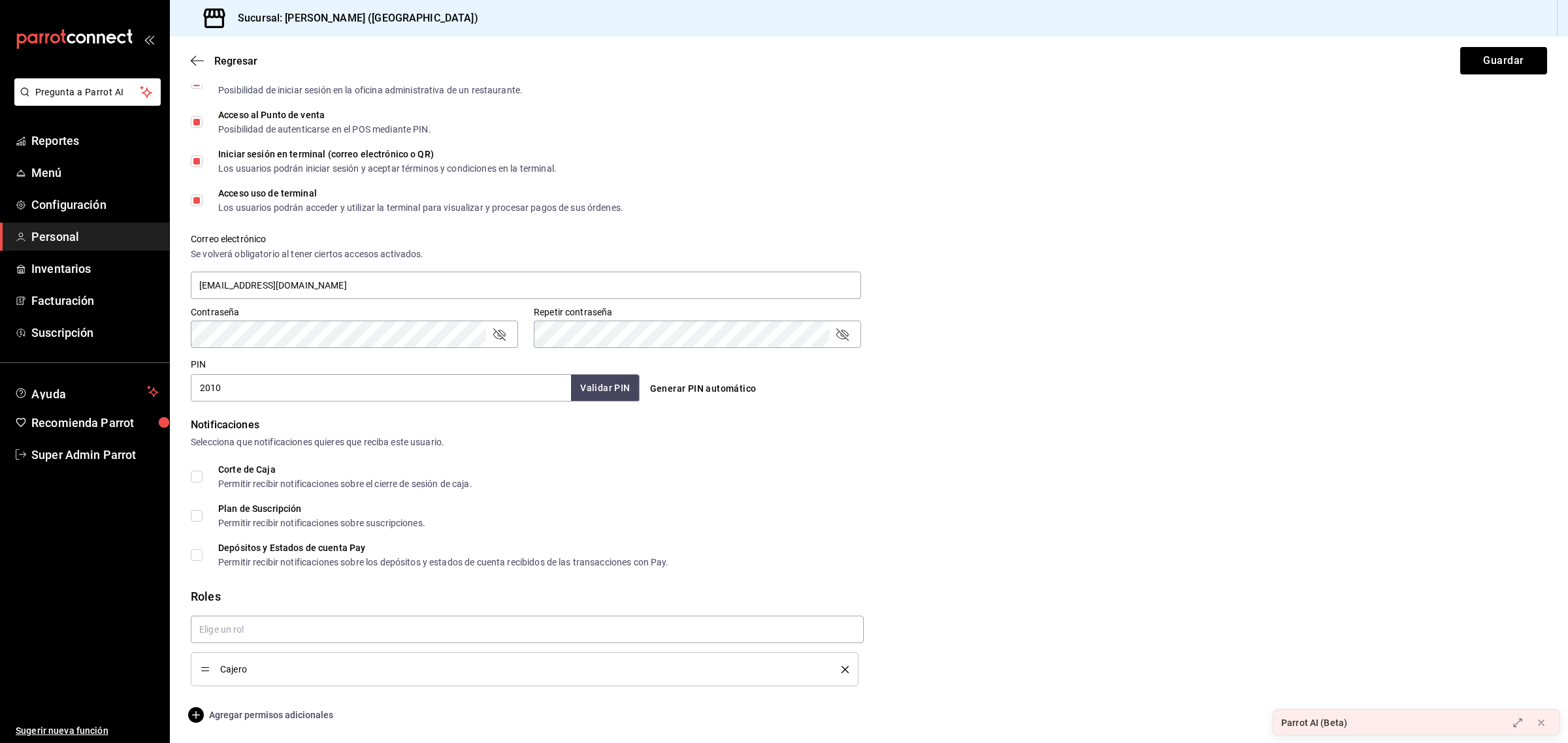
click at [231, 717] on span "Agregar permisos adicionales" at bounding box center [262, 716] width 142 height 16
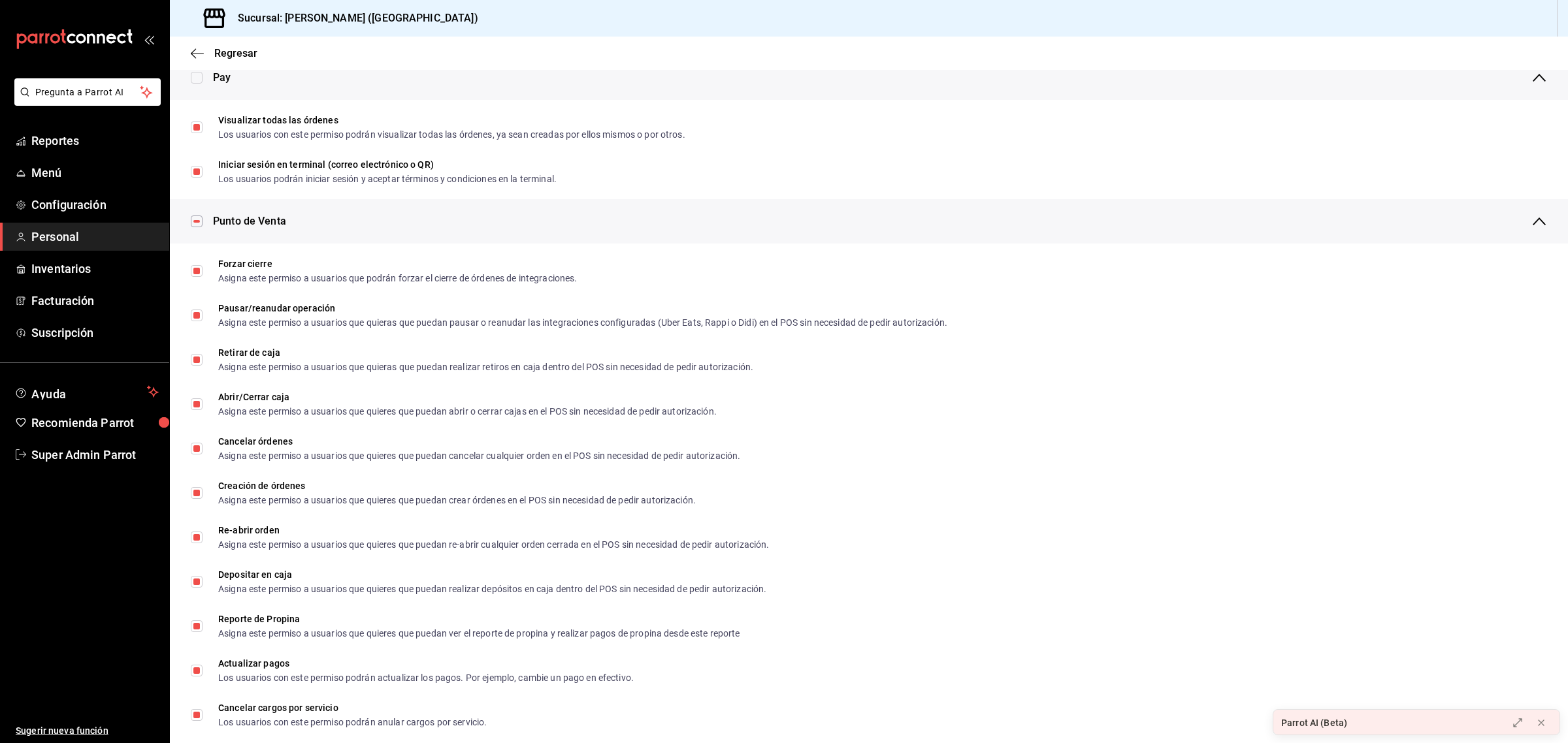
scroll to position [949, 0]
click at [73, 151] on link "Reportes" at bounding box center [84, 141] width 169 height 28
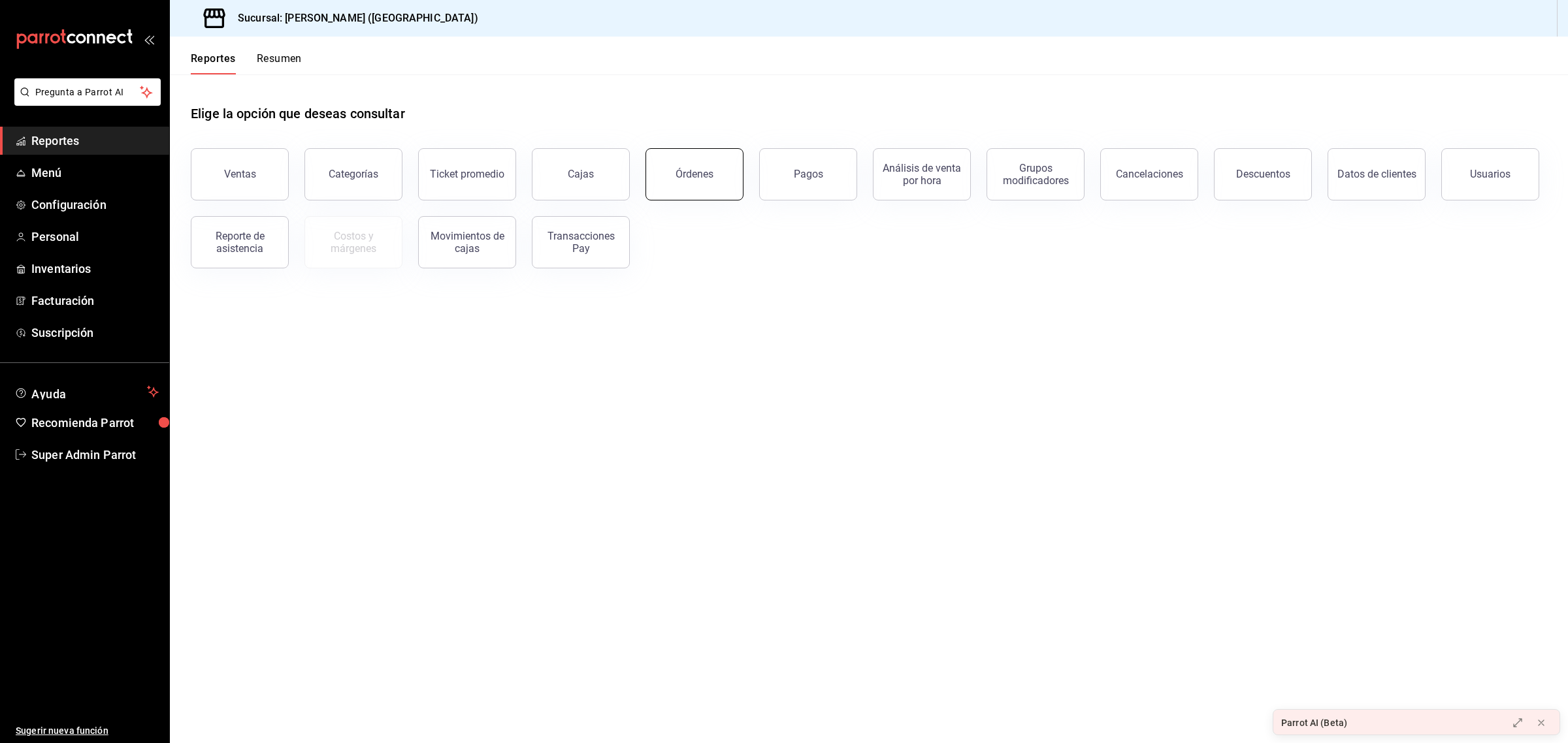
click at [674, 169] on button "Órdenes" at bounding box center [694, 174] width 98 height 53
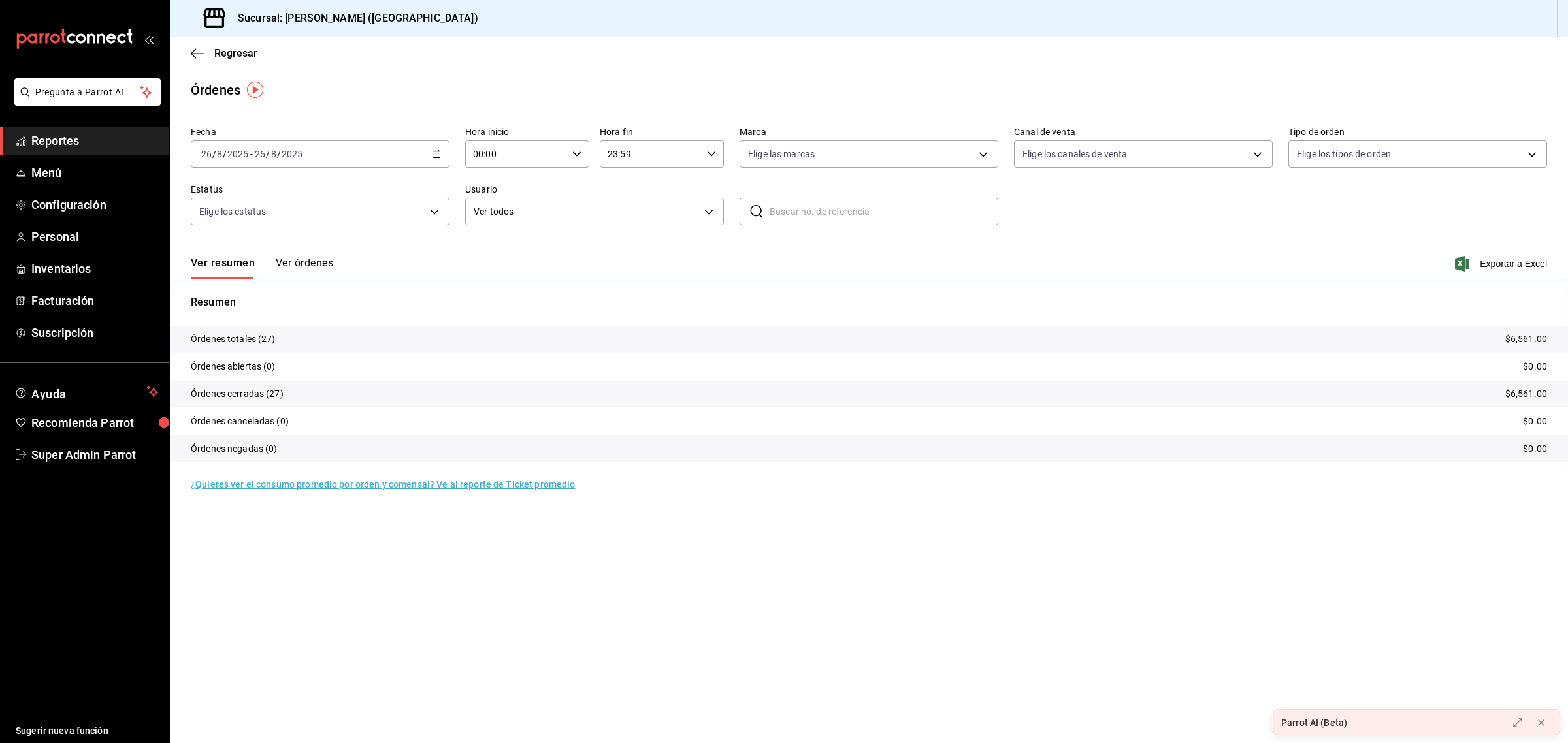
click at [357, 159] on div "[DATE] [DATE] - [DATE] [DATE]" at bounding box center [320, 154] width 258 height 27
click at [438, 152] on icon "button" at bounding box center [437, 154] width 9 height 9
click at [236, 339] on span "Rango de fechas" at bounding box center [252, 340] width 101 height 13
click at [412, 271] on abbr "7" at bounding box center [412, 270] width 5 height 9
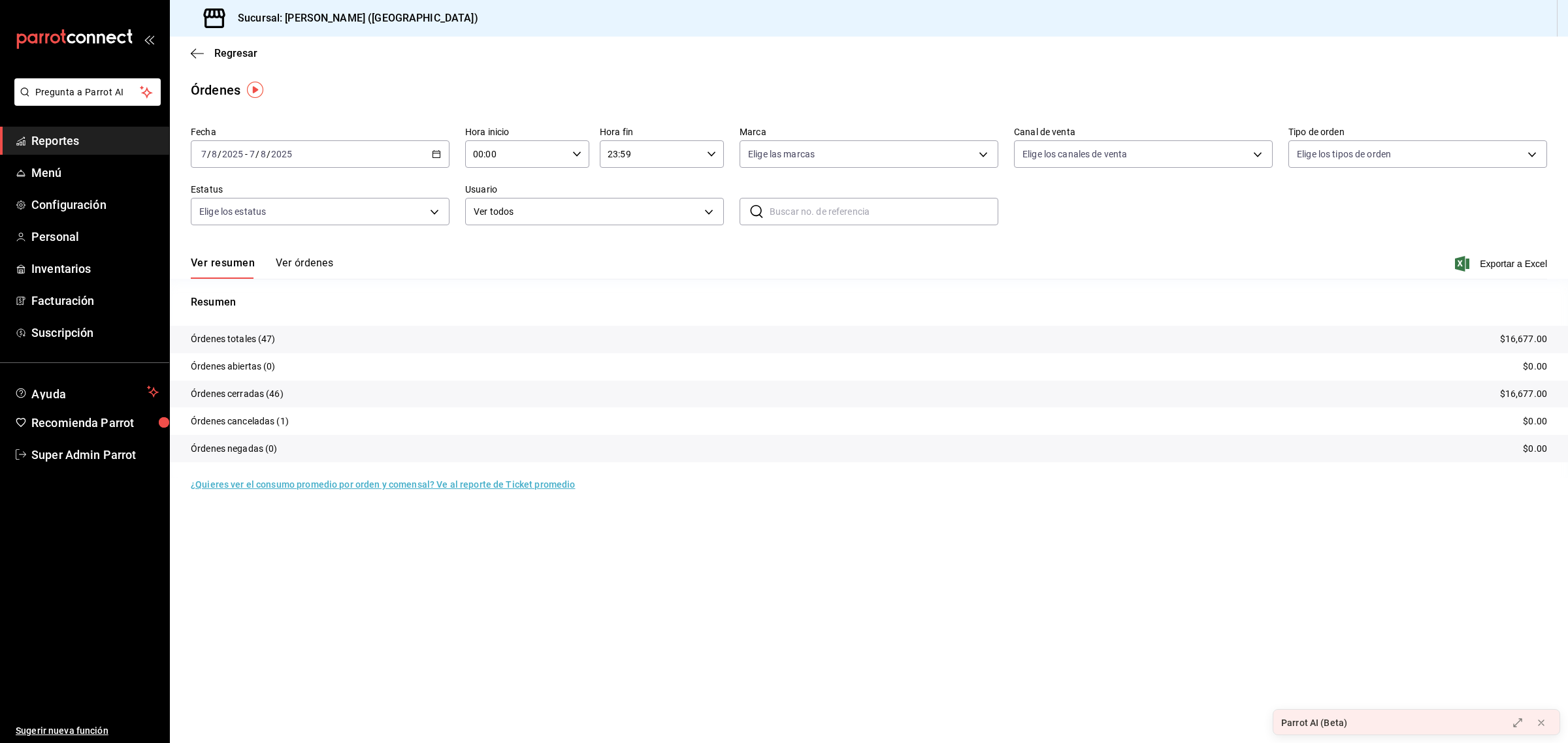
click at [318, 262] on button "Ver órdenes" at bounding box center [304, 268] width 57 height 22
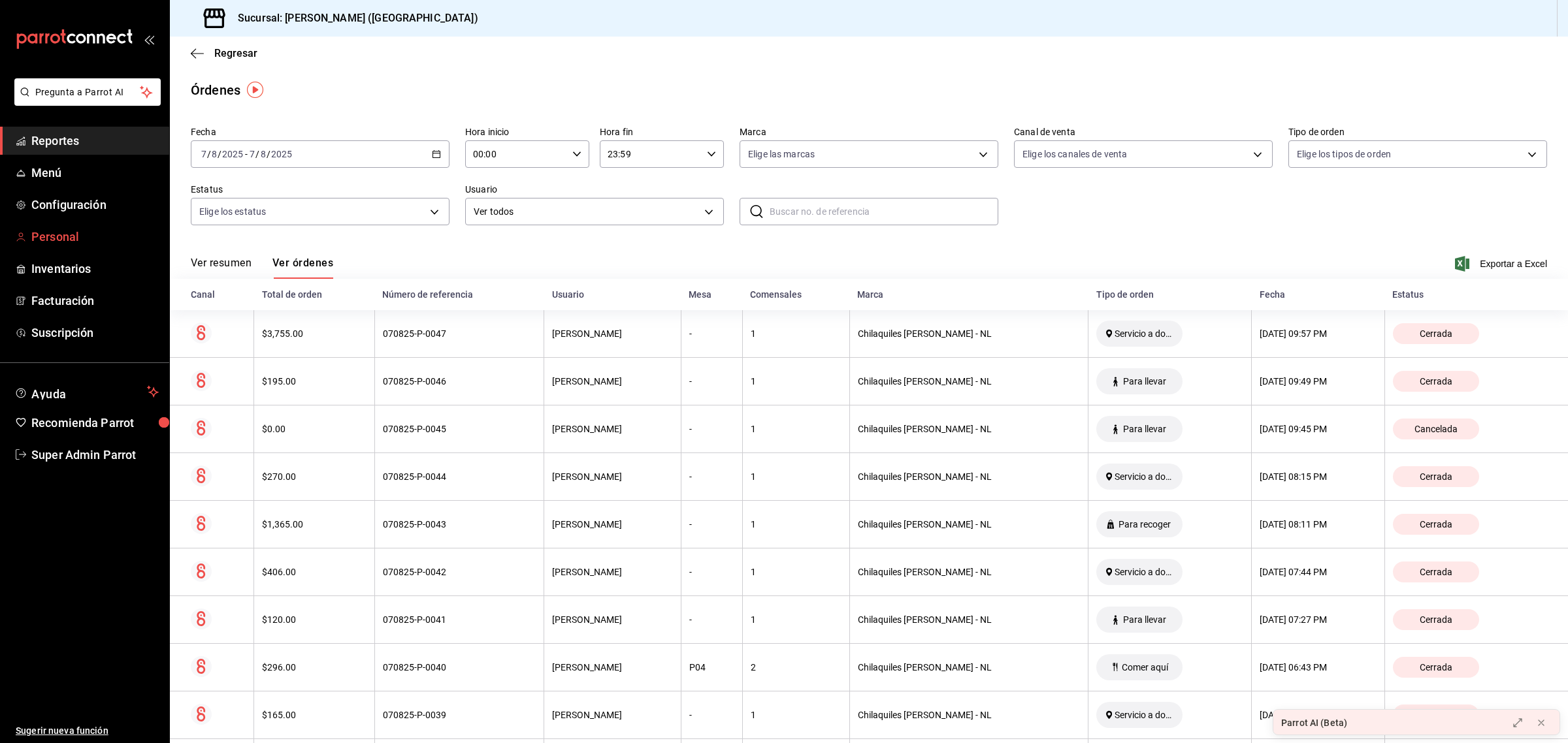
click at [72, 239] on span "Personal" at bounding box center [95, 236] width 127 height 17
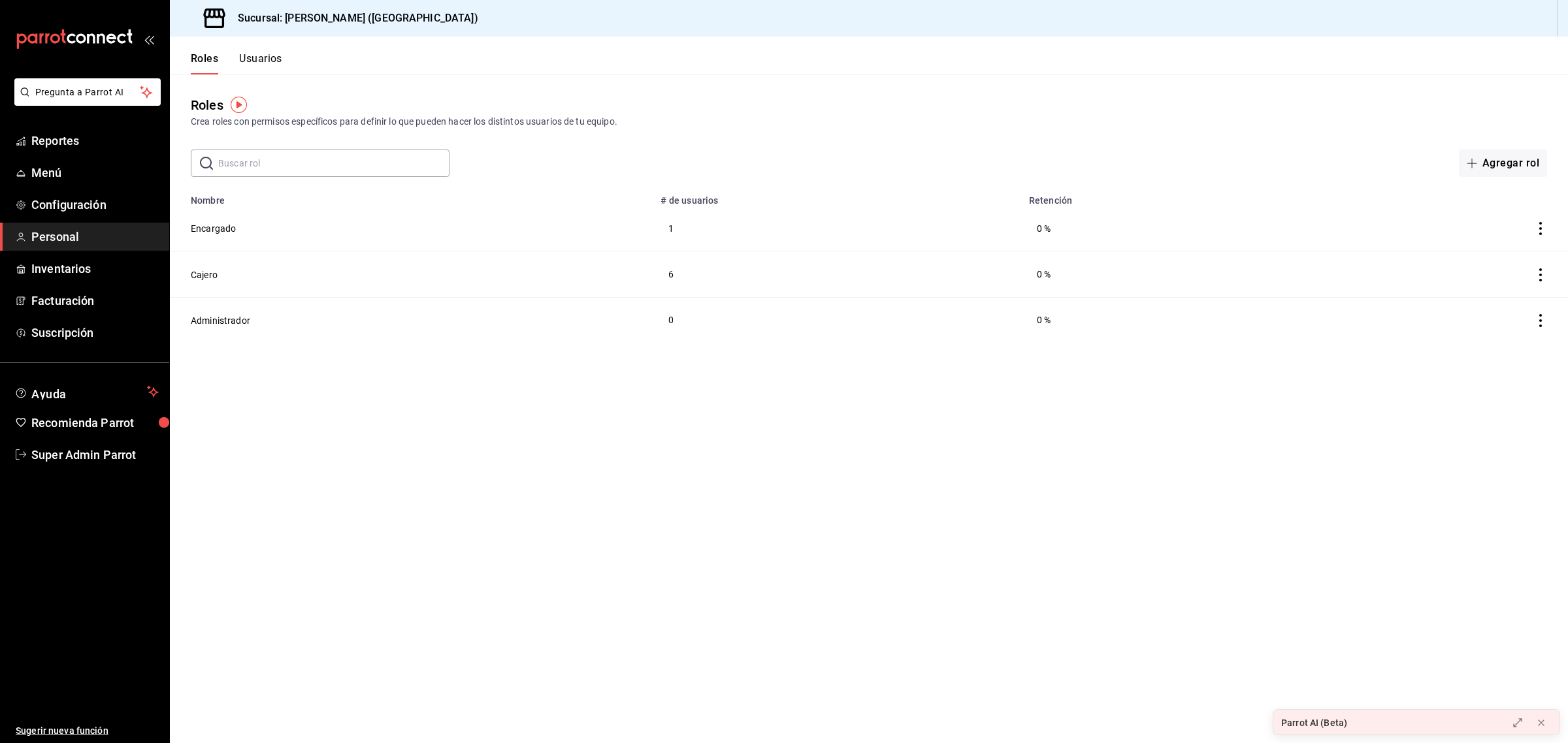
click at [265, 62] on button "Usuarios" at bounding box center [260, 64] width 43 height 22
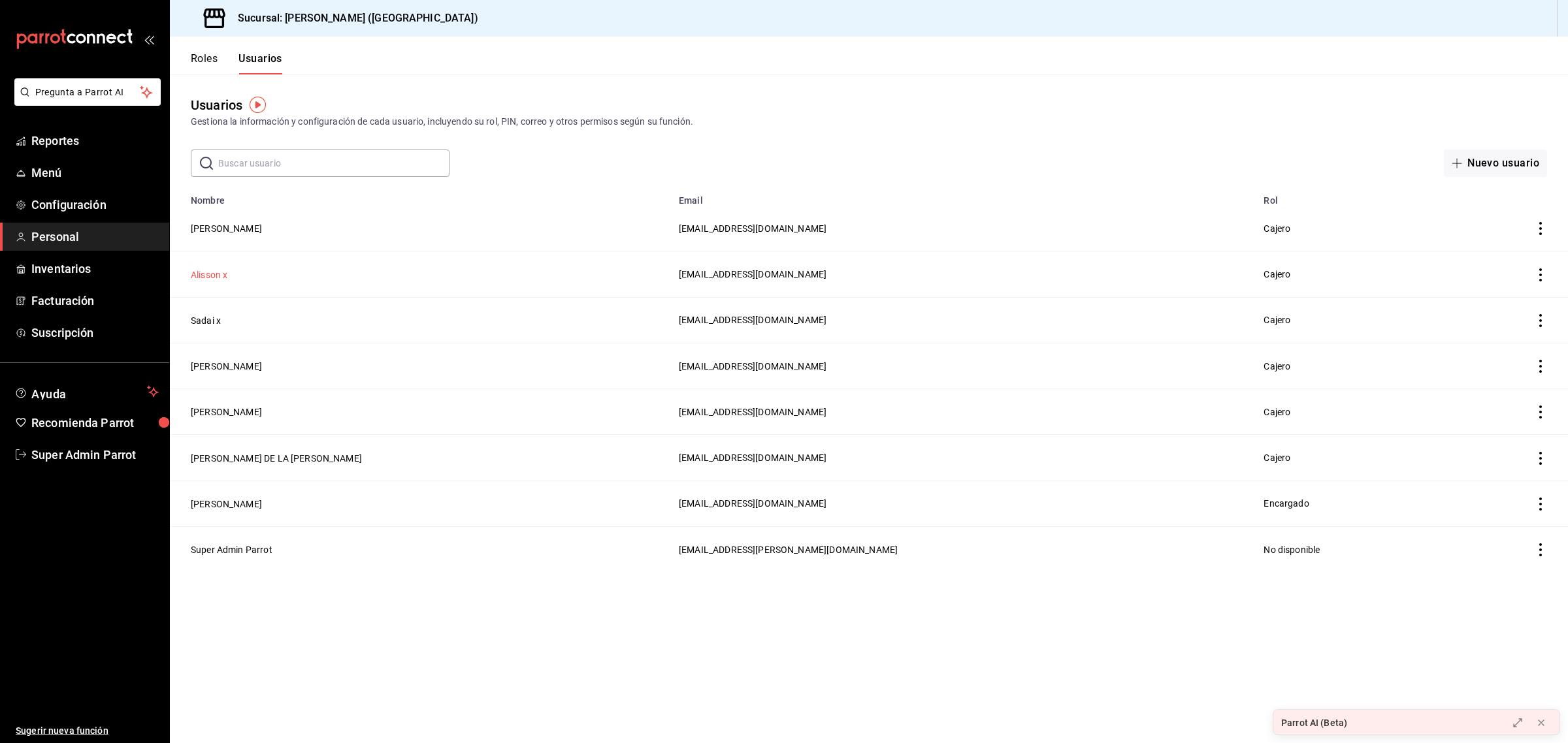
click at [222, 275] on button "Alisson x" at bounding box center [209, 275] width 37 height 13
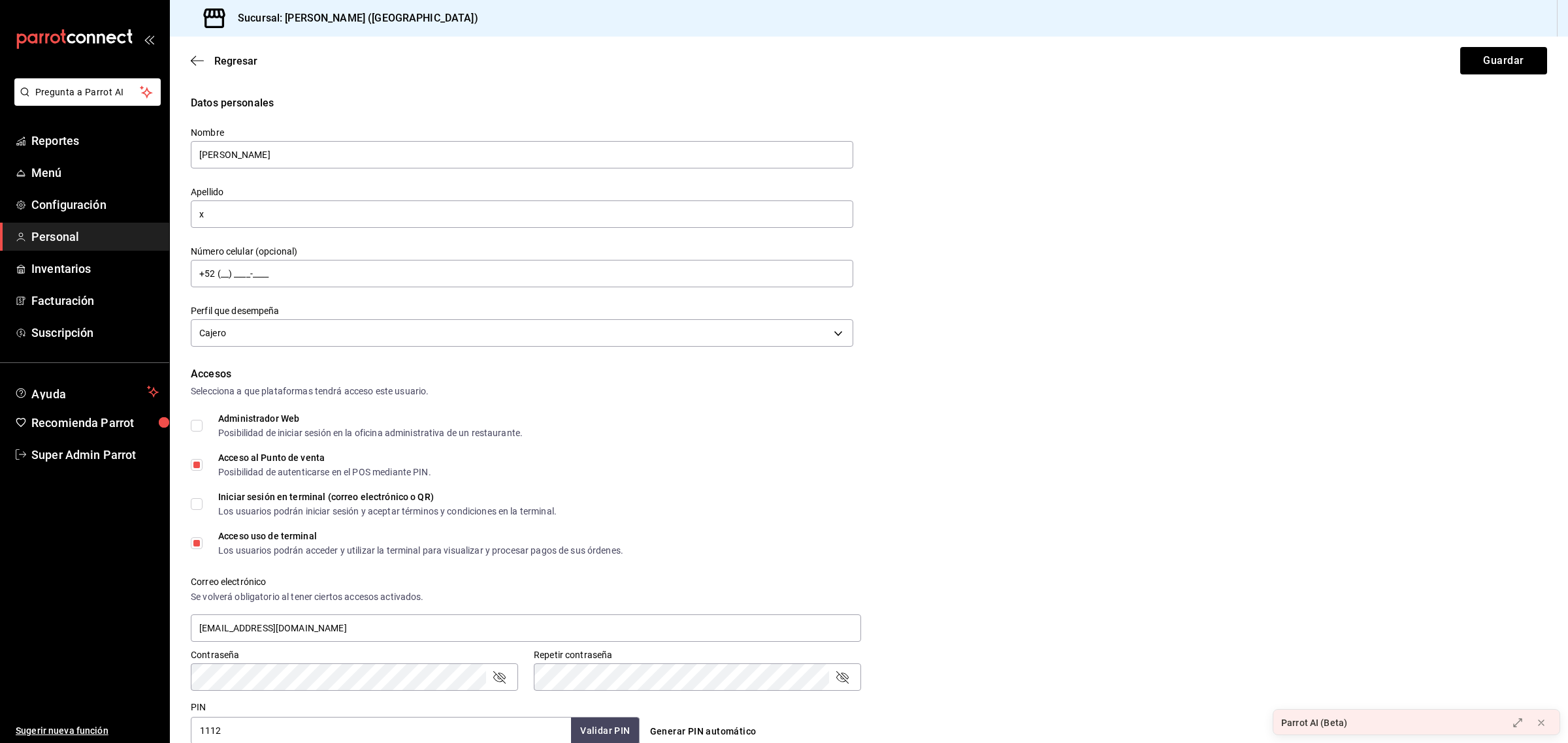
scroll to position [343, 0]
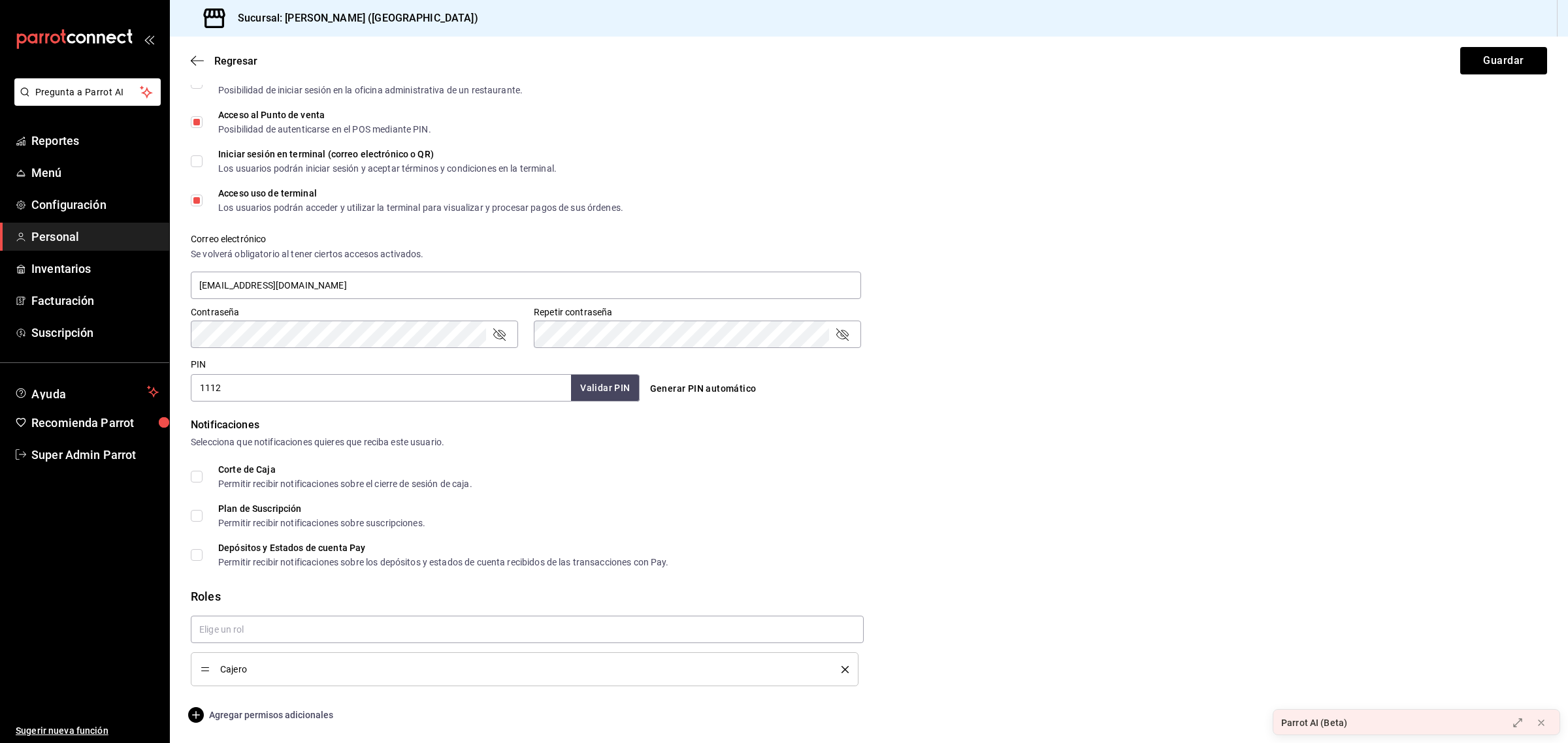
click at [271, 708] on span "Agregar permisos adicionales" at bounding box center [262, 716] width 142 height 16
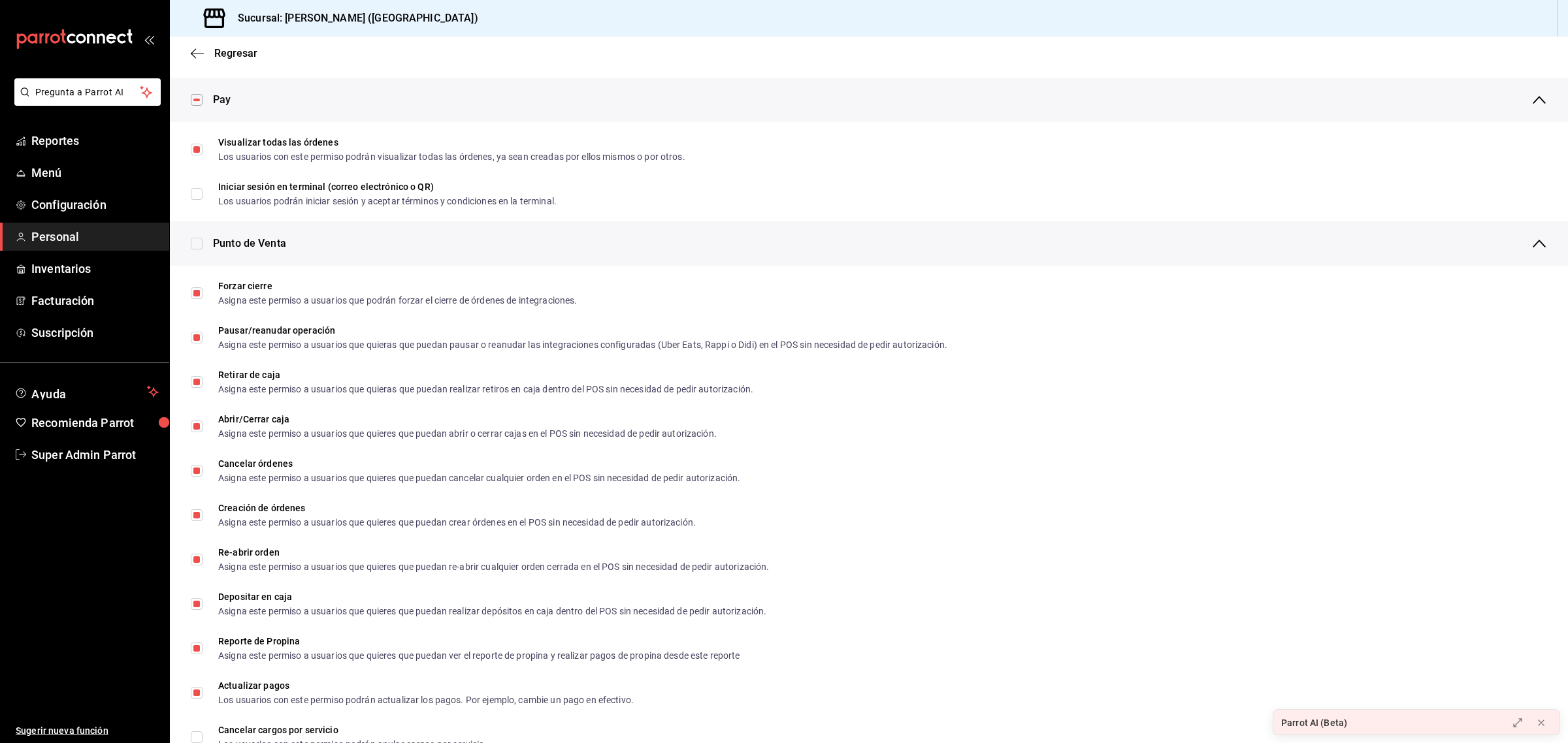
scroll to position [924, 0]
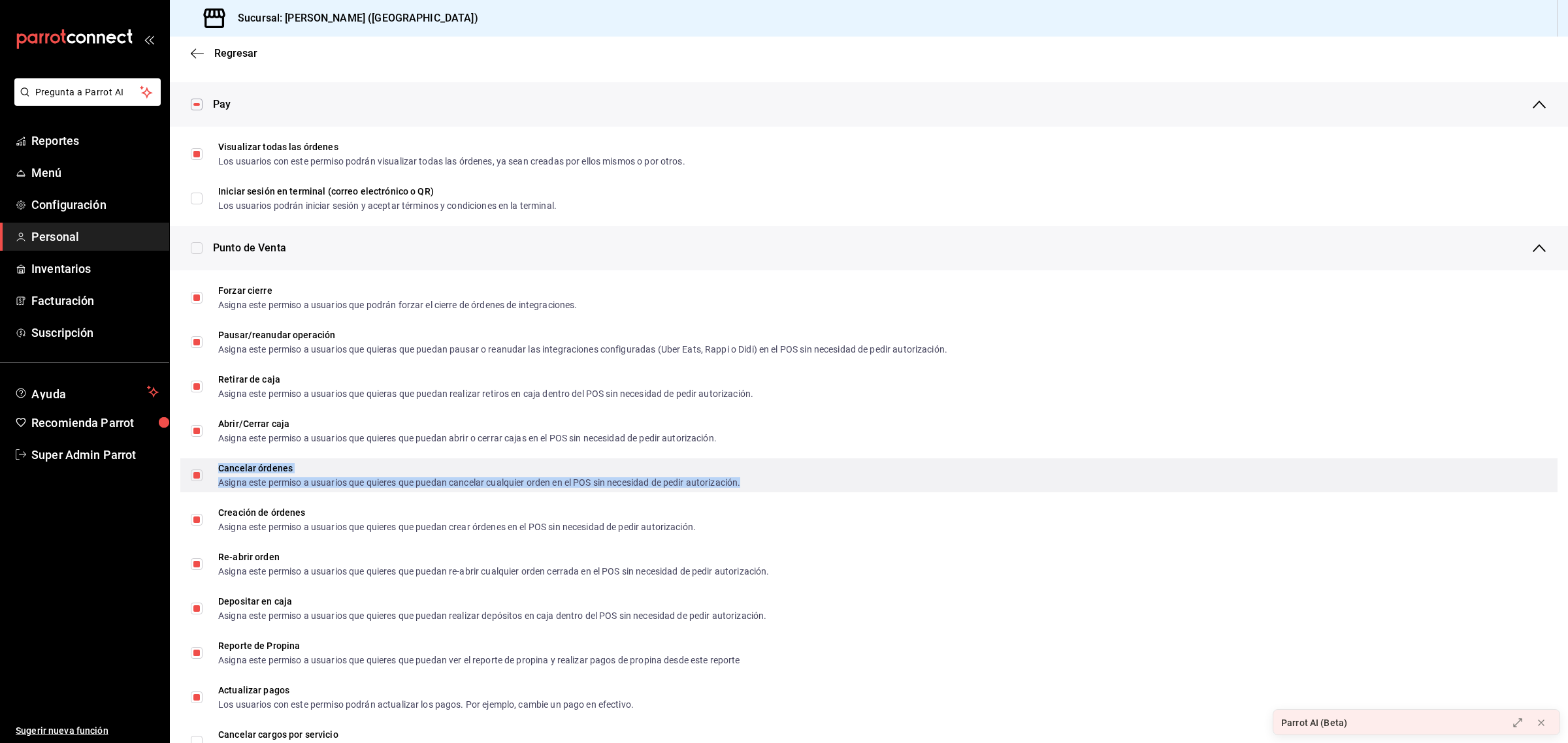
click at [240, 471] on div "Cancelar órdenes Asigna este permiso a usuarios que quieres que puedan cancelar…" at bounding box center [479, 475] width 522 height 24
checkbox input "false"
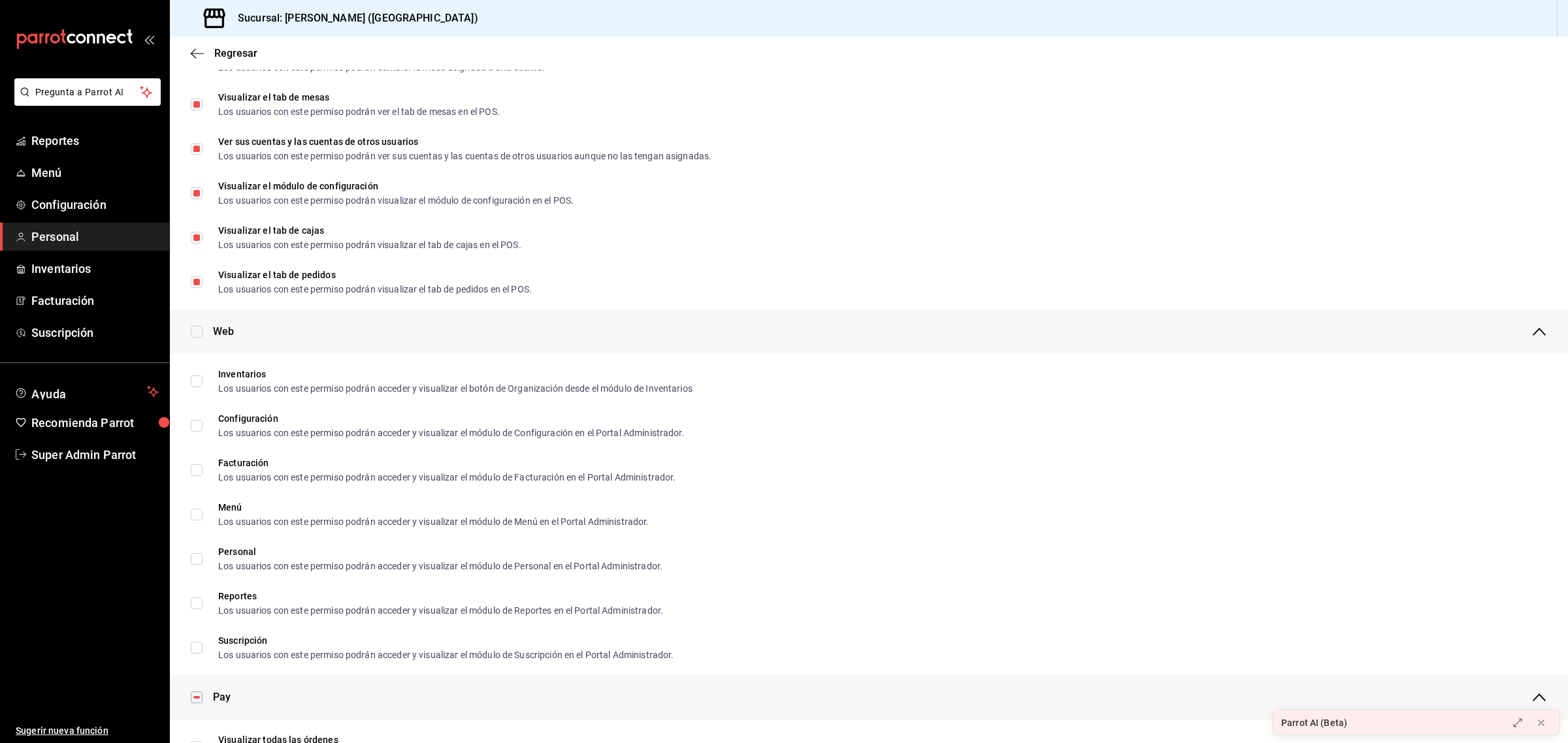
scroll to position [21, 0]
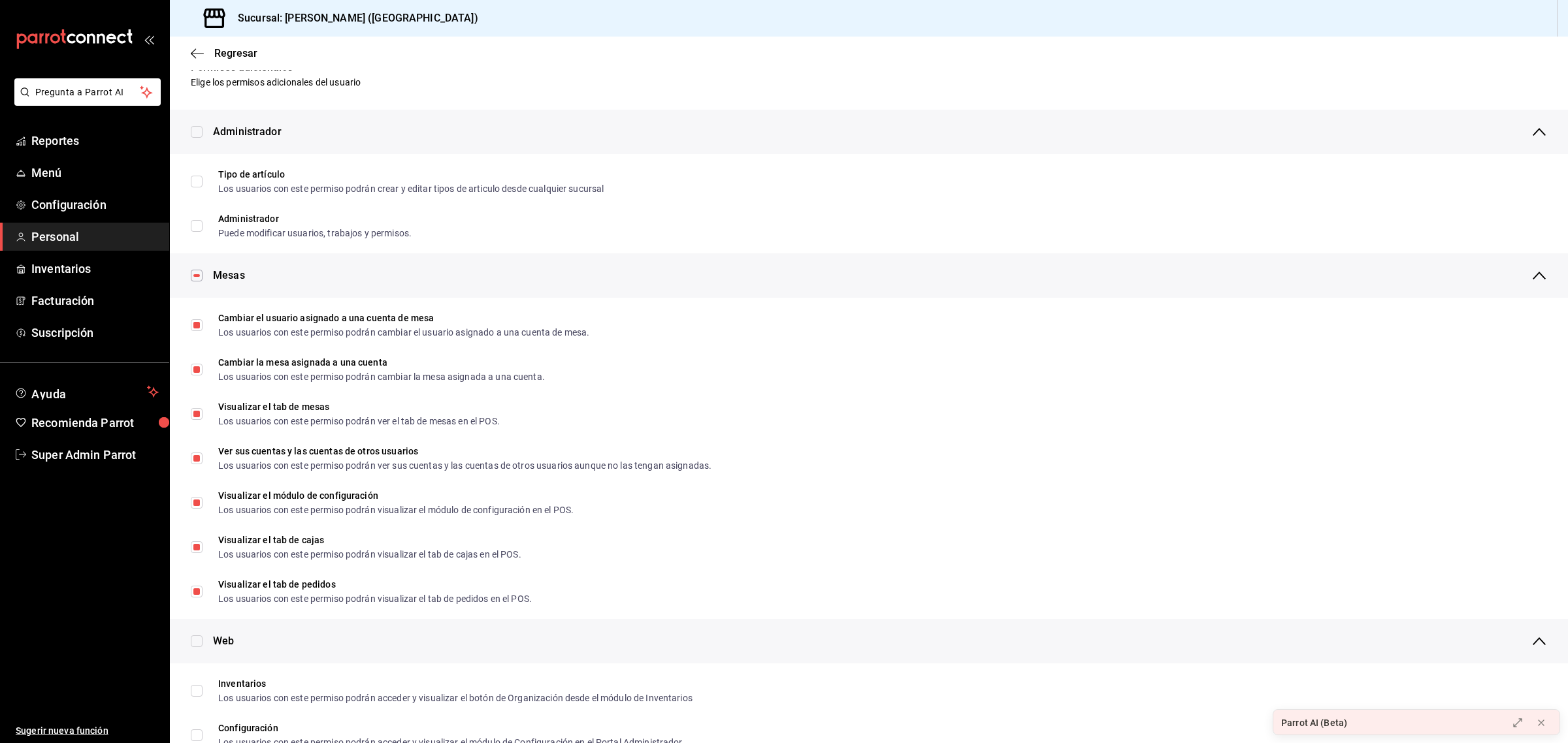
click at [227, 60] on div "Regresar" at bounding box center [869, 53] width 1398 height 33
click at [226, 53] on span "Regresar" at bounding box center [236, 53] width 43 height 13
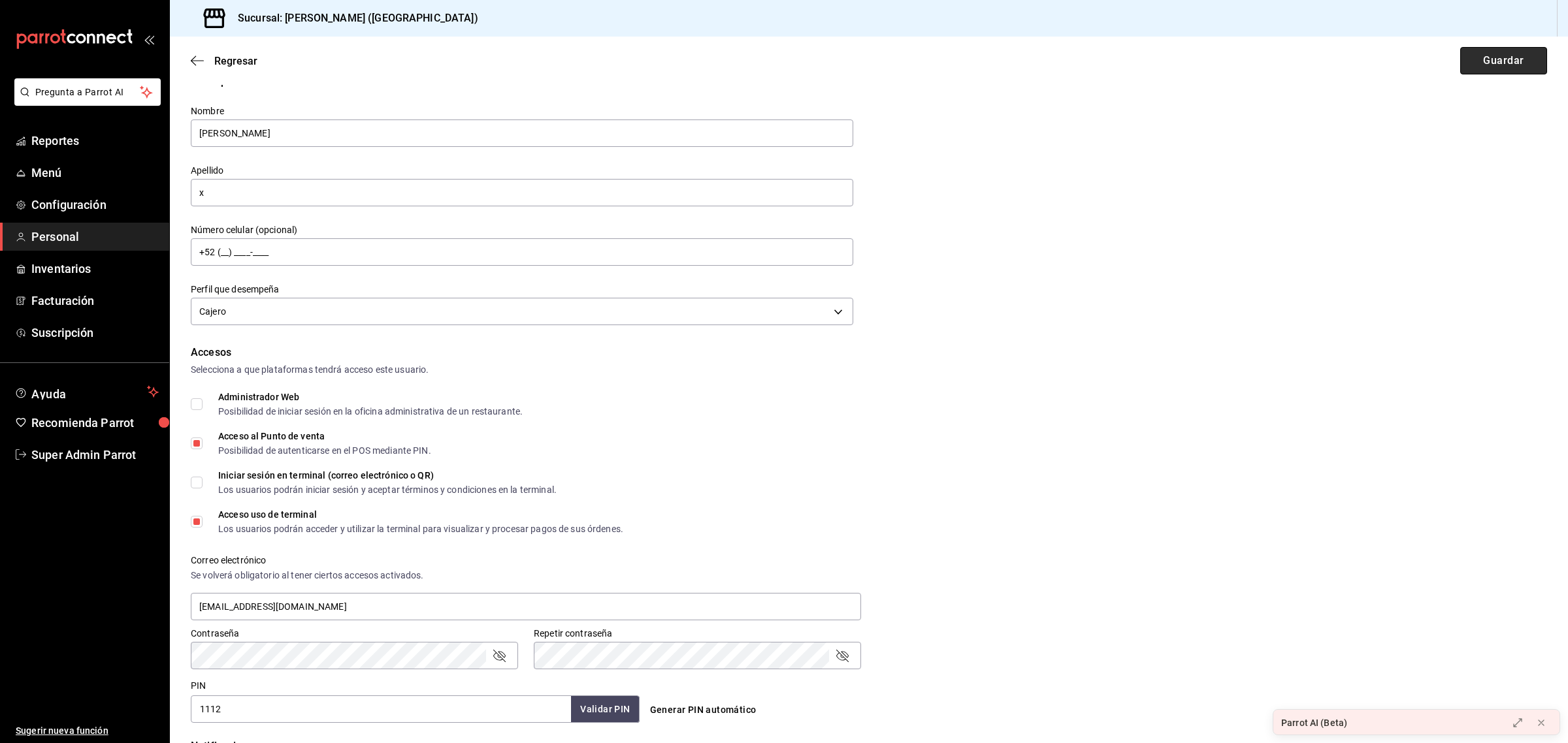
click at [1471, 57] on button "Guardar" at bounding box center [1504, 60] width 87 height 27
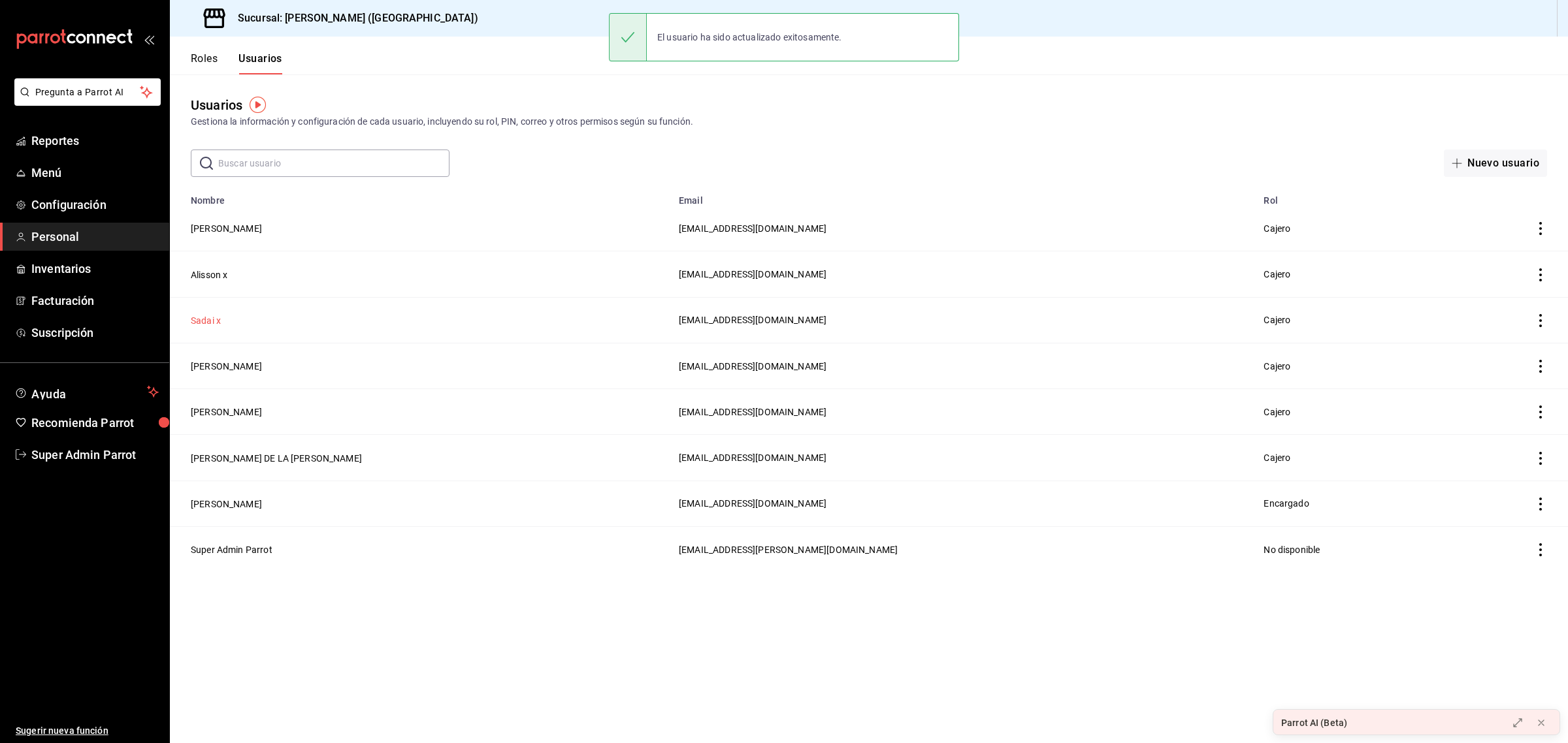
click at [204, 320] on button "Sadai x" at bounding box center [206, 320] width 30 height 13
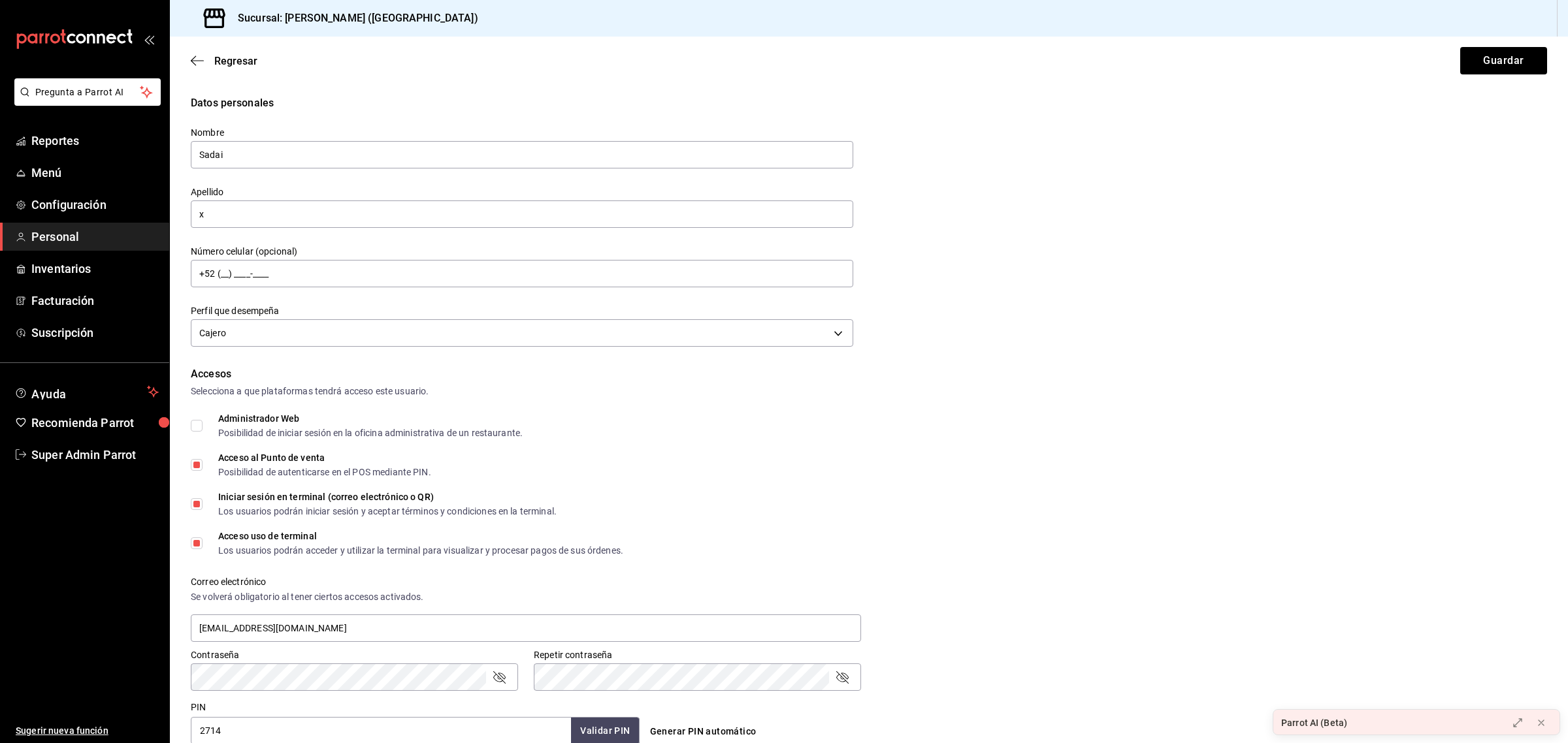
scroll to position [343, 0]
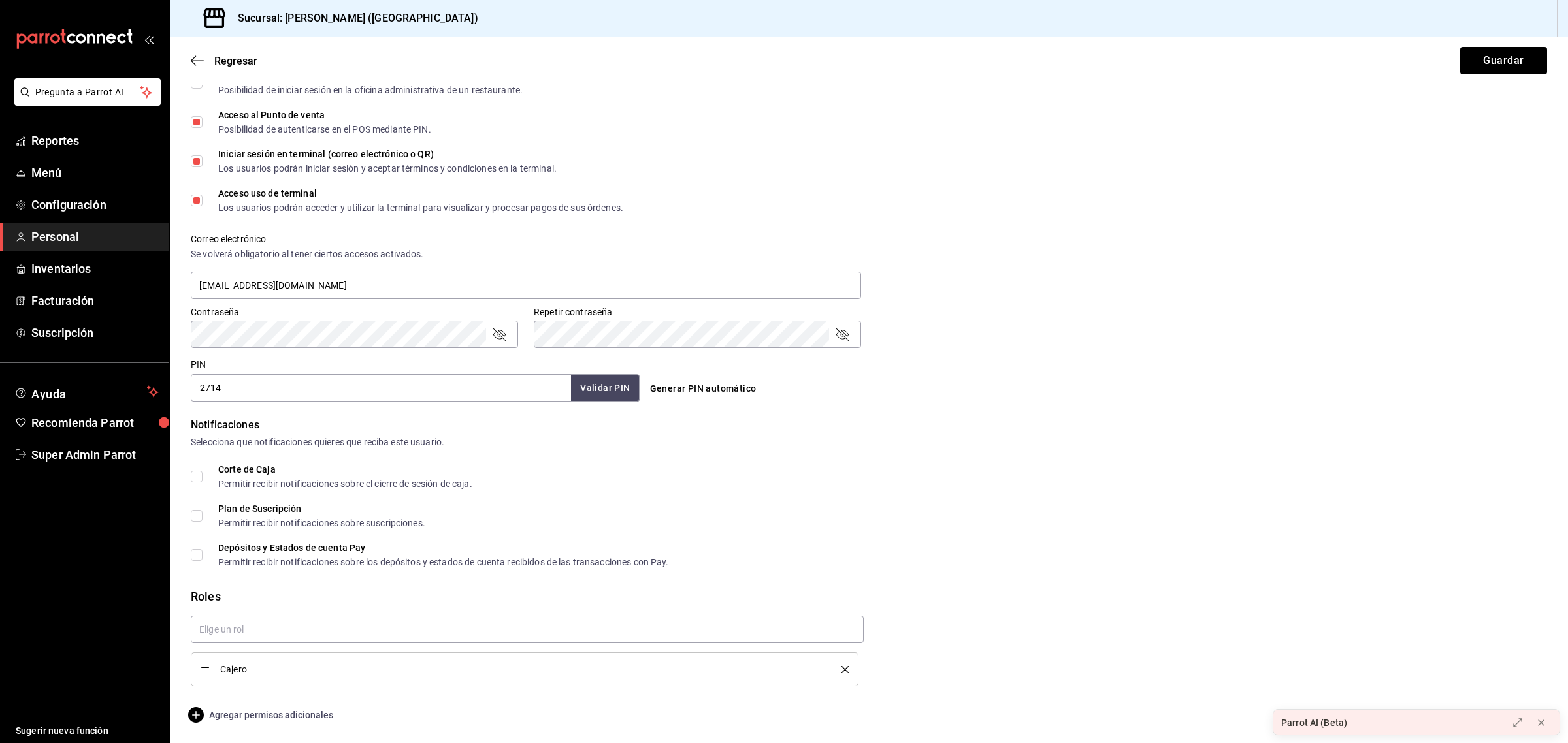
click at [236, 717] on span "Agregar permisos adicionales" at bounding box center [262, 716] width 142 height 16
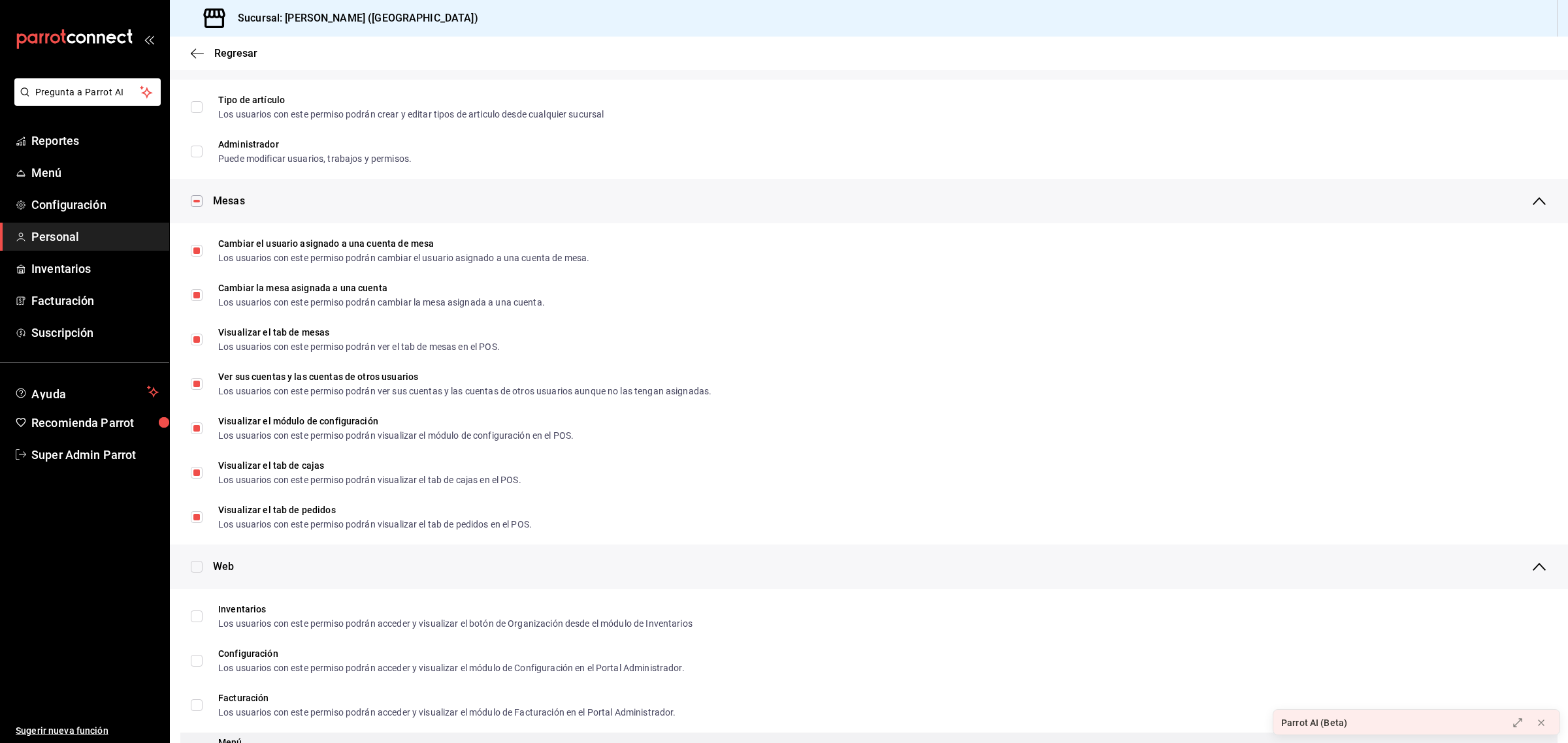
scroll to position [0, 0]
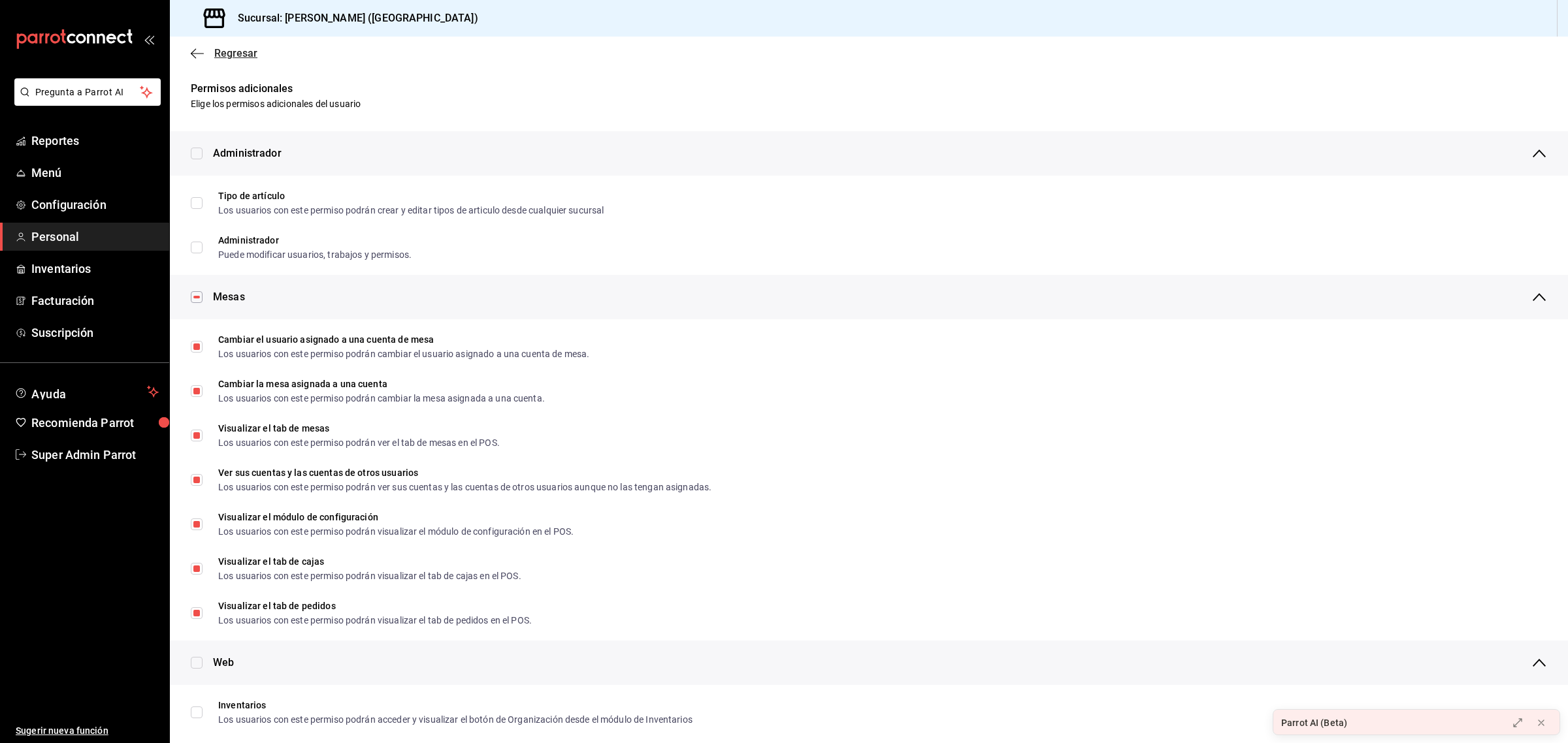
click at [239, 57] on span "Regresar" at bounding box center [236, 53] width 43 height 13
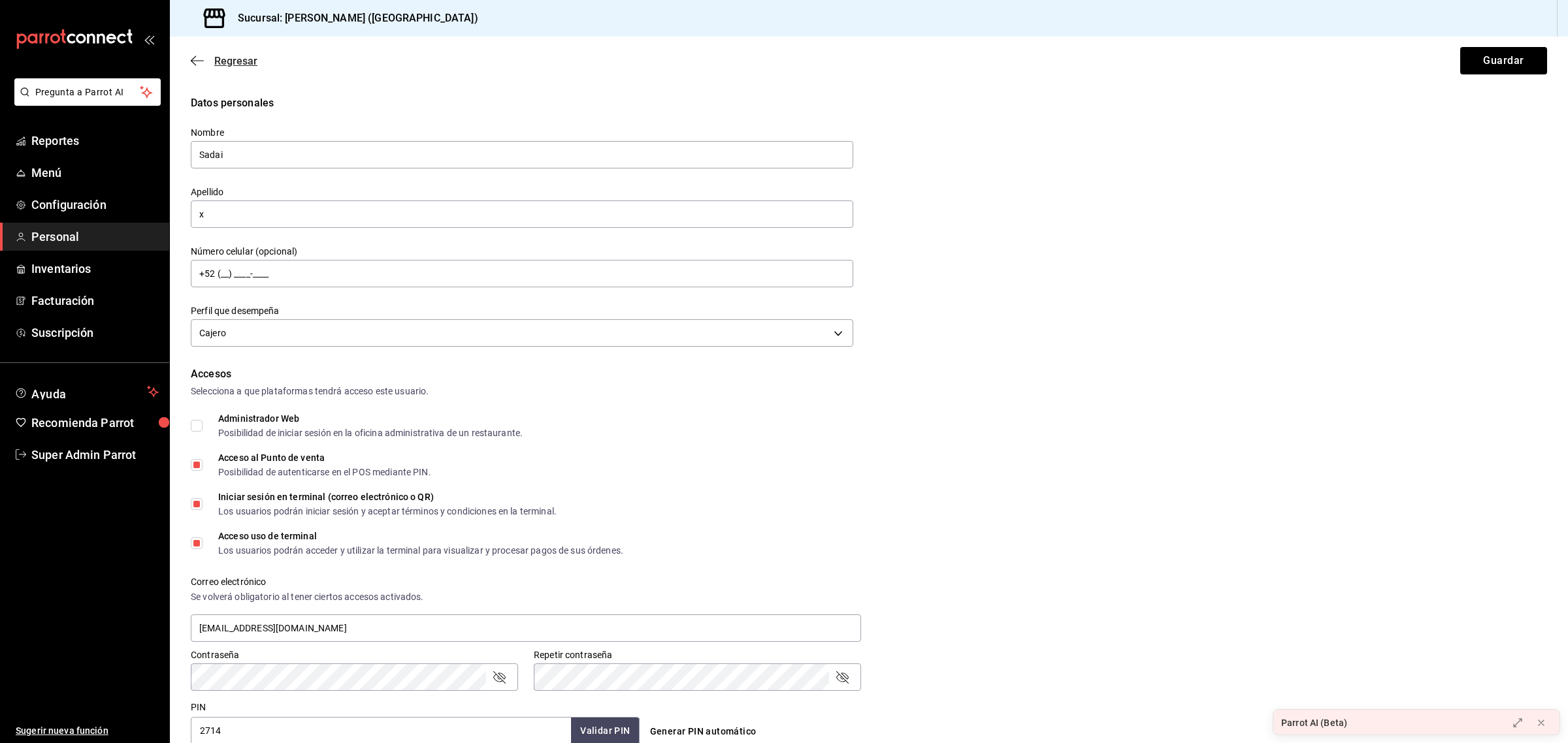
click at [236, 60] on span "Regresar" at bounding box center [236, 61] width 43 height 13
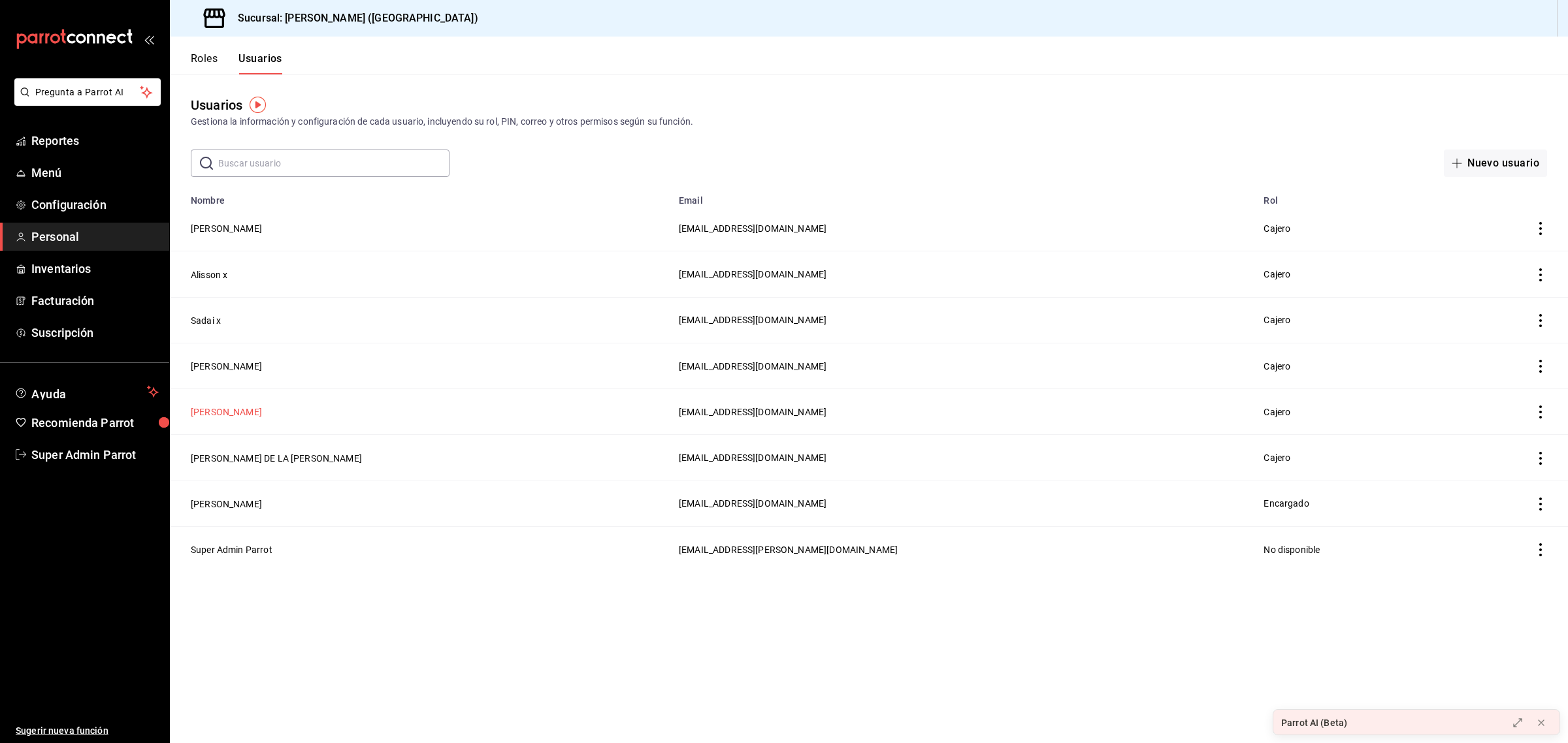
click at [215, 412] on button "[PERSON_NAME]" at bounding box center [226, 412] width 71 height 13
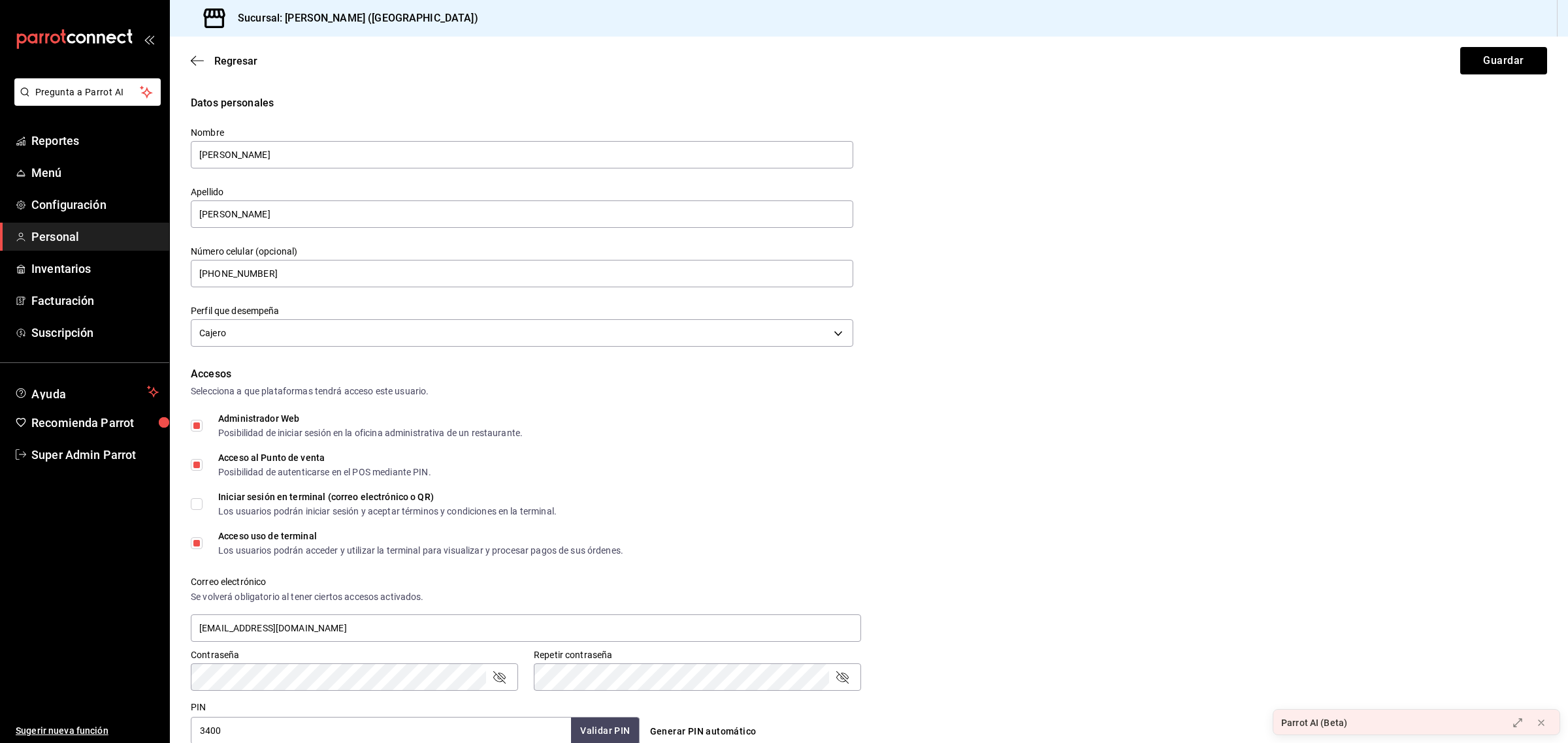
scroll to position [343, 0]
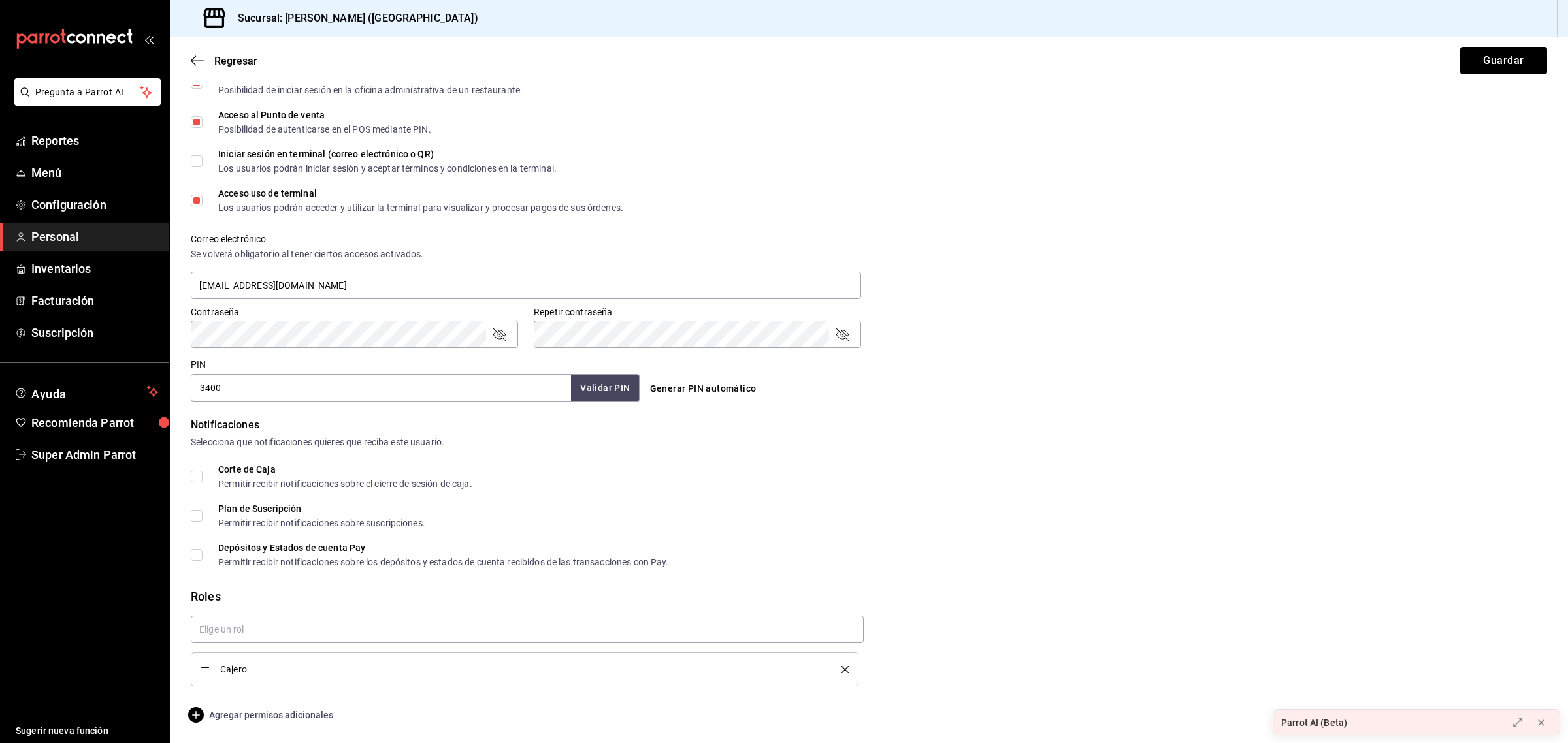
click at [266, 714] on span "Agregar permisos adicionales" at bounding box center [262, 716] width 142 height 16
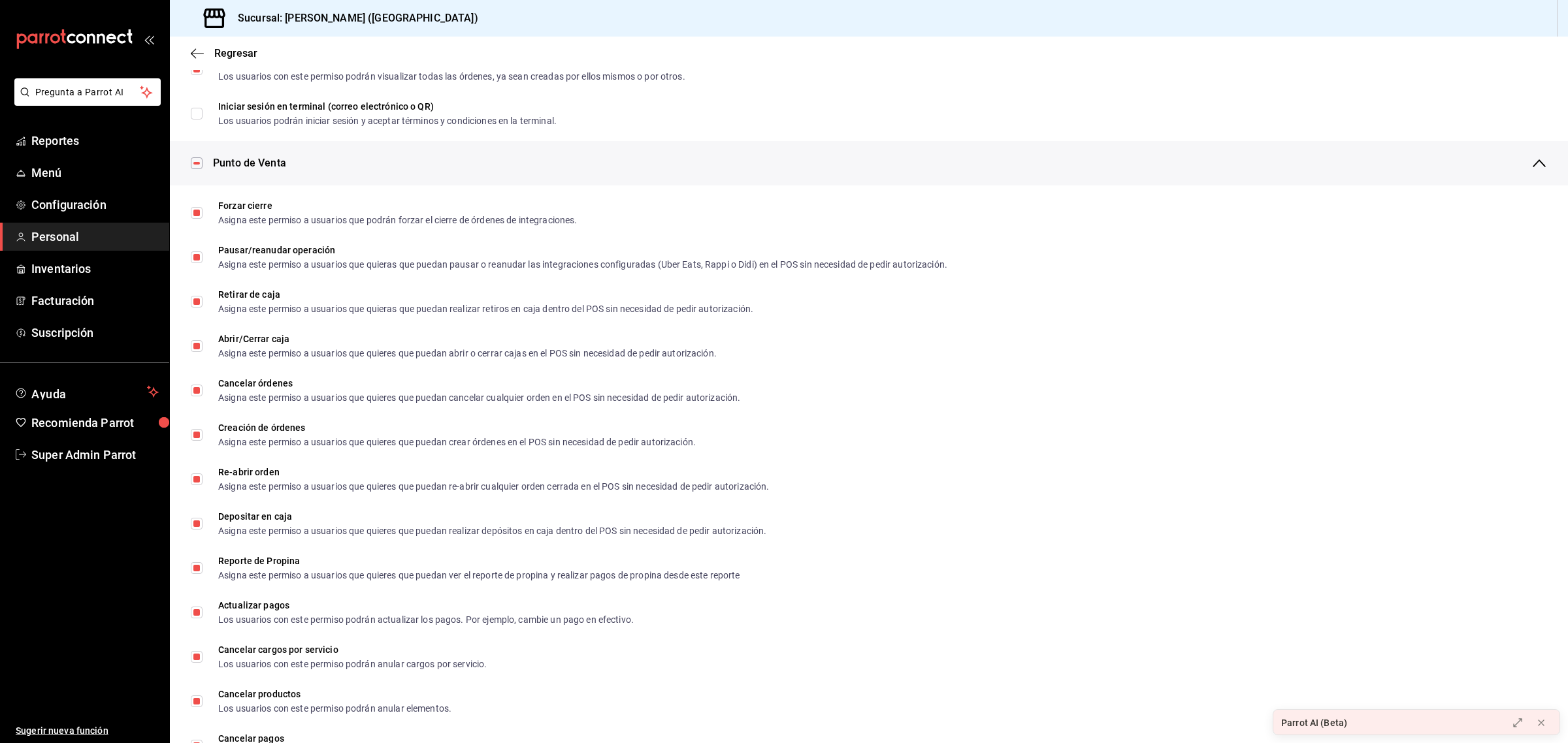
scroll to position [1011, 0]
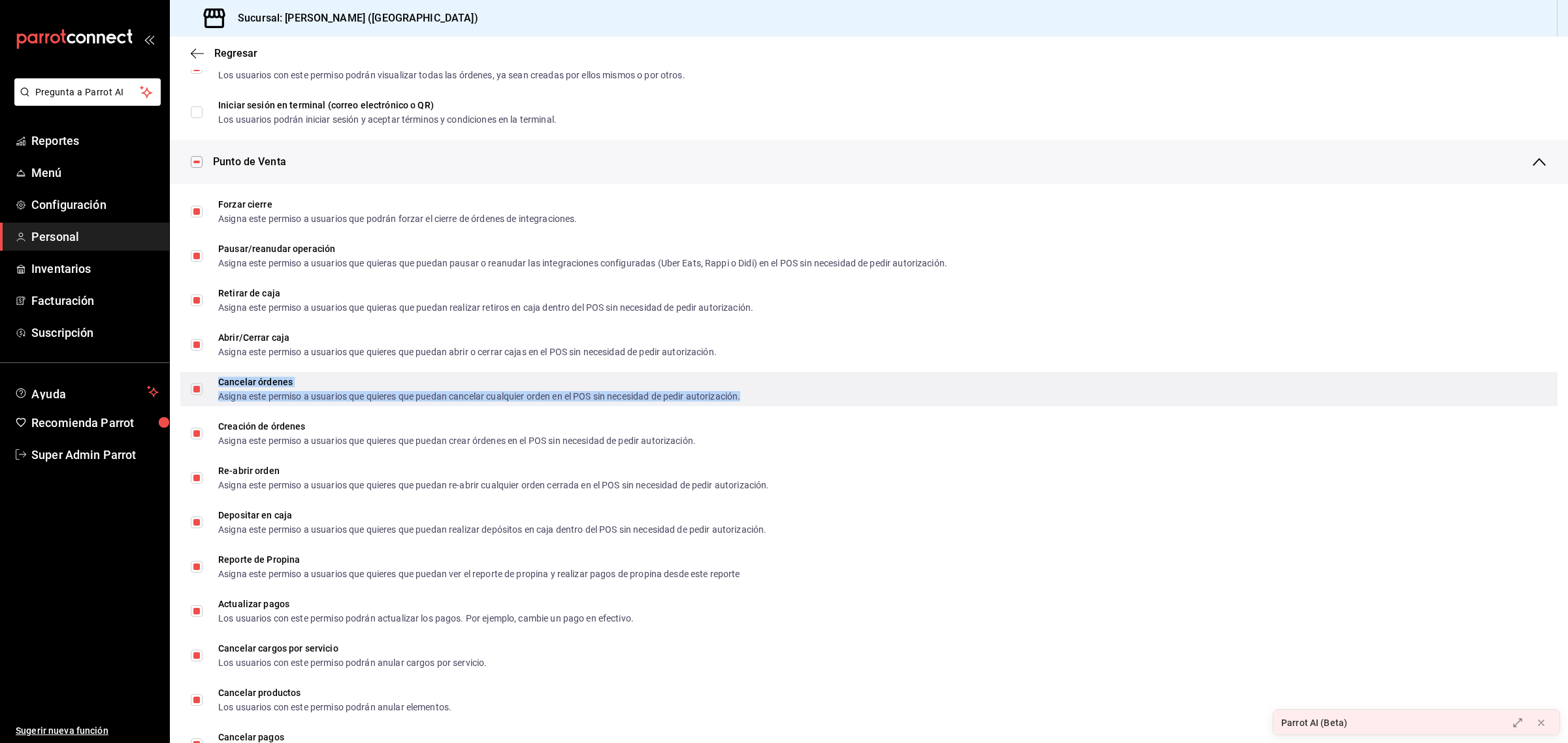
click at [284, 392] on div "Asigna este permiso a usuarios que quieres que puedan cancelar cualquier orden …" at bounding box center [479, 397] width 522 height 9
checkbox input "false"
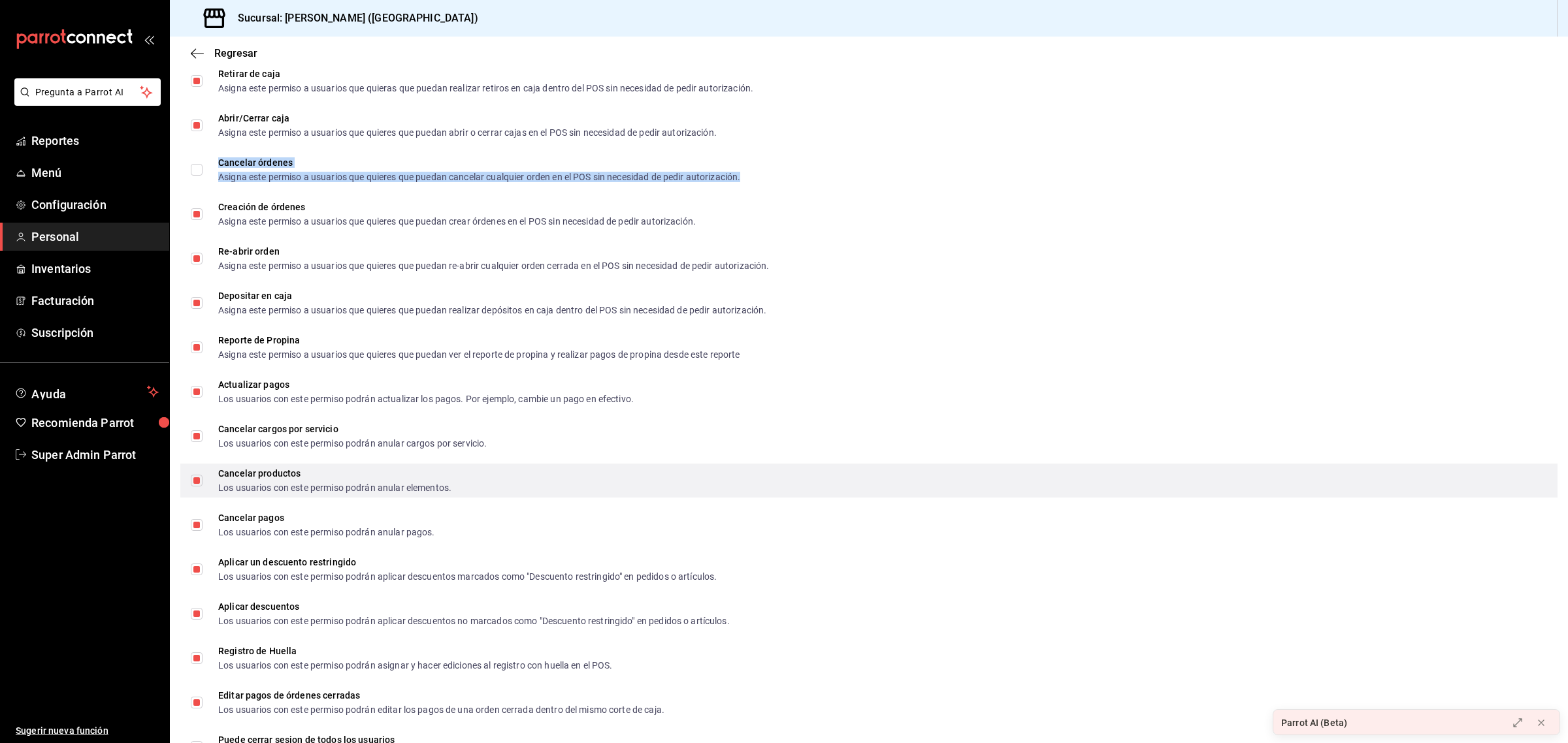
scroll to position [1232, 0]
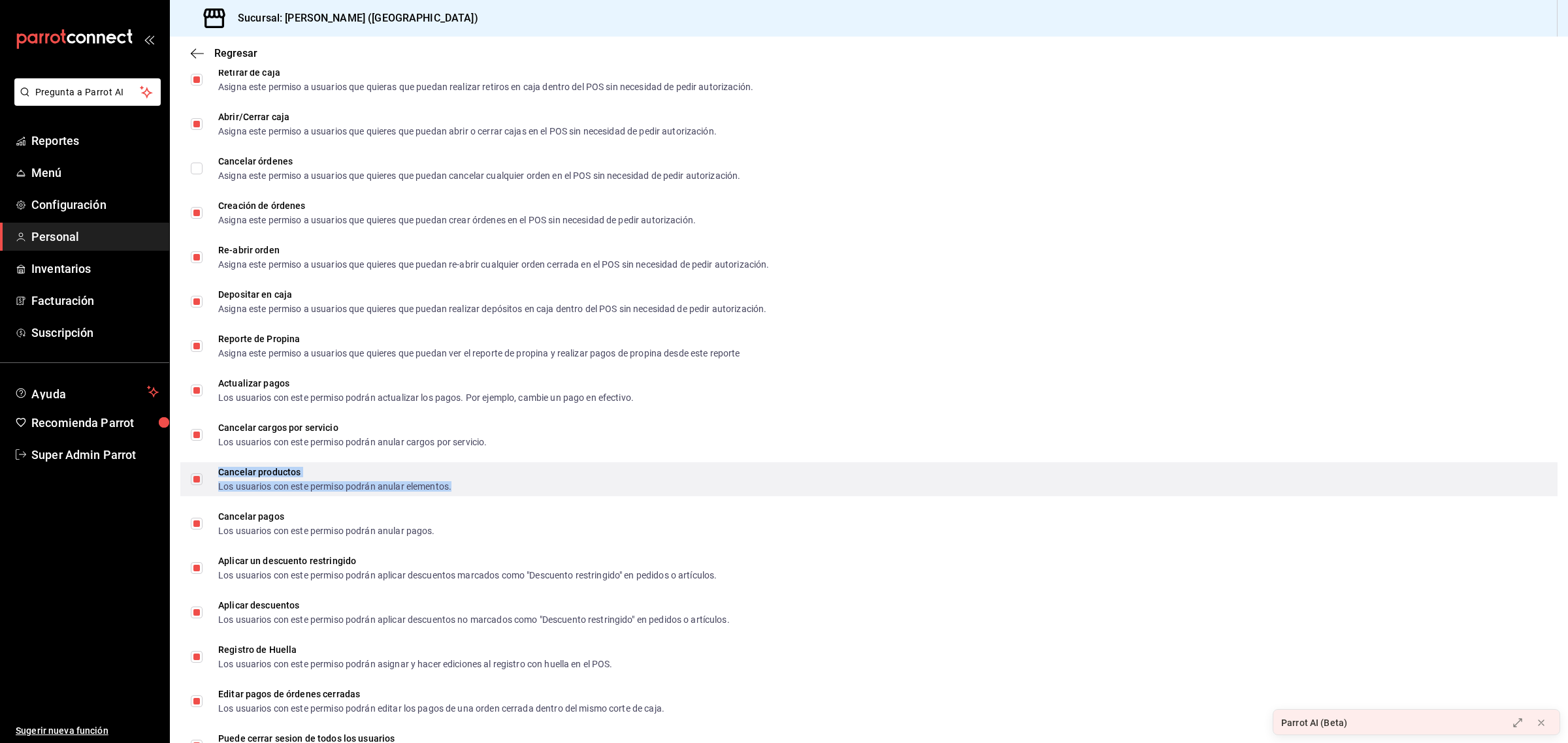
click at [299, 472] on div "Cancelar productos" at bounding box center [335, 472] width 233 height 9
checkbox input "false"
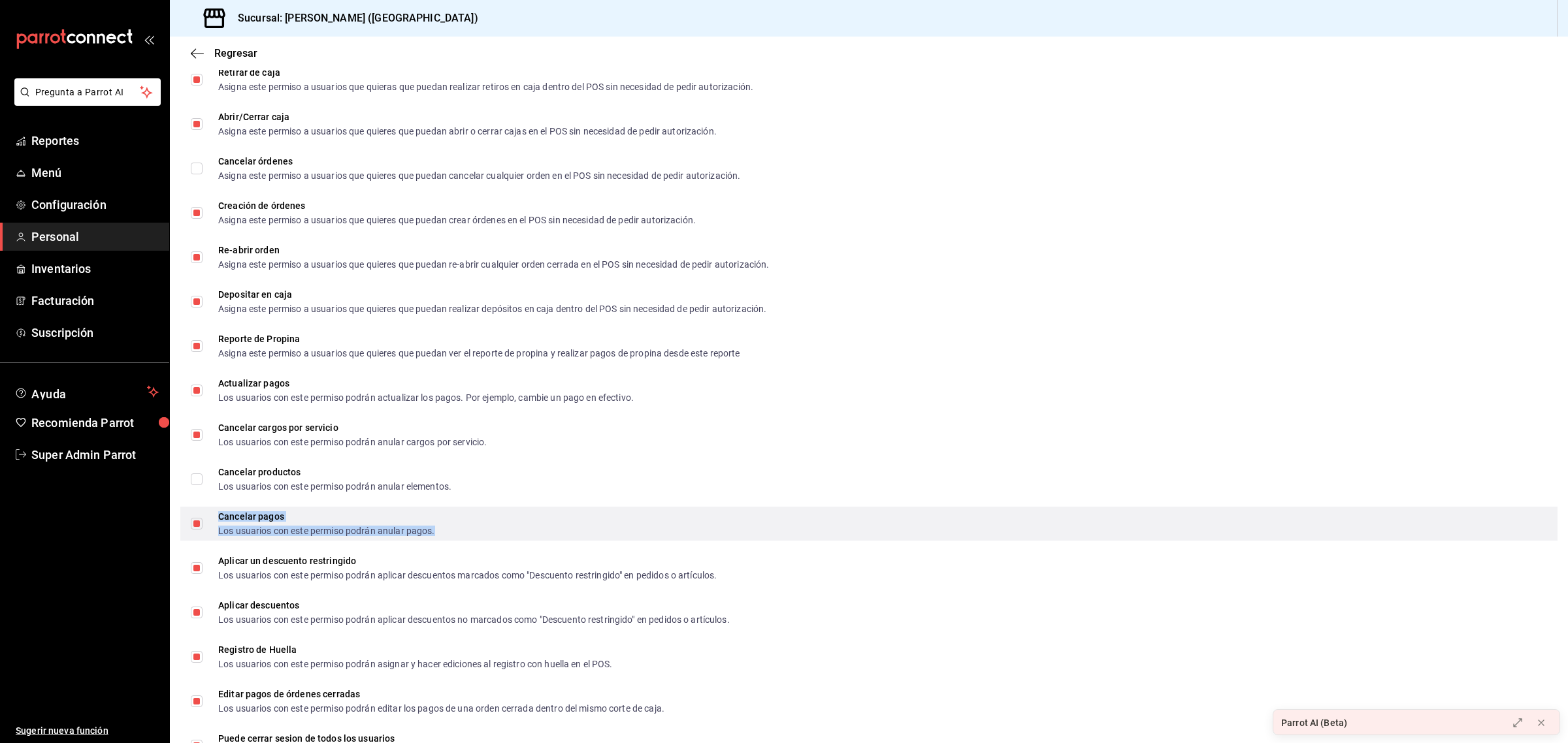
click at [276, 517] on div "Cancelar pagos" at bounding box center [327, 517] width 217 height 9
checkbox input "false"
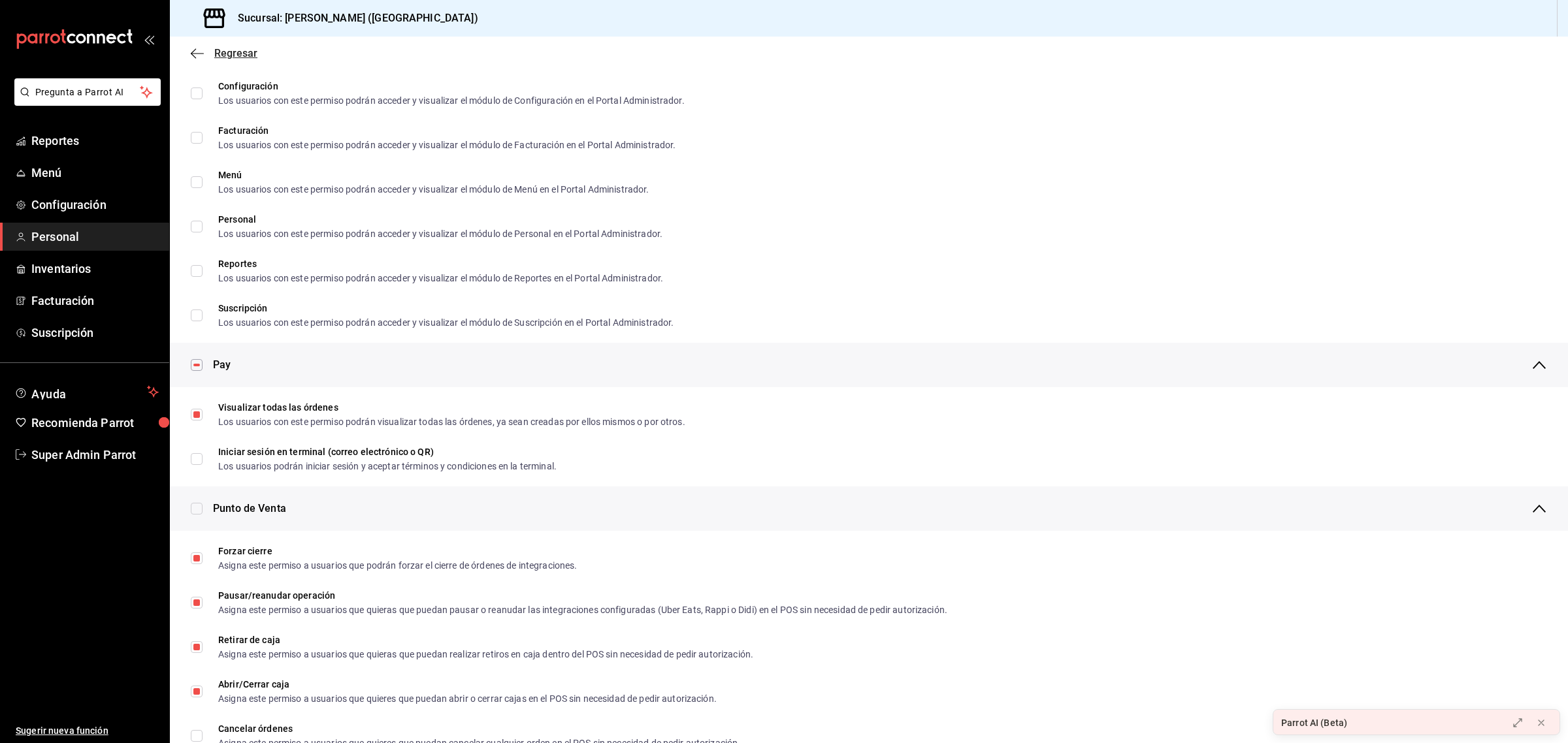
click at [233, 49] on span "Regresar" at bounding box center [236, 53] width 43 height 13
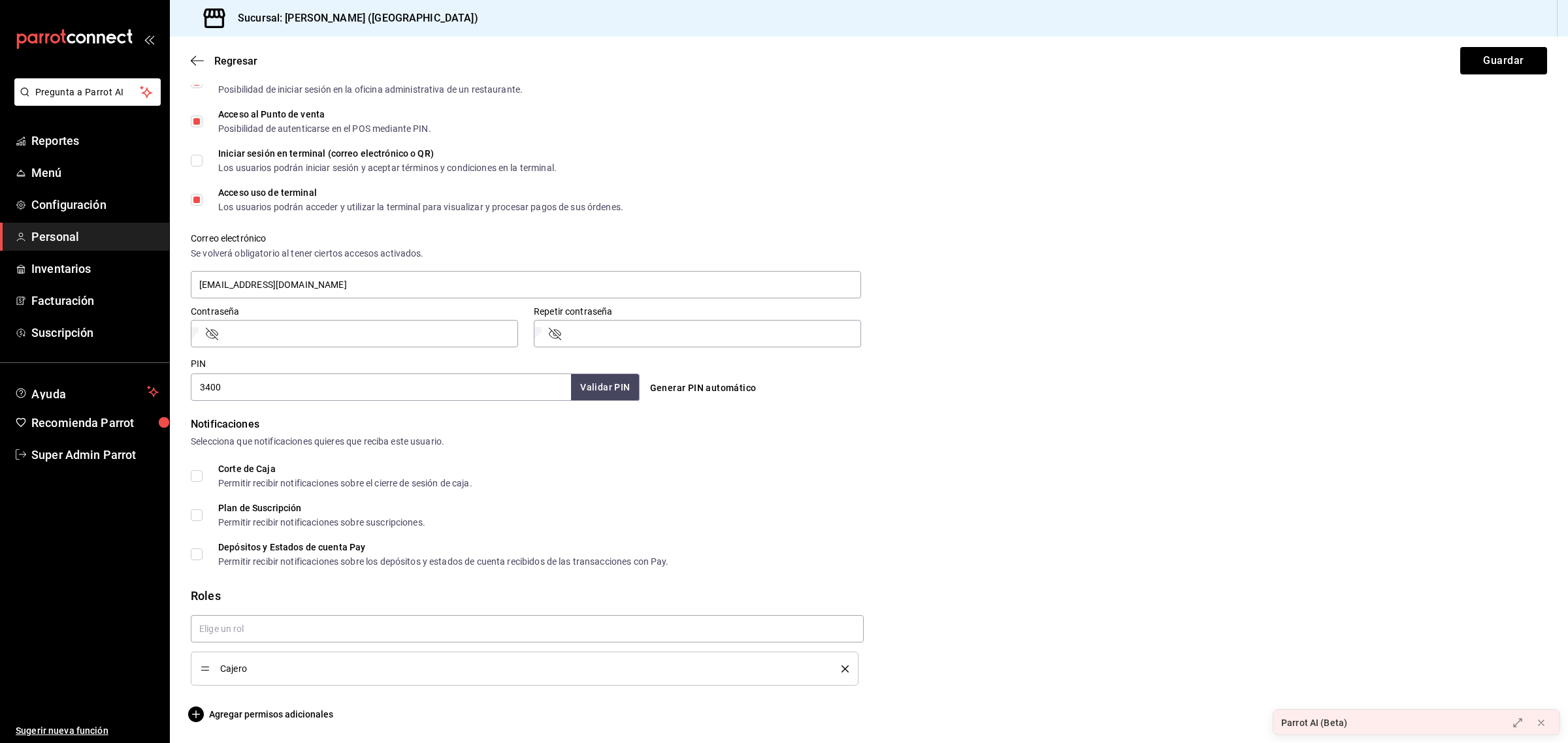
scroll to position [343, 0]
click at [1471, 49] on button "Guardar" at bounding box center [1504, 60] width 87 height 27
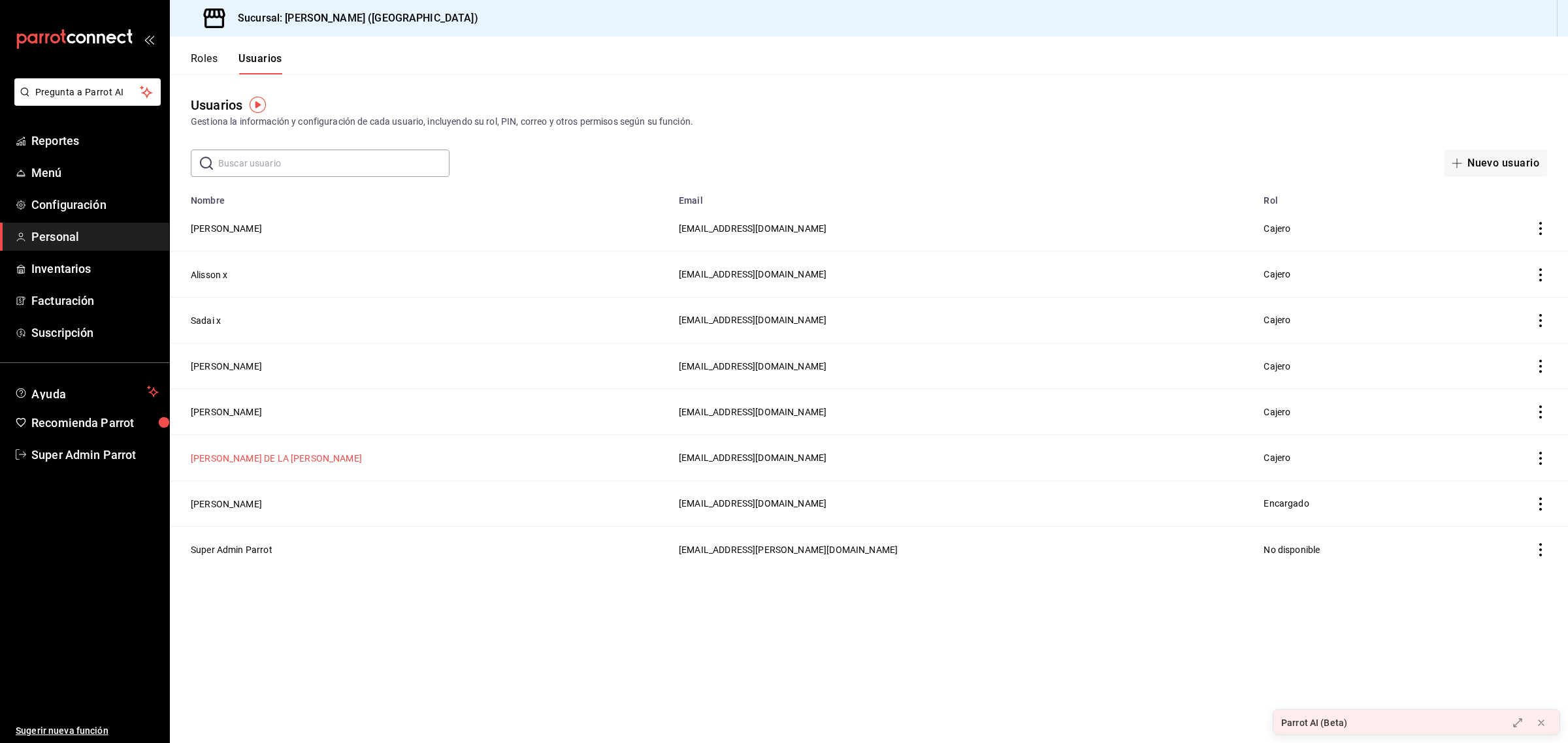
click at [250, 457] on button "[PERSON_NAME] DE LA [PERSON_NAME]" at bounding box center [277, 458] width 171 height 13
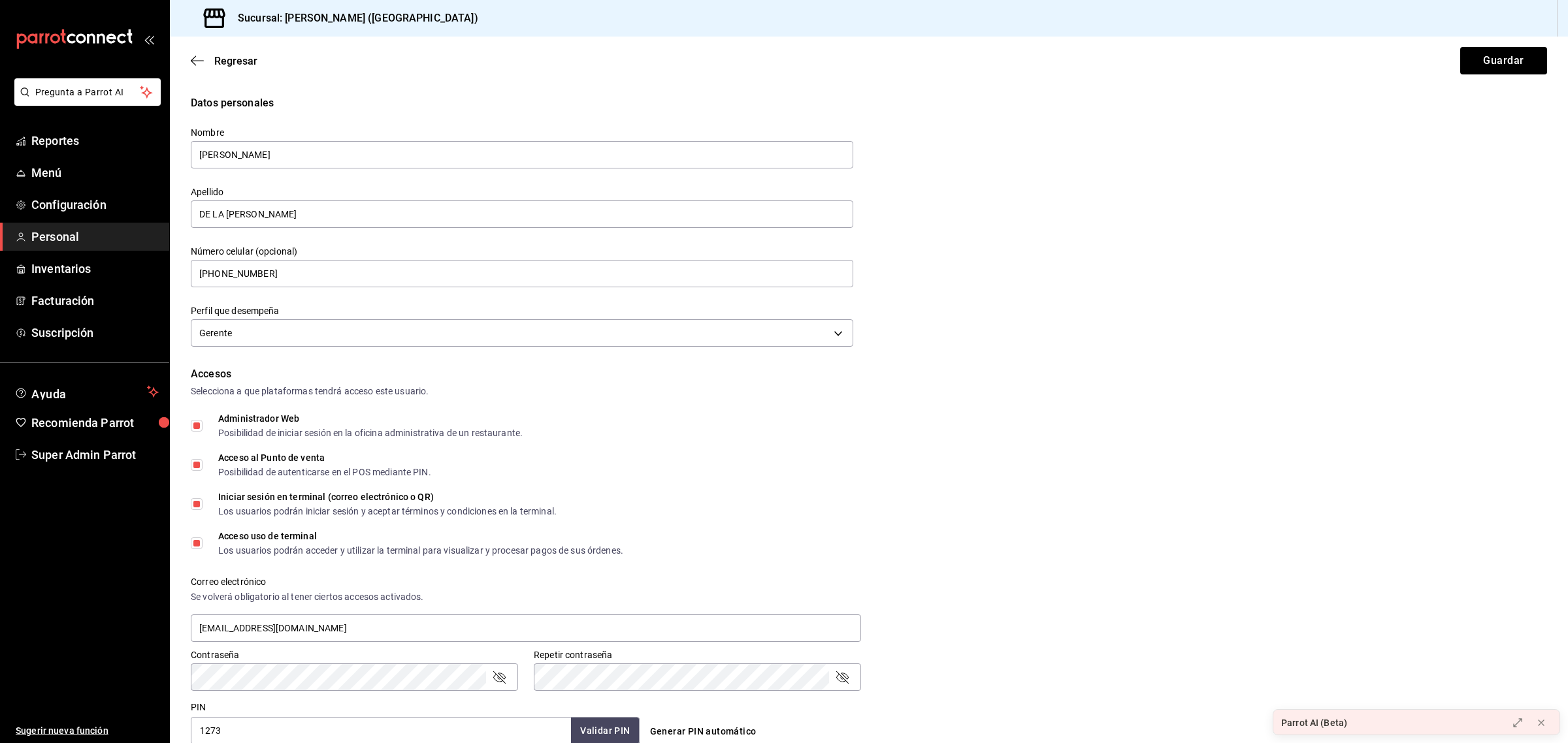
scroll to position [372, 0]
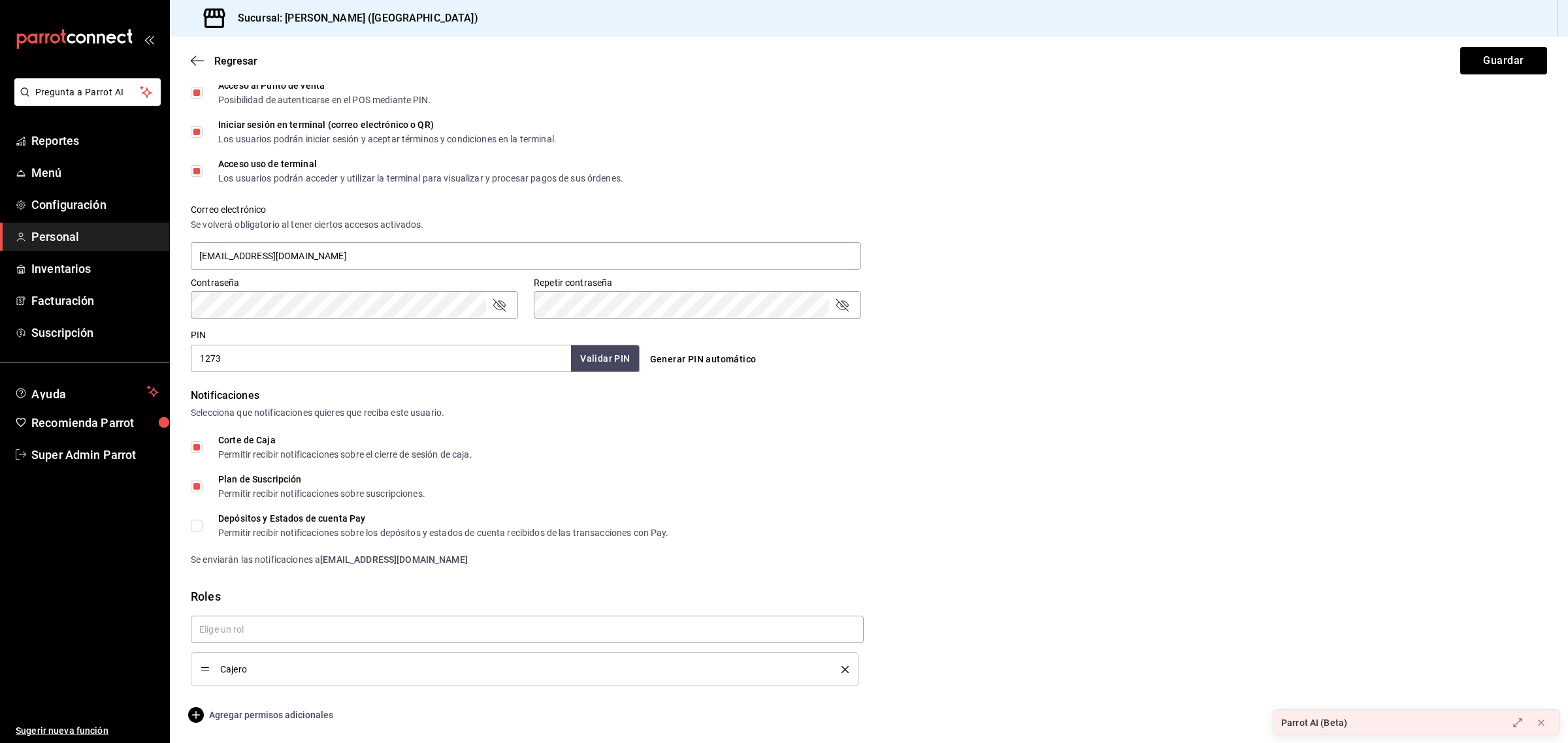
click at [239, 716] on span "Agregar permisos adicionales" at bounding box center [262, 716] width 142 height 16
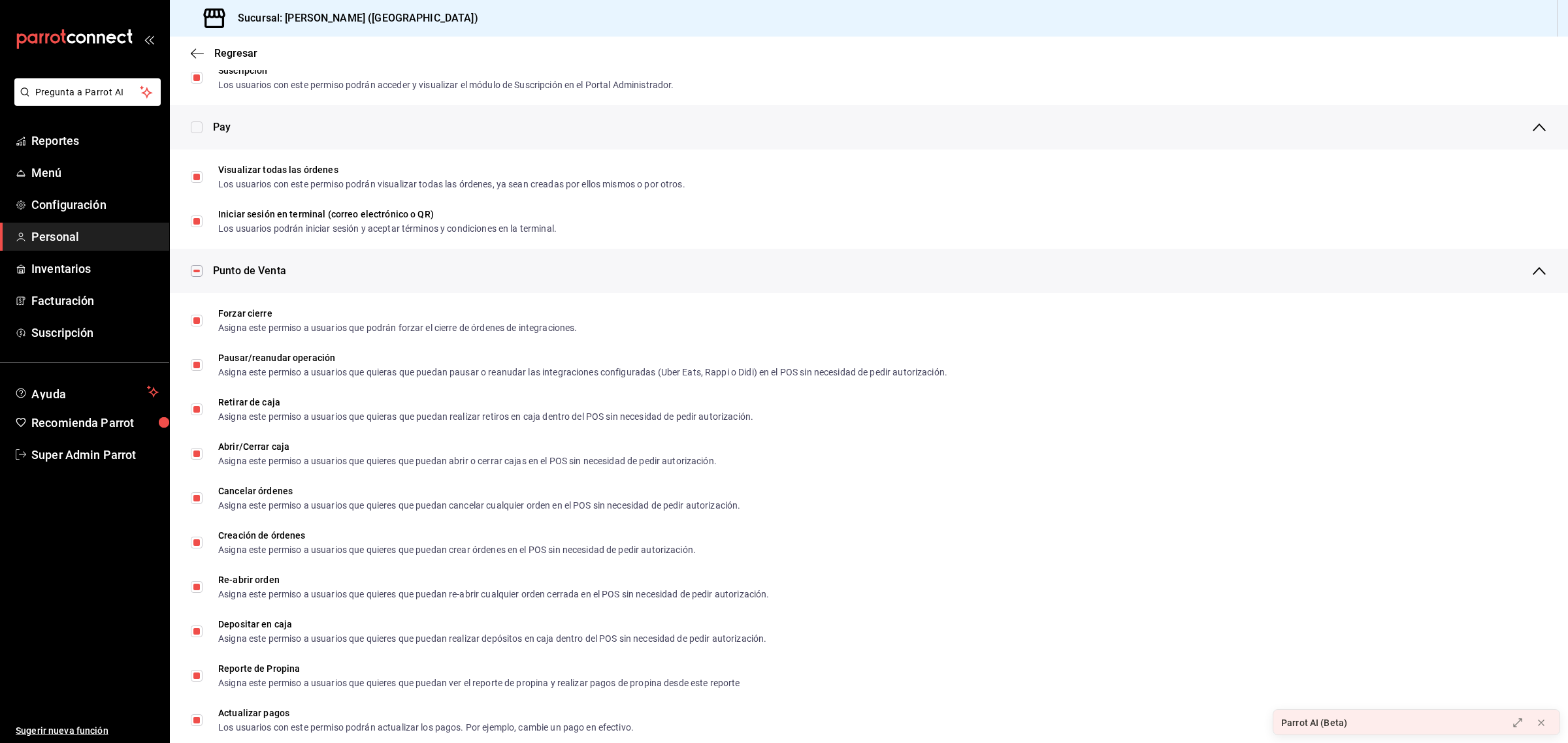
scroll to position [903, 0]
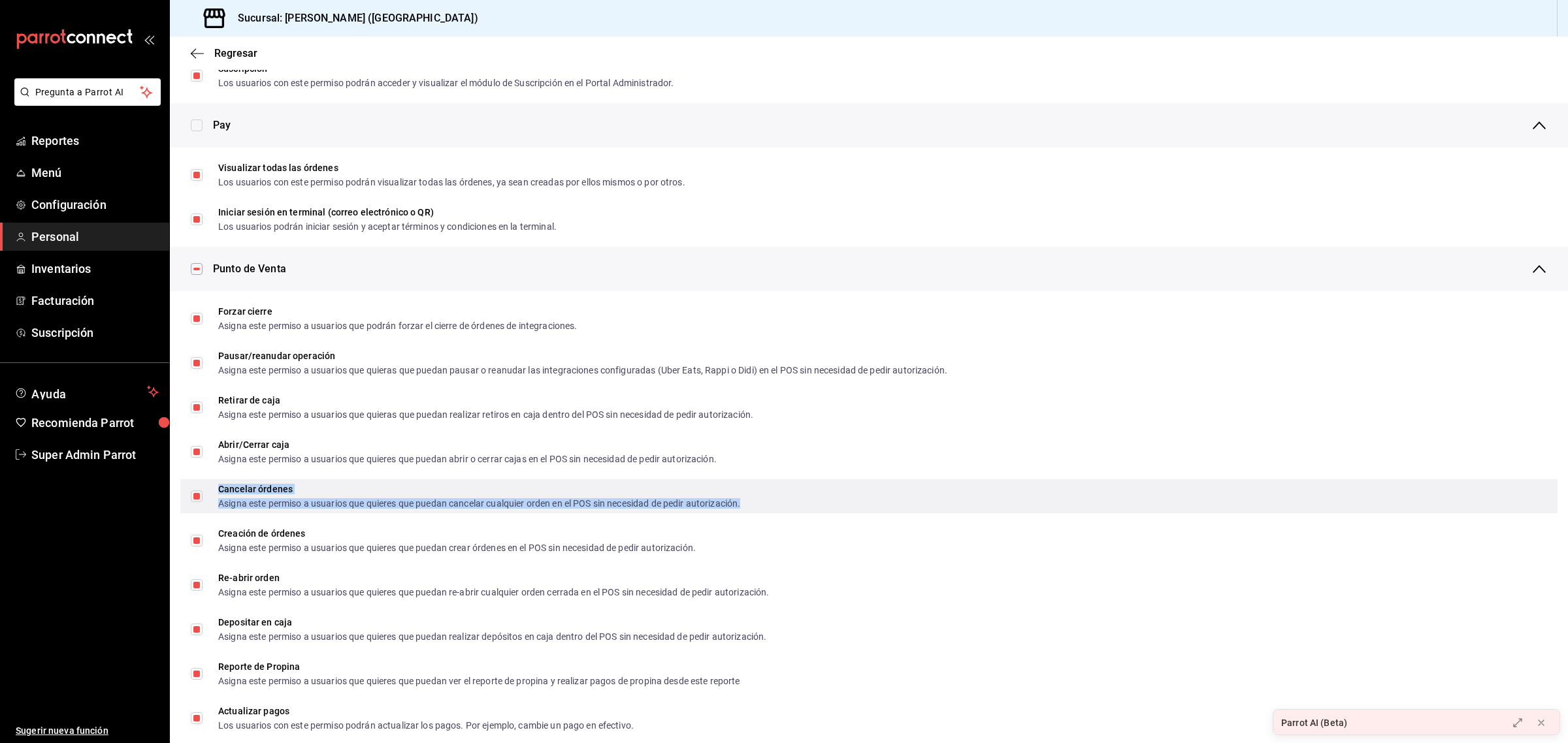
click at [274, 499] on div "Asigna este permiso a usuarios que quieres que puedan cancelar cualquier orden …" at bounding box center [479, 503] width 522 height 9
checkbox input "false"
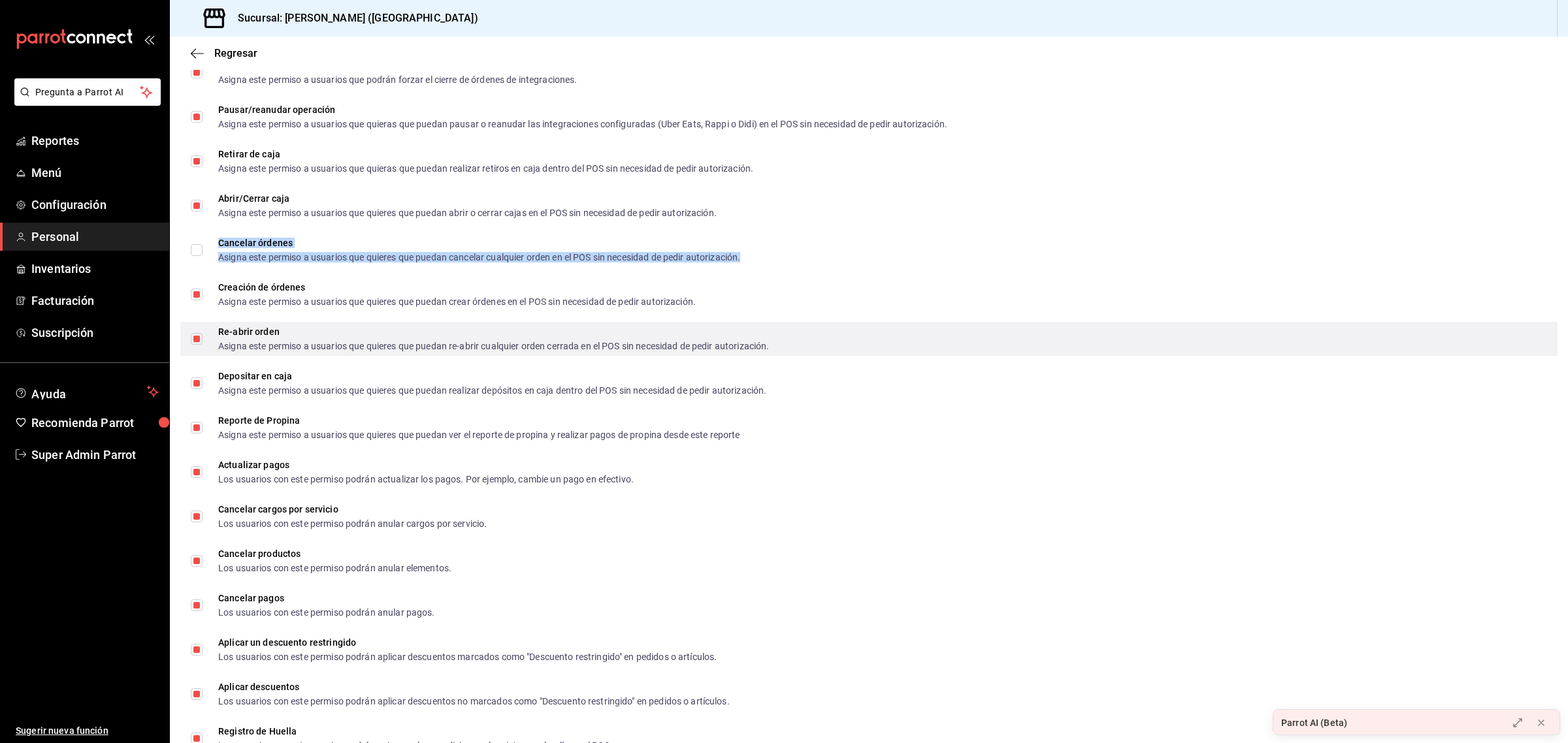
scroll to position [1151, 0]
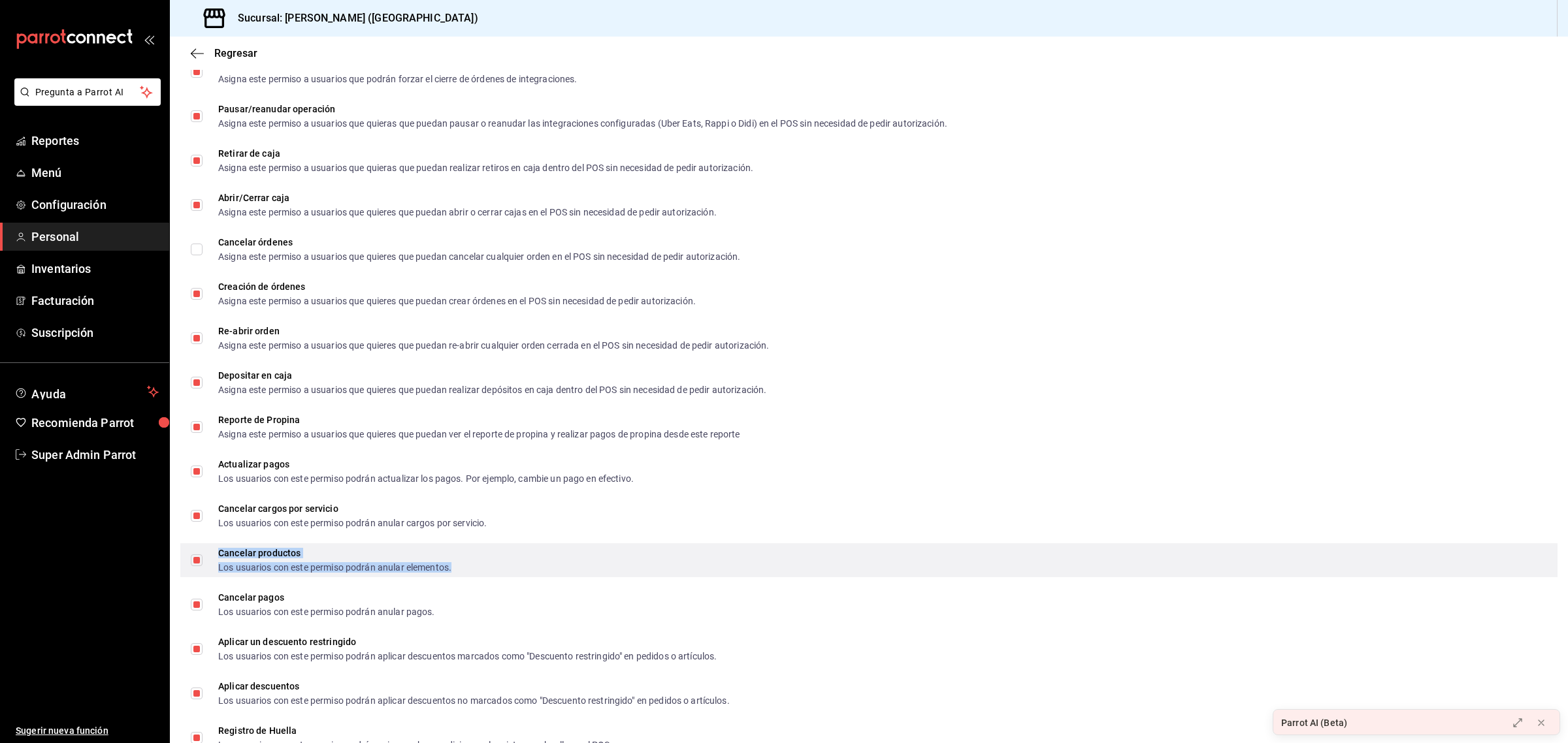
click at [275, 563] on div "Los usuarios con este permiso podrán anular elementos." at bounding box center [335, 568] width 233 height 9
checkbox input "false"
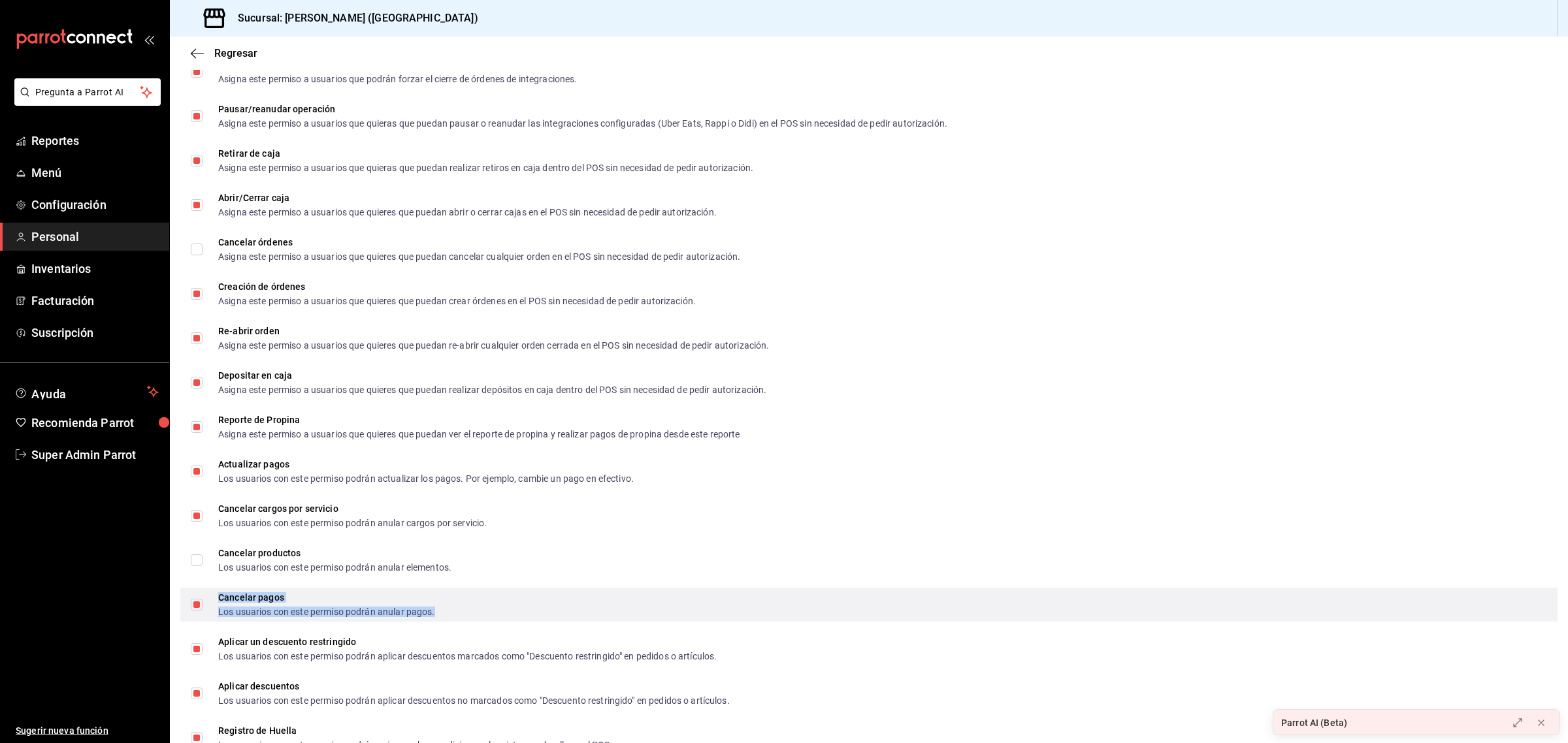
click at [268, 608] on div "Los usuarios con este permiso podrán anular pagos." at bounding box center [327, 612] width 217 height 9
checkbox input "false"
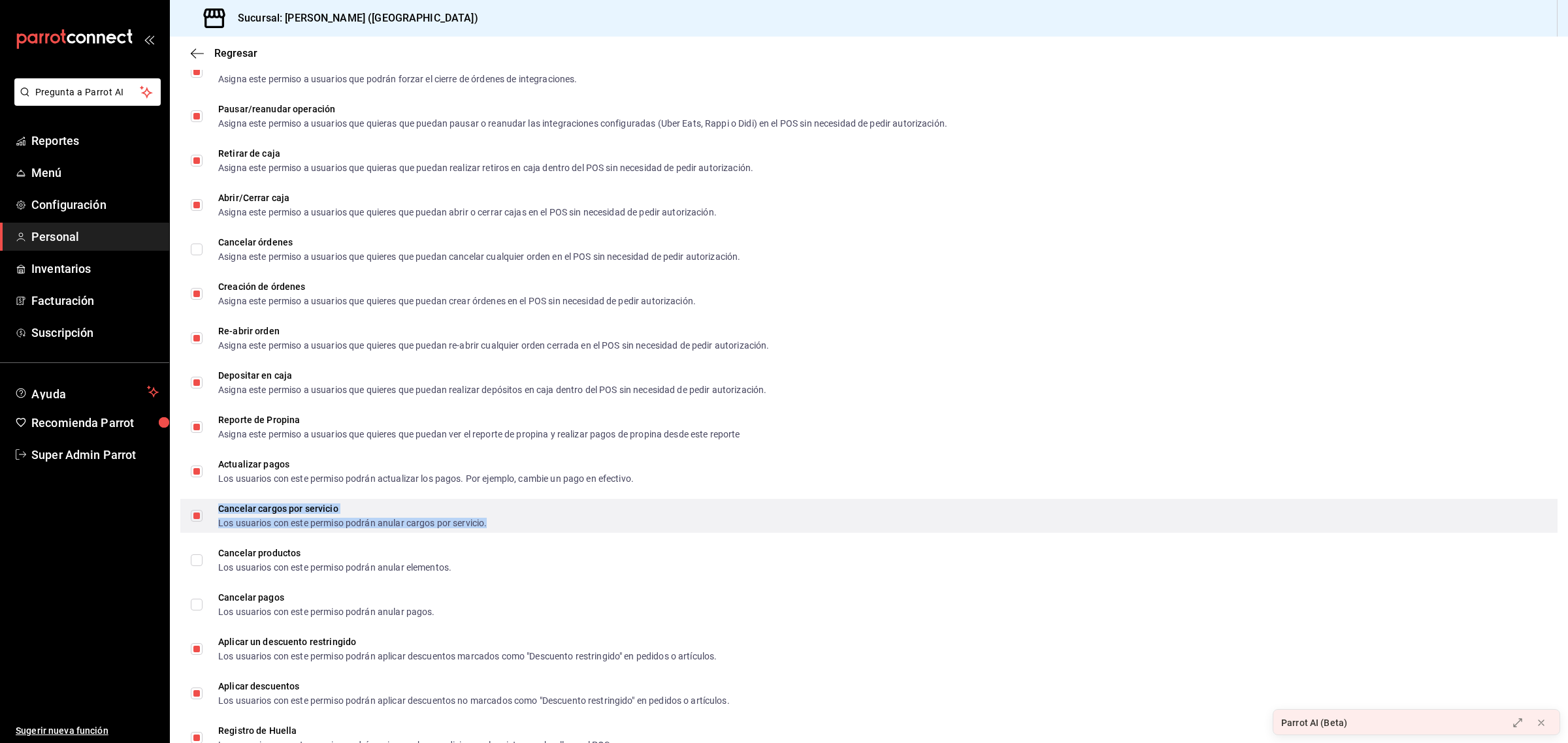
click at [283, 507] on div "Cancelar cargos por servicio" at bounding box center [353, 509] width 269 height 9
checkbox input "false"
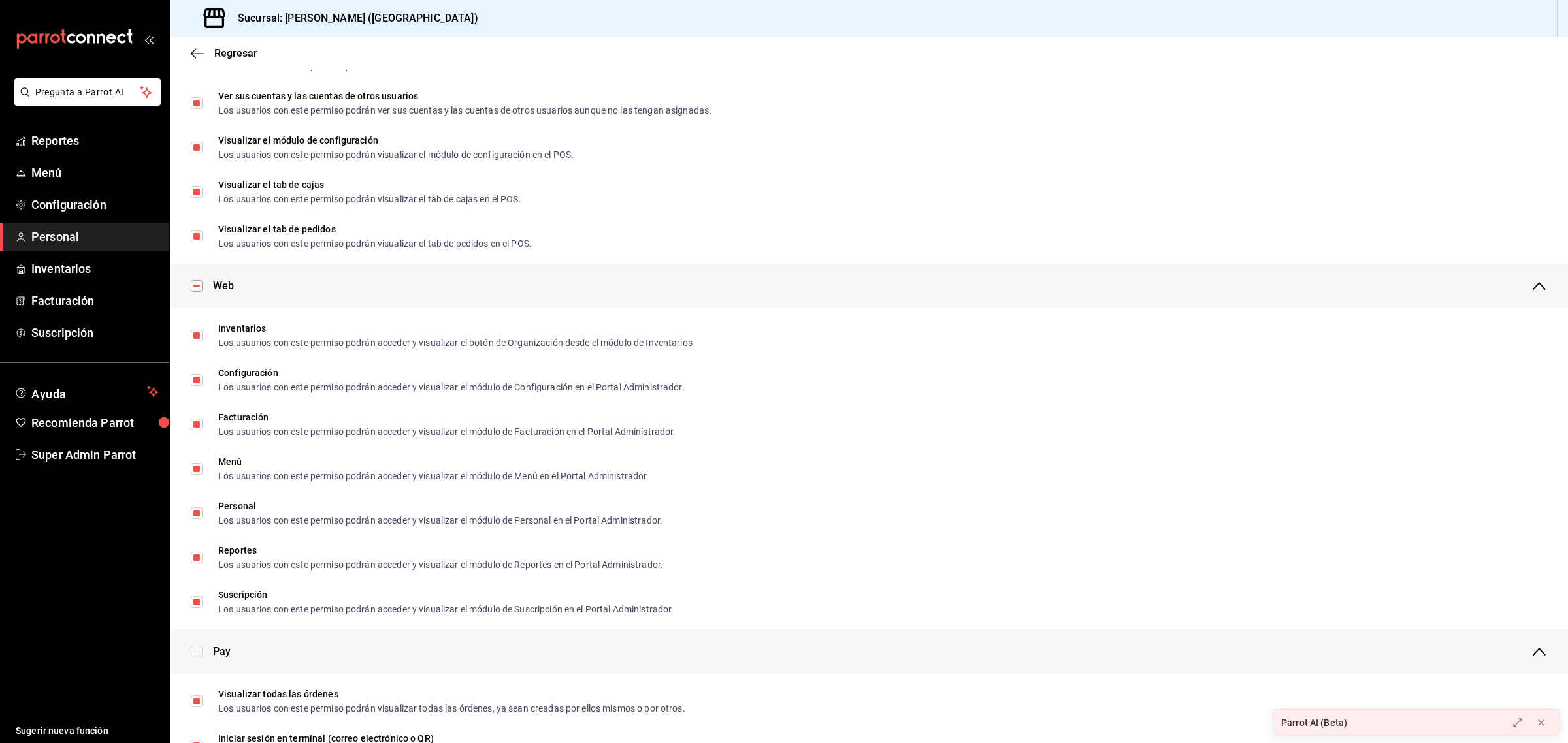
scroll to position [150, 0]
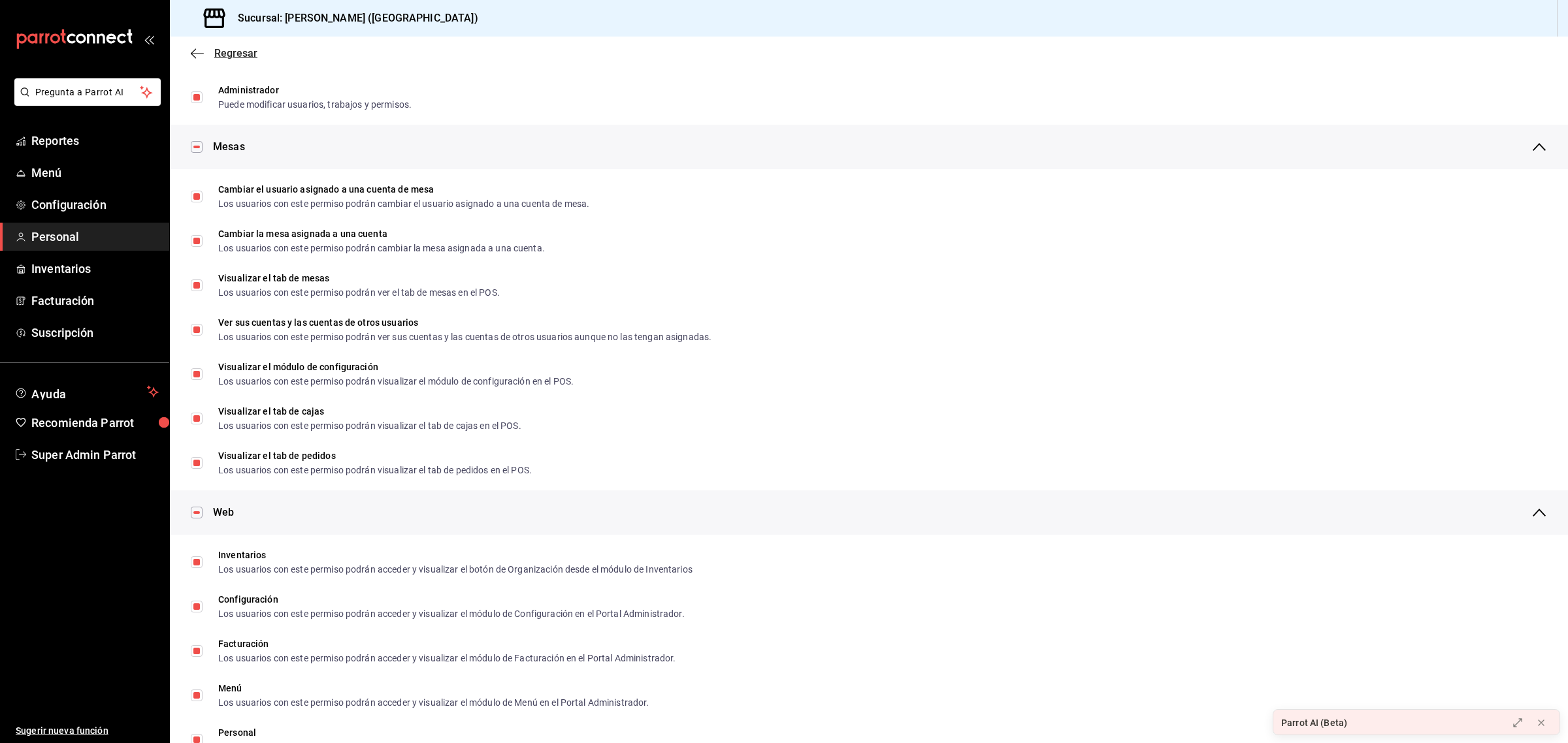
click at [243, 54] on span "Regresar" at bounding box center [236, 53] width 43 height 13
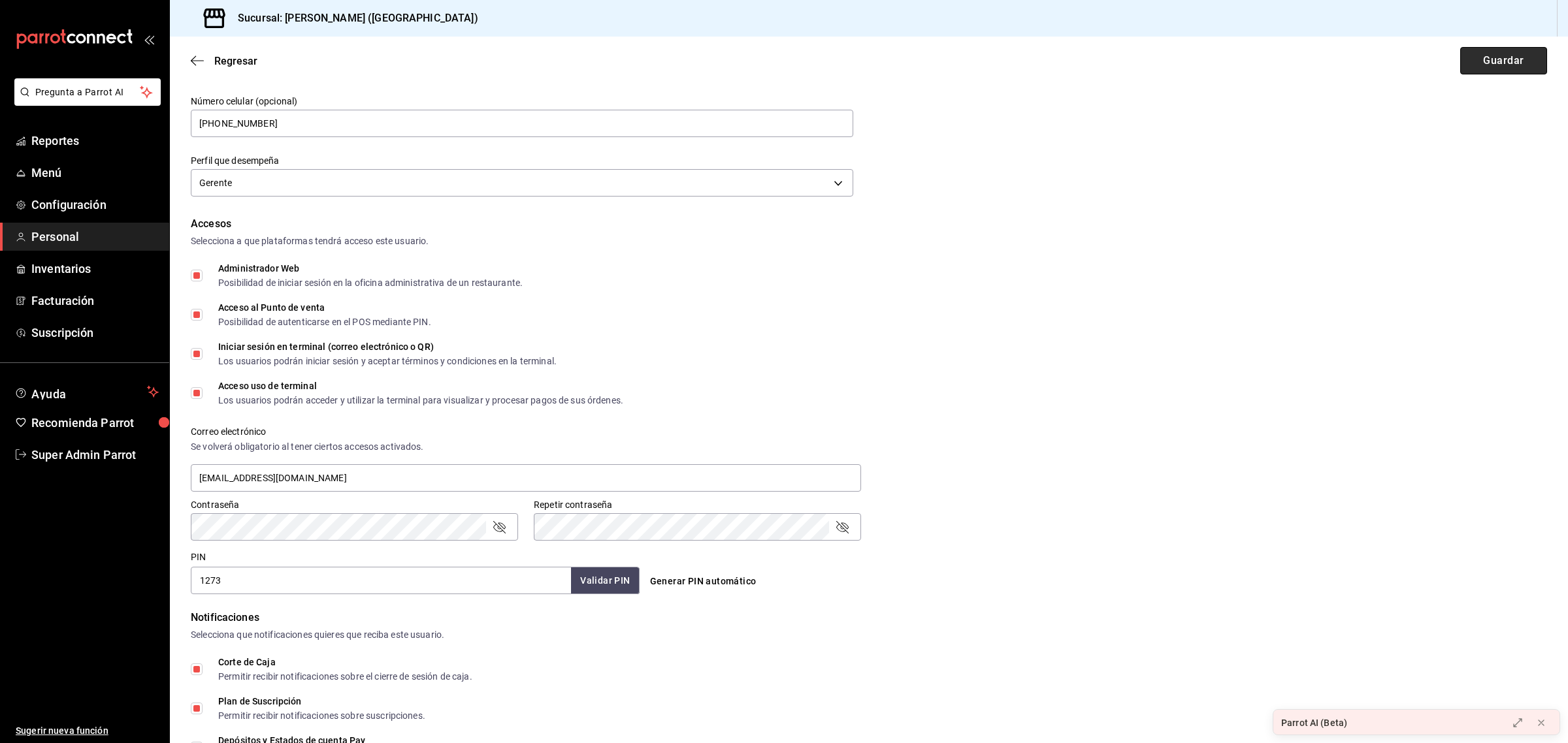
click at [1488, 59] on button "Guardar" at bounding box center [1504, 60] width 87 height 27
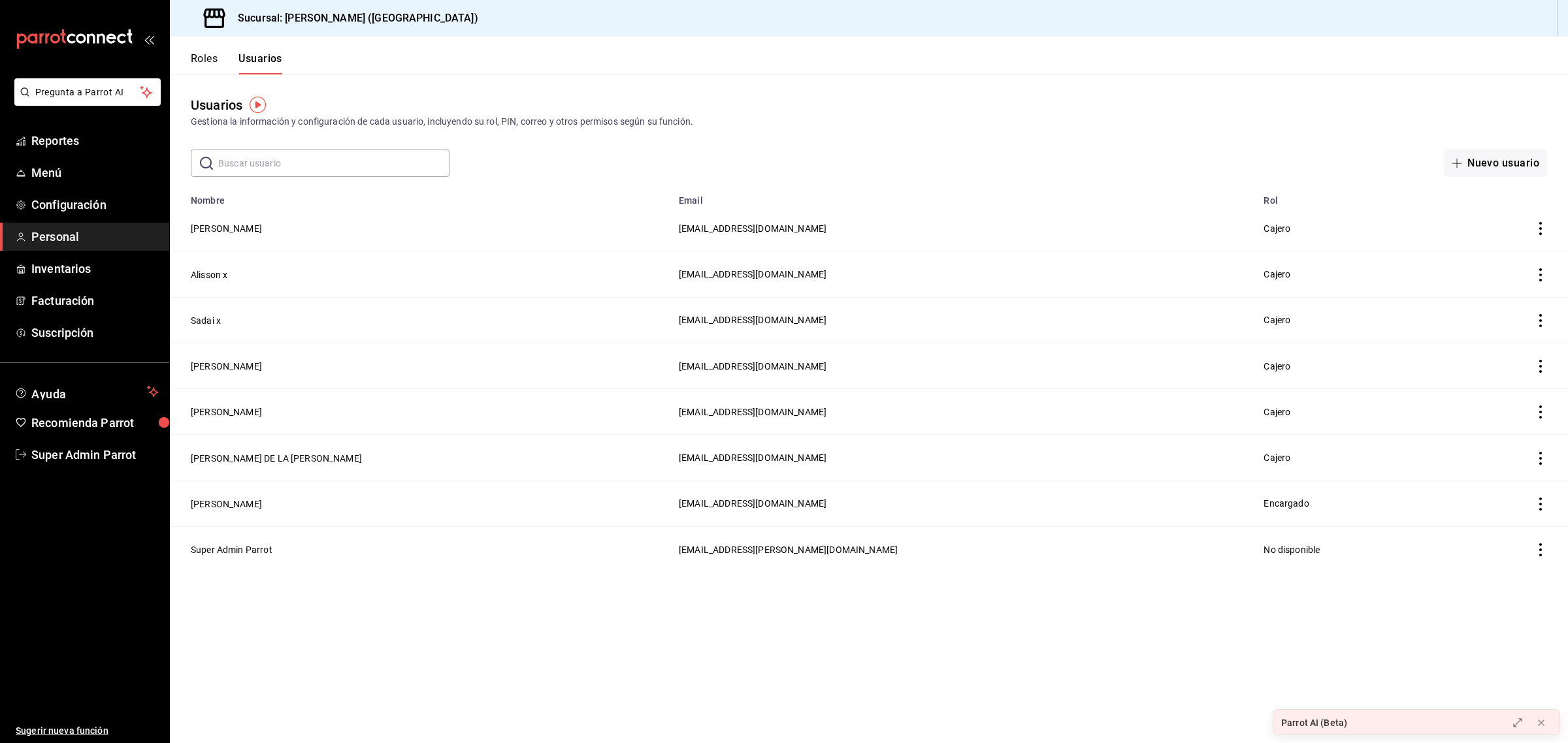
click at [211, 65] on button "Roles" at bounding box center [204, 64] width 27 height 22
